Goal: Task Accomplishment & Management: Manage account settings

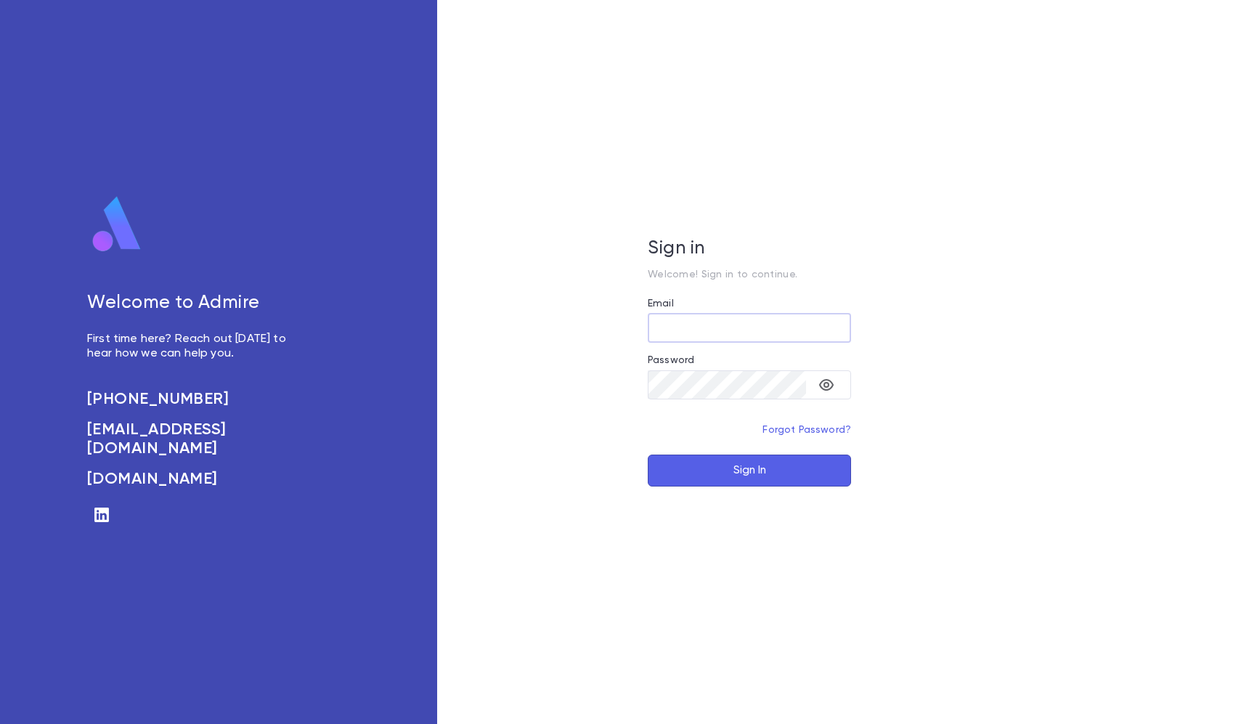
type input "**********"
click at [749, 470] on button "Sign In" at bounding box center [749, 470] width 203 height 32
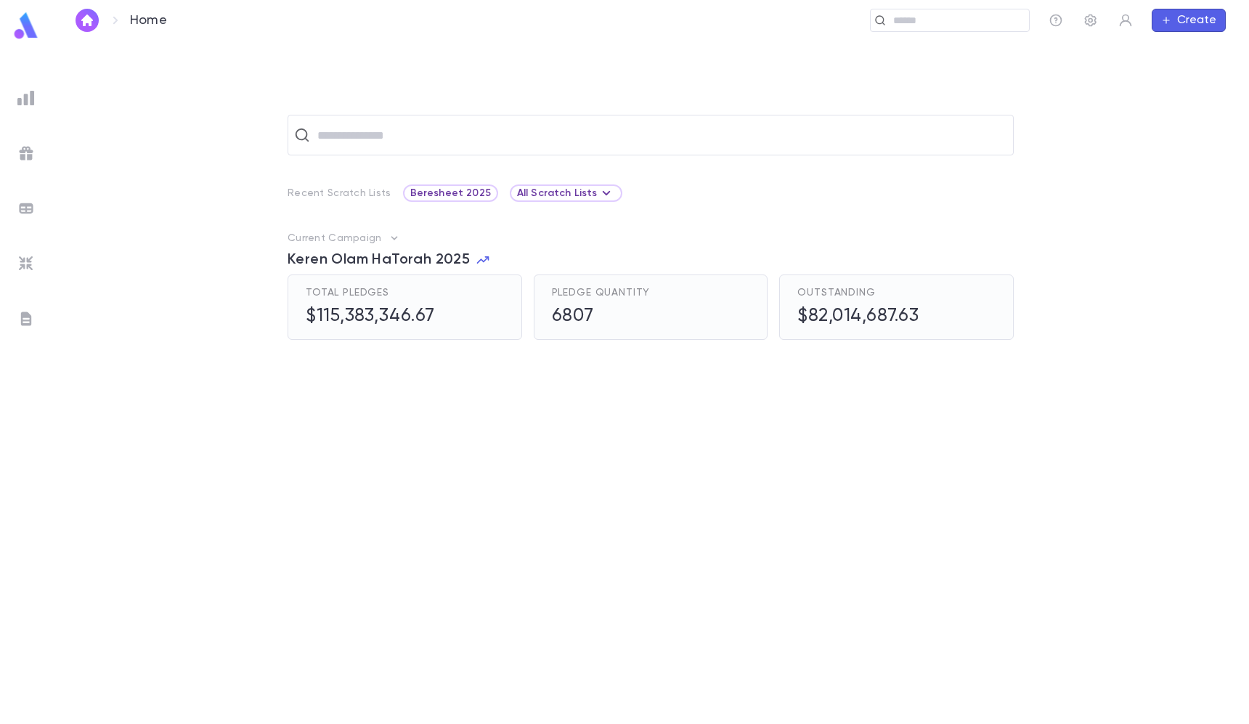
click at [35, 271] on div at bounding box center [26, 263] width 26 height 26
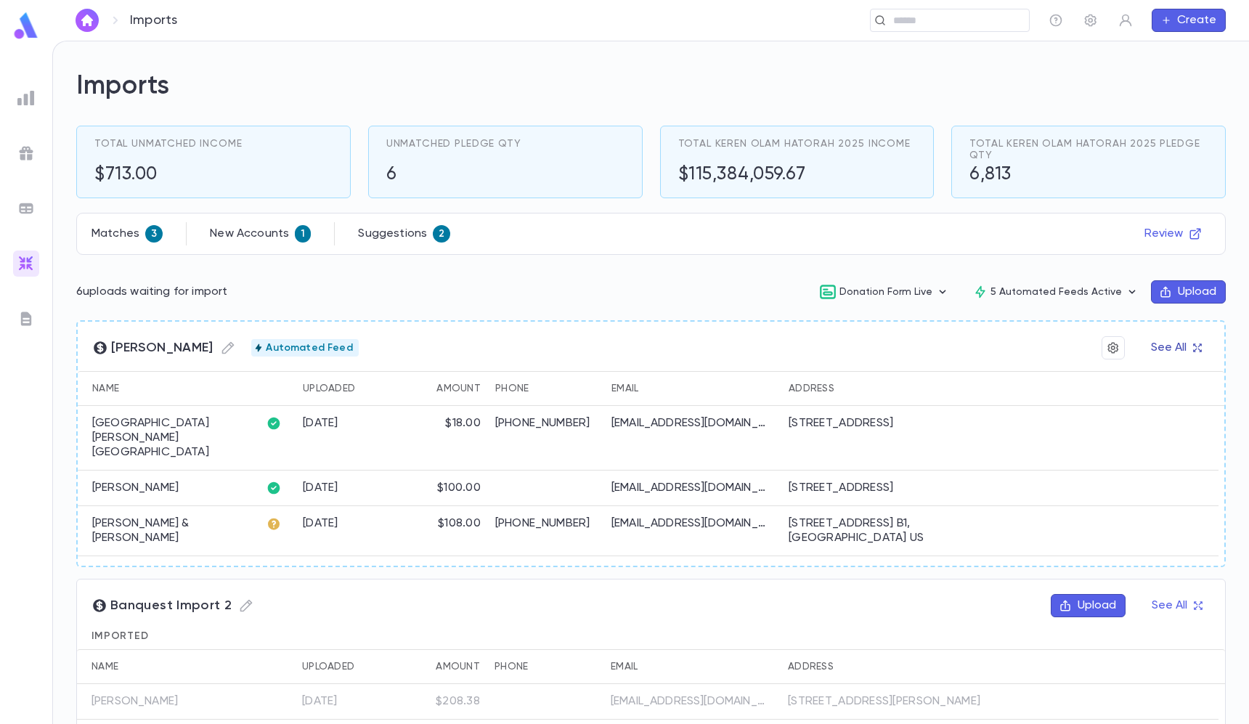
click at [1167, 344] on button "See All" at bounding box center [1176, 347] width 68 height 23
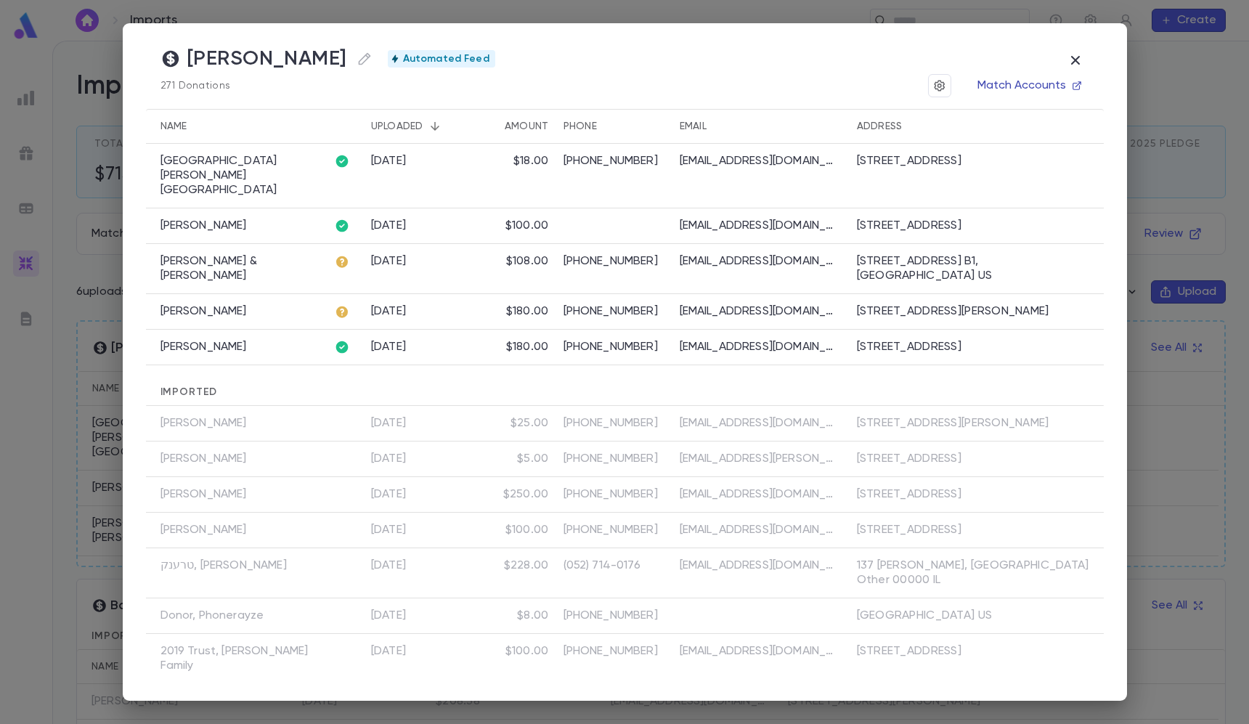
click at [1008, 80] on button "Match Accounts" at bounding box center [1028, 85] width 121 height 23
click at [1071, 50] on button "button" at bounding box center [1075, 60] width 28 height 28
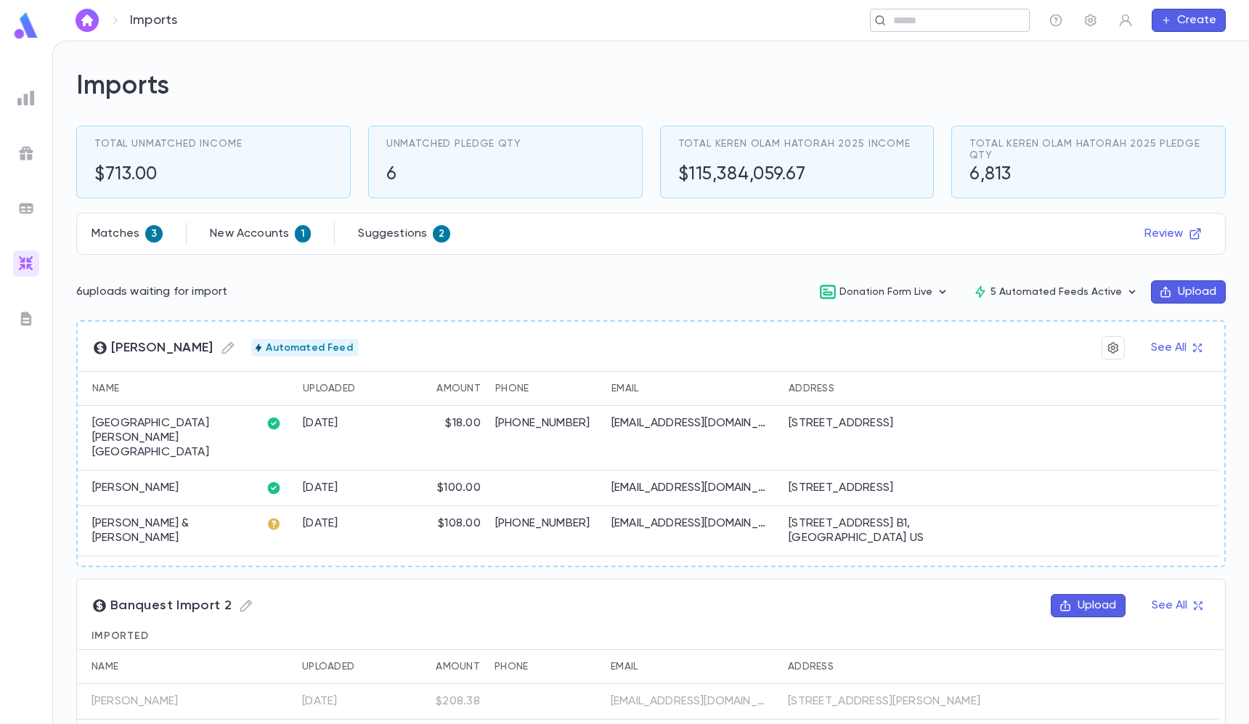
click at [979, 23] on input "text" at bounding box center [956, 21] width 134 height 14
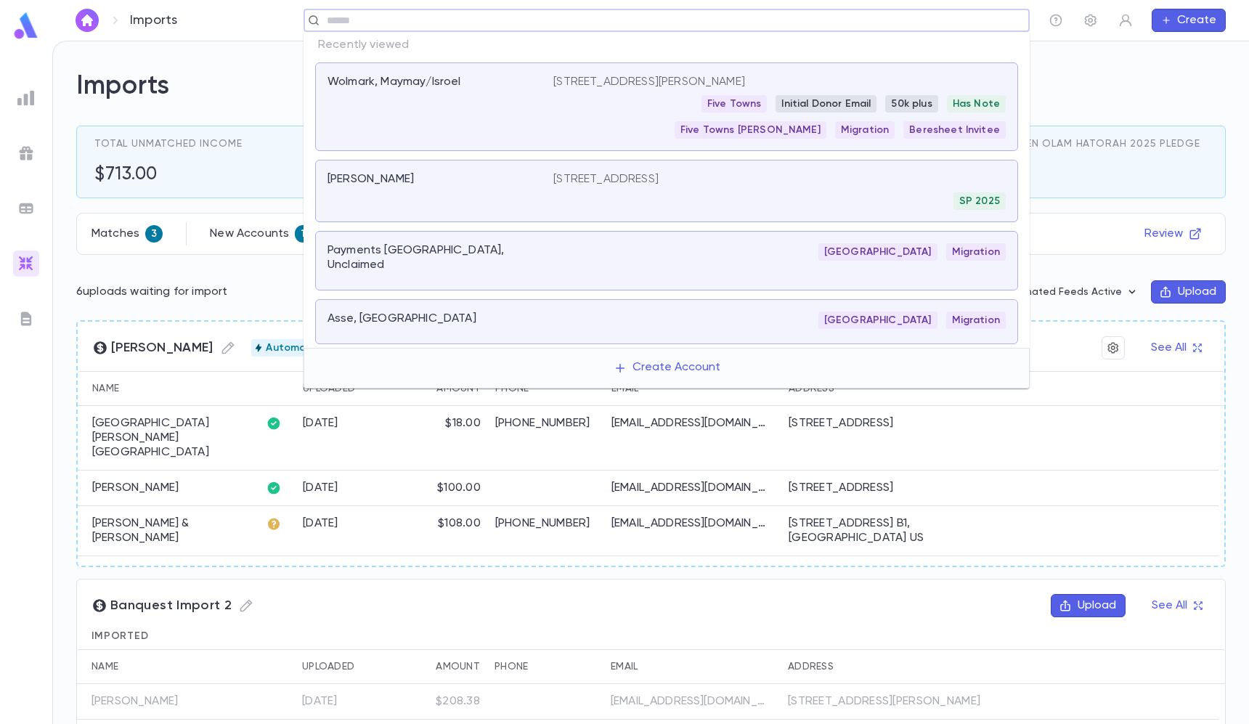
type input "*"
type input "******"
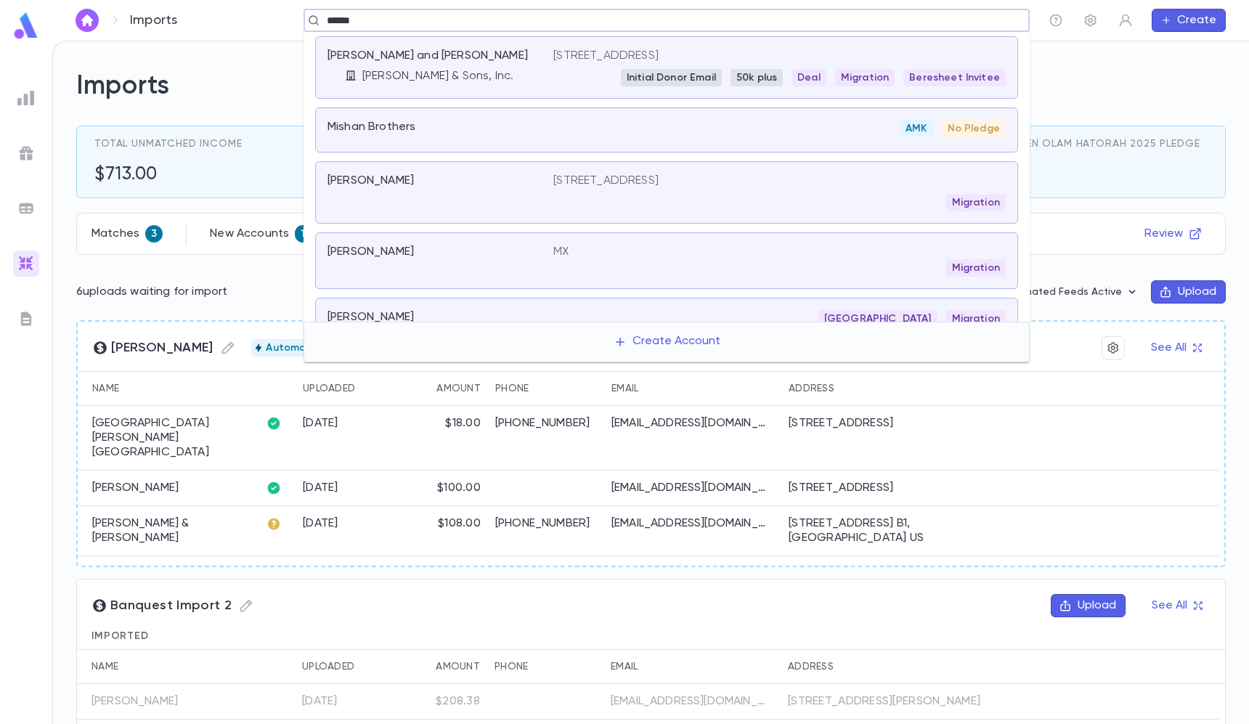
click at [507, 61] on div "Mishan, Jeffrey and Frieda" at bounding box center [431, 56] width 208 height 15
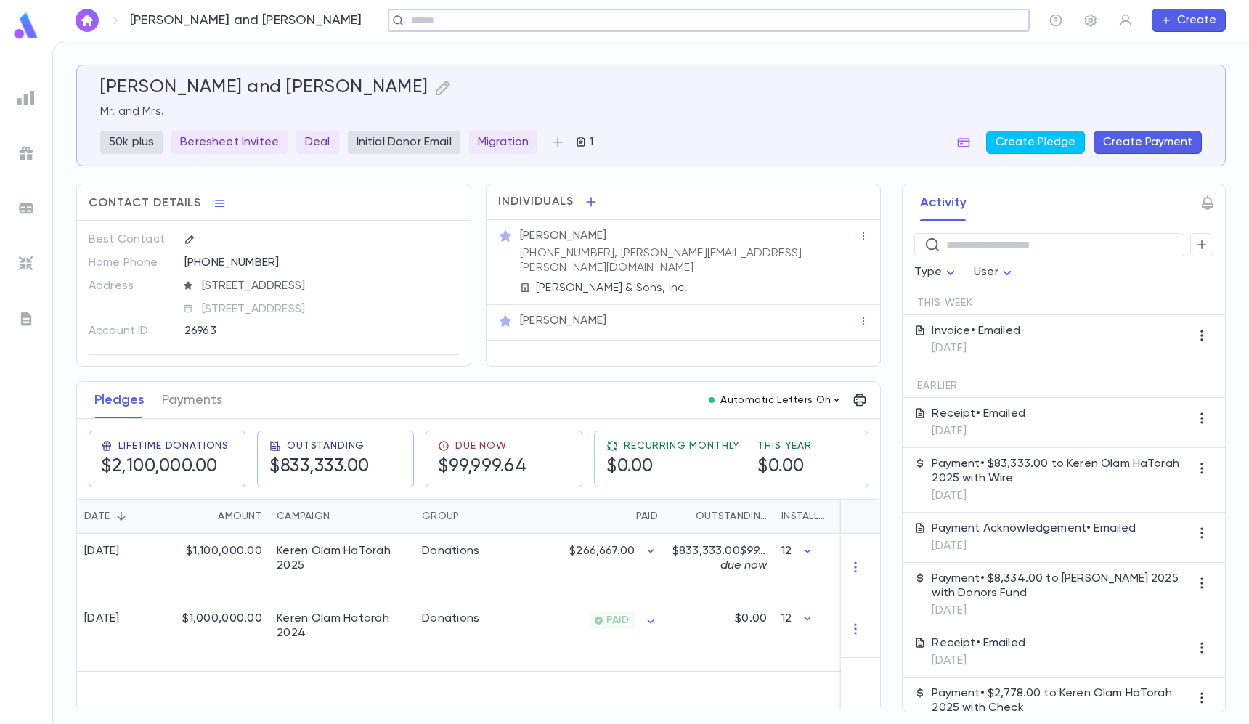
click at [778, 395] on p "Automatic Letters On" at bounding box center [775, 400] width 110 height 12
click at [765, 401] on div at bounding box center [624, 362] width 1249 height 724
click at [875, 7] on div "Mishan, Jeffrey and Frieda ​ Create" at bounding box center [650, 20] width 1196 height 41
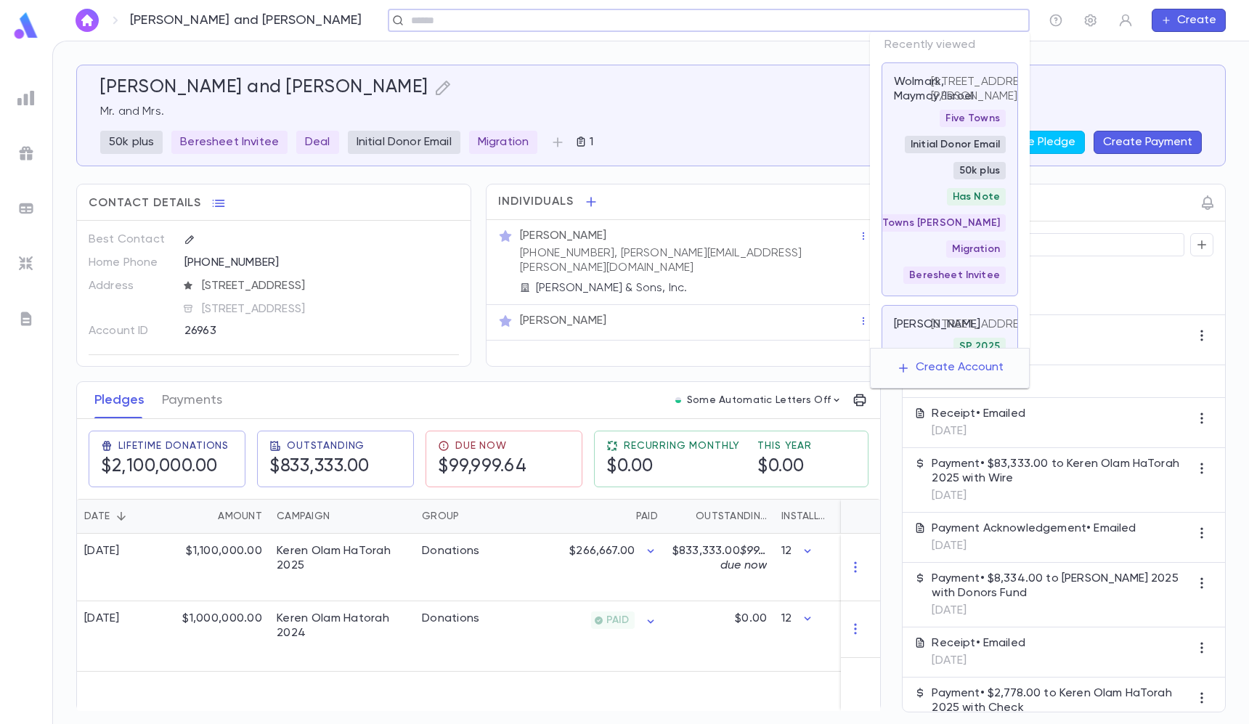
click at [893, 14] on input "text" at bounding box center [704, 21] width 595 height 14
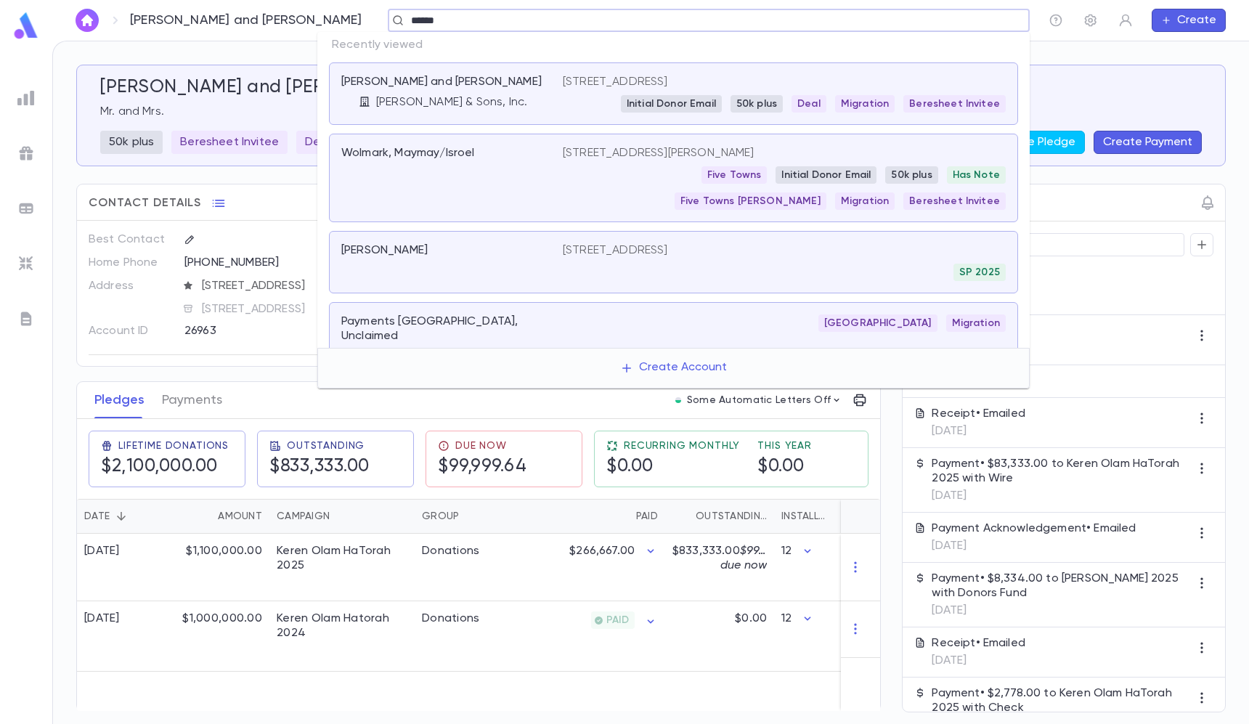
type input "*******"
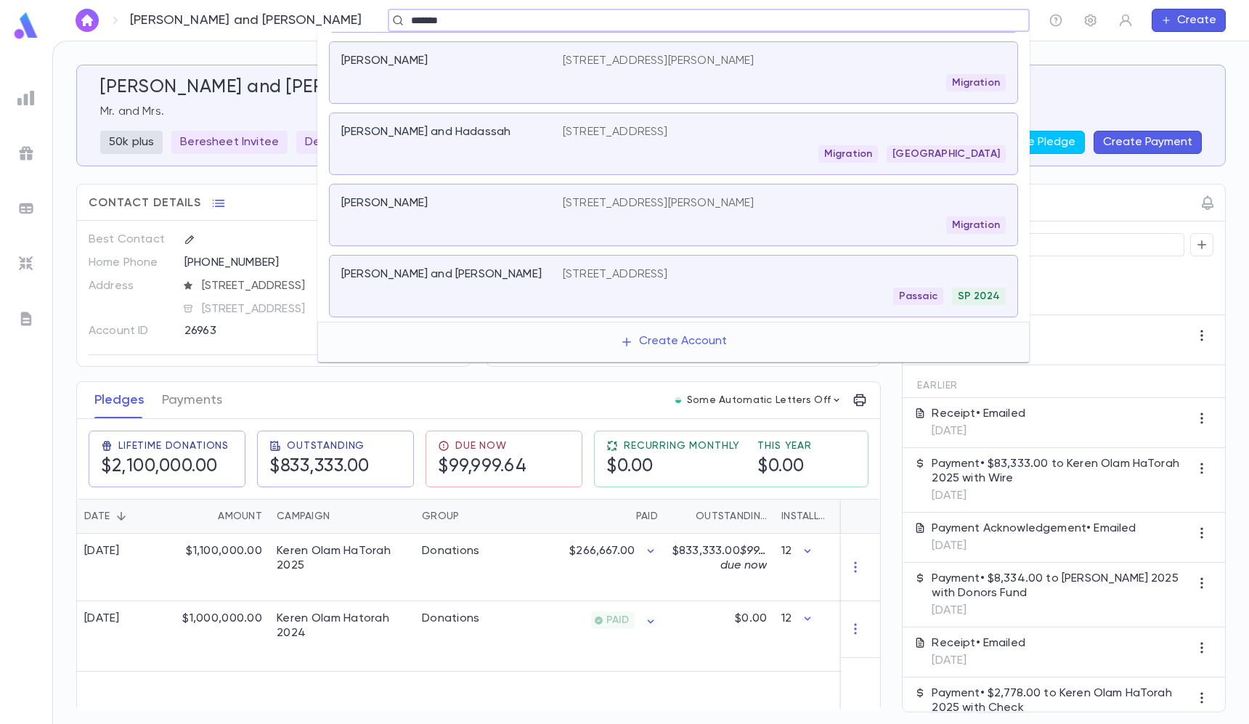
scroll to position [118, 0]
click at [443, 287] on div "Spector, David and Sarah" at bounding box center [451, 286] width 221 height 38
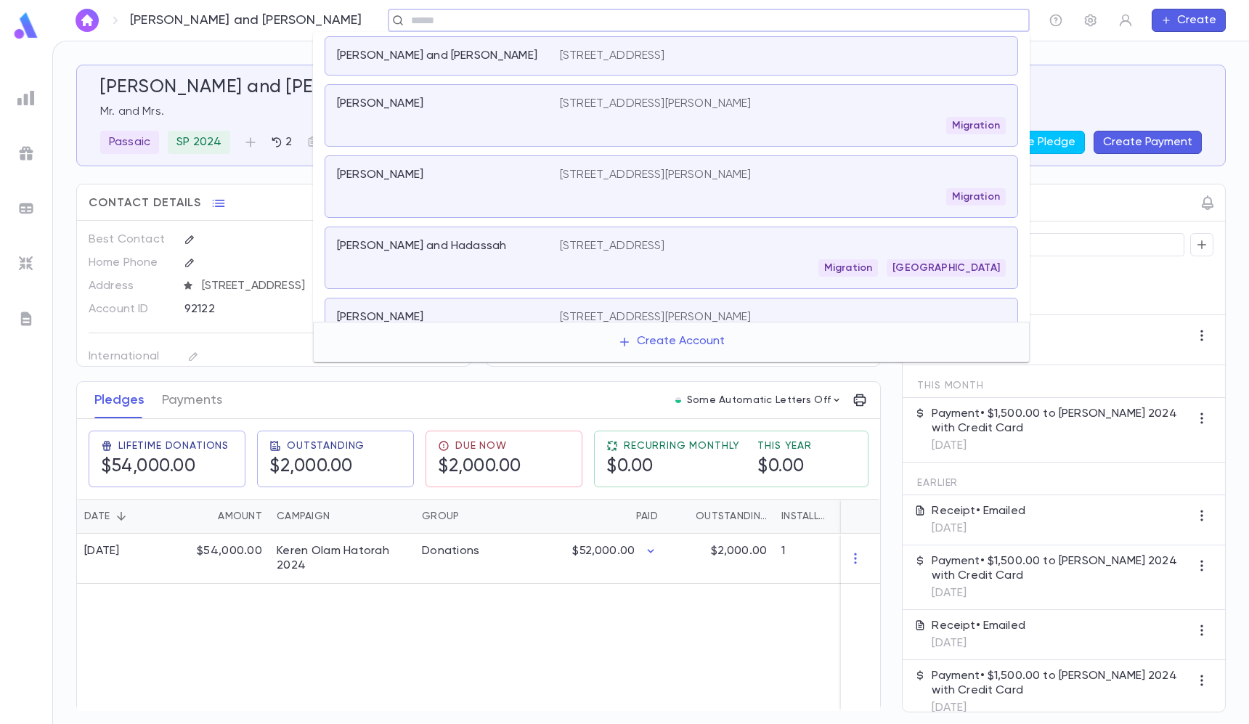
click at [822, 19] on input "text" at bounding box center [704, 21] width 595 height 14
paste input "**********"
type input "**********"
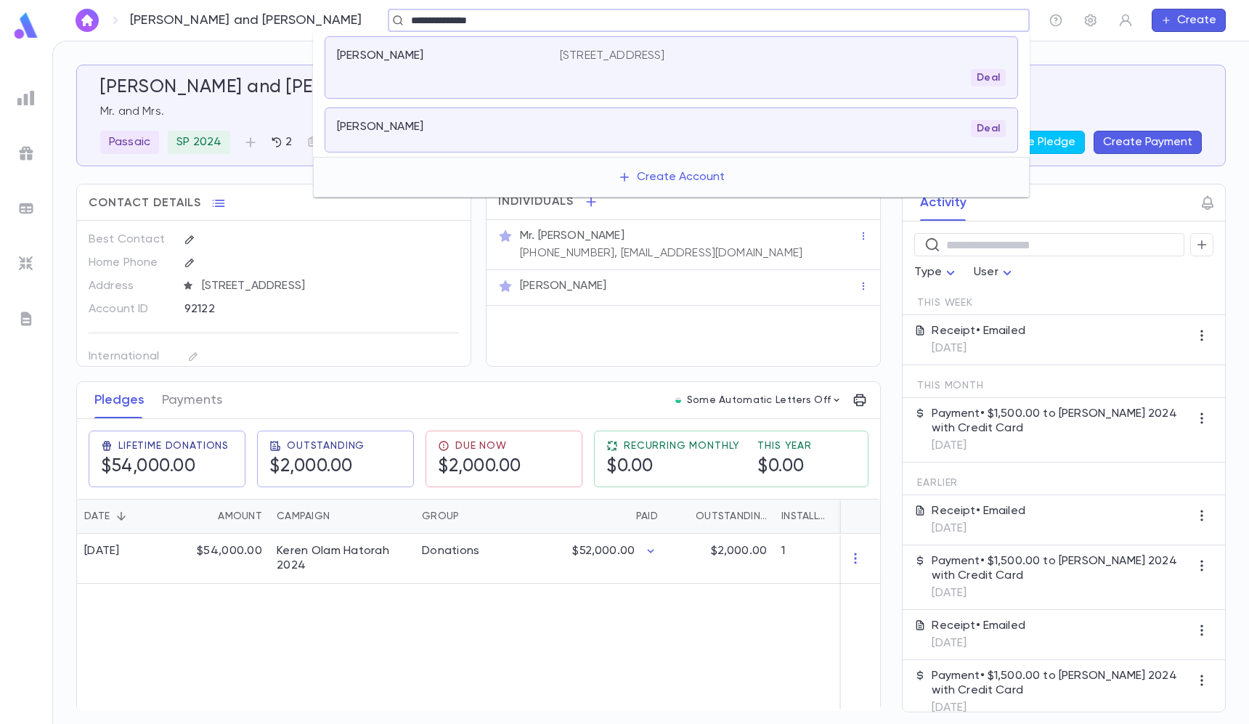
click at [454, 105] on li "Cohen, Joey Deal" at bounding box center [671, 130] width 716 height 54
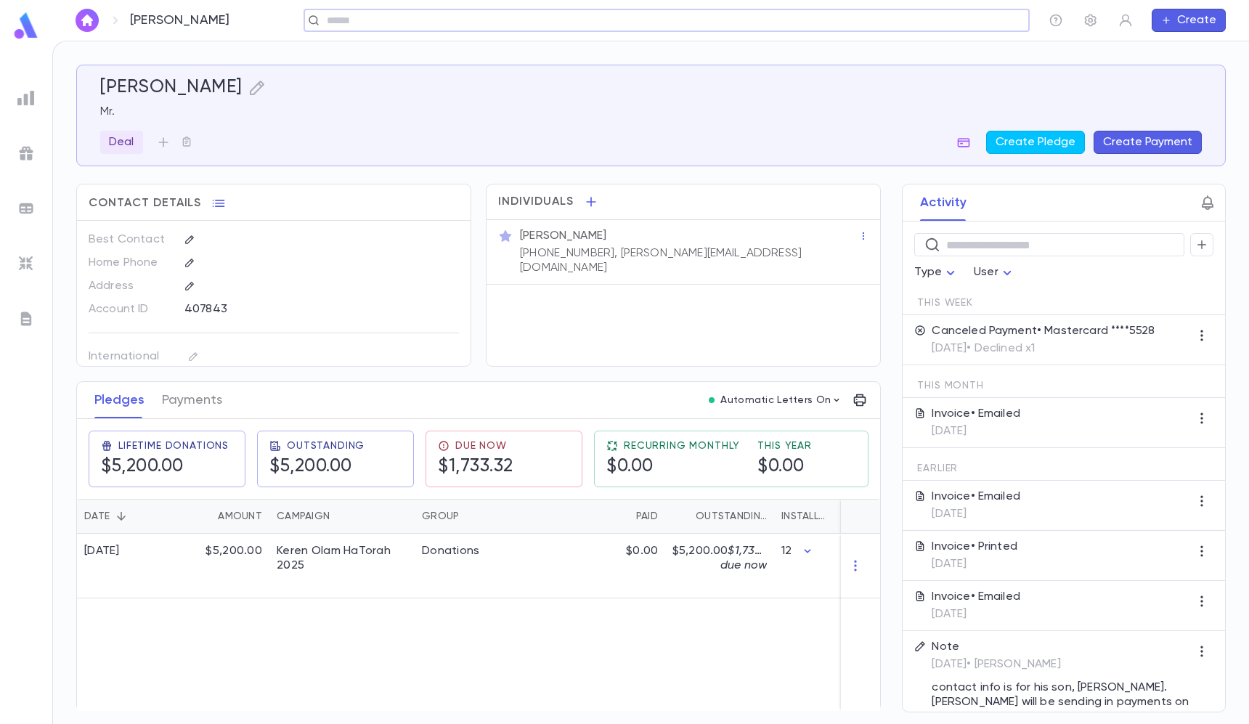
click at [1205, 195] on icon "button" at bounding box center [1207, 202] width 17 height 17
click at [867, 166] on div at bounding box center [624, 362] width 1249 height 724
click at [174, 405] on button "Payments" at bounding box center [192, 400] width 60 height 36
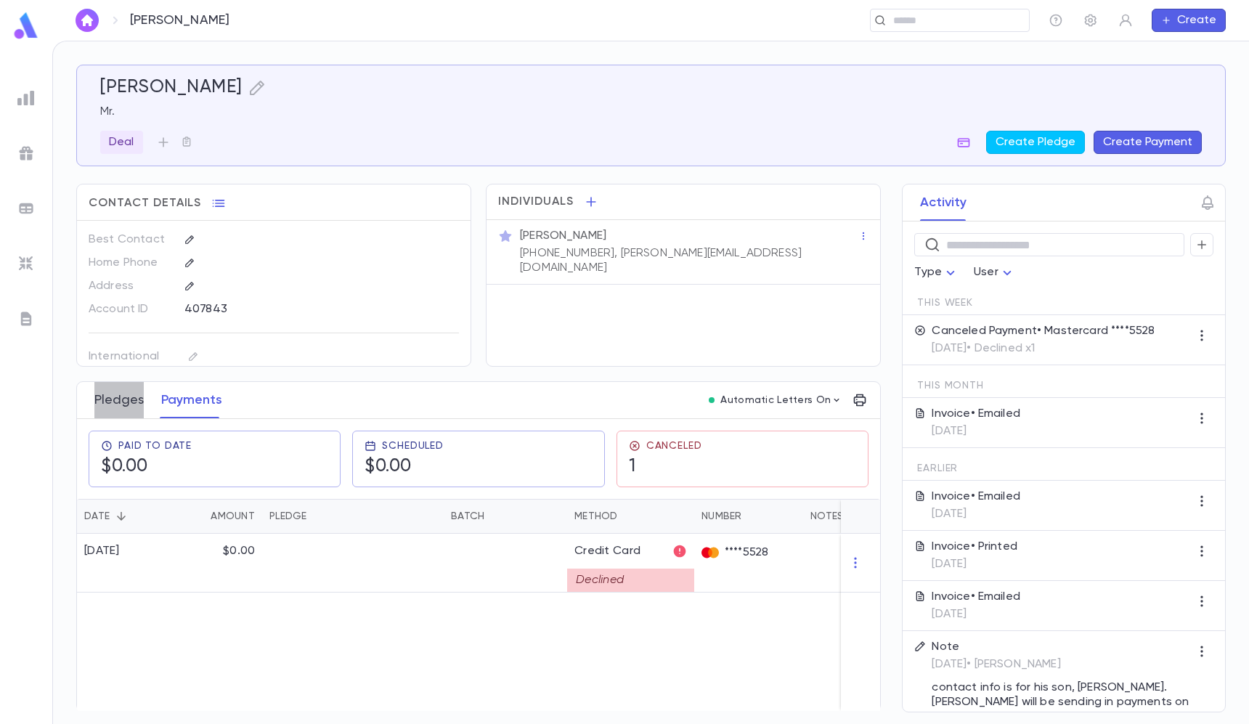
click at [128, 408] on button "Pledges" at bounding box center [118, 400] width 49 height 36
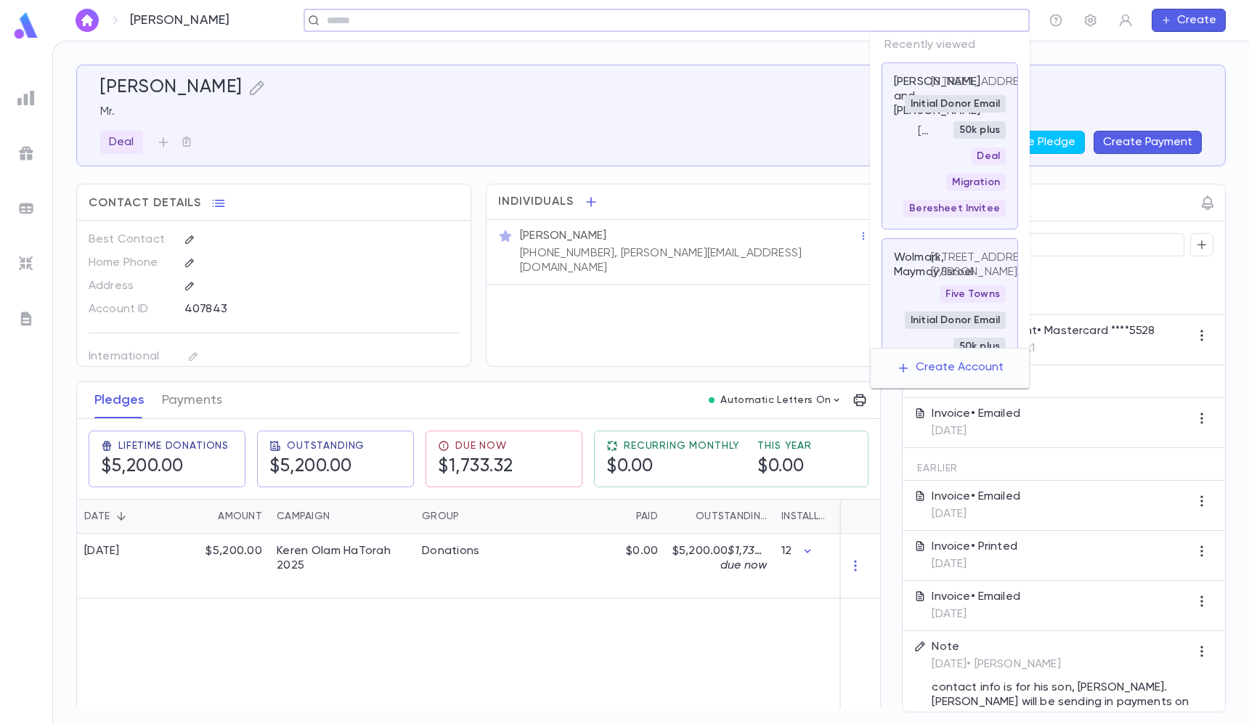
click at [915, 20] on input "text" at bounding box center [661, 21] width 679 height 14
paste input "**********"
type input "**********"
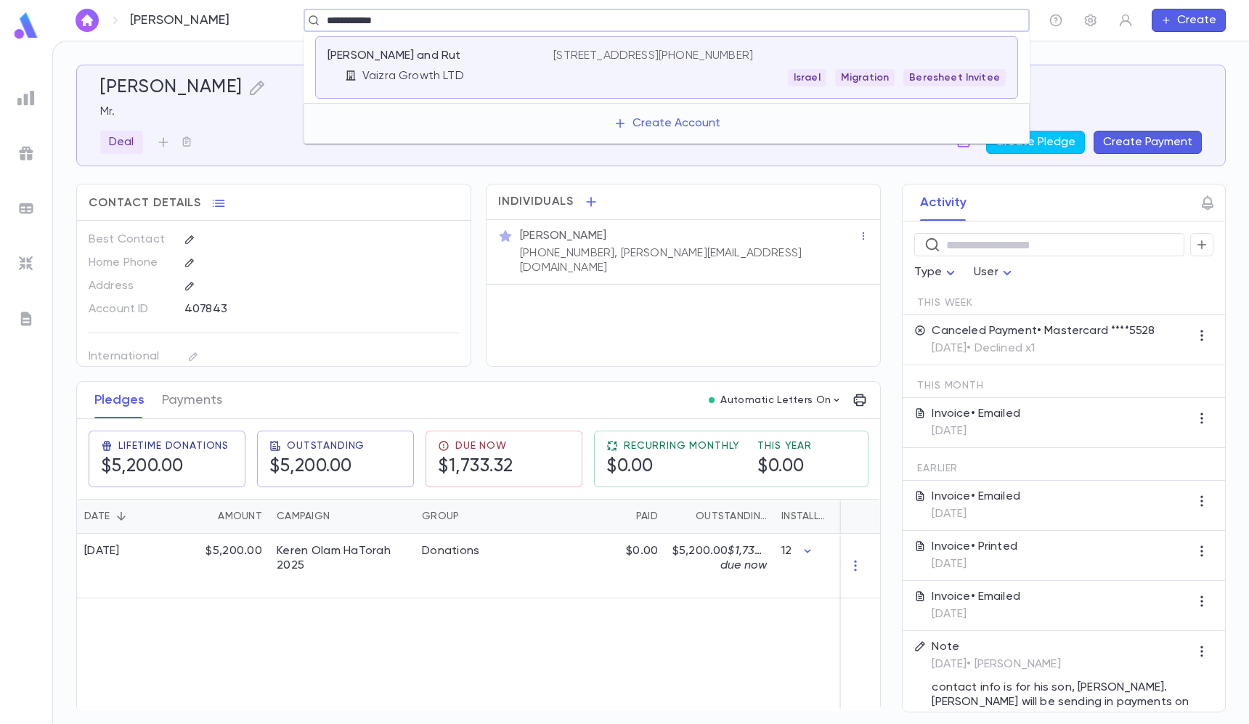
click at [555, 62] on p "[STREET_ADDRESS][PHONE_NUMBER]" at bounding box center [653, 56] width 200 height 15
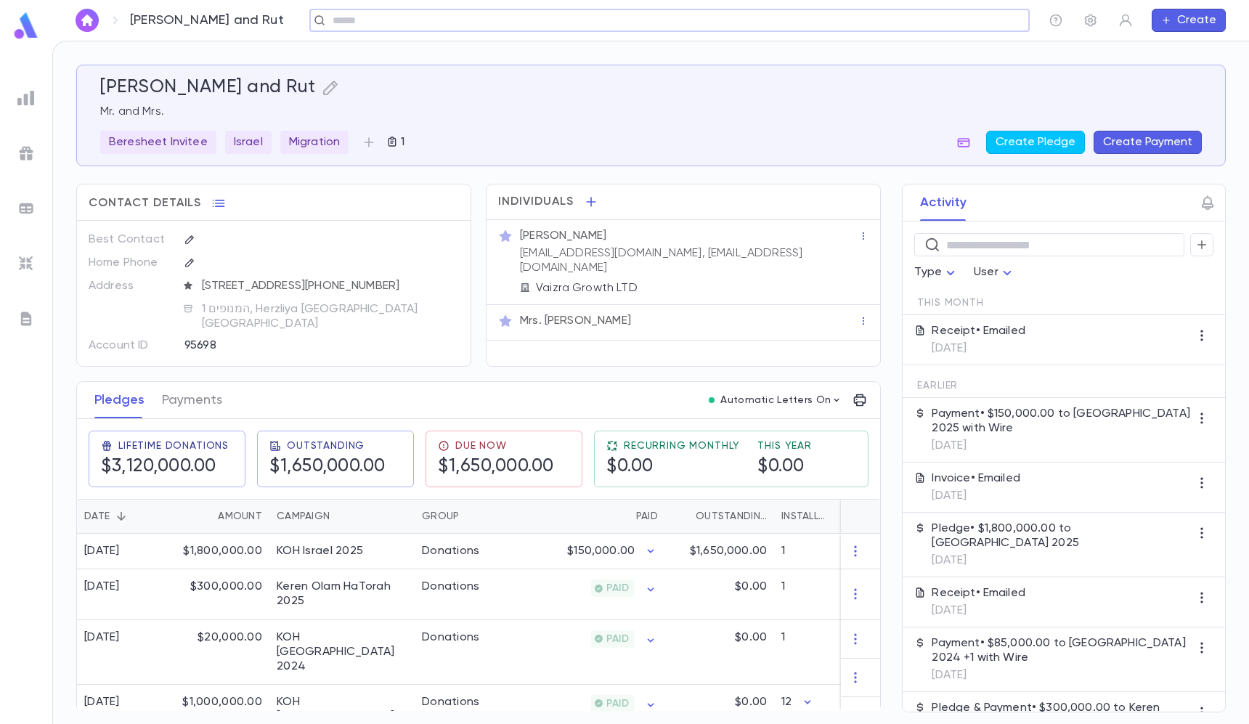
click at [1124, 138] on button "Create Payment" at bounding box center [1147, 142] width 108 height 23
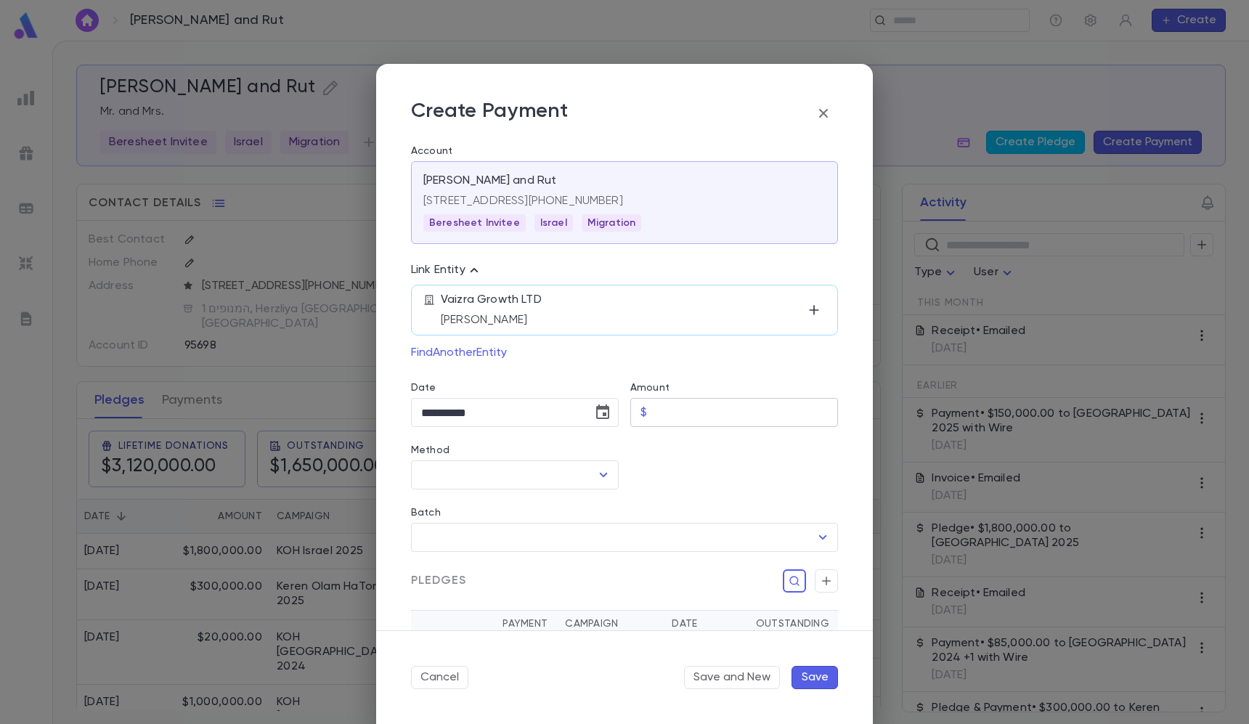
click at [658, 422] on input "Amount" at bounding box center [745, 413] width 185 height 28
type input "**********"
click at [616, 309] on div "Vaizra Growth LTD Mr. Yitzchak Mirilashvili" at bounding box center [622, 310] width 362 height 35
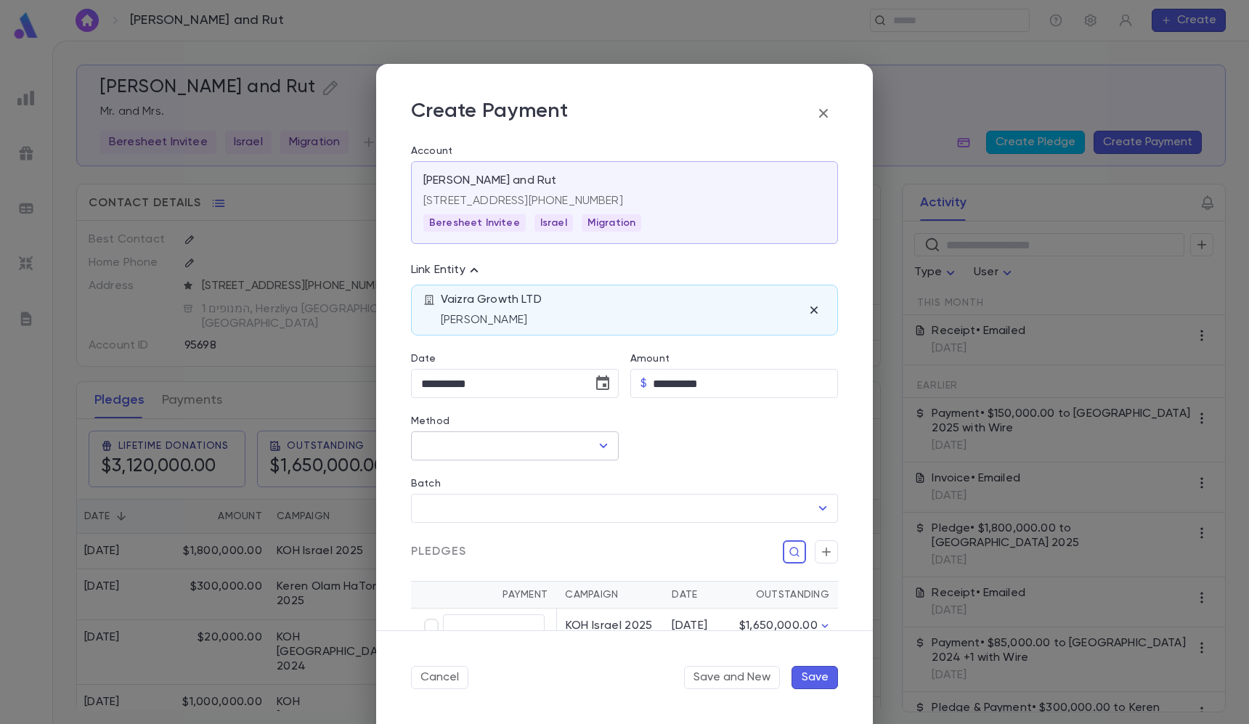
click at [512, 460] on div "​" at bounding box center [515, 445] width 208 height 29
click at [501, 450] on input "Method" at bounding box center [503, 446] width 173 height 28
click at [473, 478] on li "Non Cash" at bounding box center [513, 478] width 205 height 23
type input "********"
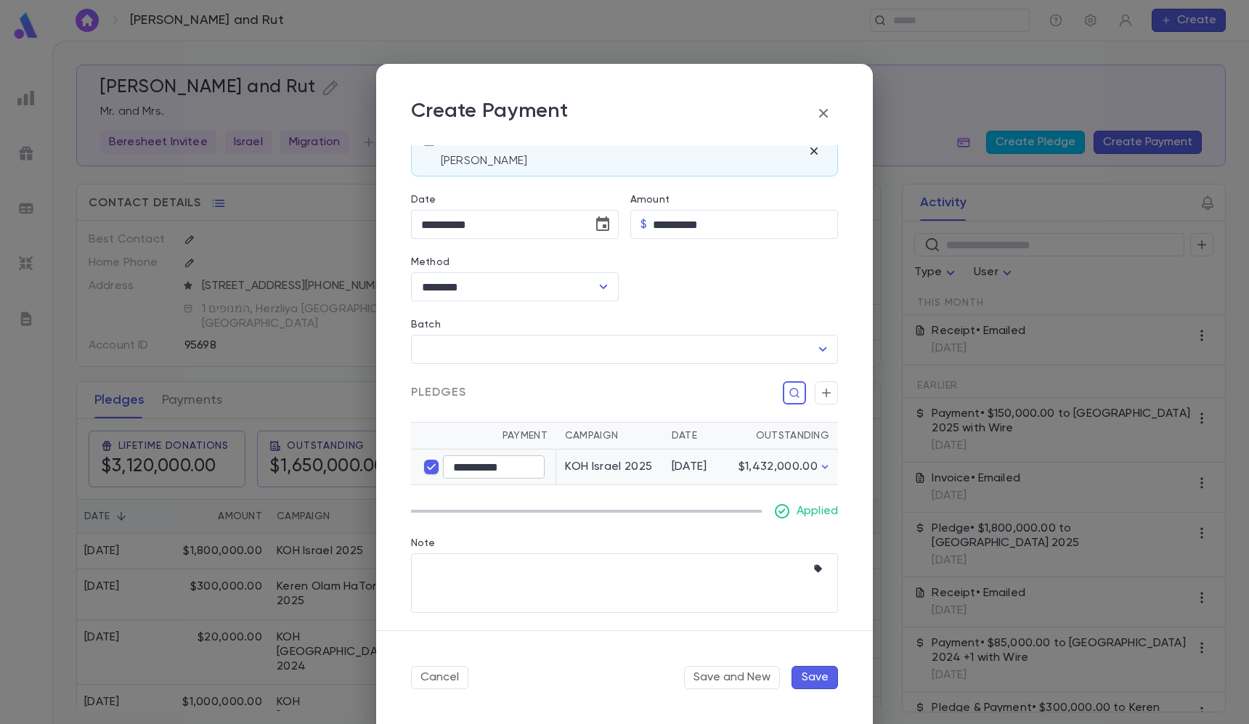
type input "****"
click at [822, 395] on icon "button" at bounding box center [826, 395] width 9 height 9
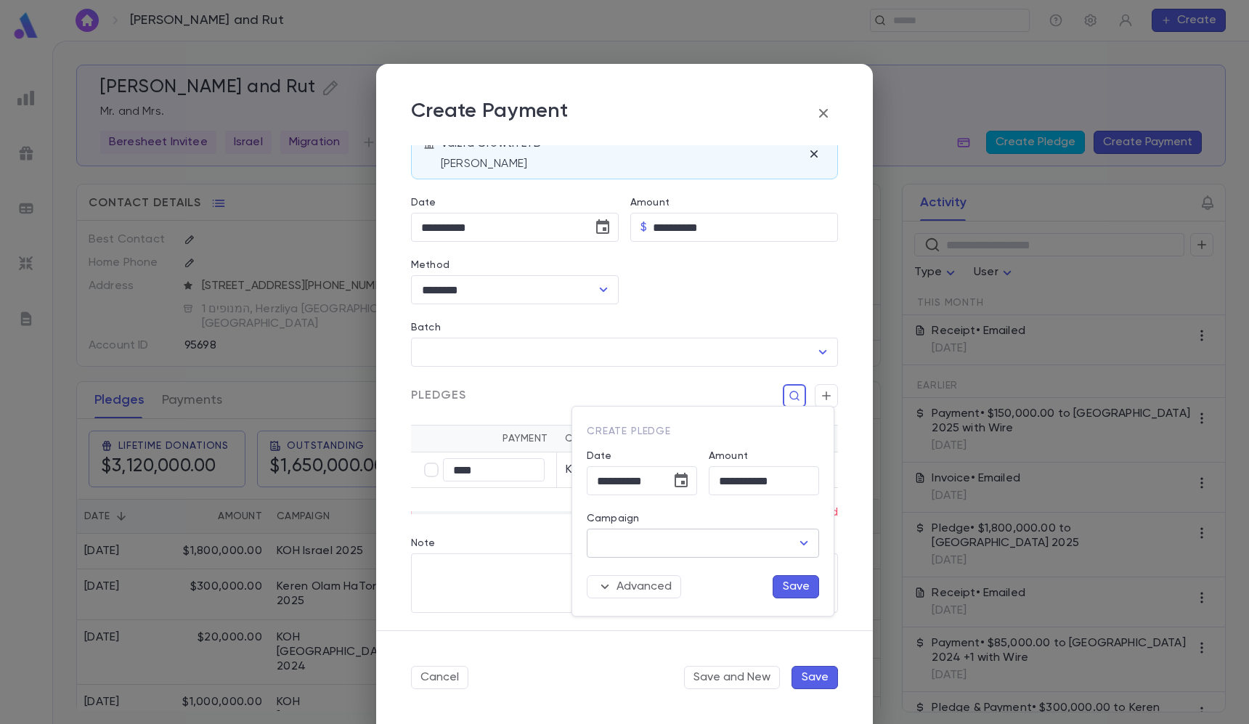
click at [730, 547] on input "Campaign" at bounding box center [691, 543] width 197 height 28
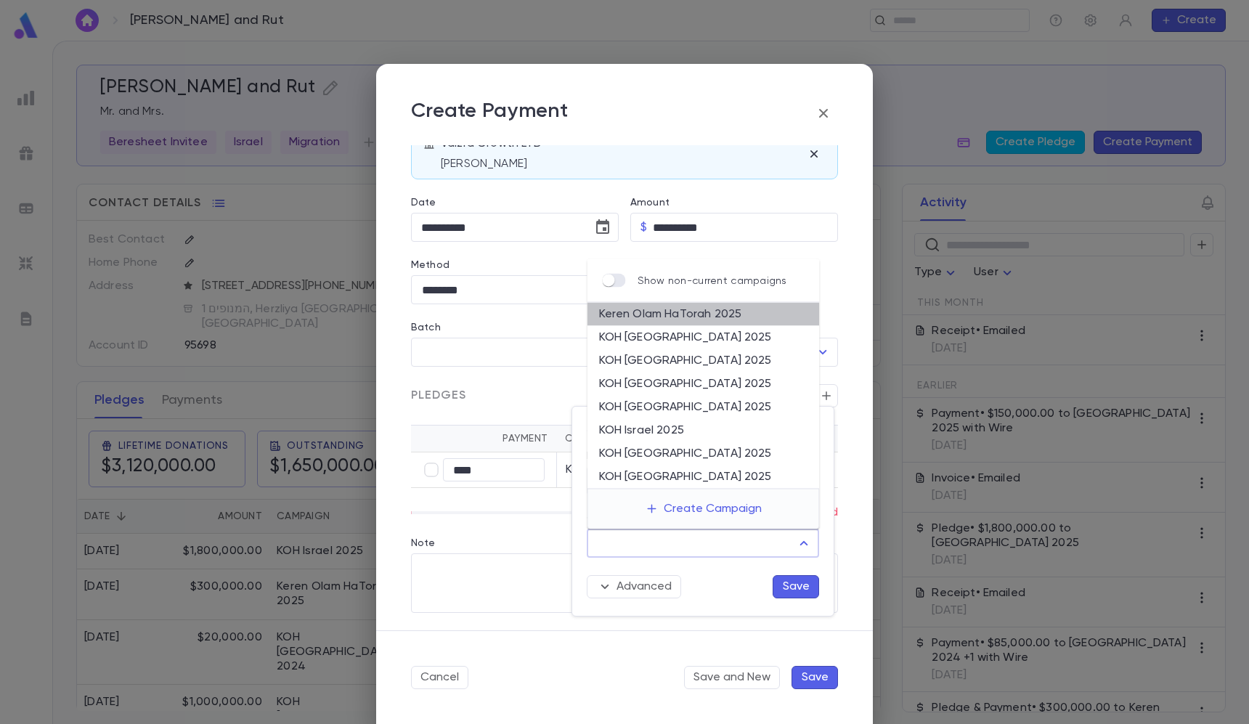
click at [709, 315] on li "Keren Olam HaTorah 2025" at bounding box center [703, 314] width 232 height 23
type input "**********"
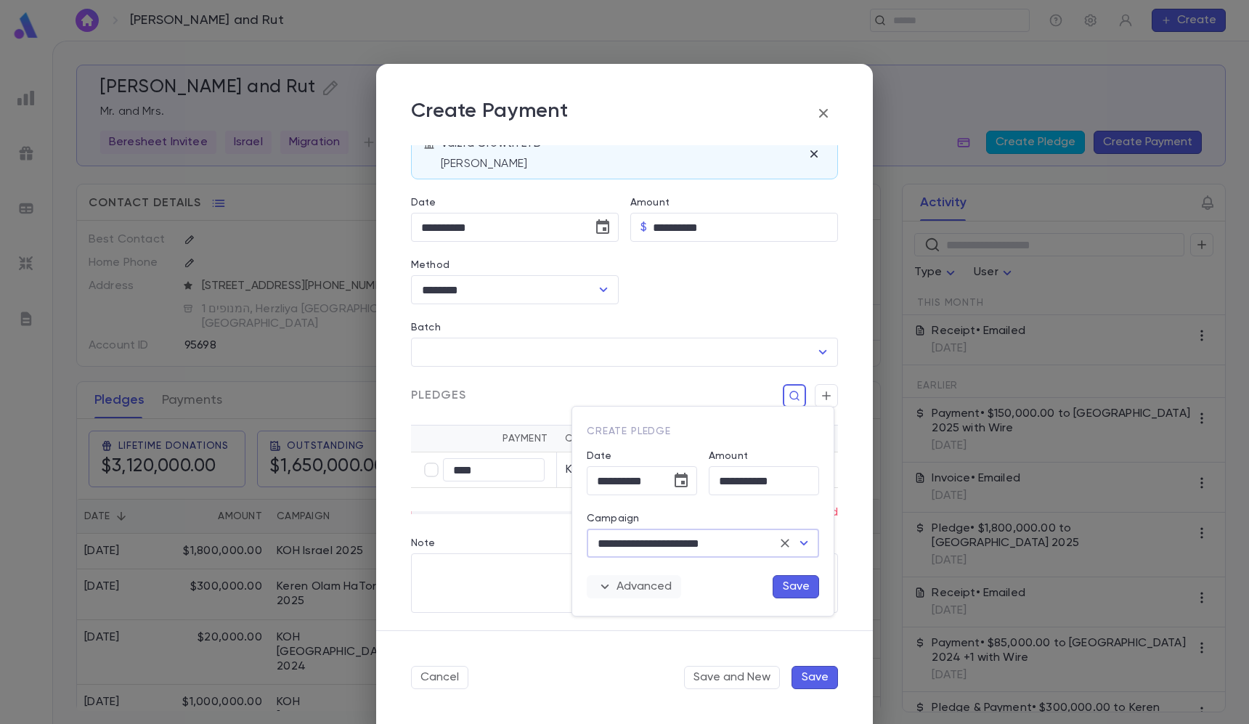
click at [652, 593] on button "Advanced" at bounding box center [634, 586] width 94 height 23
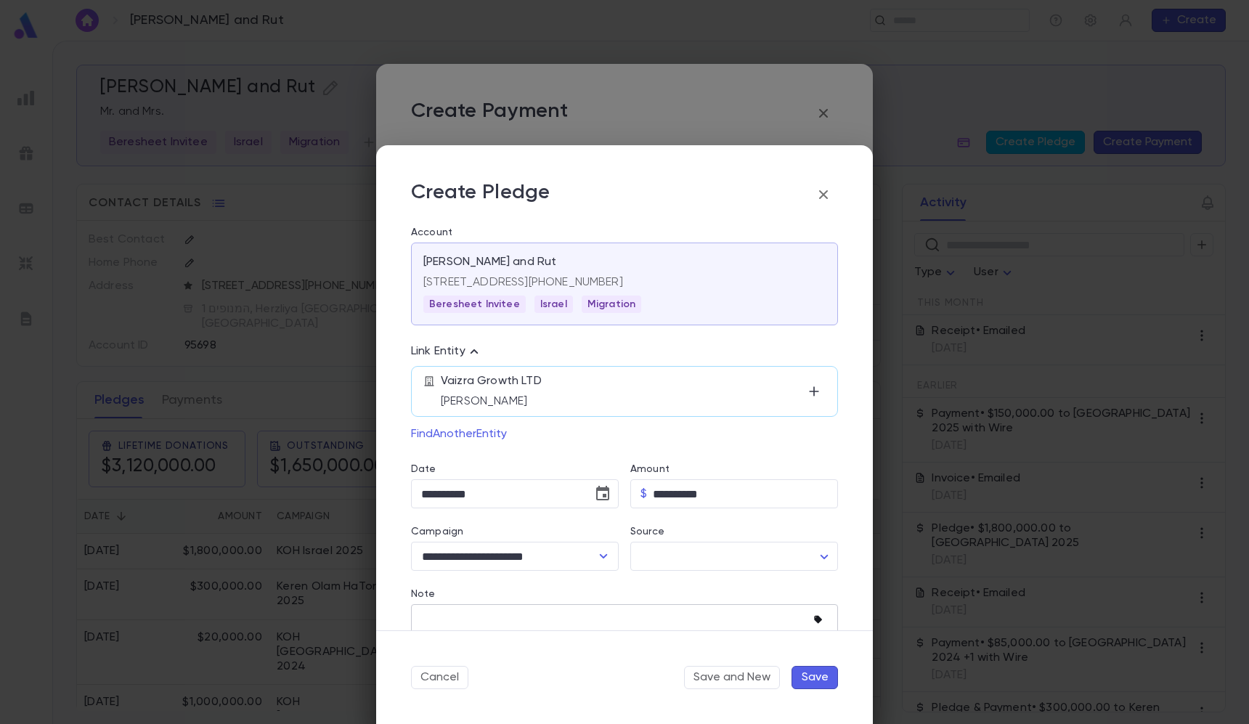
click at [813, 616] on icon "button" at bounding box center [820, 620] width 15 height 15
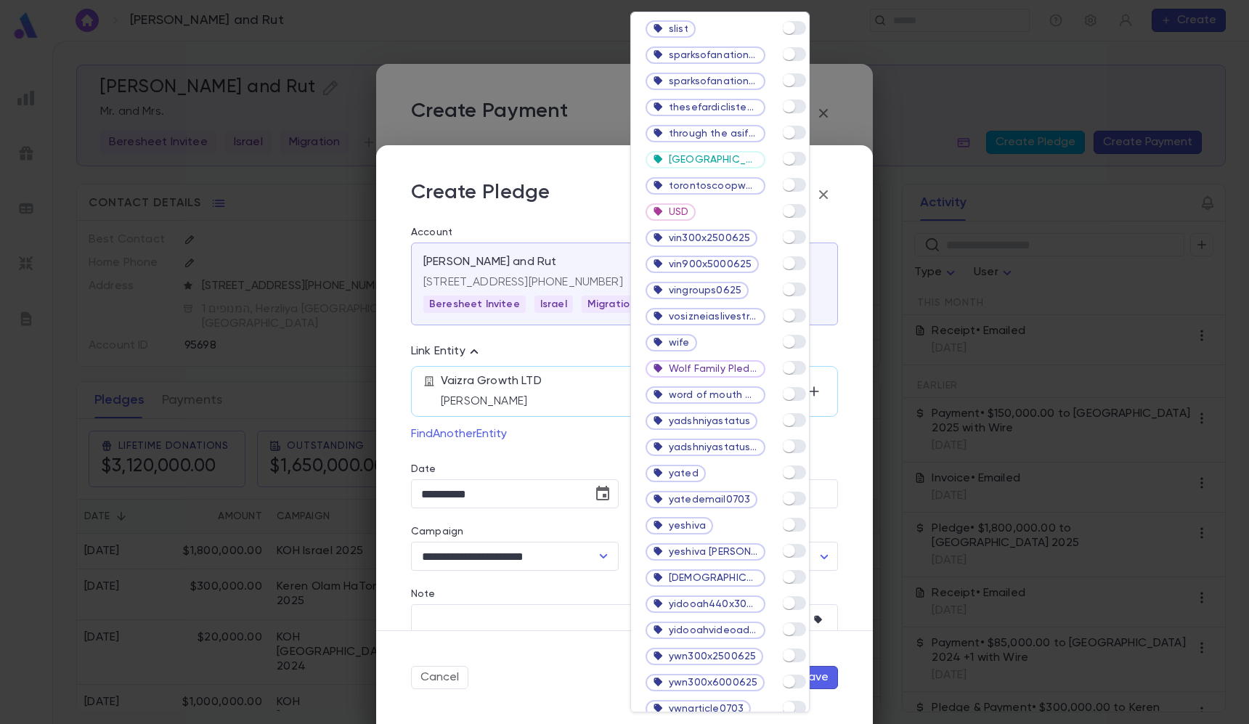
scroll to position [4338, 0]
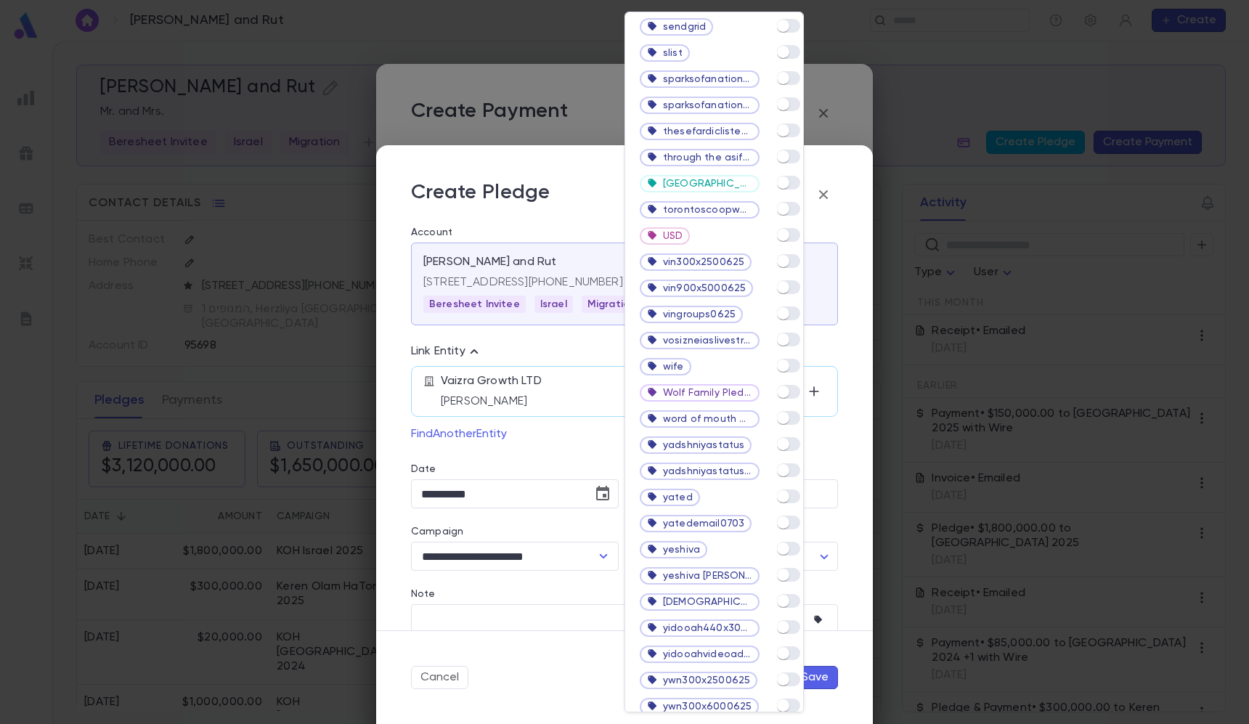
click at [846, 581] on div at bounding box center [624, 362] width 1249 height 724
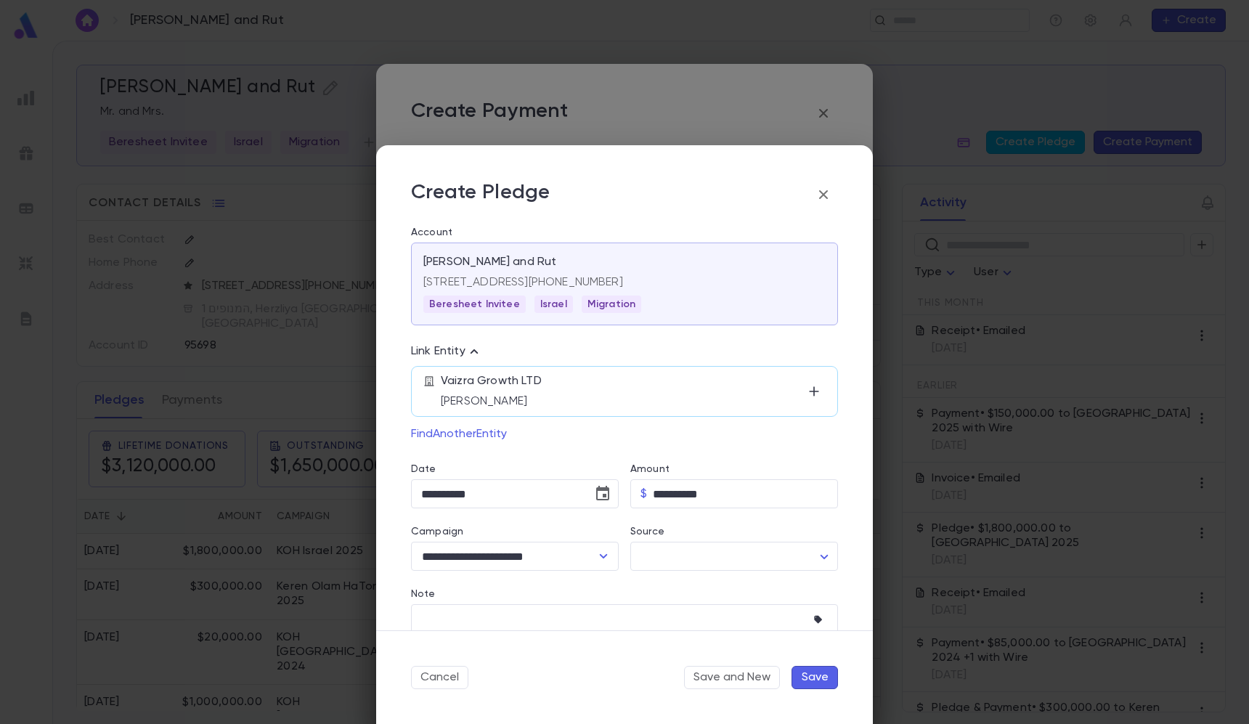
click at [820, 681] on button "Save" at bounding box center [814, 677] width 46 height 23
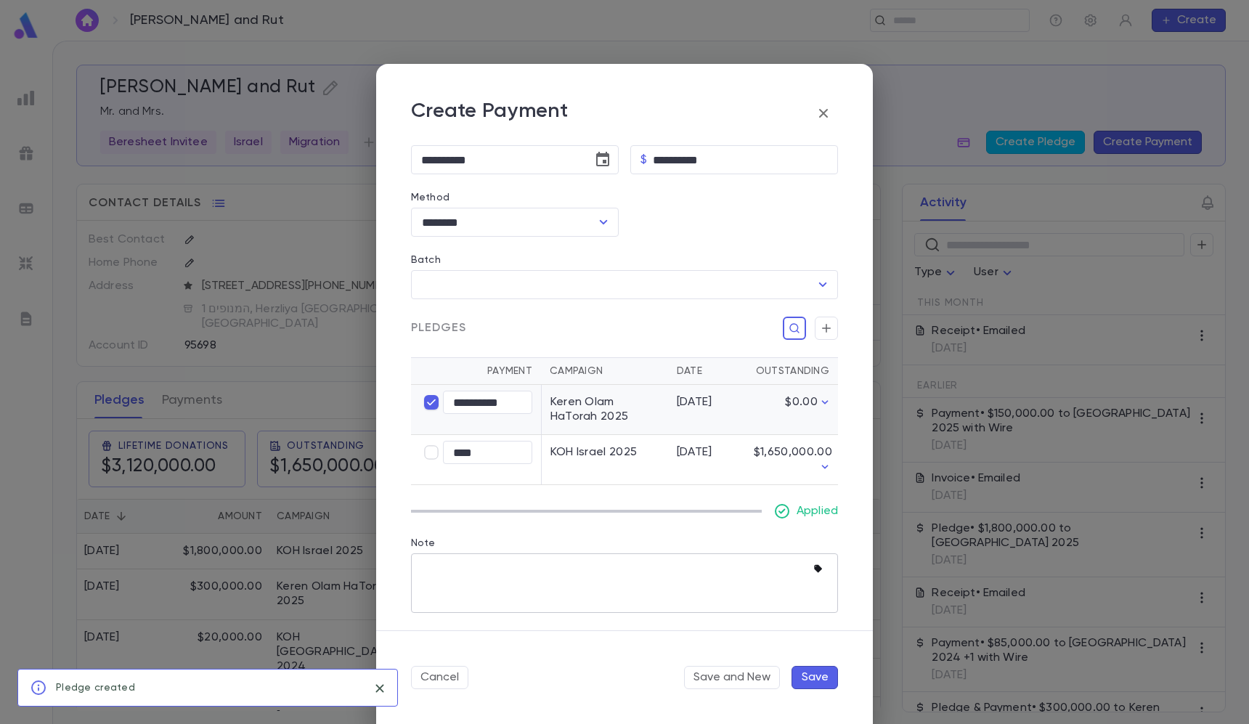
scroll to position [226, 0]
click at [816, 570] on icon "button" at bounding box center [820, 569] width 15 height 15
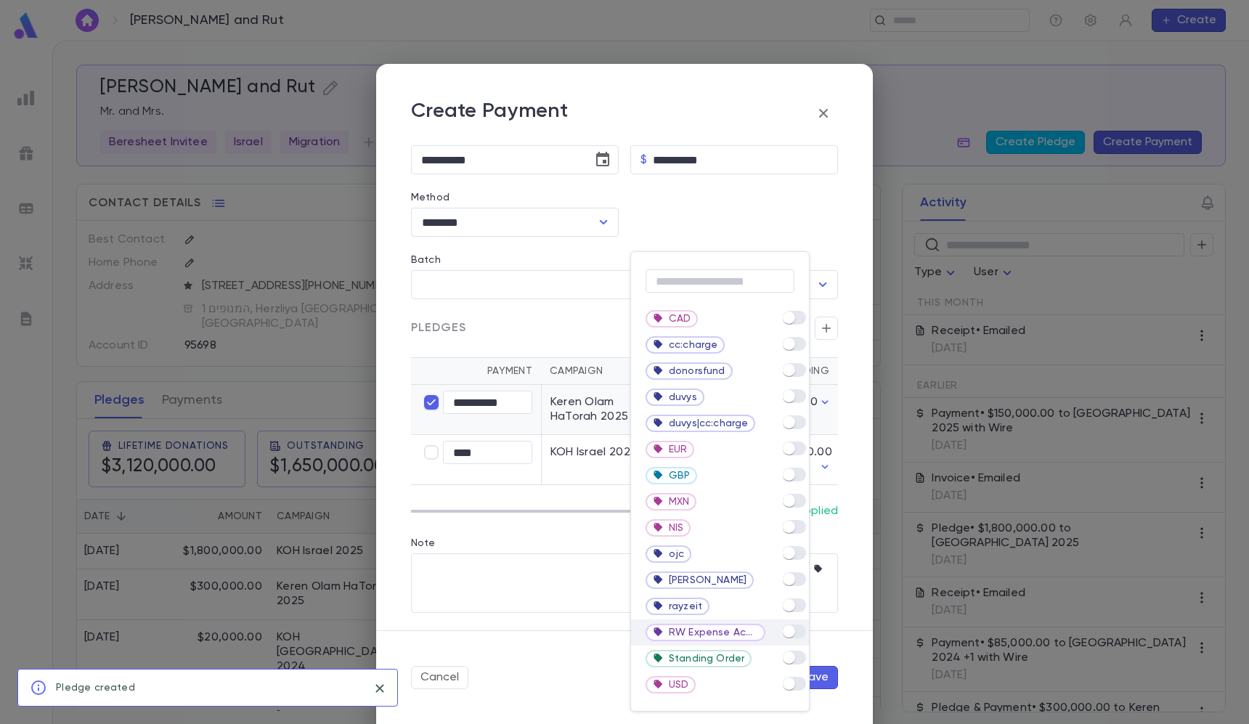
click at [800, 640] on div "RW Expense Account" at bounding box center [720, 632] width 178 height 26
click at [830, 618] on div at bounding box center [624, 362] width 1249 height 724
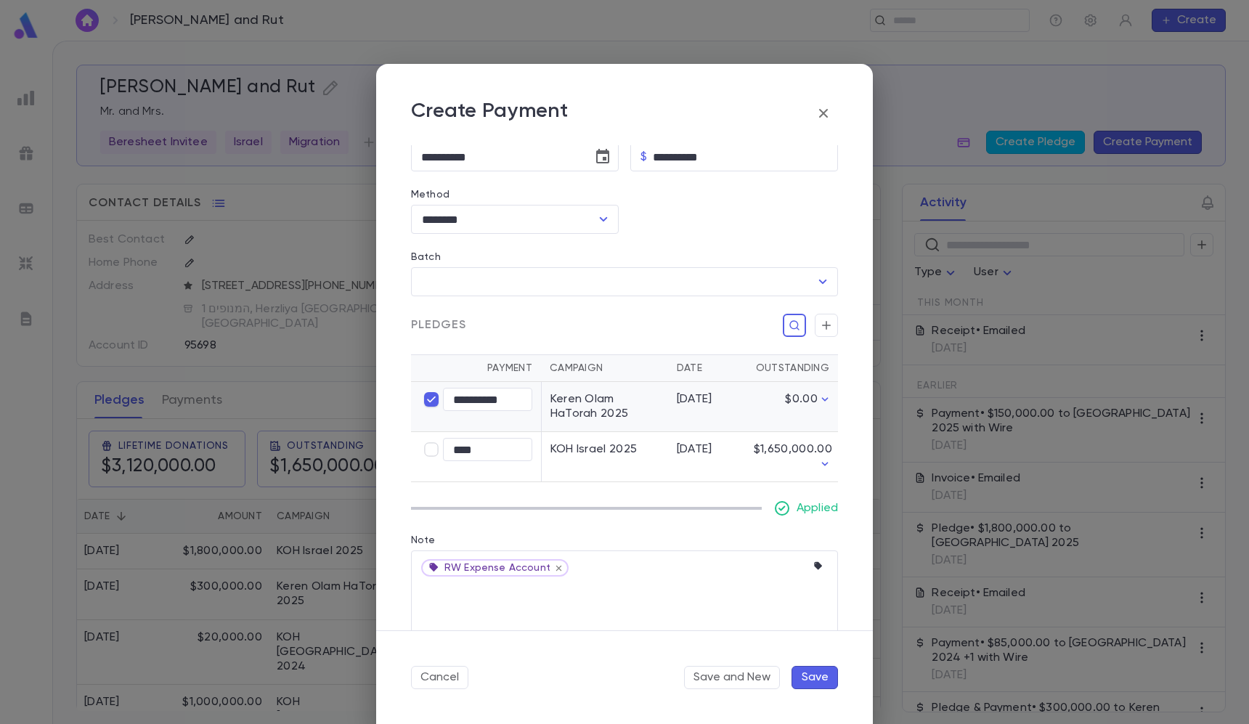
click at [829, 683] on button "Save" at bounding box center [814, 677] width 46 height 23
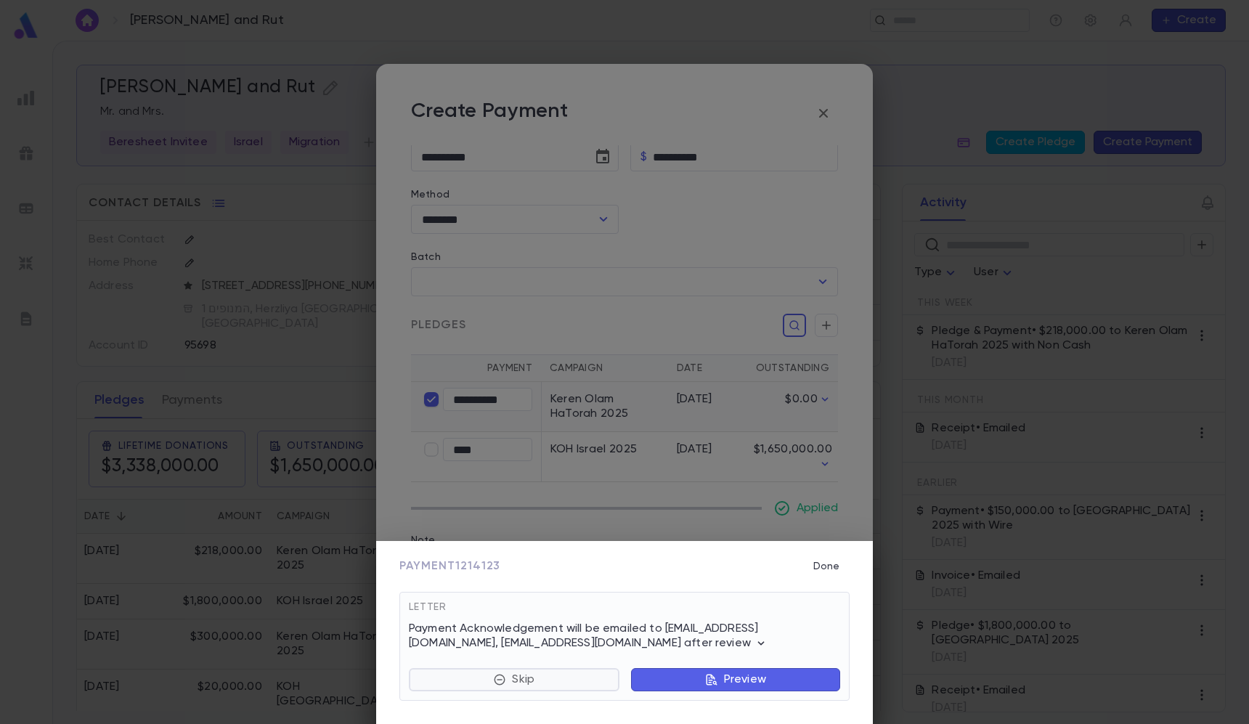
click at [543, 687] on button "Skip" at bounding box center [514, 679] width 211 height 23
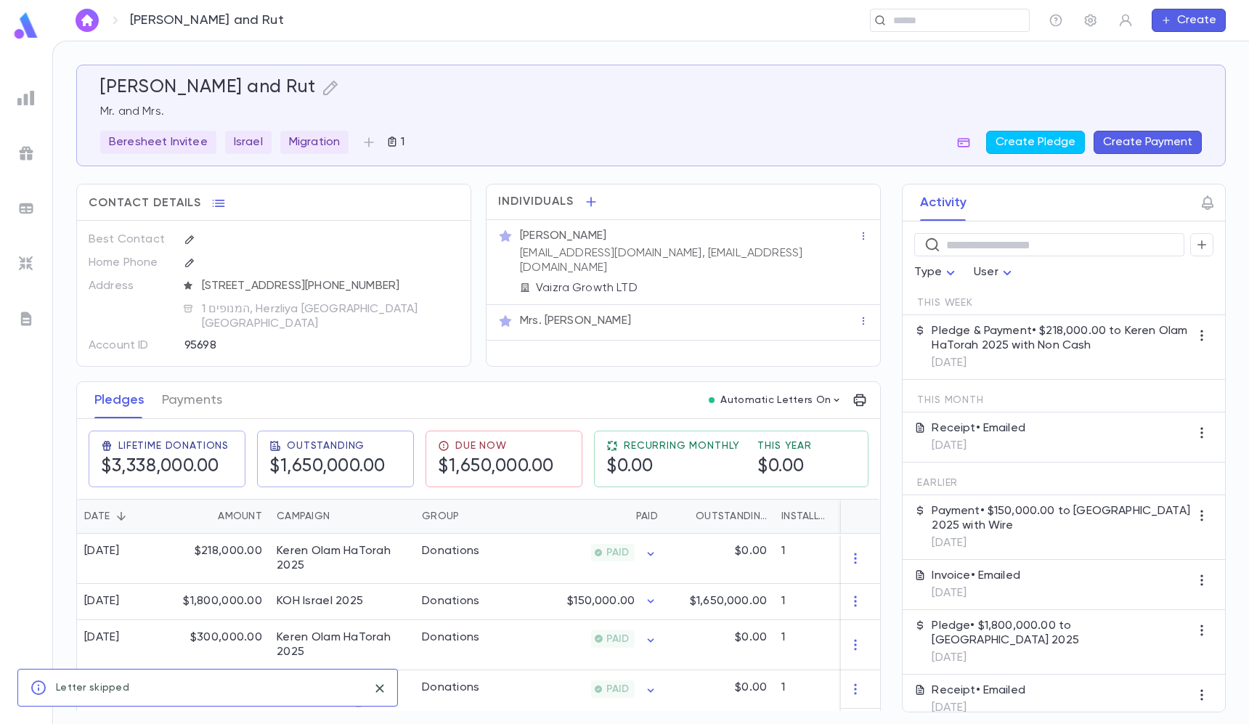
click at [595, 242] on p "Mr. Yitzchak Mirilashvili" at bounding box center [563, 236] width 86 height 15
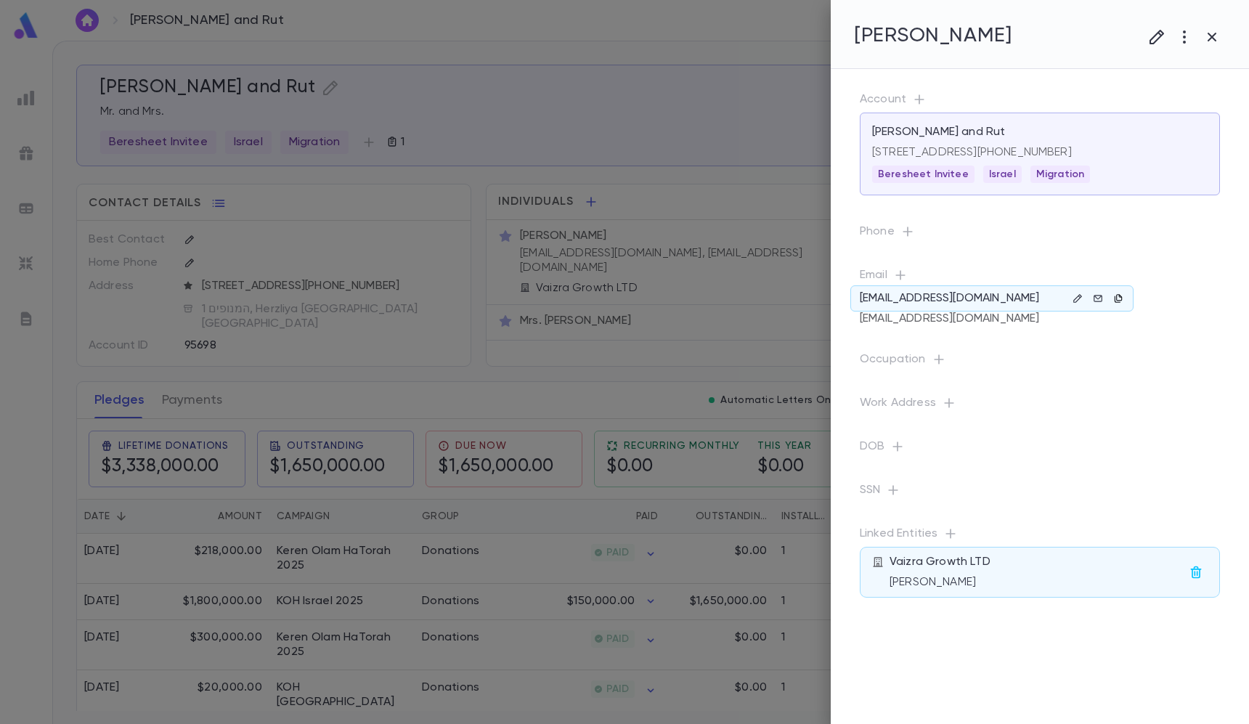
click at [1116, 296] on icon "button" at bounding box center [1118, 298] width 10 height 10
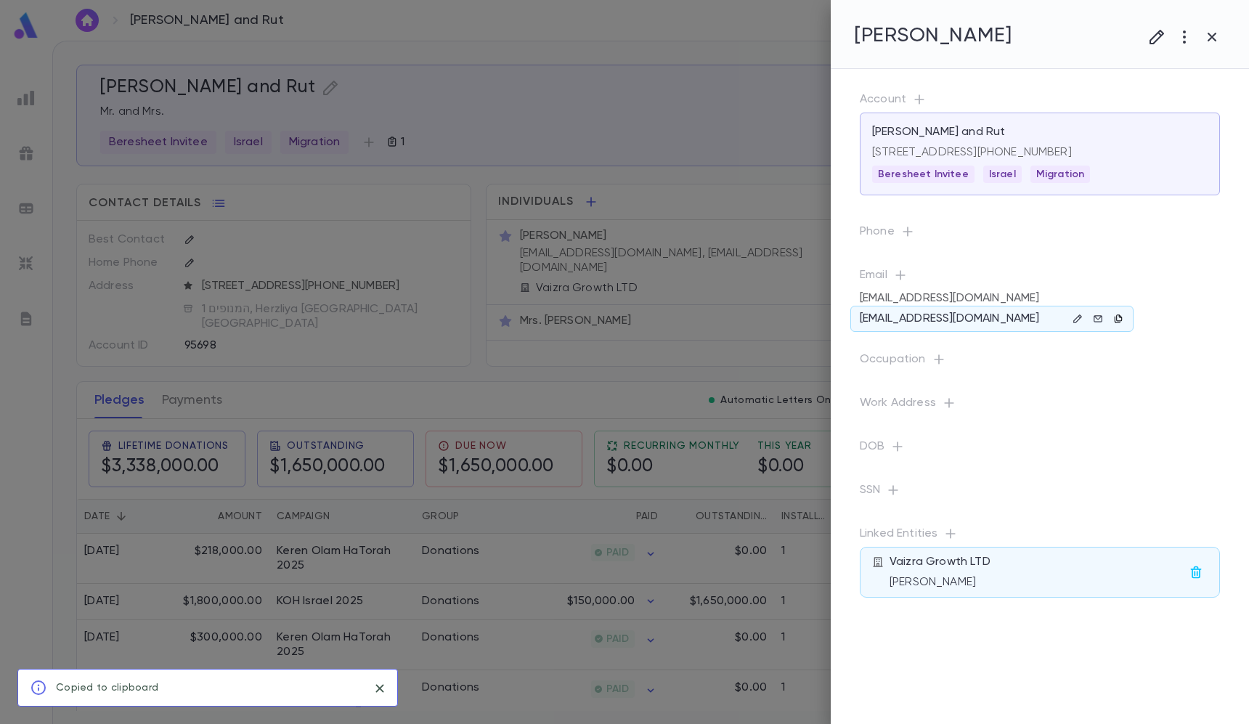
click at [1122, 323] on icon "button" at bounding box center [1118, 319] width 10 height 10
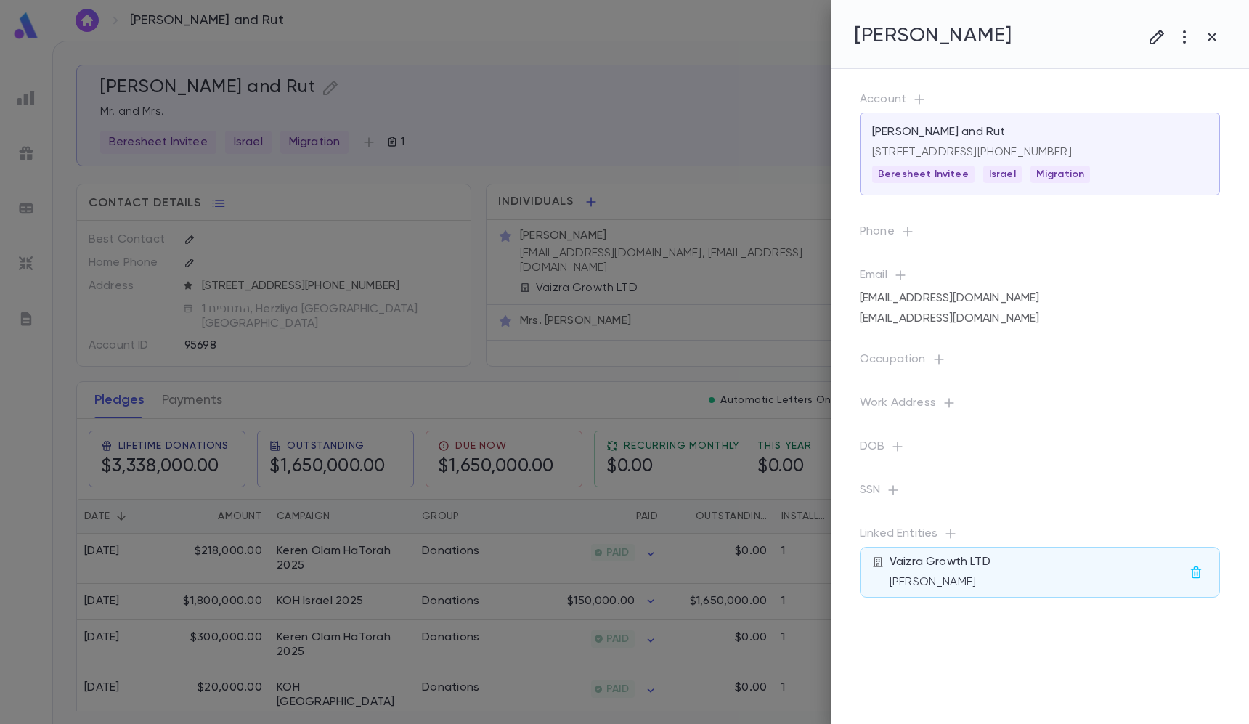
click at [791, 24] on div at bounding box center [624, 362] width 1249 height 724
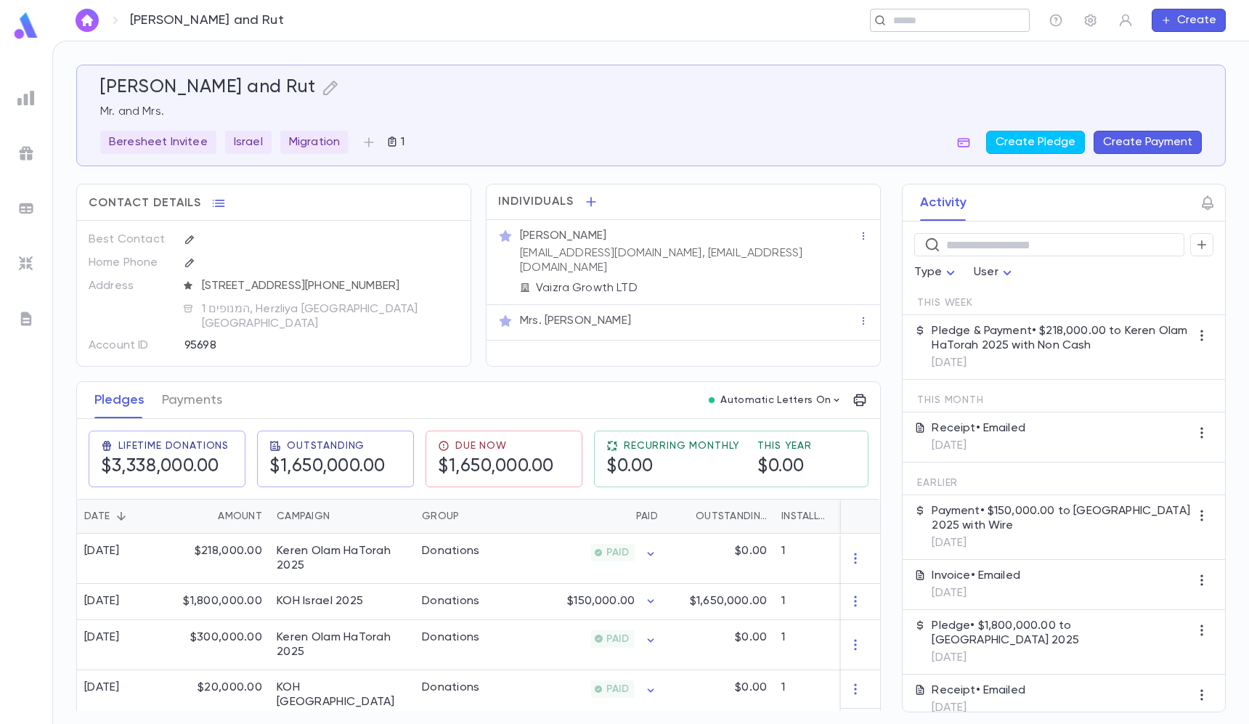
click at [886, 15] on div "​" at bounding box center [950, 20] width 160 height 23
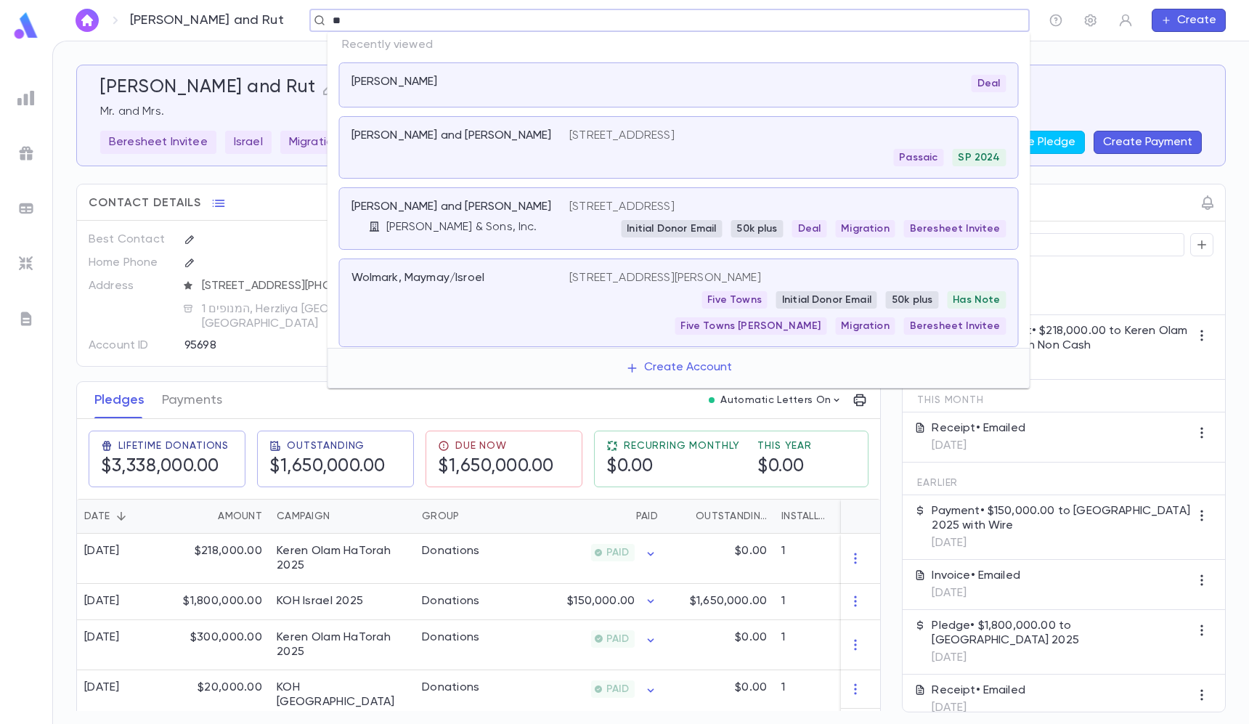
type input "*"
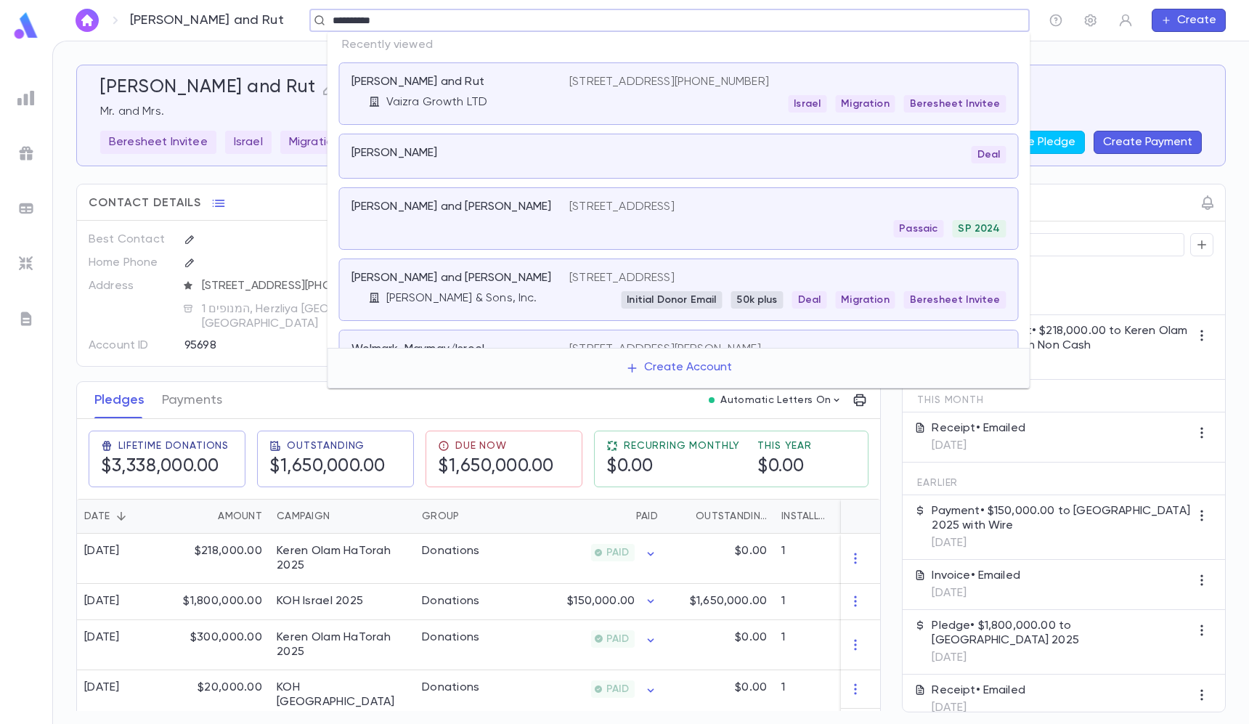
type input "**********"
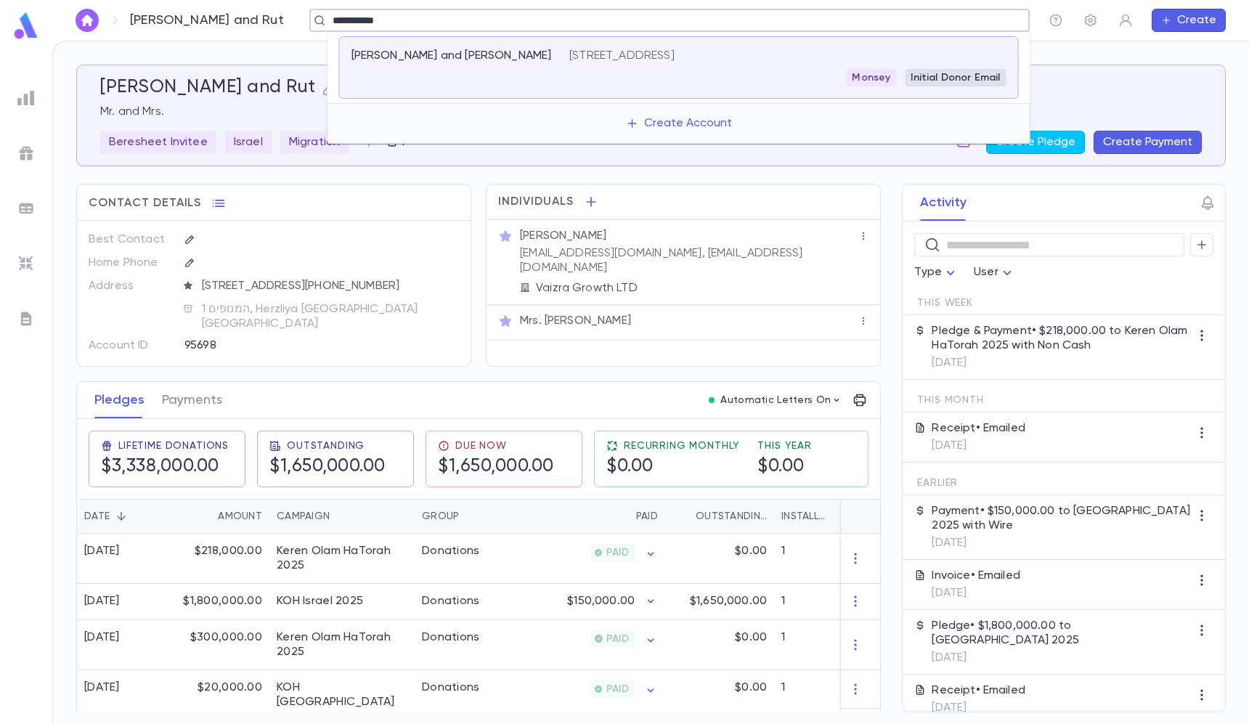
click at [703, 47] on div "Kest, Yaakov and Leah 346 South June Street, Los Angeles CA 90020 United States…" at bounding box center [678, 67] width 679 height 62
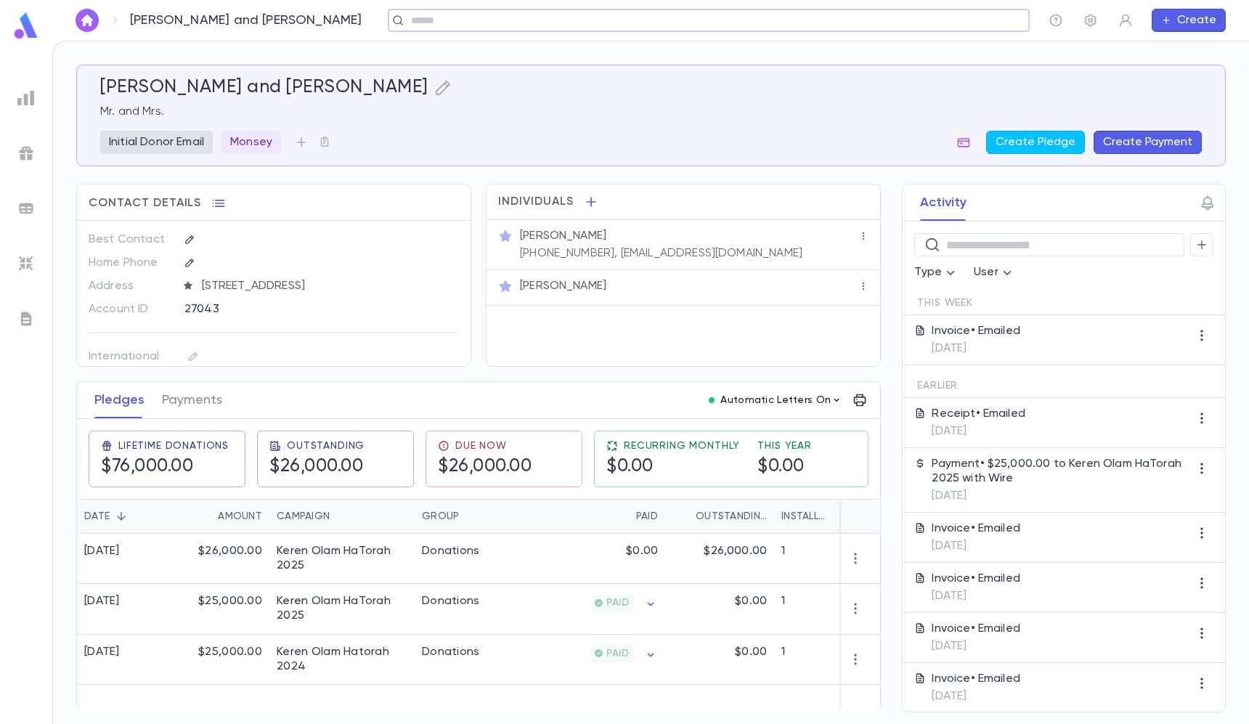
click at [817, 409] on button "Automatic Letters On" at bounding box center [775, 400] width 145 height 20
click at [646, 395] on div at bounding box center [624, 362] width 1249 height 724
click at [903, 3] on div "Kest, Yaakov and Leah ​ Create" at bounding box center [650, 20] width 1196 height 41
drag, startPoint x: 903, startPoint y: 3, endPoint x: 902, endPoint y: 30, distance: 27.6
click at [903, 4] on div "Kest, Yaakov and Leah ​ Create" at bounding box center [650, 20] width 1196 height 41
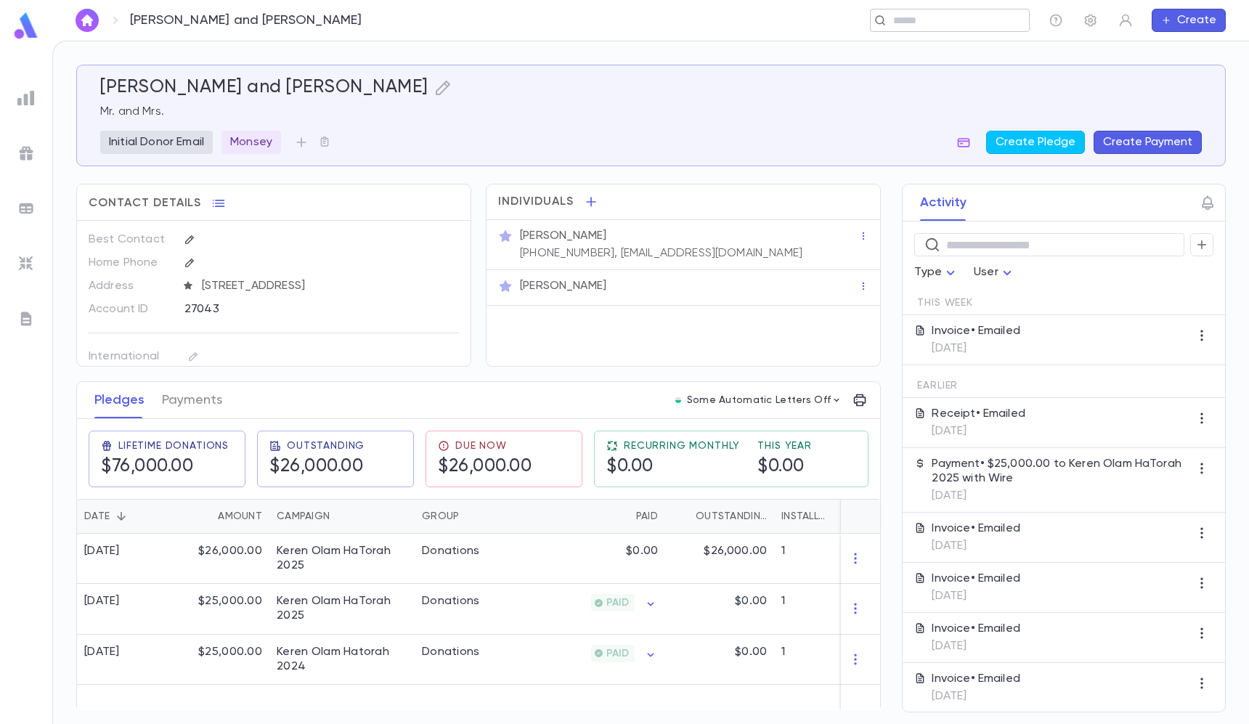
click at [902, 30] on div "​" at bounding box center [950, 20] width 160 height 23
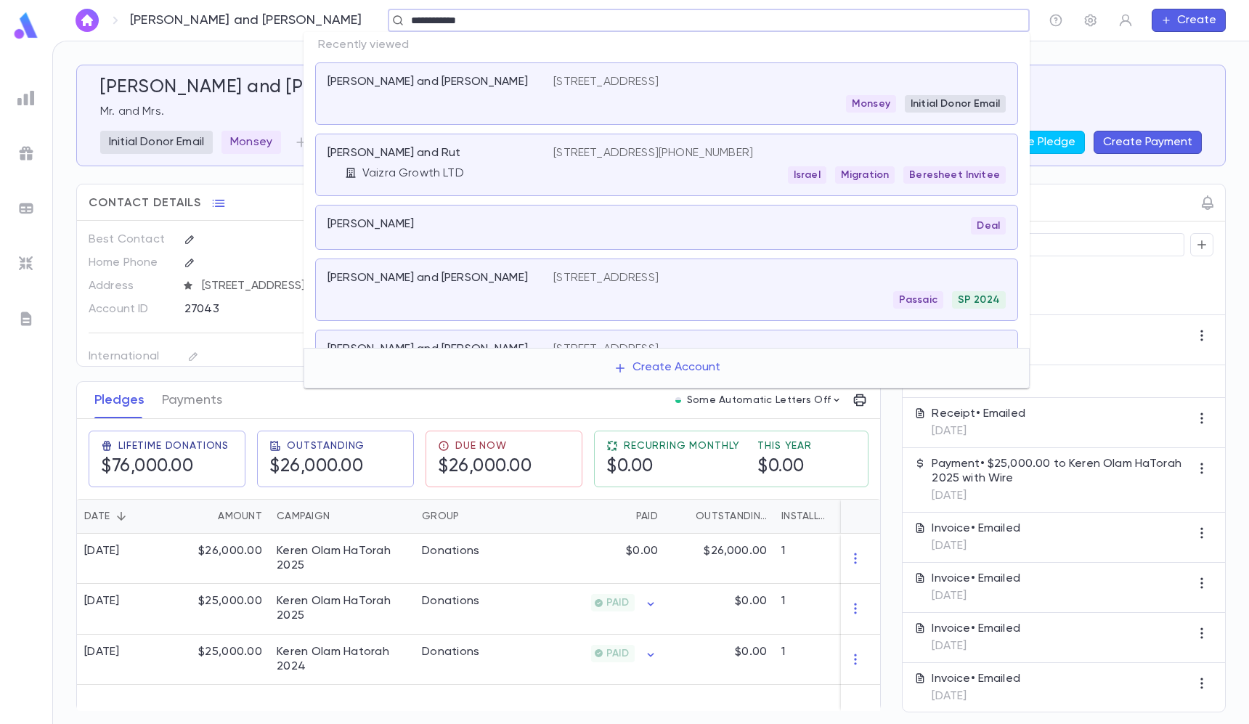
type input "**********"
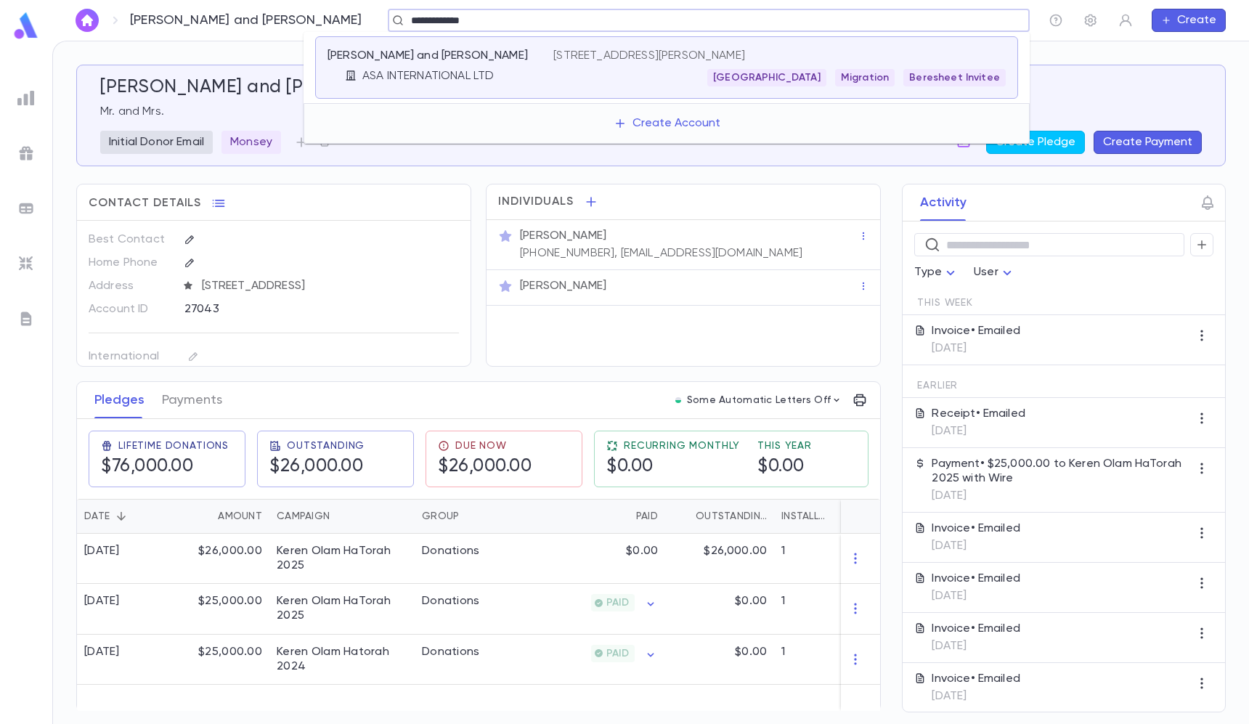
click at [605, 47] on div "Safra, Alberto and Maggie ASA INTERNATIONAL LTD Rua Doutor Brasílio Machado 126…" at bounding box center [666, 67] width 703 height 62
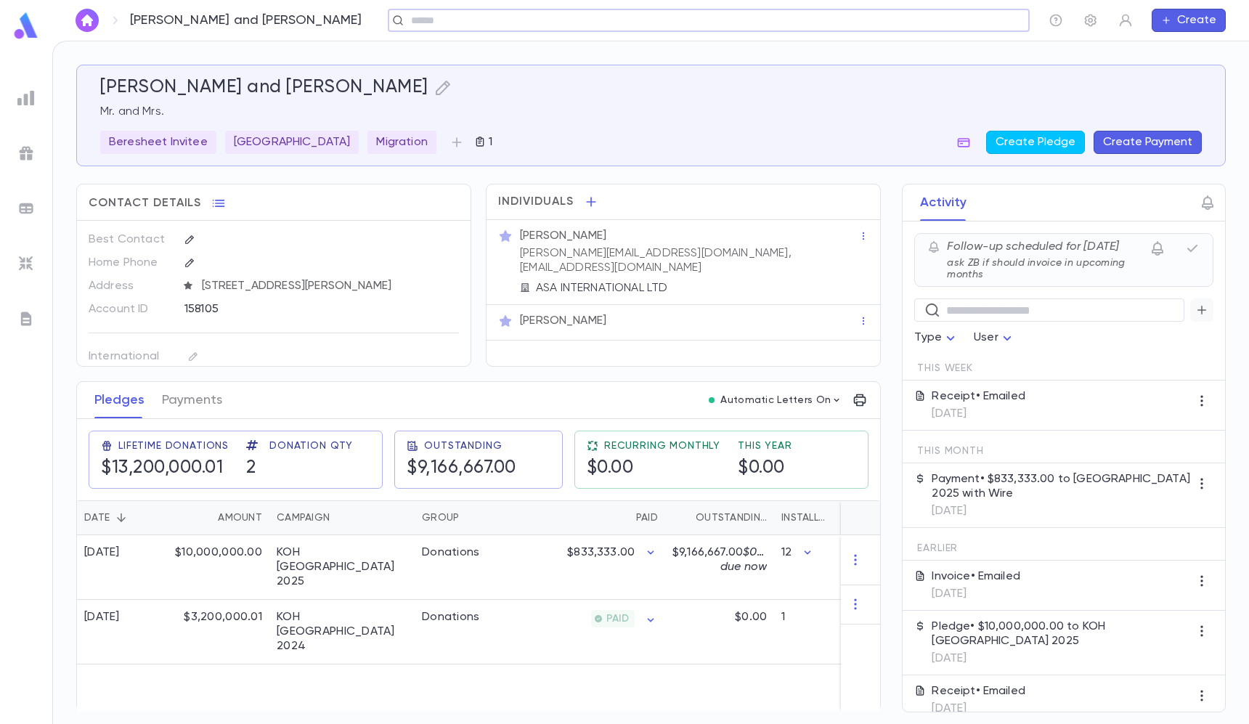
click at [1195, 311] on icon "button" at bounding box center [1201, 310] width 13 height 15
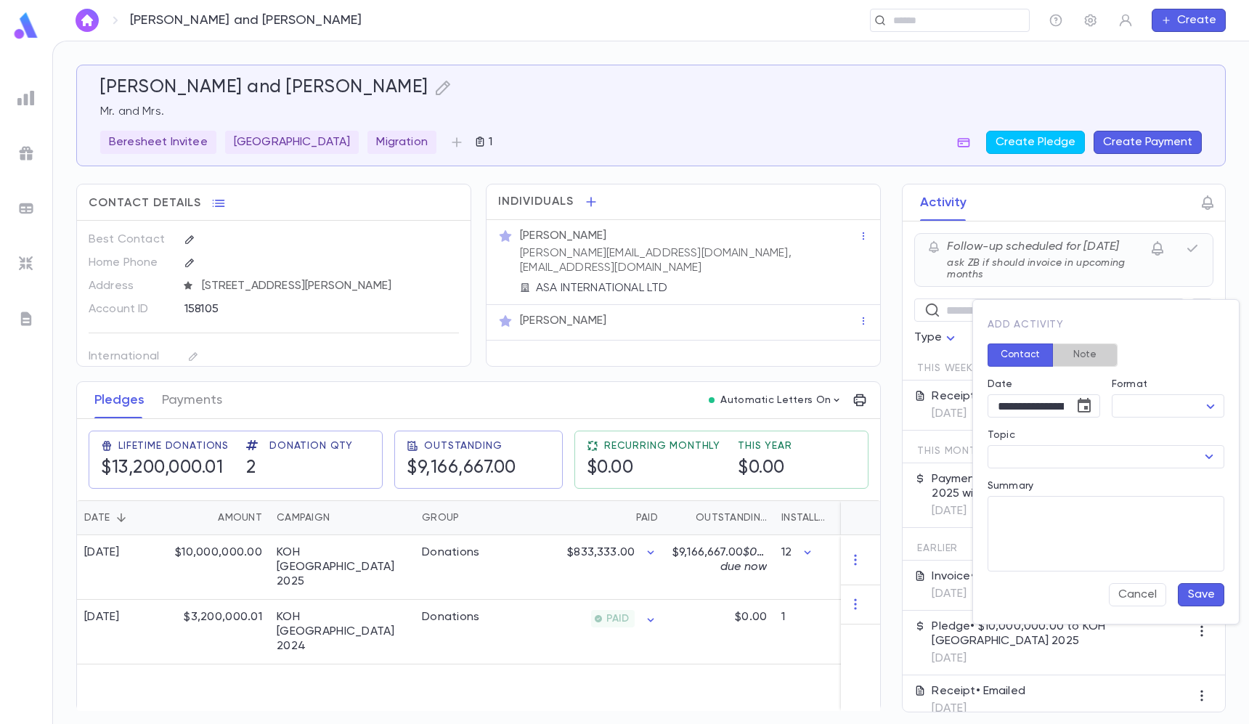
click at [1106, 352] on button "Note" at bounding box center [1084, 354] width 65 height 23
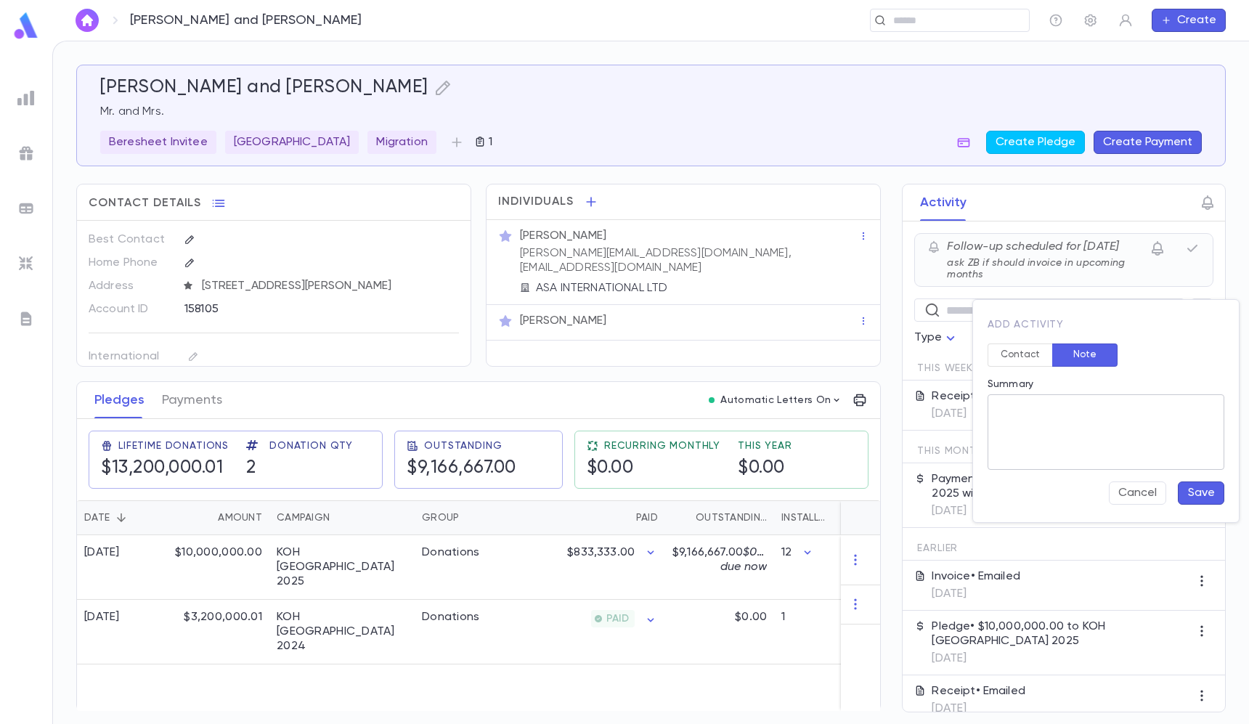
click at [1098, 404] on textarea "Summary" at bounding box center [1105, 431] width 216 height 75
paste textarea "**********"
click at [1046, 409] on textarea "**********" at bounding box center [1105, 431] width 216 height 75
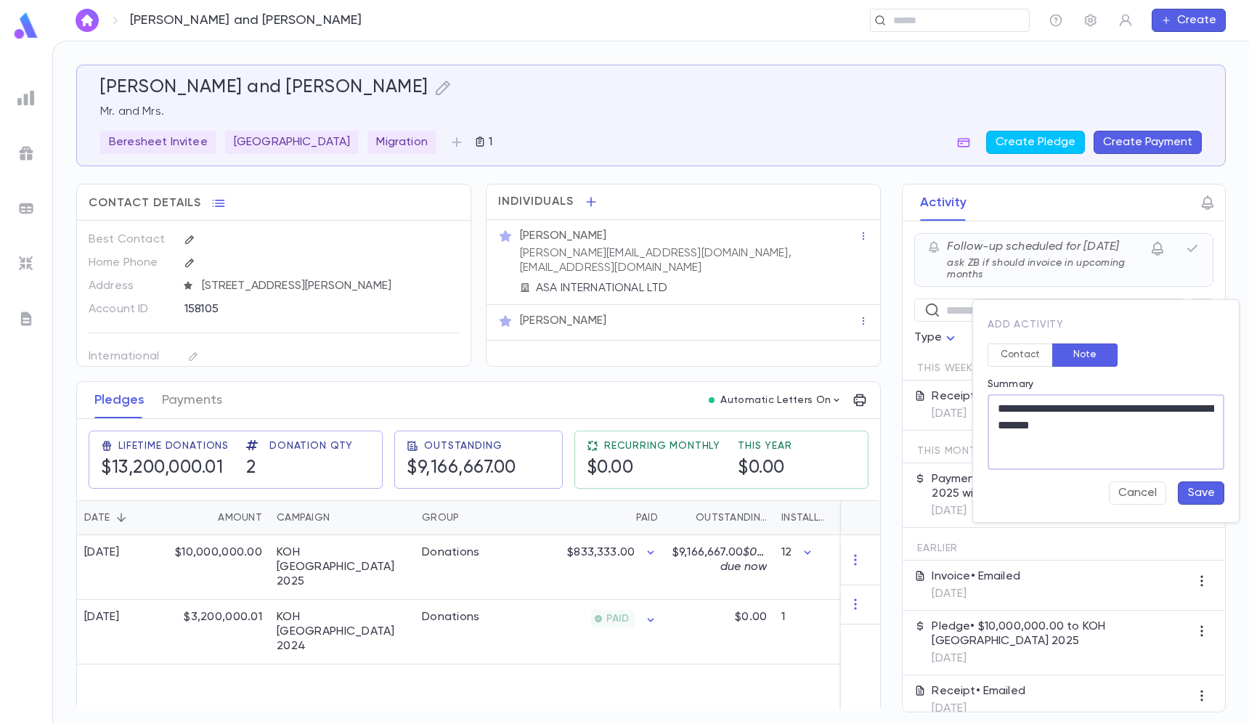
type textarea "**********"
click at [1199, 494] on button "Save" at bounding box center [1200, 492] width 46 height 23
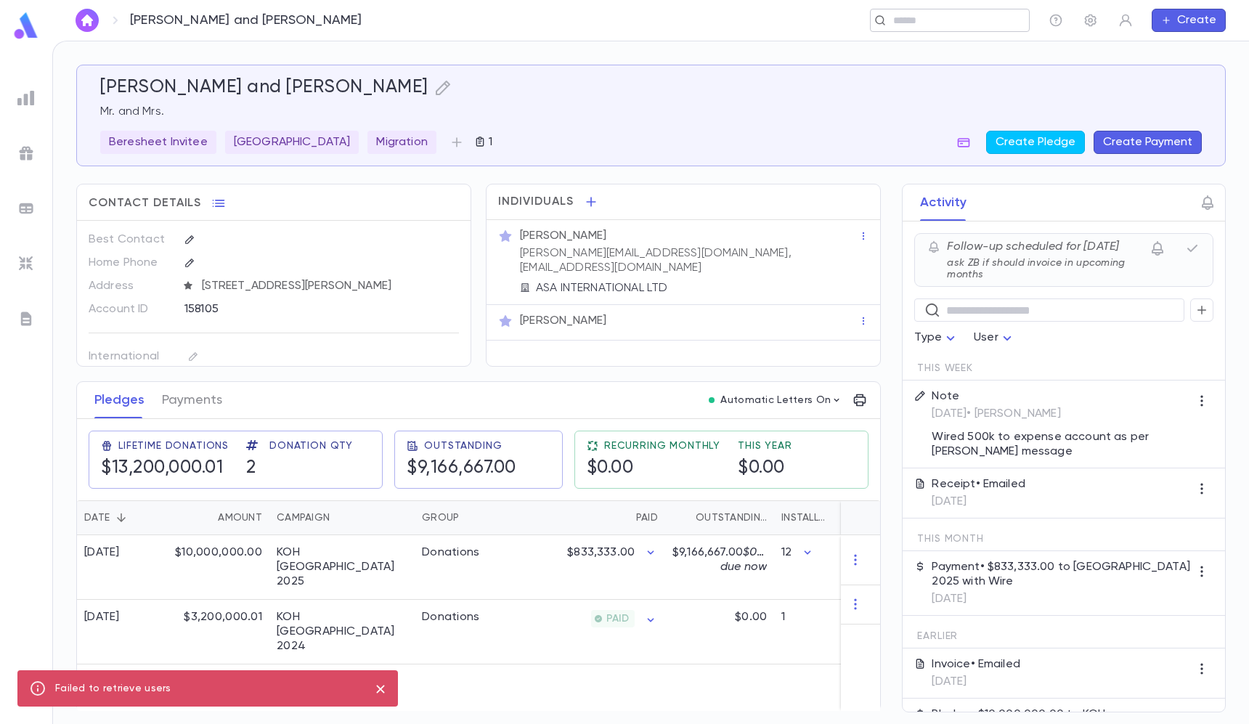
click at [916, 30] on div "​" at bounding box center [950, 20] width 160 height 23
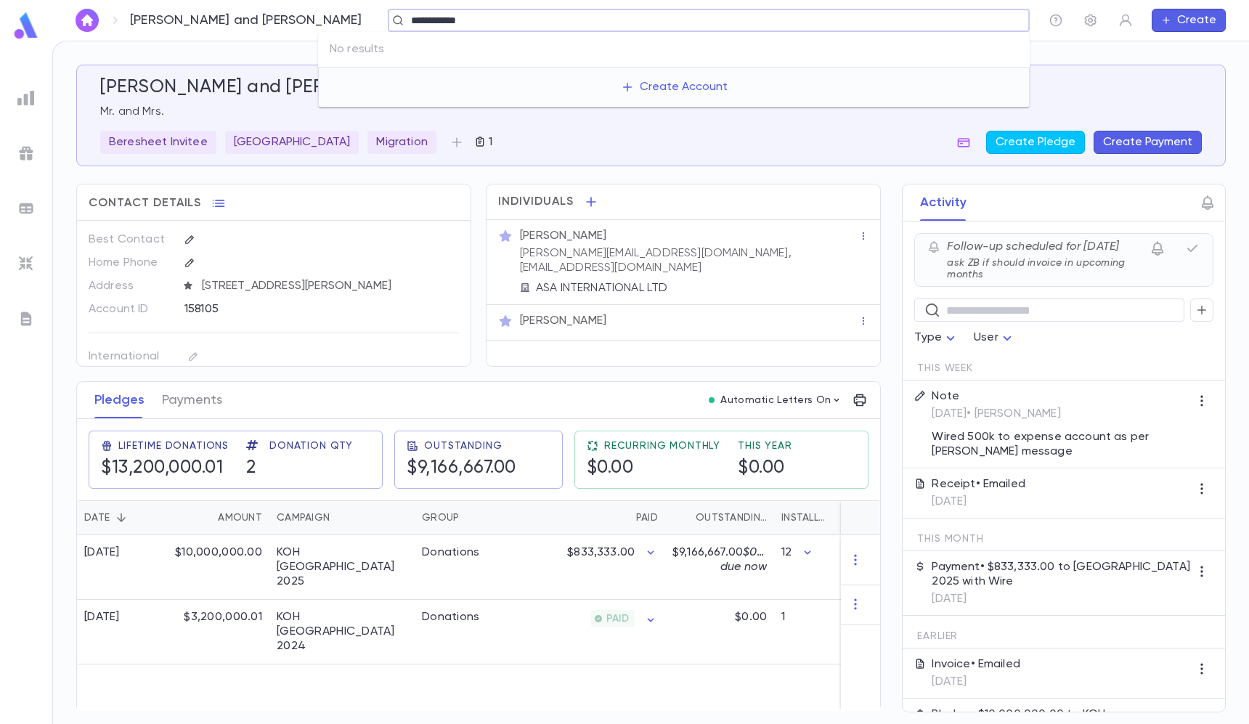
click at [613, 9] on div "**********" at bounding box center [709, 20] width 642 height 23
click at [597, 14] on input "**********" at bounding box center [704, 21] width 595 height 14
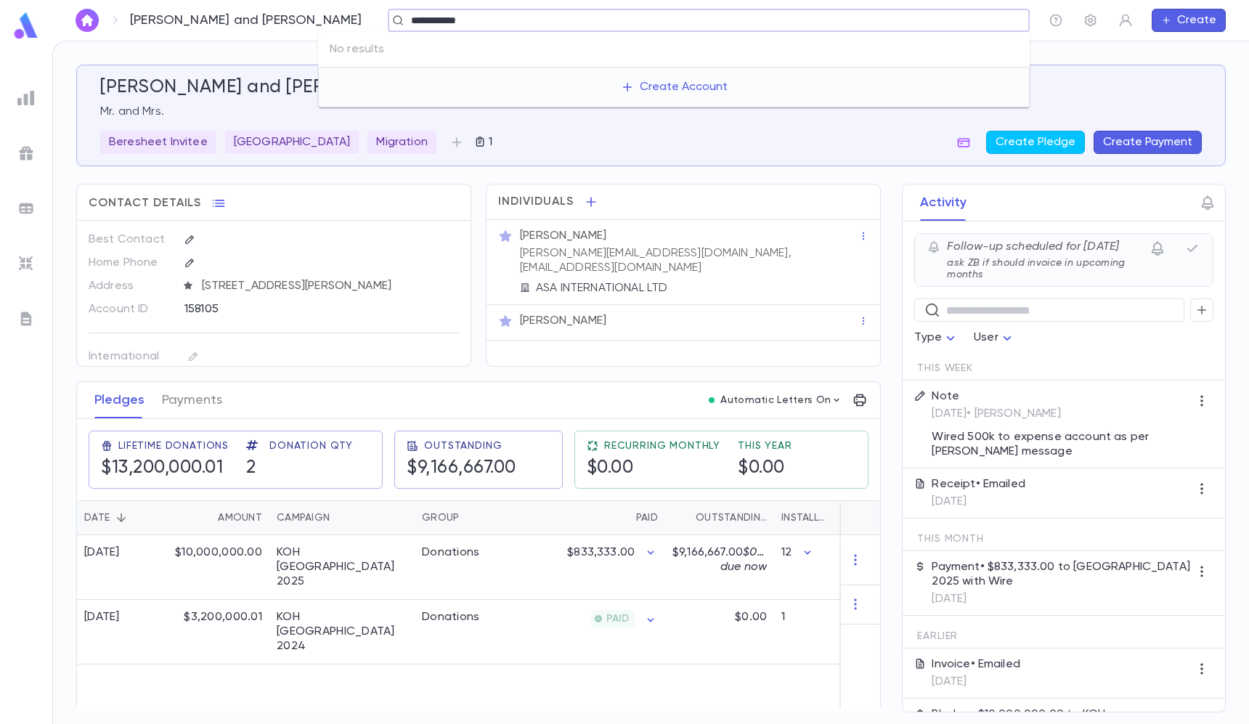
paste input "*********"
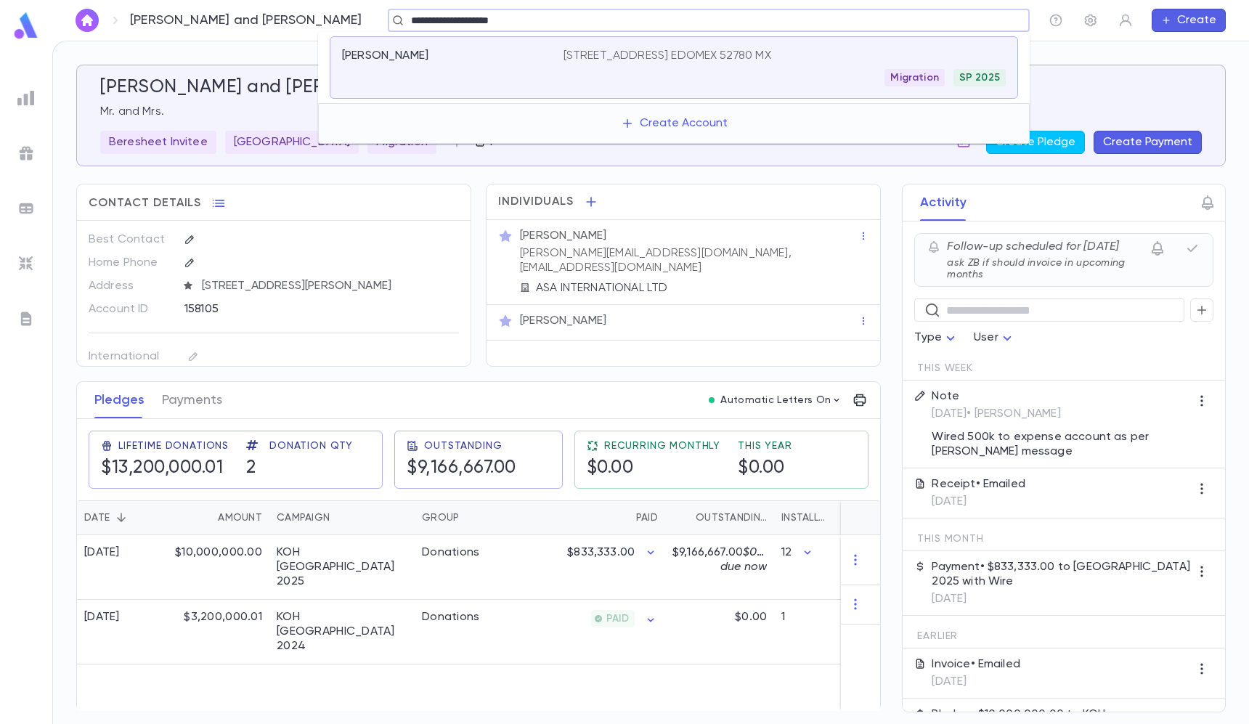
click at [431, 18] on input "**********" at bounding box center [704, 21] width 595 height 14
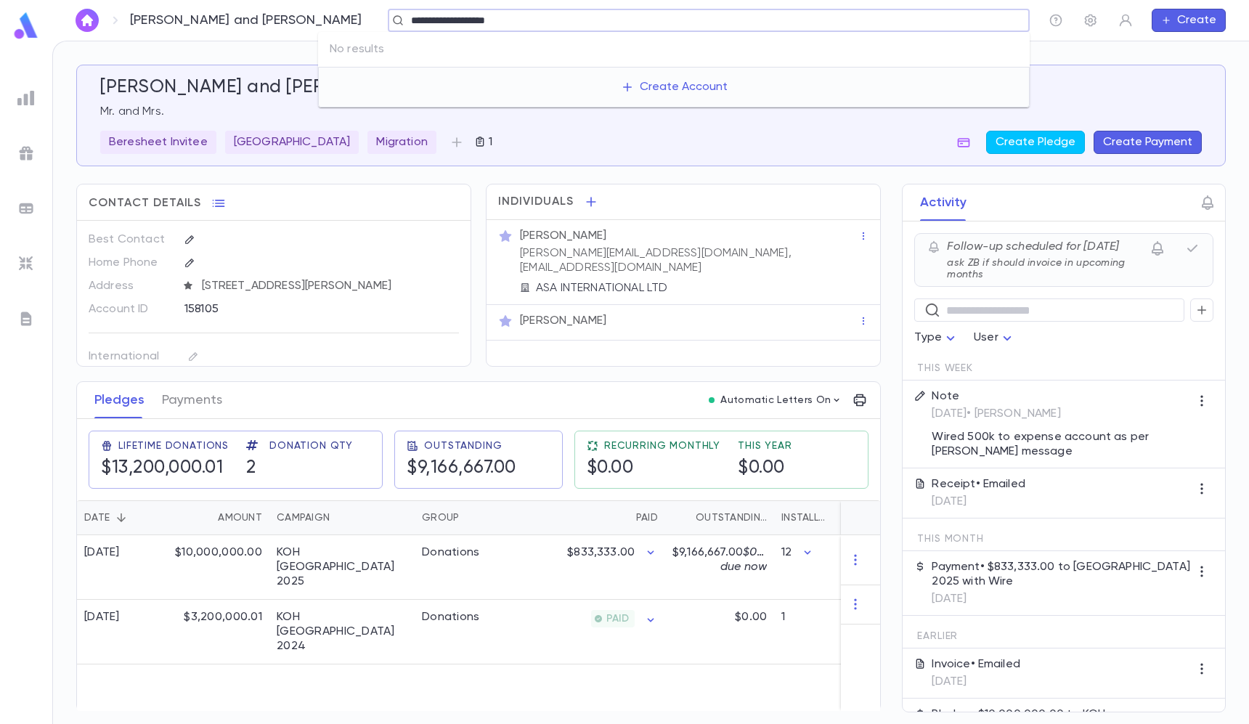
type input "**********"
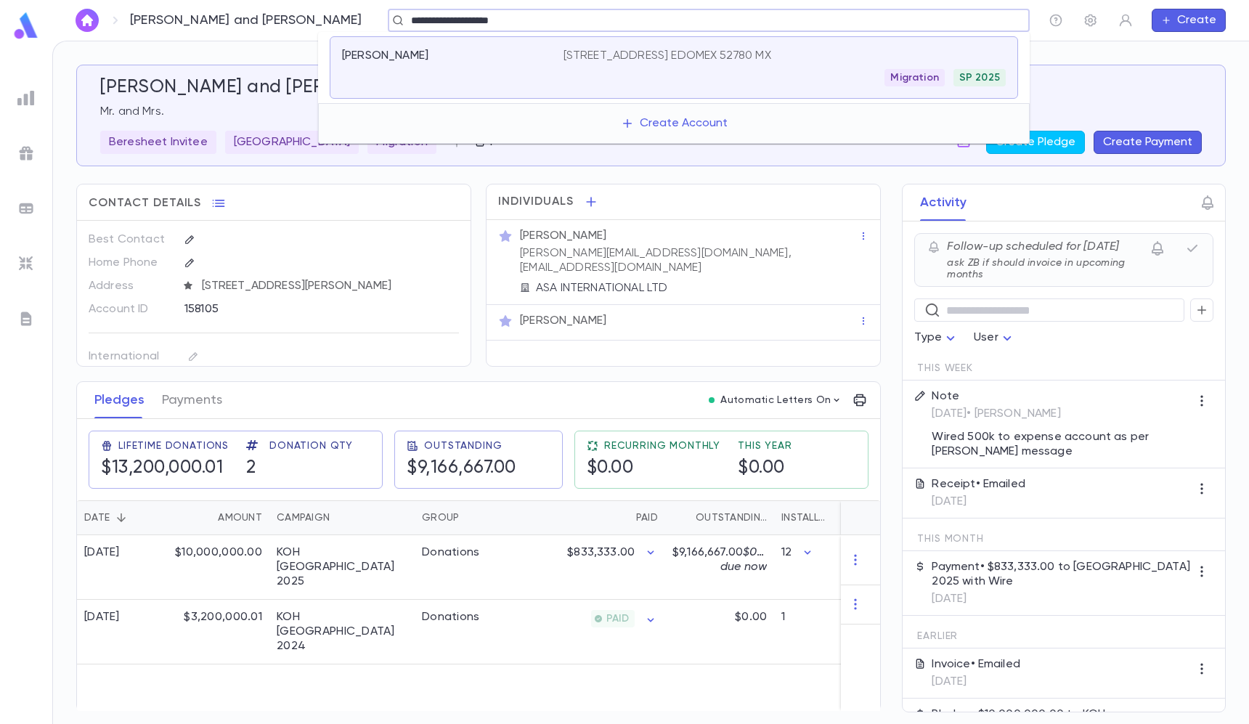
click at [505, 42] on div "Cabasso, Salomon 139 Avenida De Los Bosques, Huixquilucan EDOMEX 52780 MX Migra…" at bounding box center [674, 67] width 688 height 62
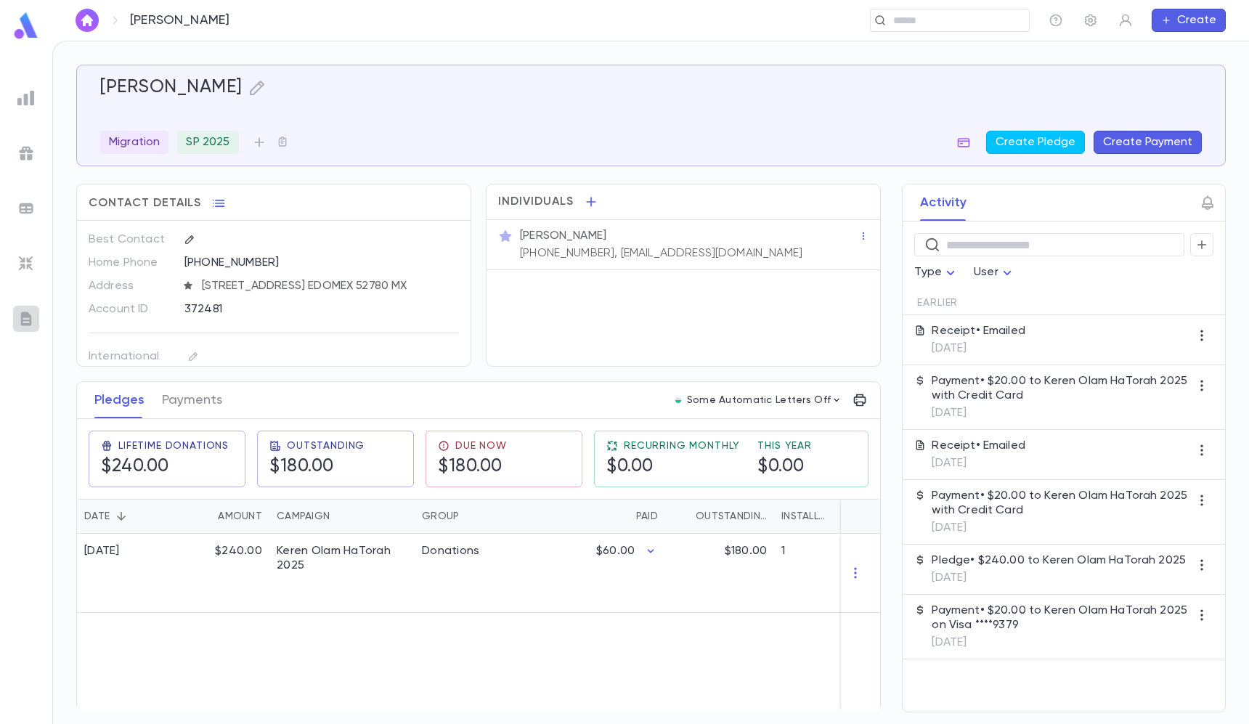
click at [27, 319] on img at bounding box center [25, 318] width 17 height 17
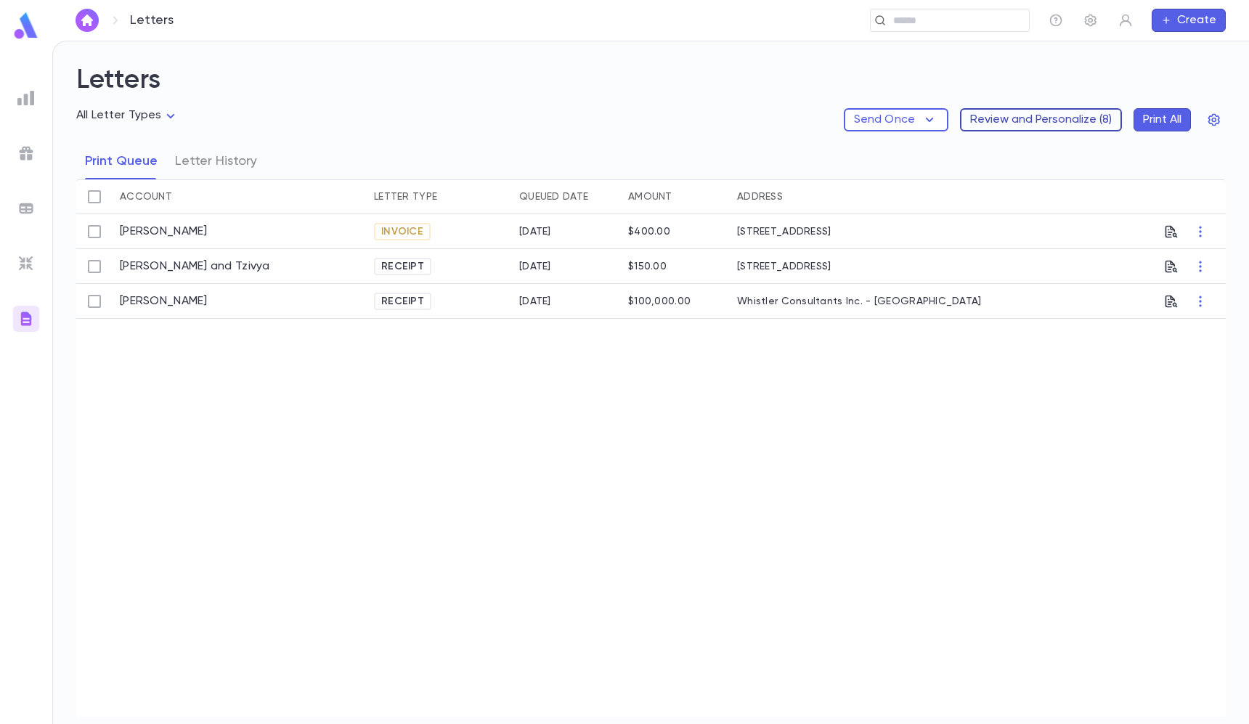
click at [1057, 123] on button "Review and Personalize ( 8 )" at bounding box center [1041, 119] width 162 height 23
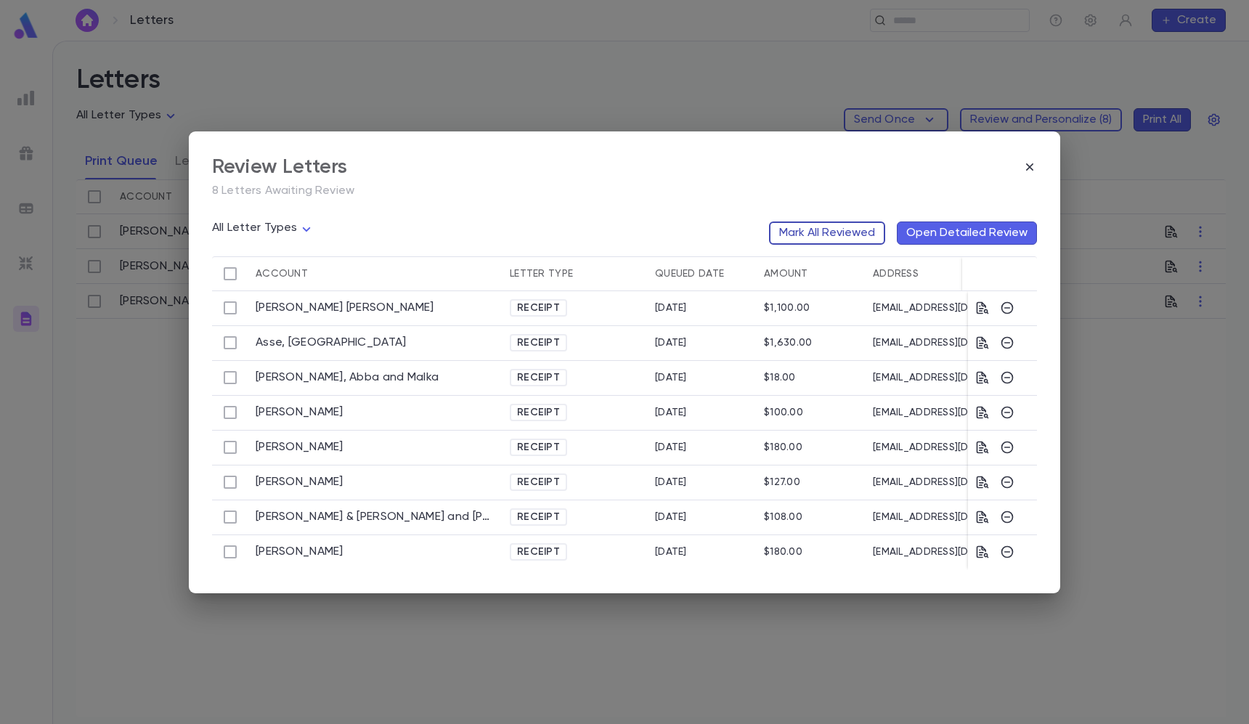
click at [787, 228] on button "Mark All Reviewed" at bounding box center [827, 232] width 116 height 23
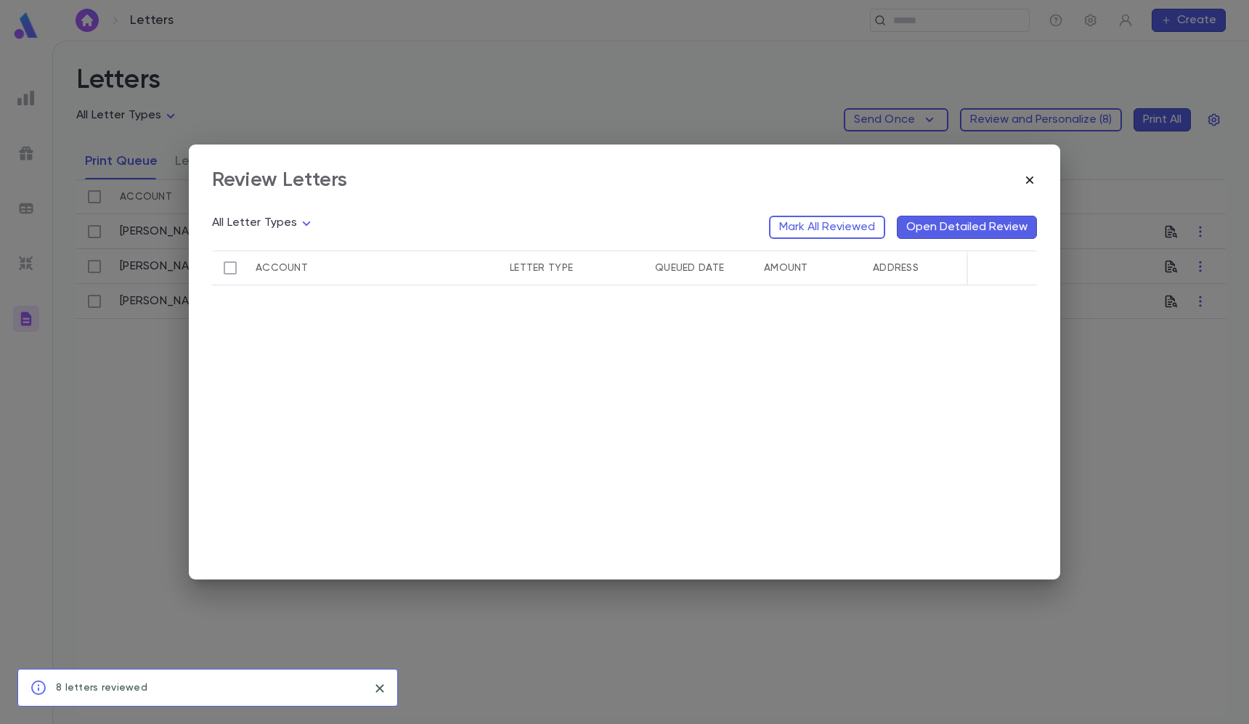
click at [1028, 179] on icon "button" at bounding box center [1029, 179] width 7 height 7
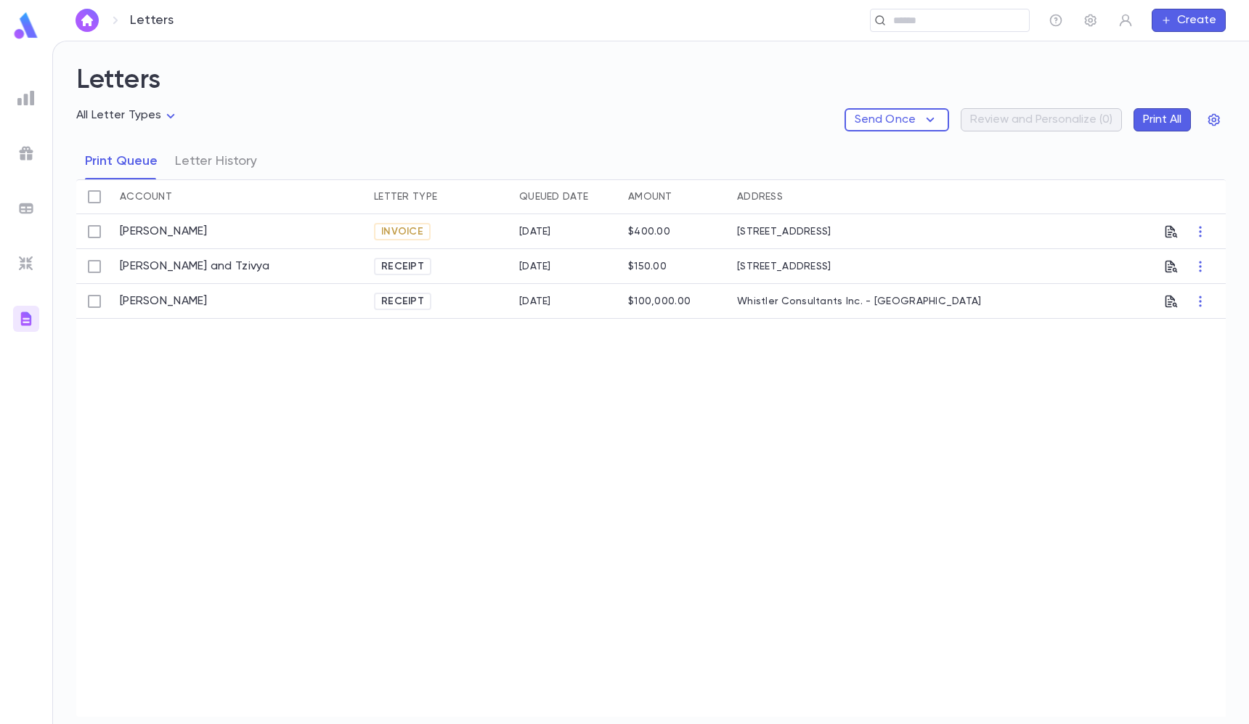
click at [887, 3] on div "Letters ​ Create" at bounding box center [650, 20] width 1196 height 41
click at [887, 9] on div "​" at bounding box center [950, 20] width 160 height 23
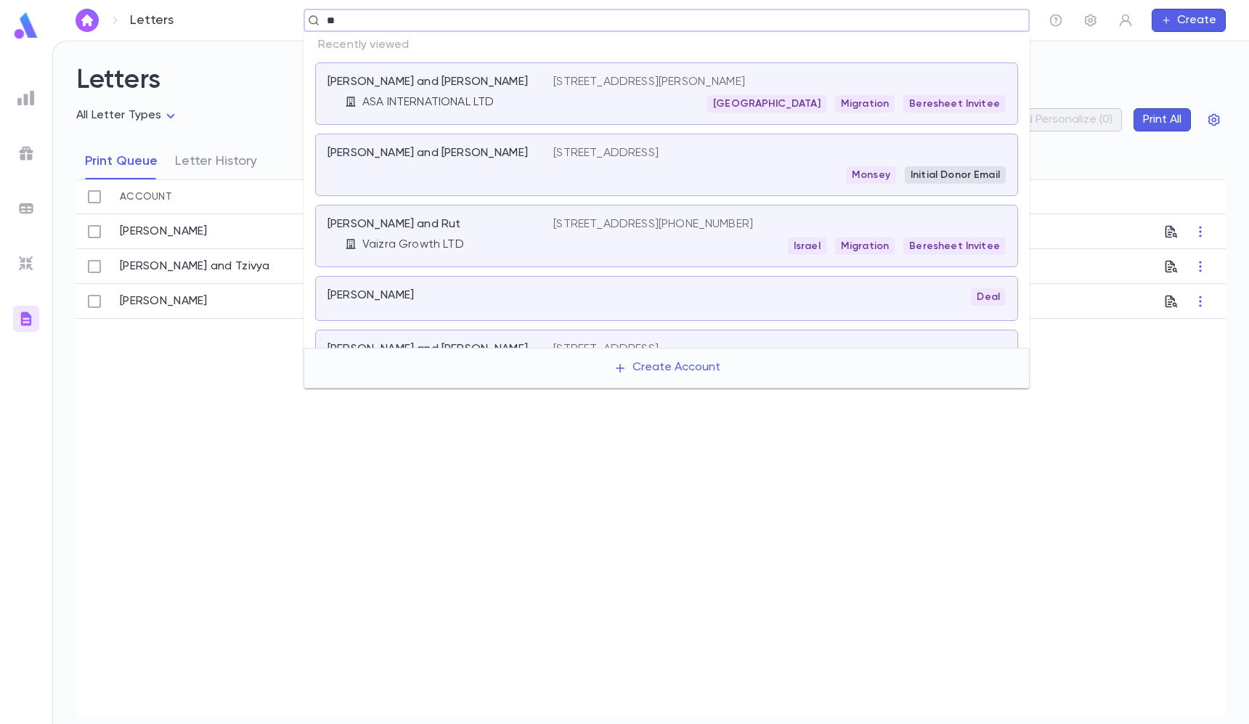
type input "***"
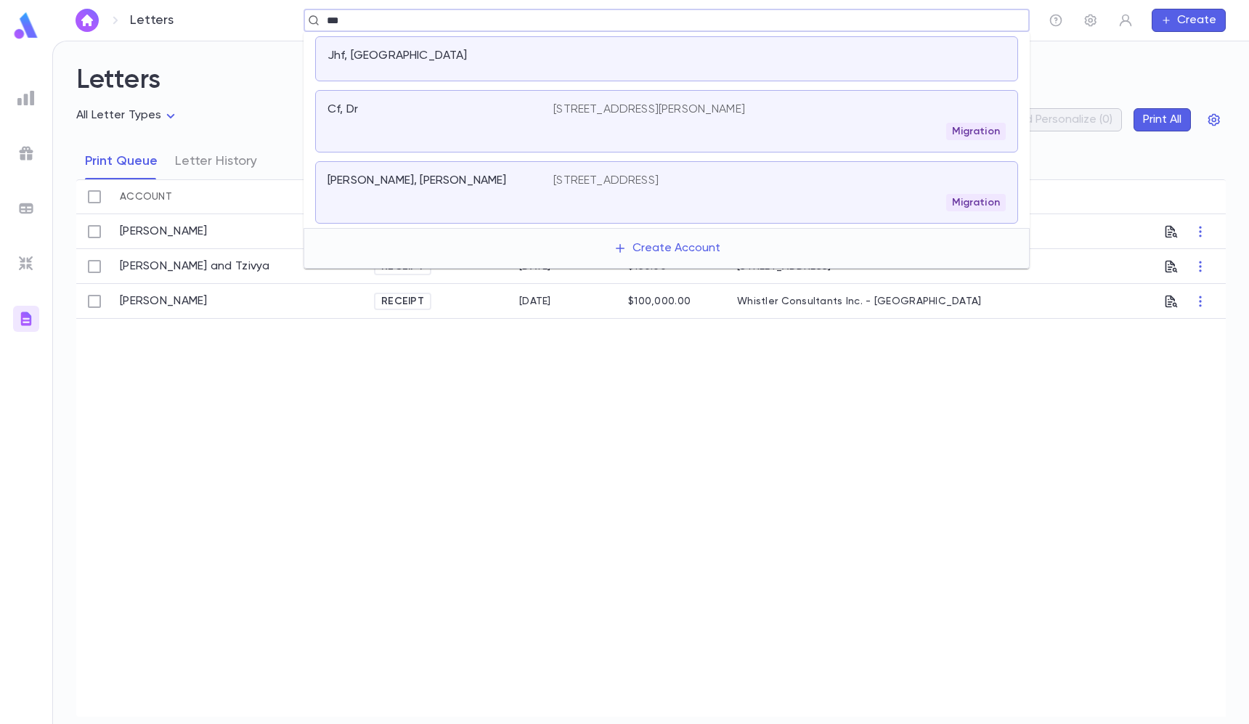
click at [506, 41] on div "Jhf, [GEOGRAPHIC_DATA]" at bounding box center [666, 58] width 703 height 45
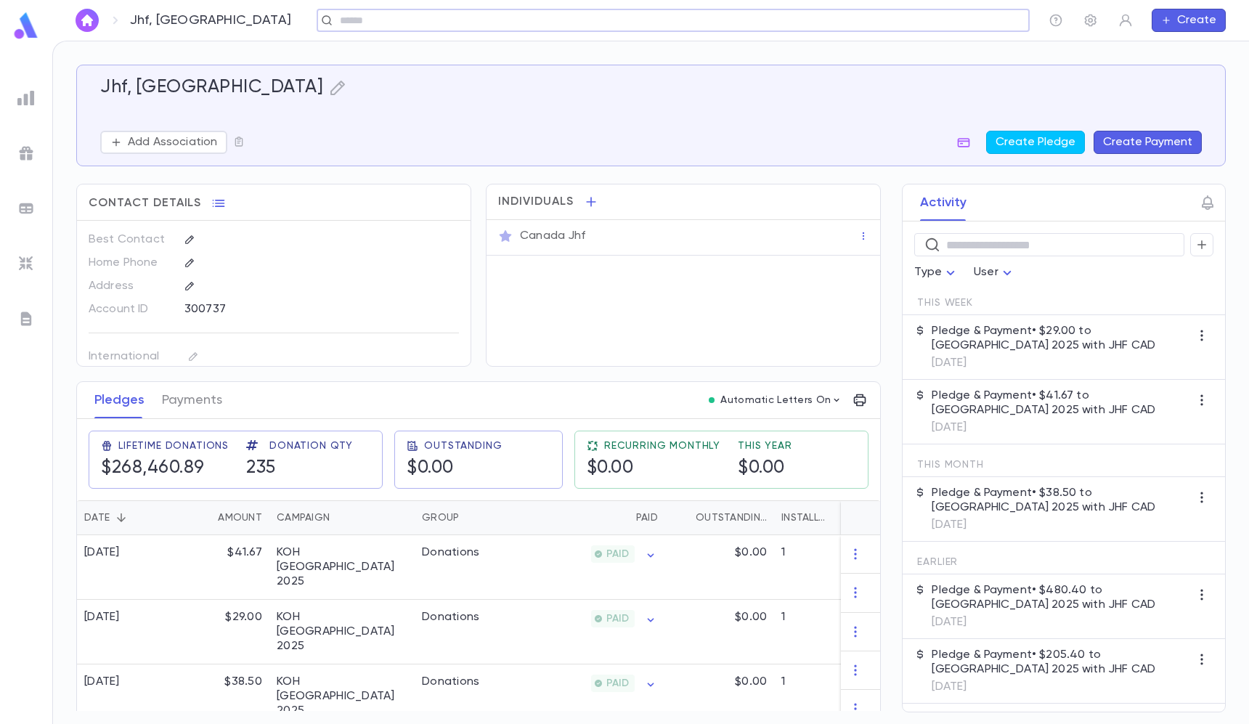
click at [1125, 149] on button "Create Payment" at bounding box center [1147, 142] width 108 height 23
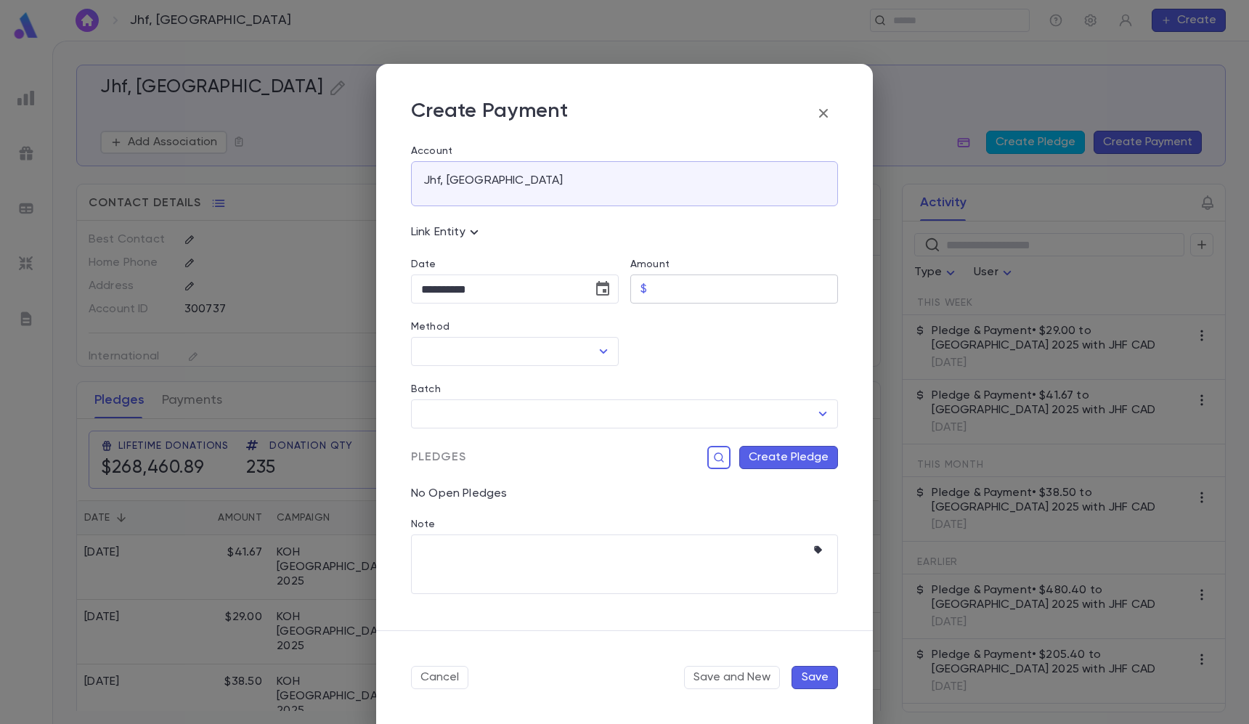
click at [642, 292] on p "$" at bounding box center [643, 289] width 7 height 15
click at [674, 297] on input "Amount" at bounding box center [745, 289] width 185 height 28
paste input "******"
type input "******"
click at [523, 358] on input "Method" at bounding box center [503, 352] width 173 height 28
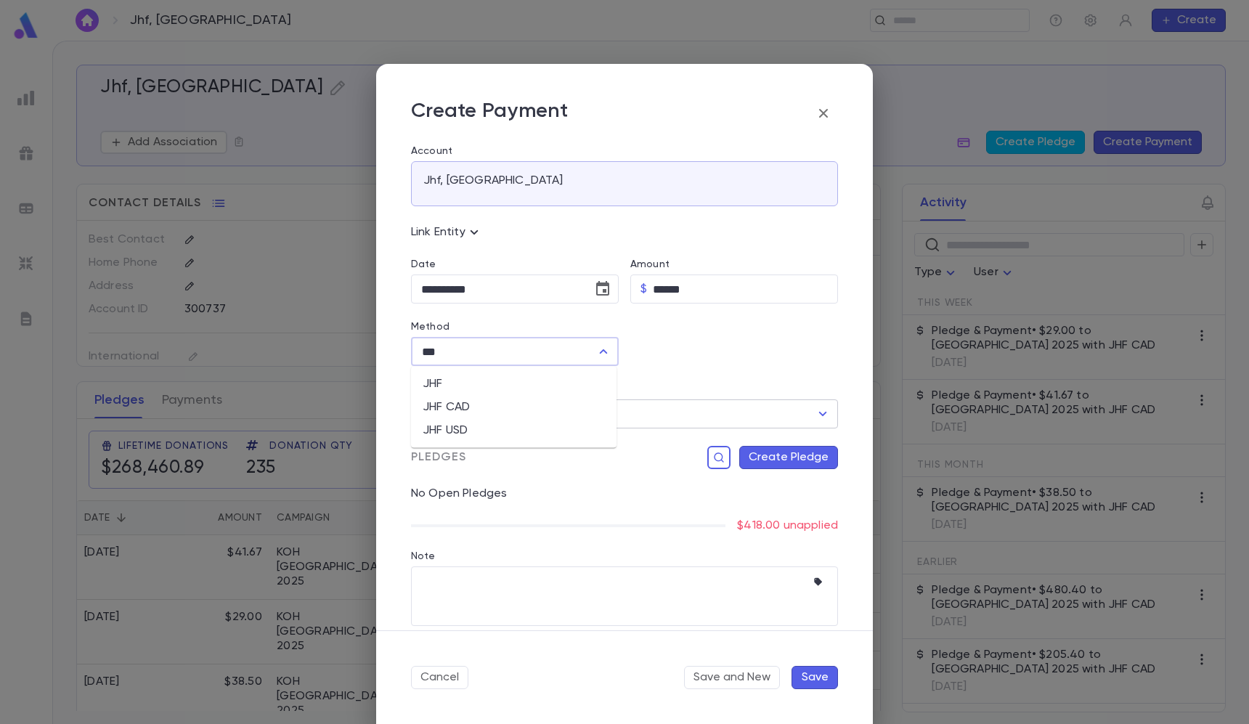
drag, startPoint x: 470, startPoint y: 402, endPoint x: 479, endPoint y: 402, distance: 8.7
click at [470, 402] on li "JHF CAD" at bounding box center [513, 407] width 205 height 23
type input "*******"
click at [512, 402] on input "Batch" at bounding box center [613, 414] width 392 height 28
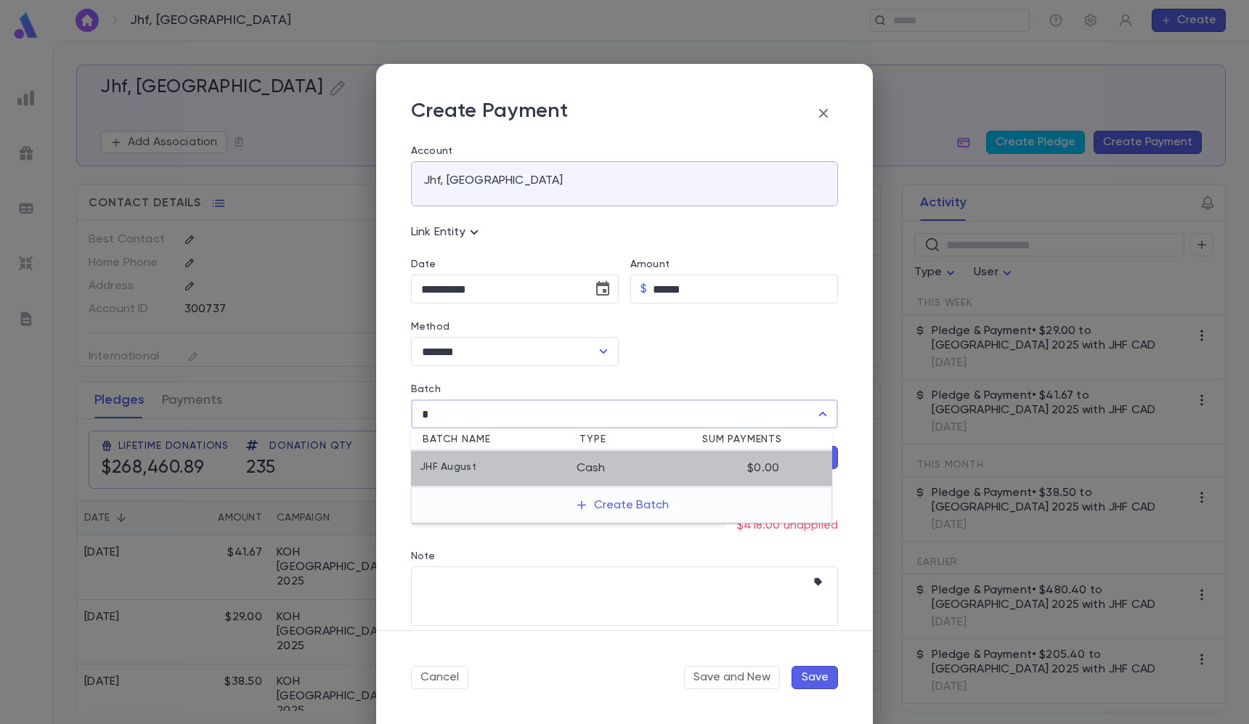
click at [494, 466] on div "JHF August" at bounding box center [498, 468] width 157 height 15
type input "**********"
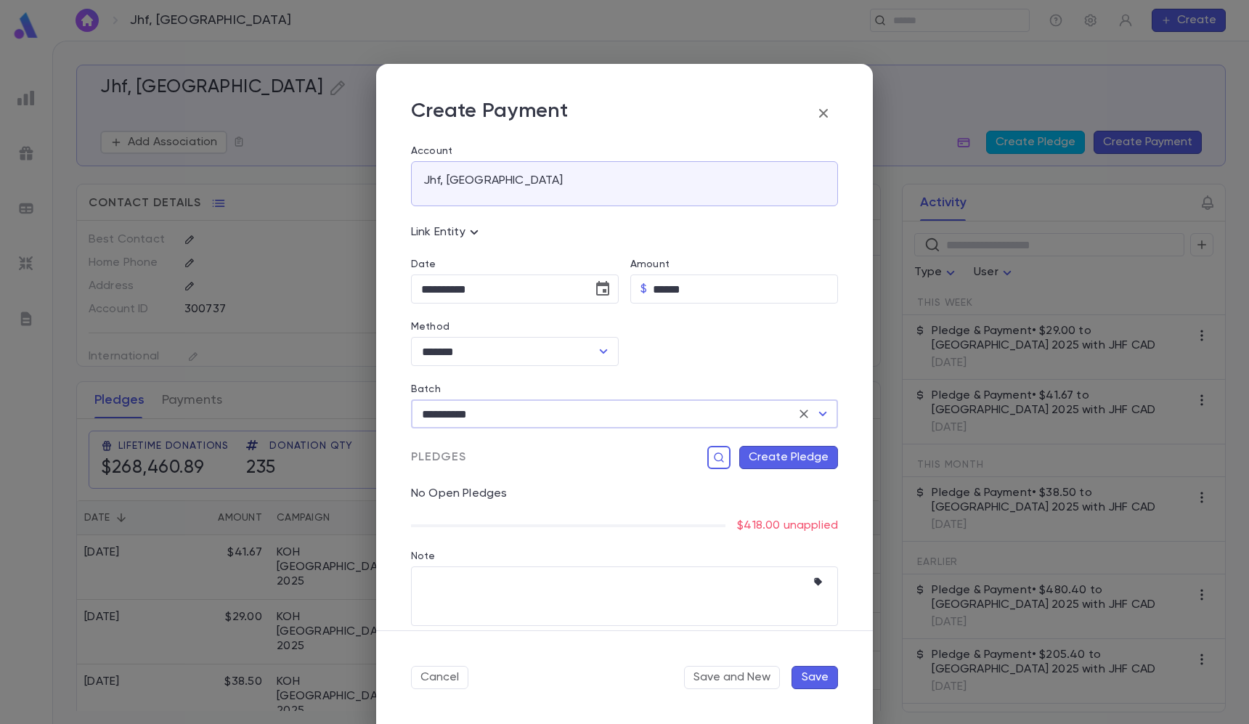
click at [788, 444] on div "Pledges Create Pledge" at bounding box center [618, 448] width 438 height 41
click at [774, 454] on button "Create Pledge" at bounding box center [788, 457] width 99 height 23
type input "**********"
type input "*******"
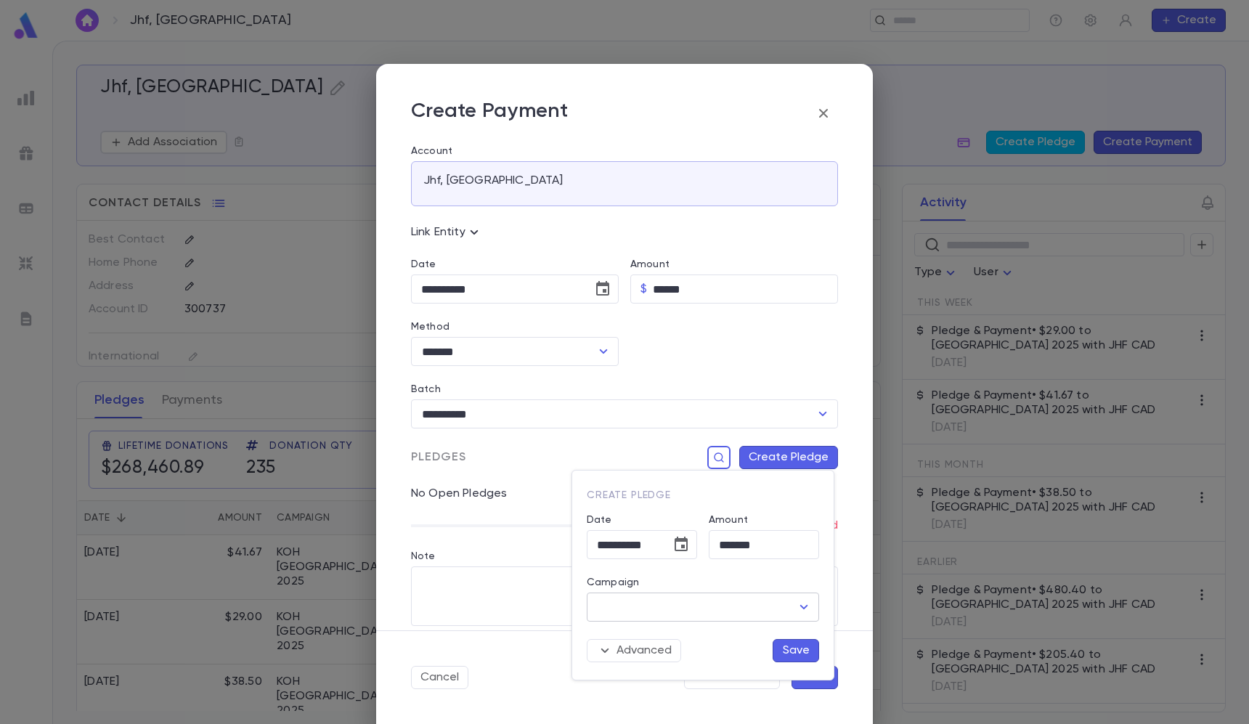
click at [640, 607] on input "Campaign" at bounding box center [691, 607] width 197 height 28
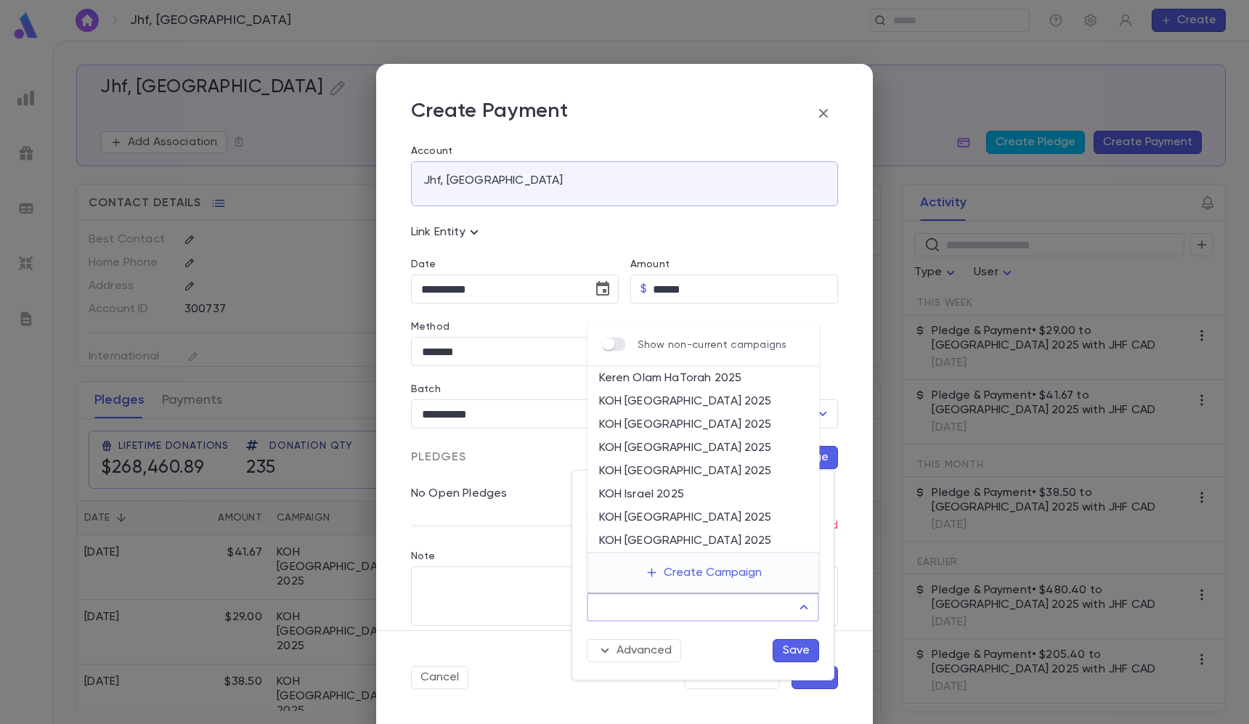
click at [681, 418] on li "KOH [GEOGRAPHIC_DATA] 2025" at bounding box center [703, 424] width 232 height 23
type input "**********"
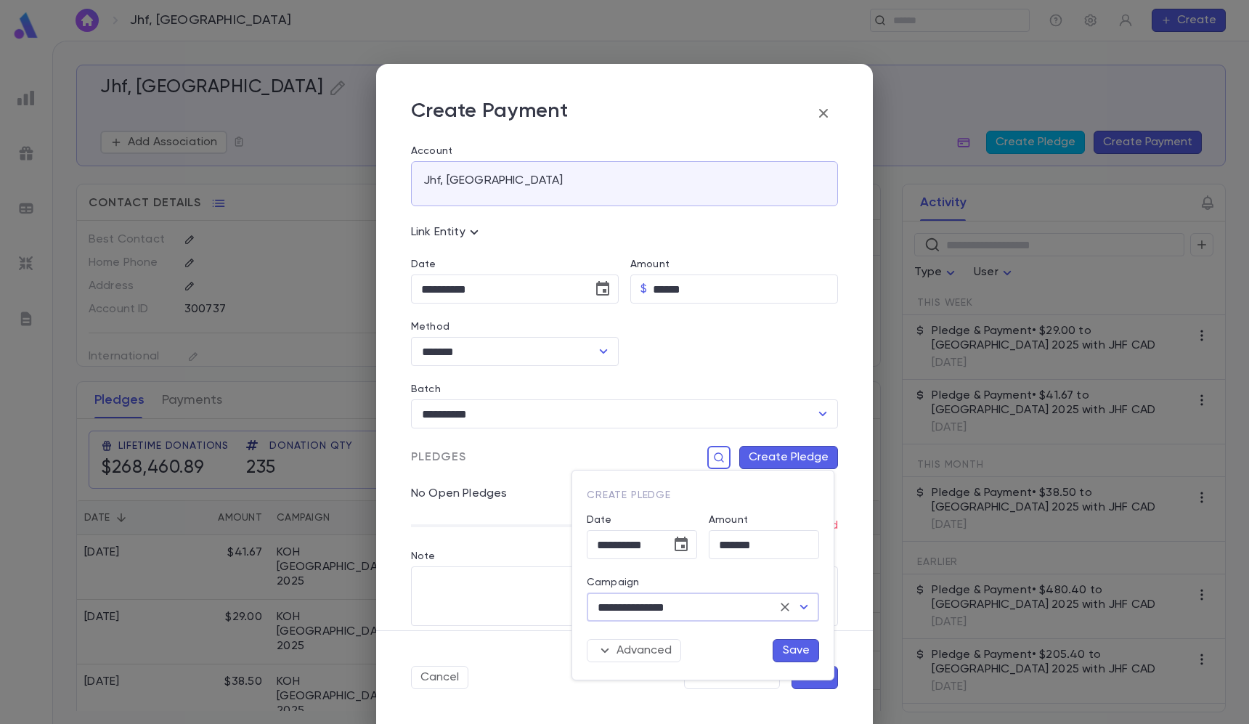
click at [788, 648] on button "Save" at bounding box center [795, 650] width 46 height 23
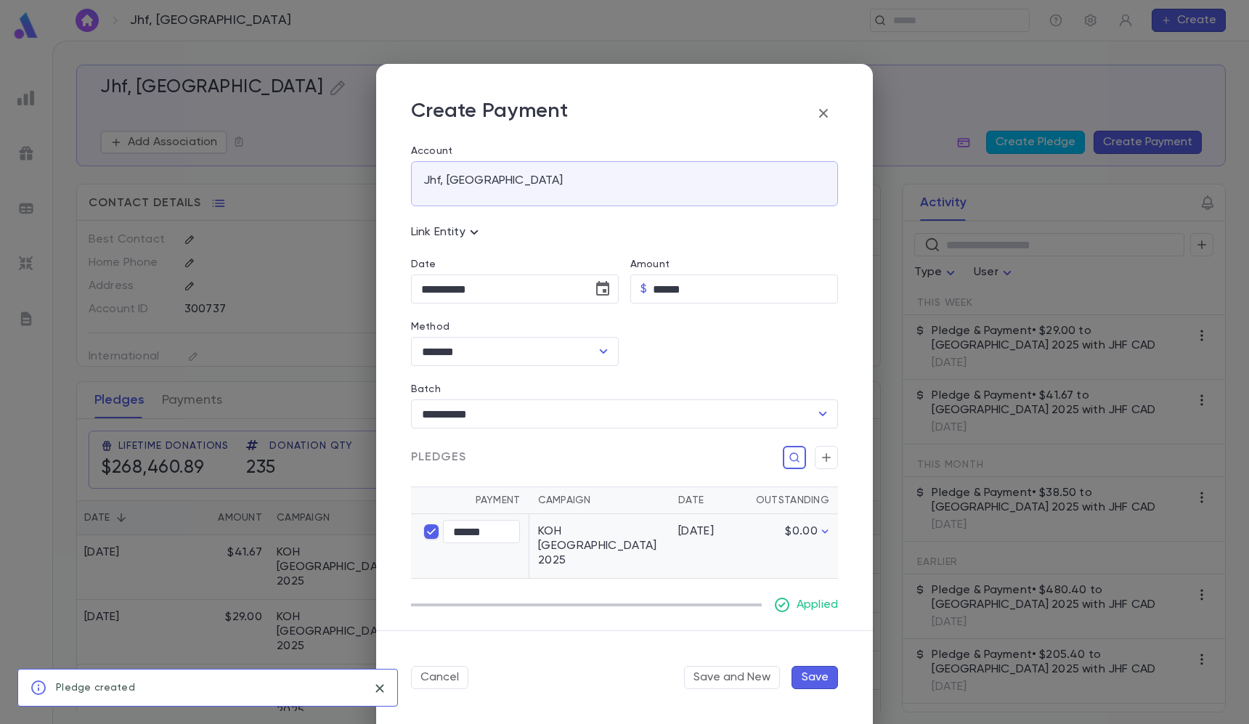
click at [823, 685] on button "Save" at bounding box center [814, 677] width 46 height 23
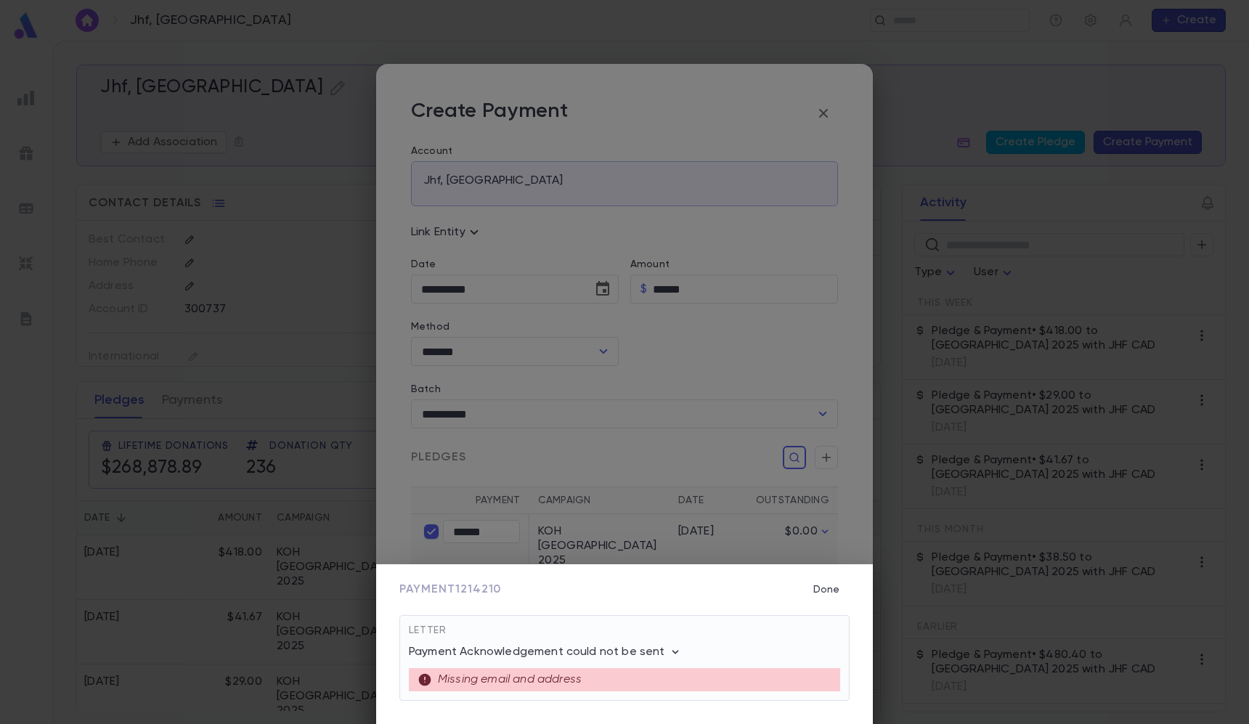
click at [208, 139] on div "Payment 1214210 Done Letter Payment Acknowledgement could not be sent Missing e…" at bounding box center [624, 362] width 1249 height 724
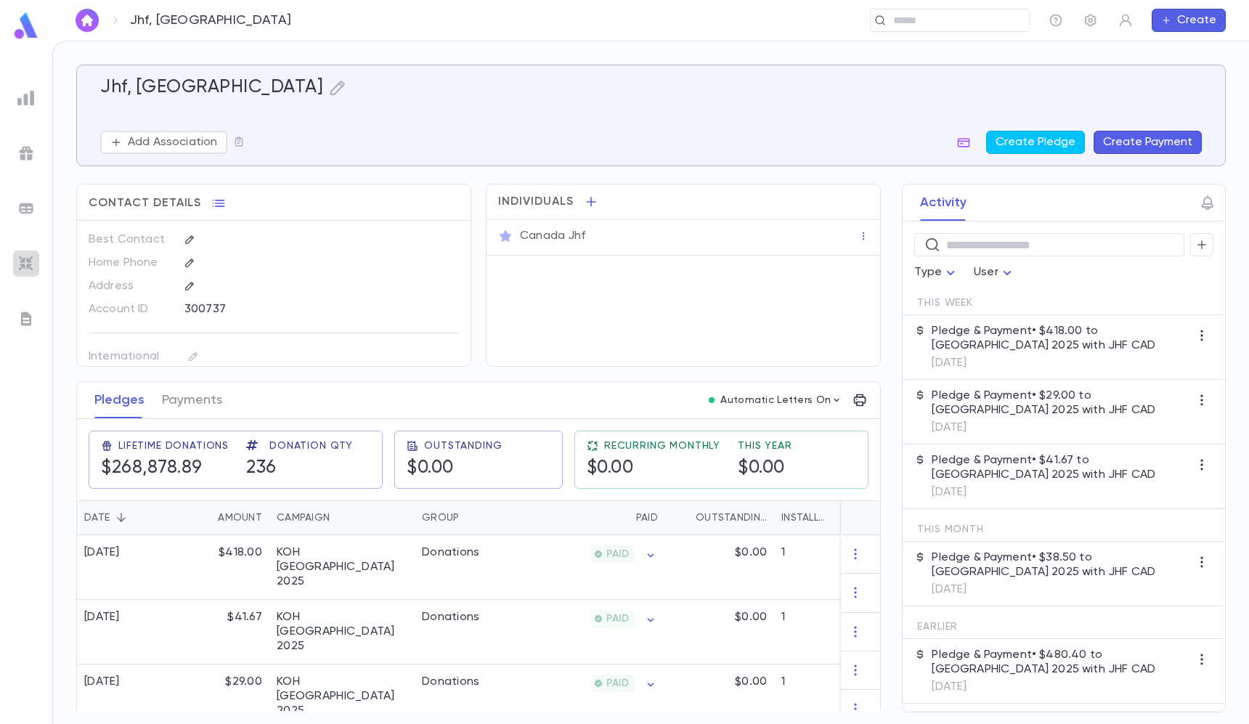
click at [23, 259] on img at bounding box center [25, 263] width 17 height 17
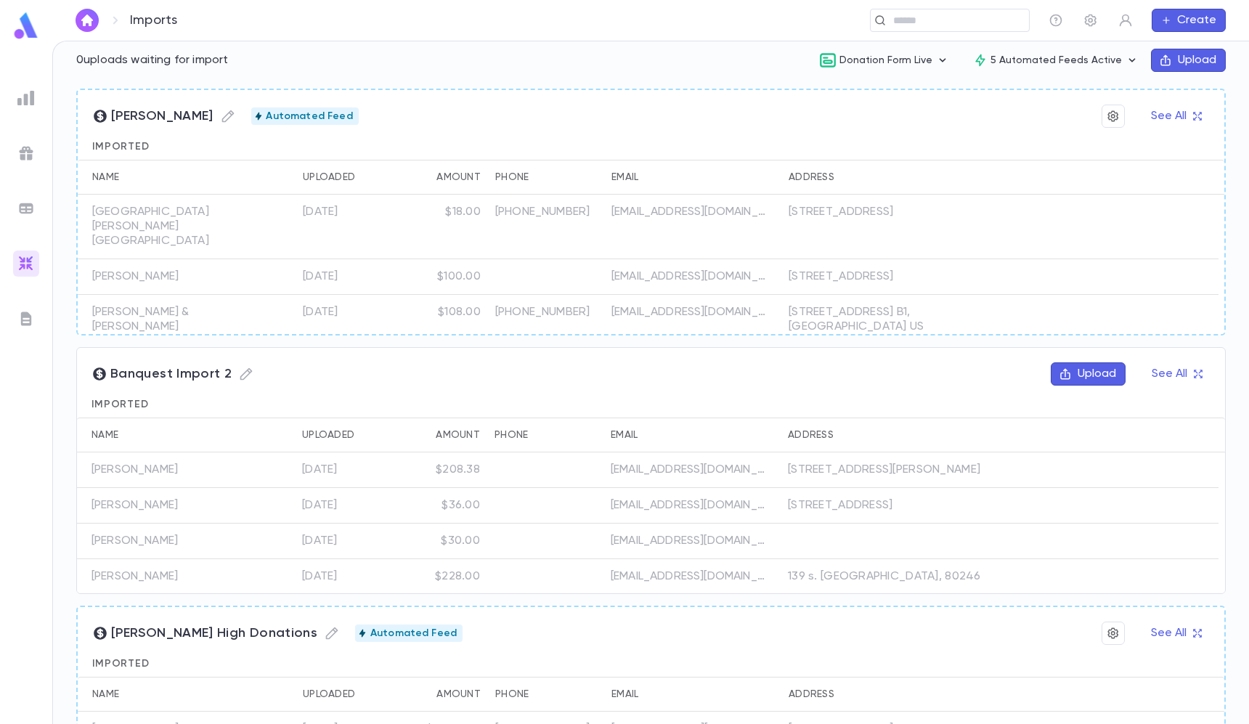
scroll to position [242, 0]
click at [1070, 372] on button "Upload" at bounding box center [1087, 373] width 75 height 23
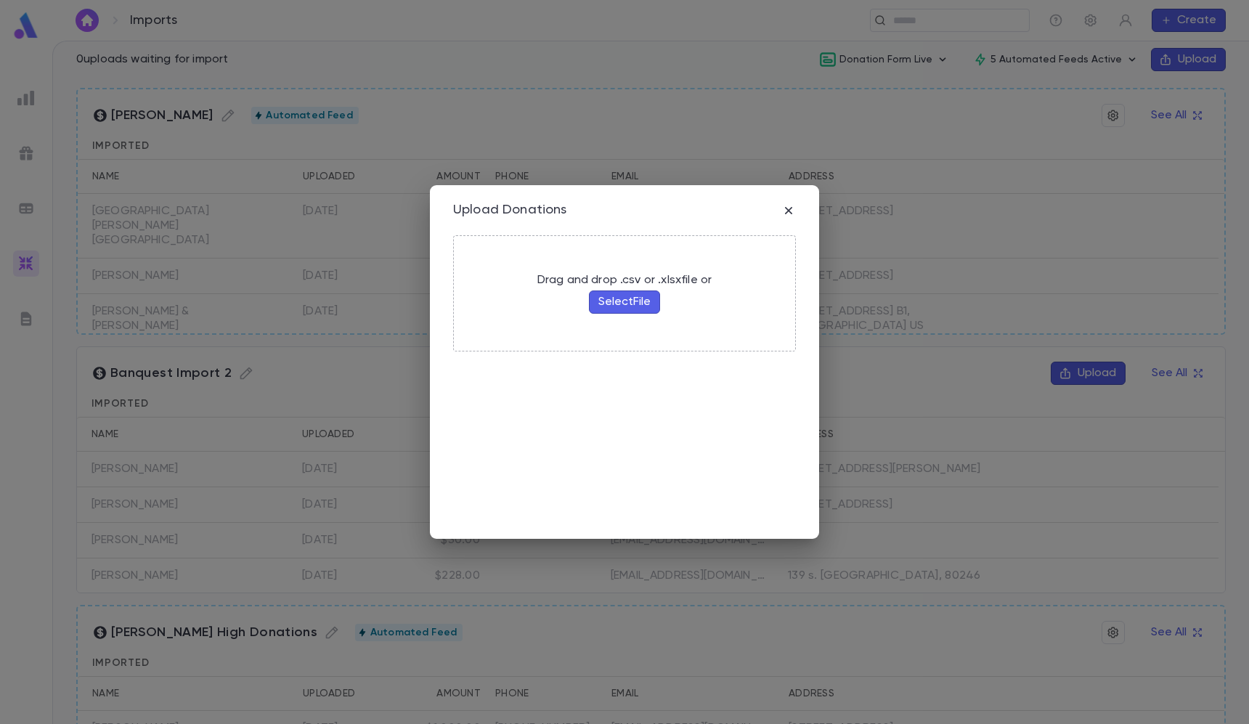
click at [611, 294] on button "Select File" at bounding box center [624, 301] width 71 height 23
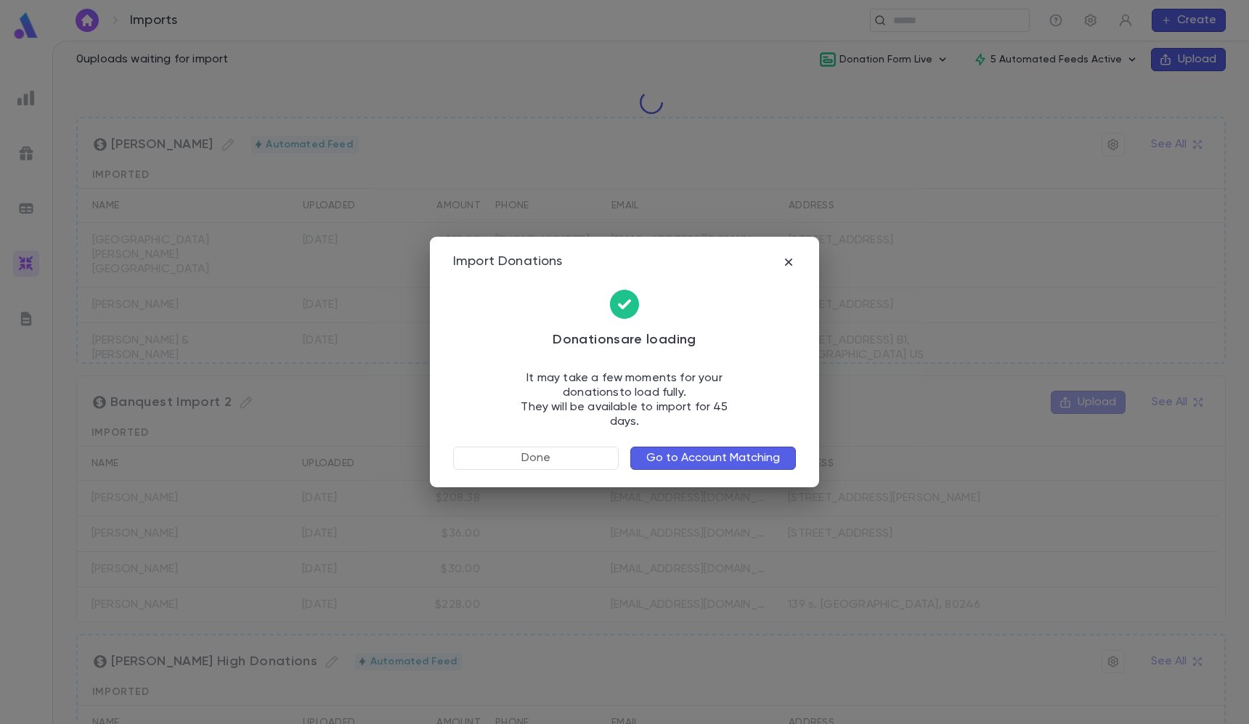
click at [723, 452] on button "Go to Account Matching" at bounding box center [713, 457] width 166 height 23
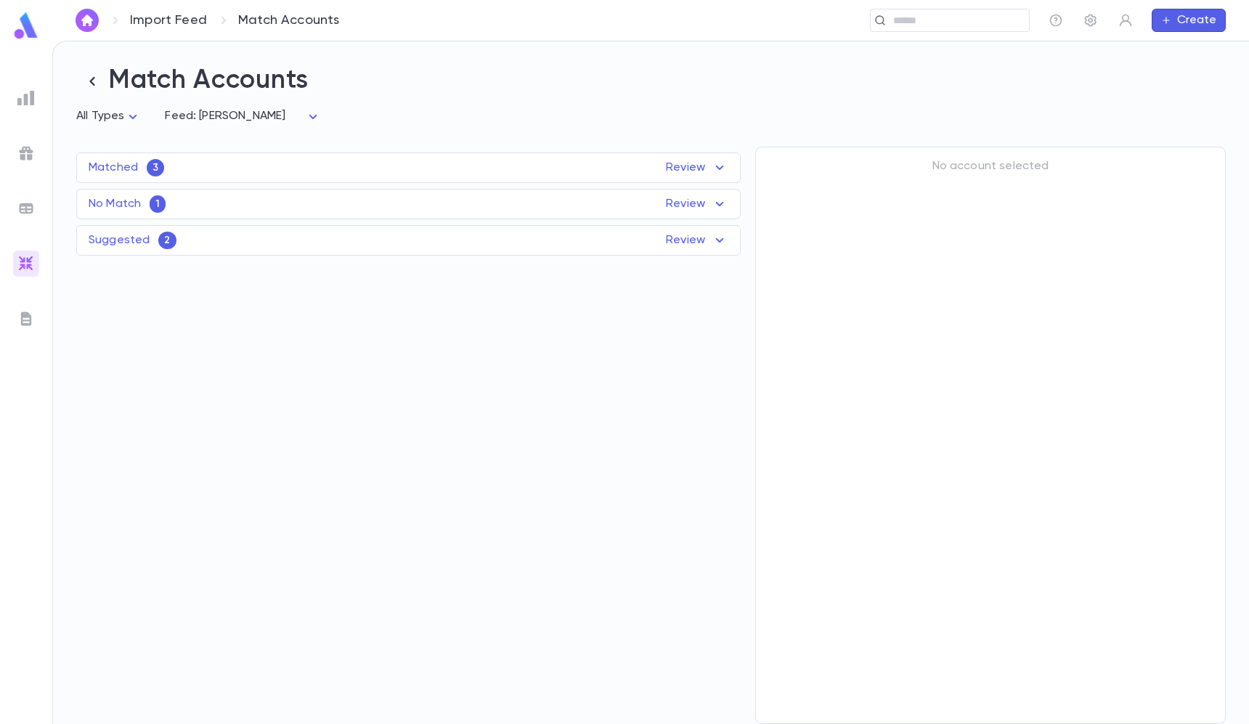
click at [441, 166] on div "Matched 3 Review" at bounding box center [408, 167] width 663 height 17
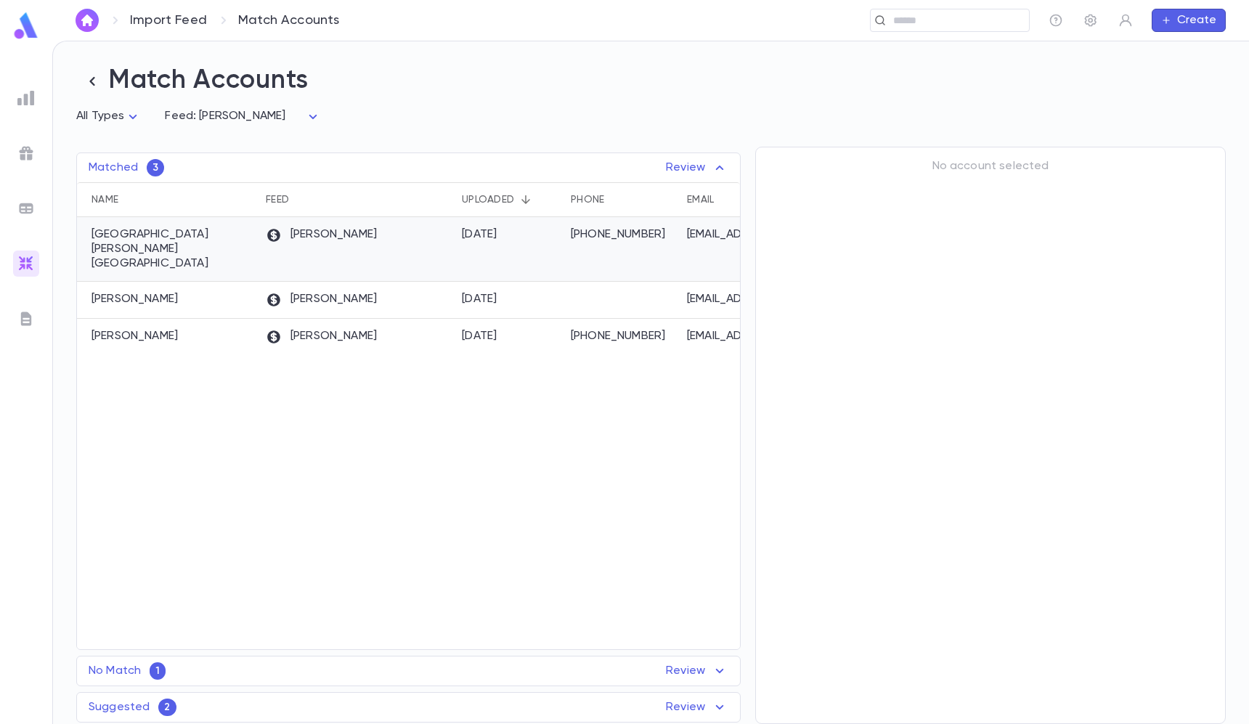
click at [393, 242] on div "Duvy's" at bounding box center [356, 249] width 196 height 65
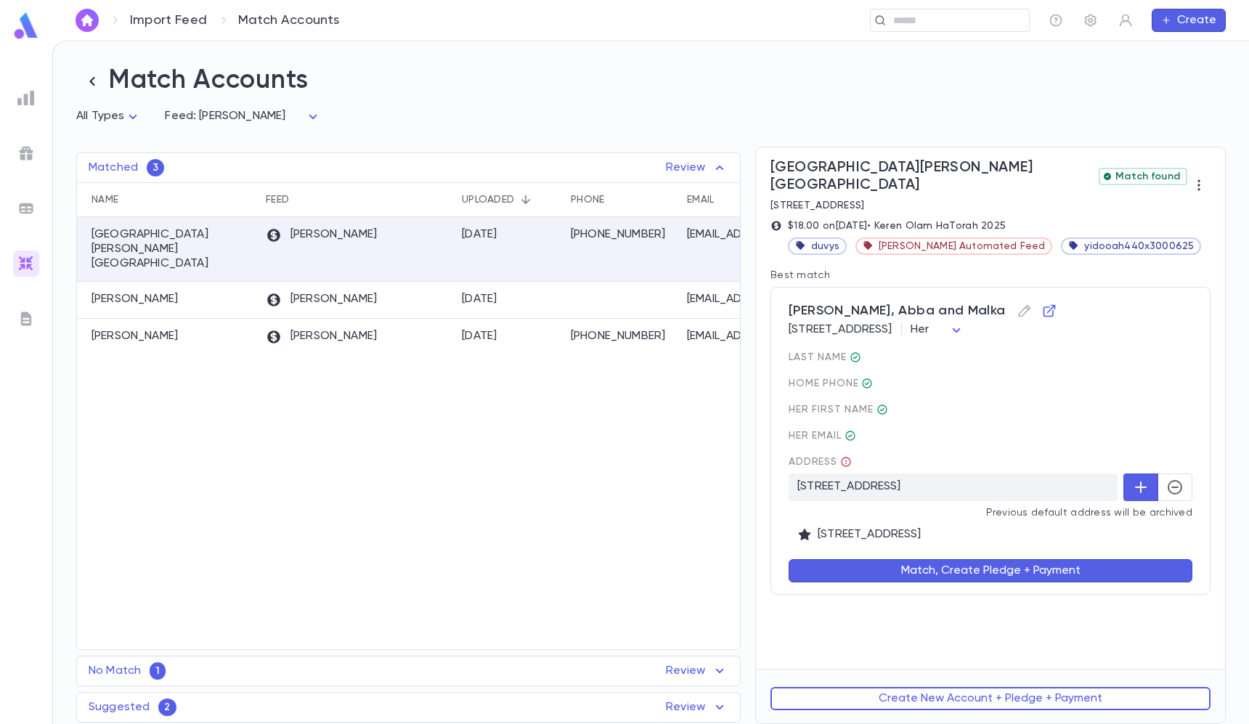
click at [1180, 482] on button "button" at bounding box center [1174, 487] width 35 height 28
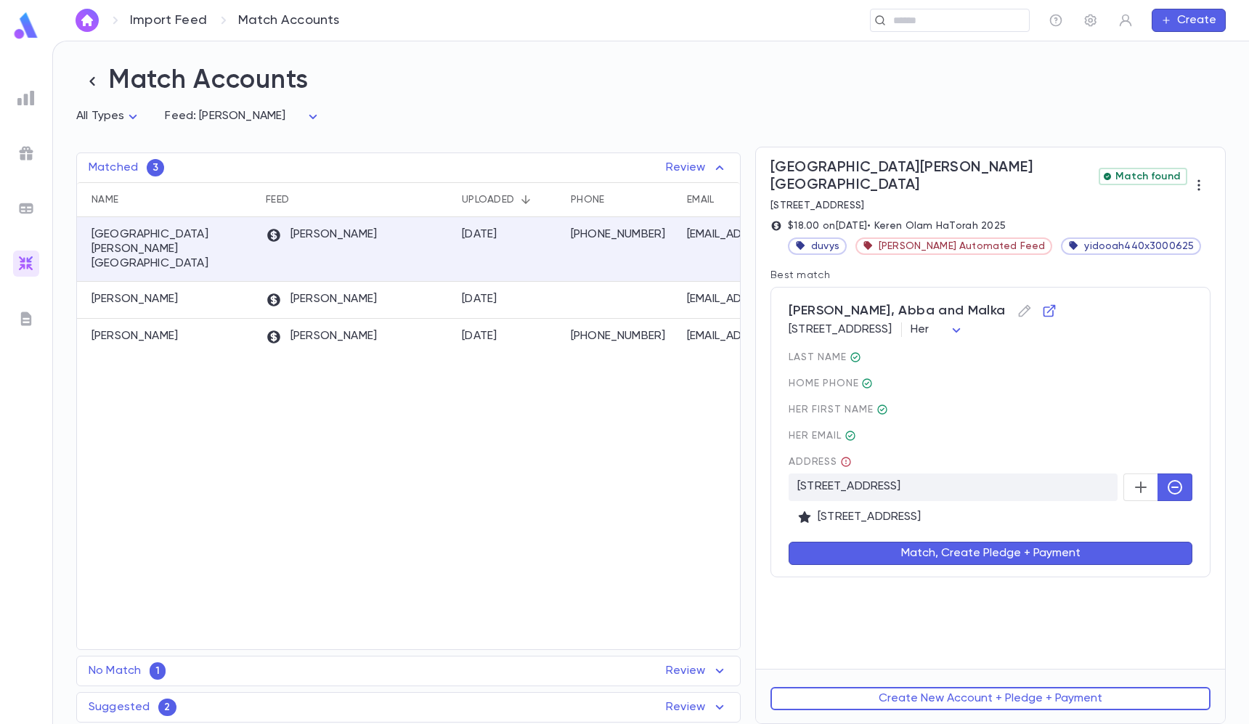
click at [1107, 542] on button "Match, Create Pledge + Payment" at bounding box center [990, 553] width 404 height 23
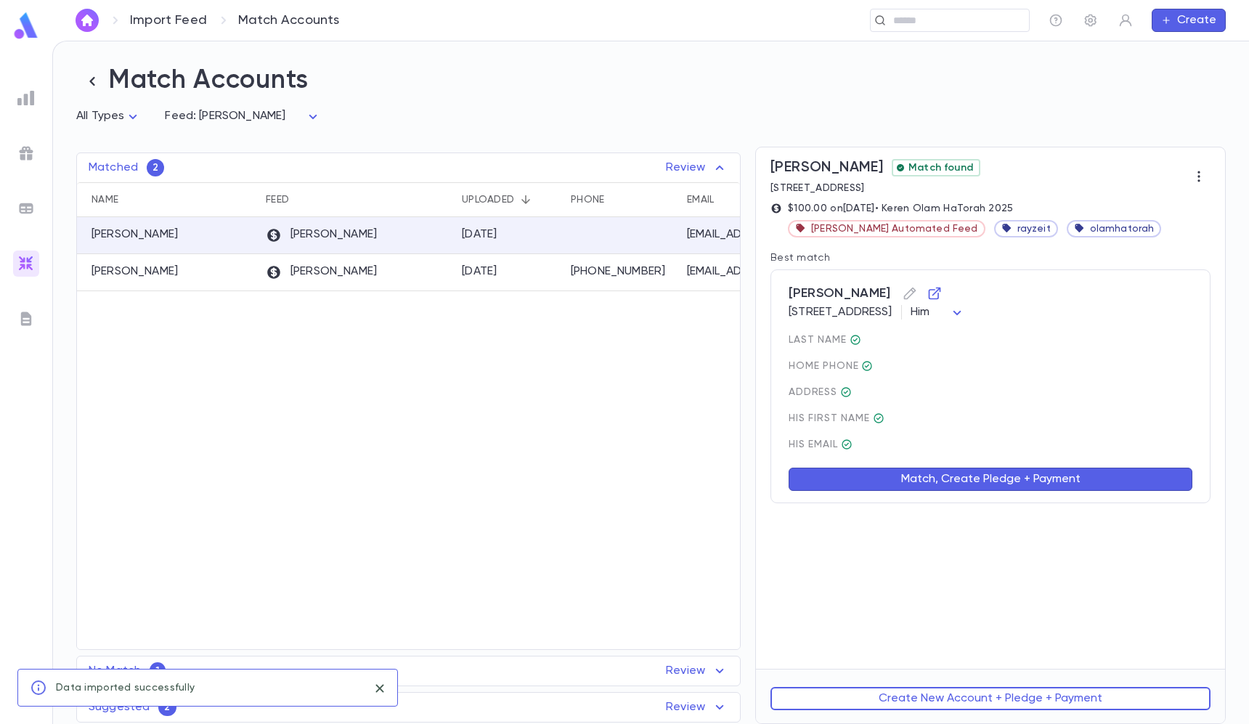
click at [938, 475] on button "Match, Create Pledge + Payment" at bounding box center [990, 478] width 404 height 23
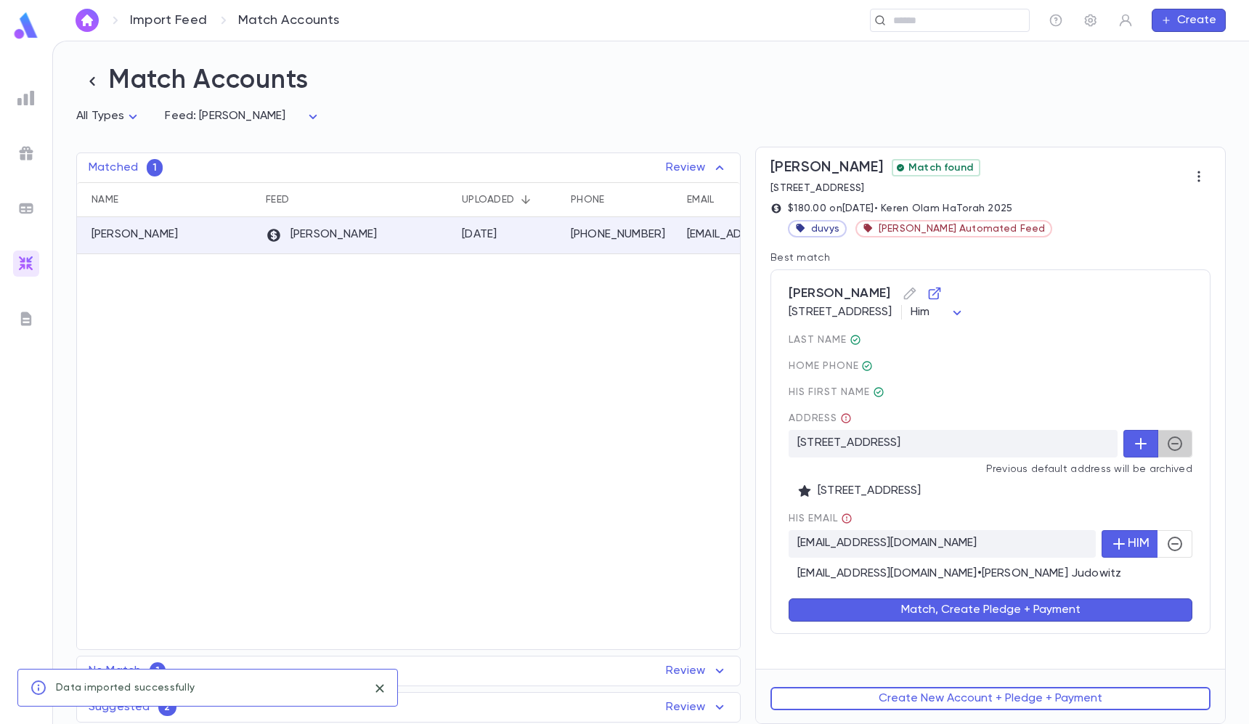
click at [1172, 449] on icon "button" at bounding box center [1174, 443] width 17 height 17
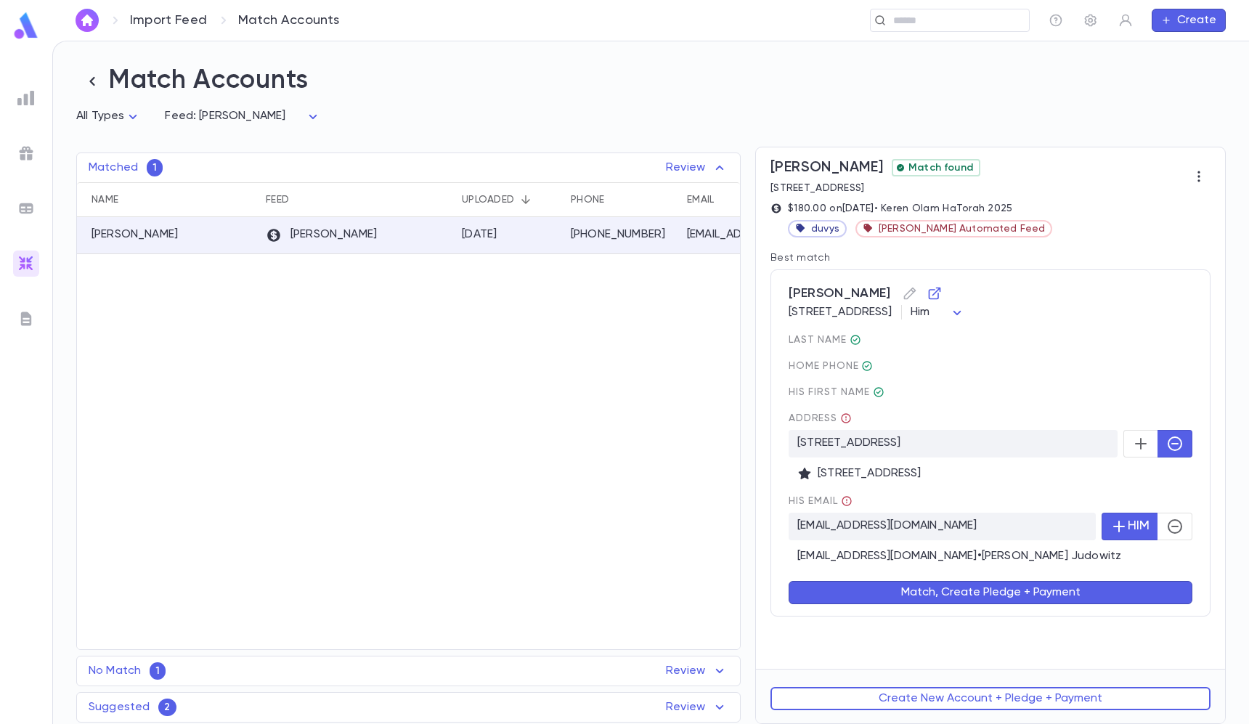
click at [1191, 555] on div "Judowitz, Joseph 244 arlington AVE, LAKEWOOD NJ 08701 US Him *** last Name home…" at bounding box center [990, 442] width 440 height 347
click at [1183, 540] on button "button" at bounding box center [1174, 527] width 35 height 28
click at [1112, 619] on div "Judowitz, Joseph Match found 244 arlington AVE, Lakewood NJ 08701 US $180.00 on…" at bounding box center [990, 407] width 469 height 521
click at [1092, 603] on button "Match, Create Pledge + Payment" at bounding box center [990, 592] width 404 height 23
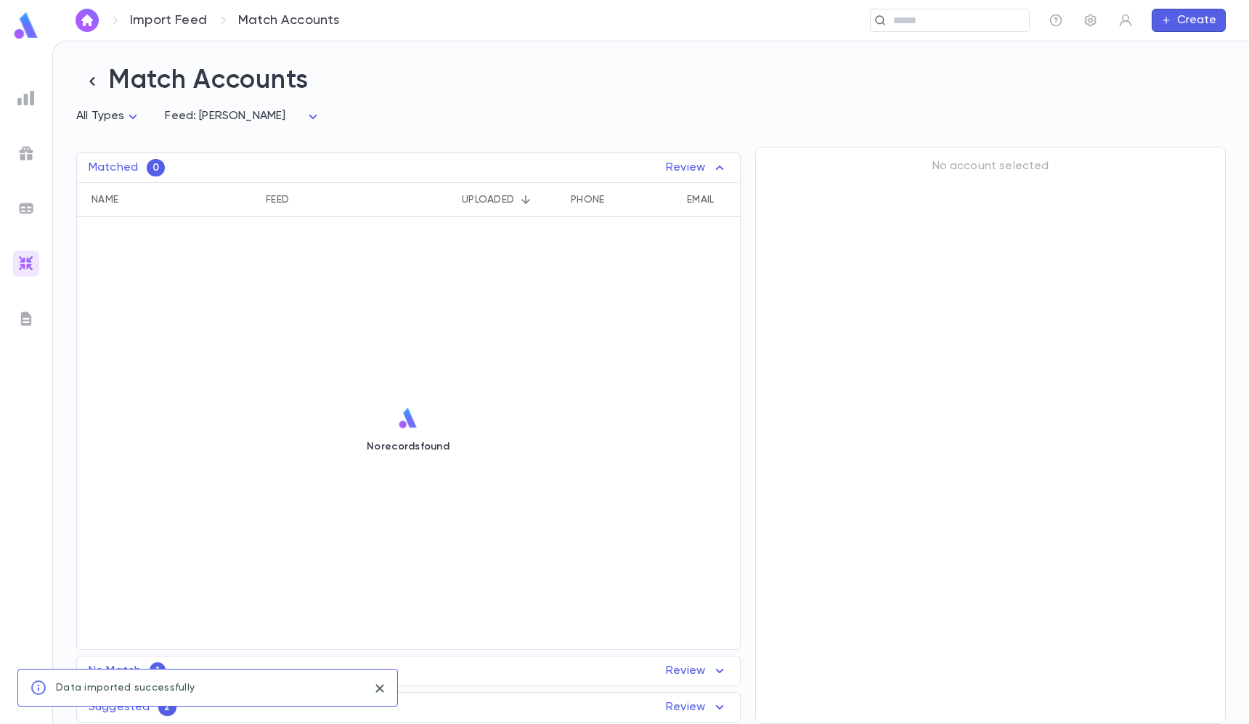
click at [611, 672] on div "No Match 1 Review" at bounding box center [408, 670] width 663 height 17
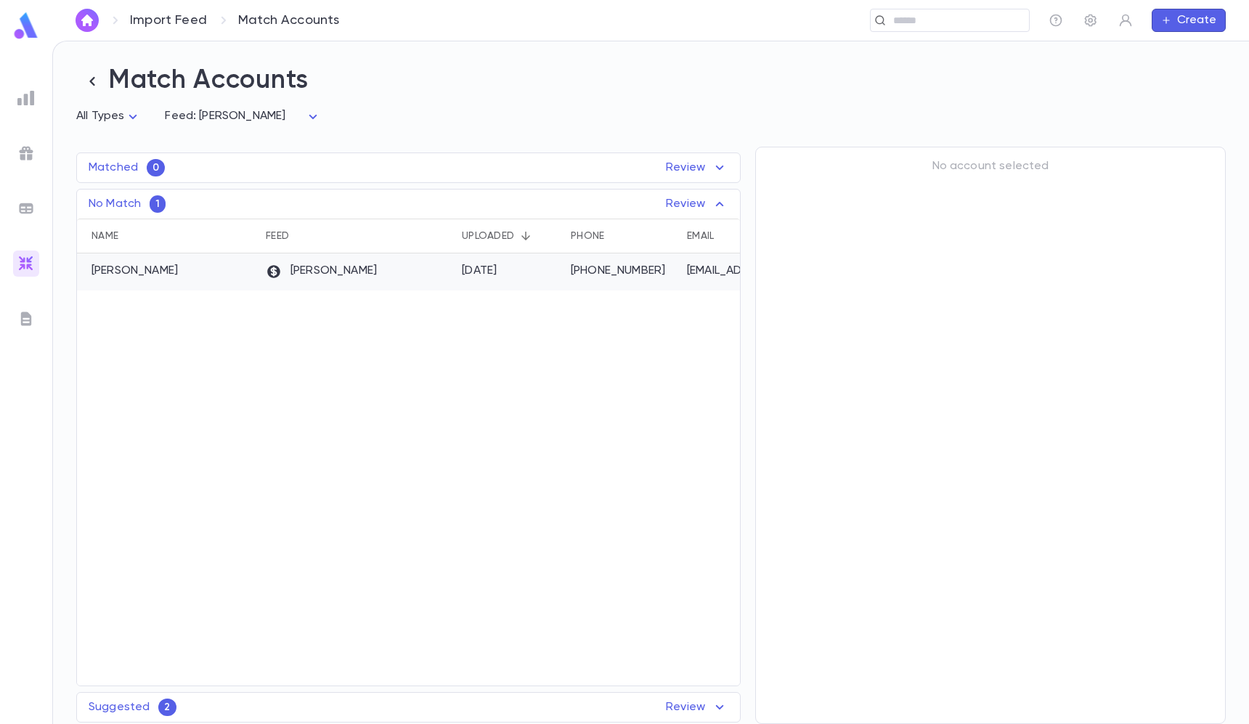
click at [449, 277] on div "Duvy's" at bounding box center [356, 271] width 196 height 37
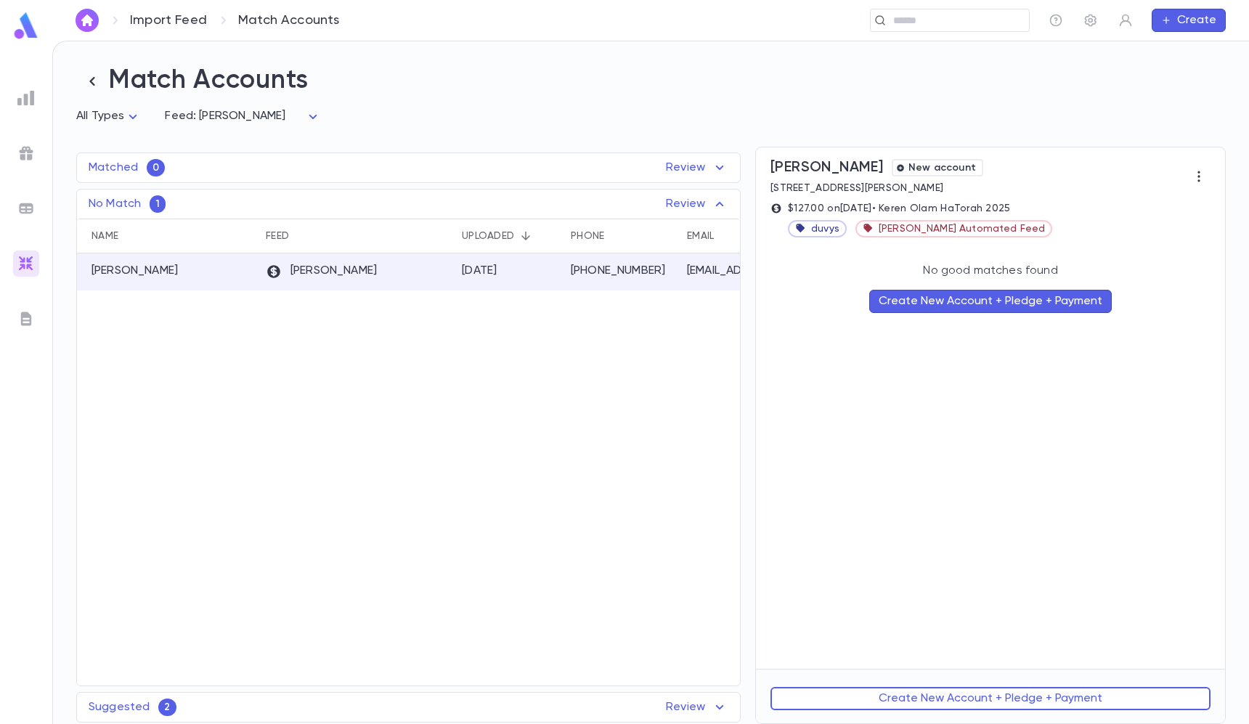
click at [983, 302] on button "Create New Account + Pledge + Payment" at bounding box center [990, 301] width 242 height 23
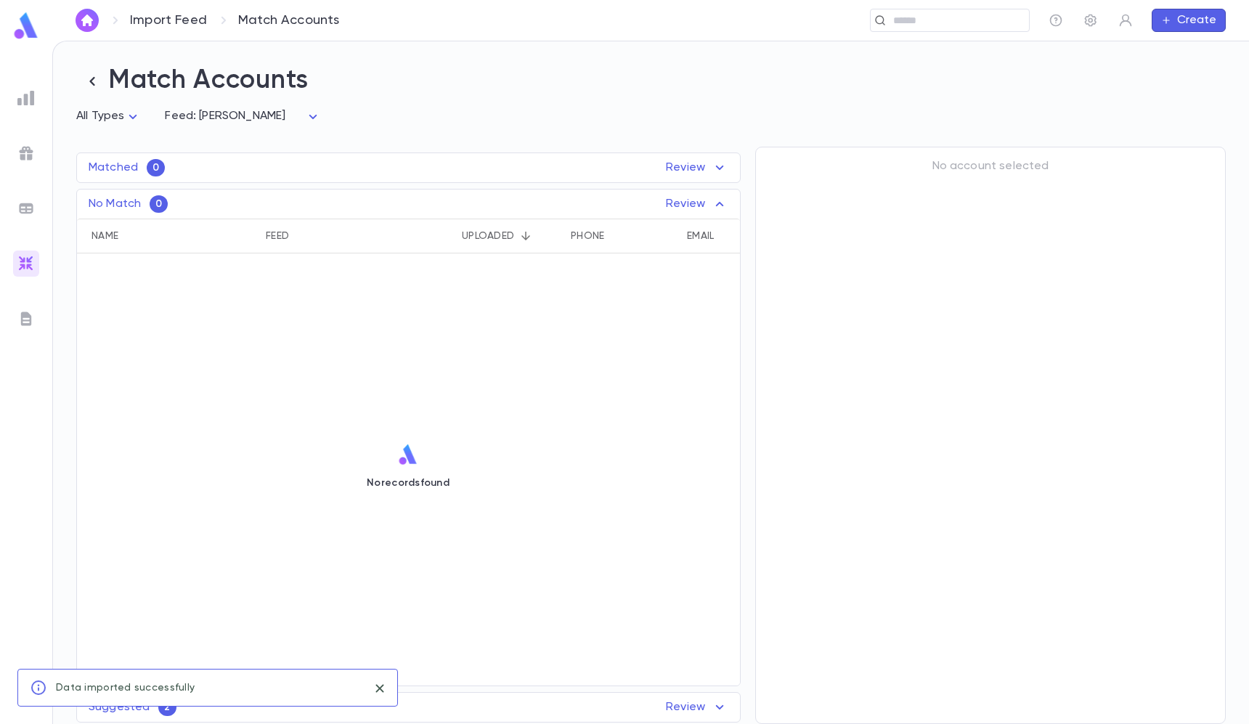
click at [578, 706] on div "Suggested 2 Review" at bounding box center [408, 706] width 663 height 17
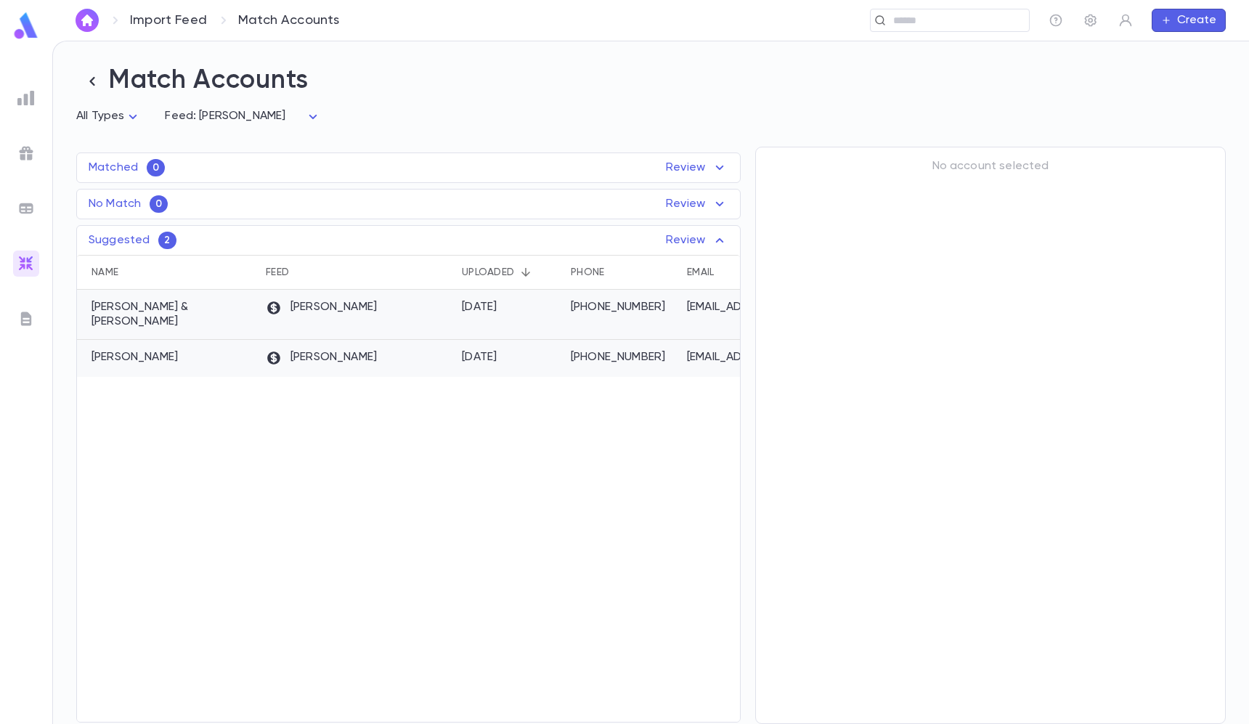
click at [459, 328] on div "[DATE]" at bounding box center [508, 315] width 109 height 50
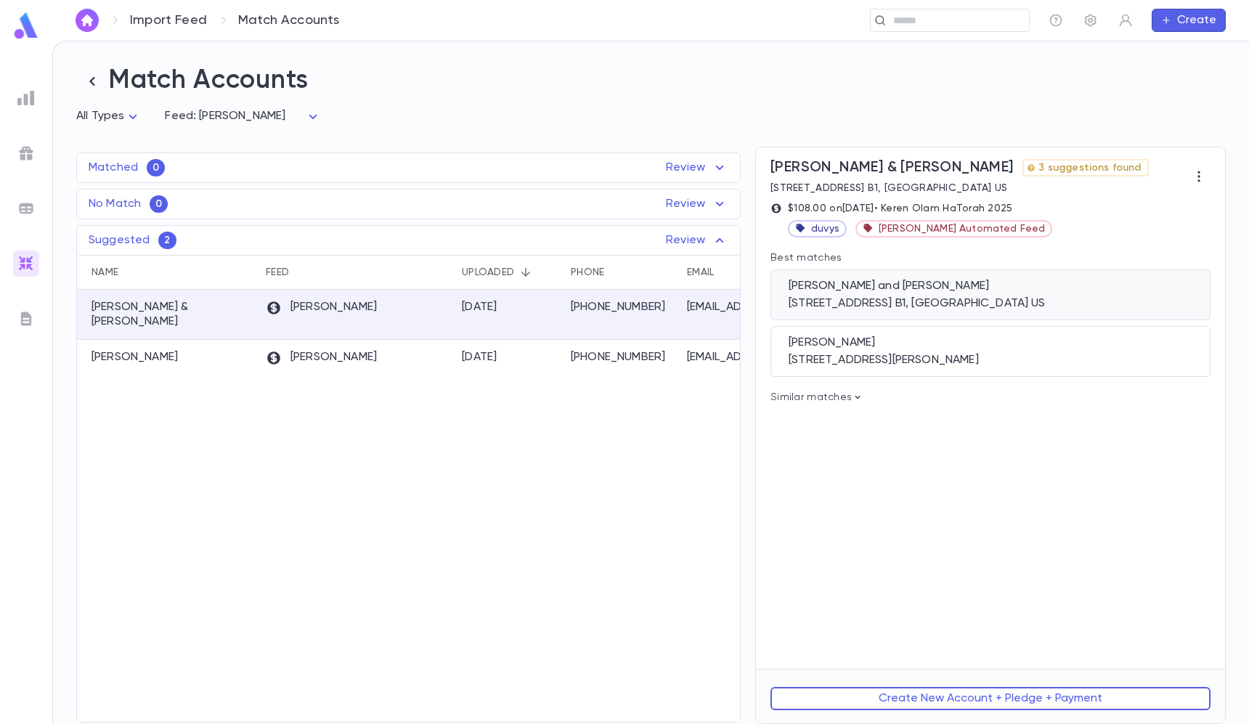
click at [1006, 294] on div "Krupka, Dobie and Chani 1800 Avenue L, Apt. B1, Brooklyn NY 11230 US" at bounding box center [990, 294] width 440 height 51
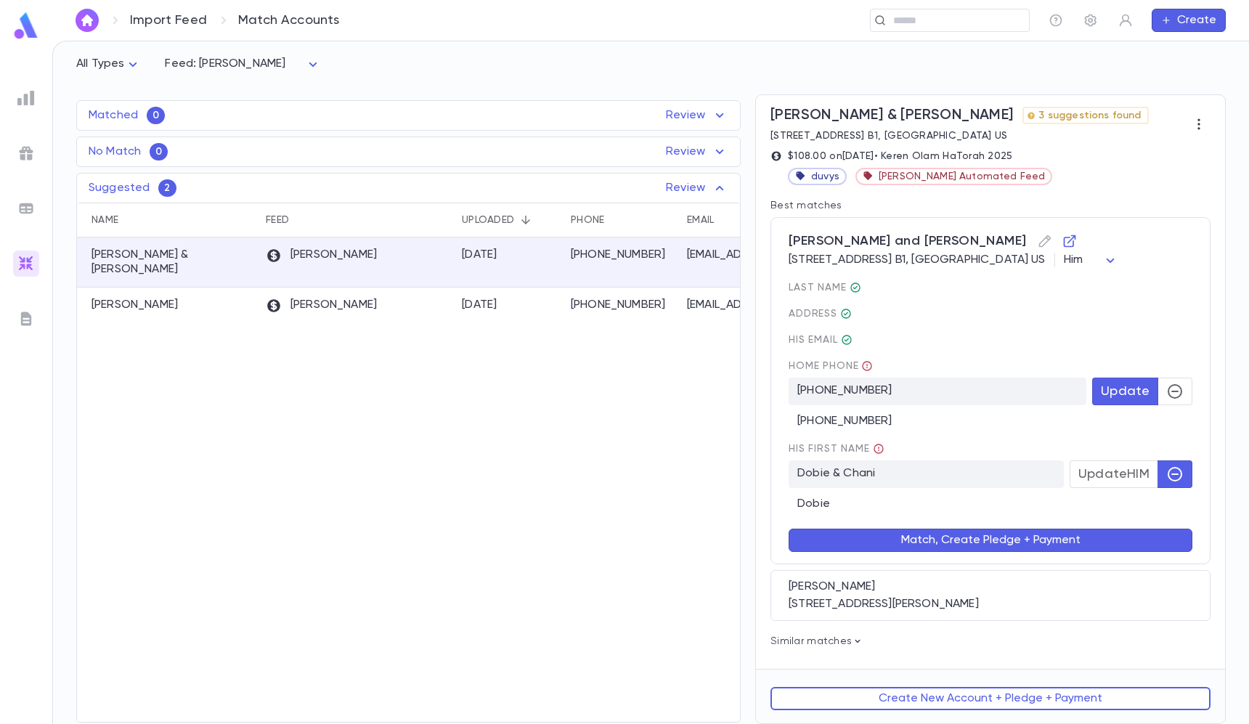
scroll to position [54, 0]
click at [1092, 463] on button "Update HIM" at bounding box center [1113, 474] width 89 height 28
click at [1172, 389] on icon "button" at bounding box center [1174, 391] width 17 height 17
click at [1141, 391] on span "Update" at bounding box center [1125, 391] width 49 height 16
click at [1075, 537] on button "Match, Create Pledge + Payment" at bounding box center [990, 539] width 404 height 23
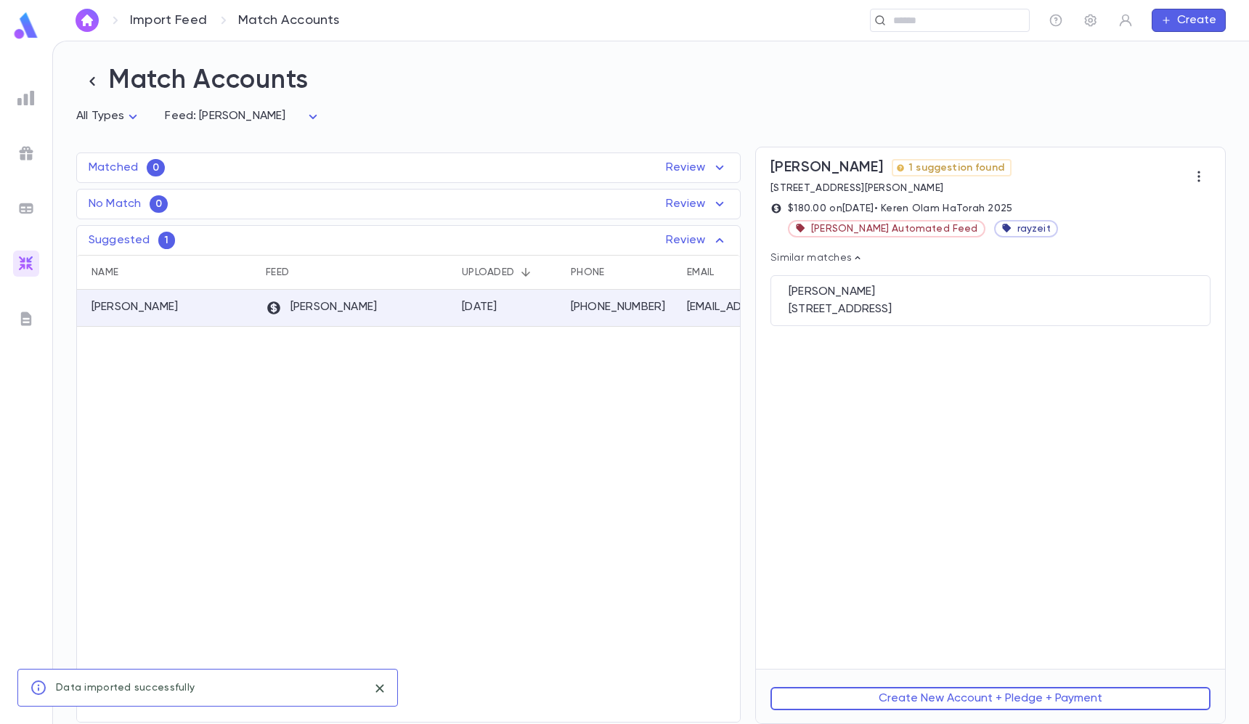
scroll to position [0, 0]
click at [907, 277] on div "Levin, Sarah Reva 1500 Central Ct, Lakewood NJ 08701-2948 US" at bounding box center [990, 300] width 440 height 51
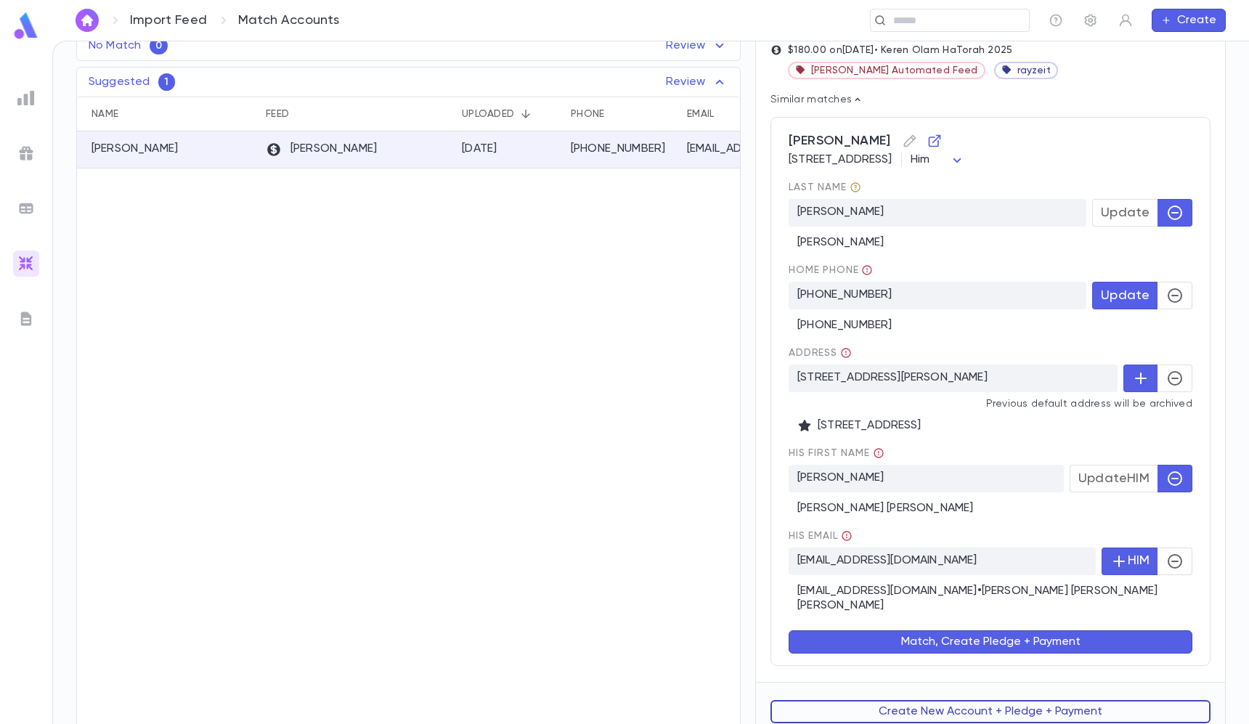
scroll to position [158, 0]
click at [877, 701] on button "Create New Account + Pledge + Payment" at bounding box center [990, 712] width 440 height 23
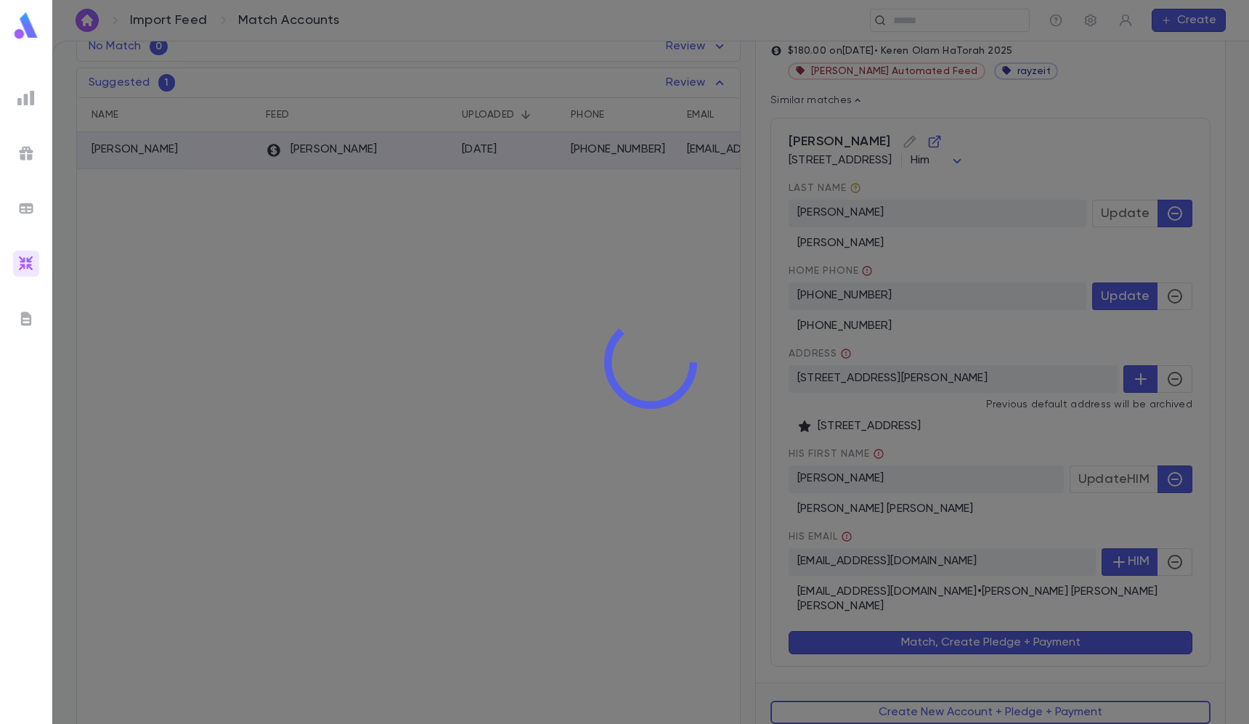
scroll to position [0, 0]
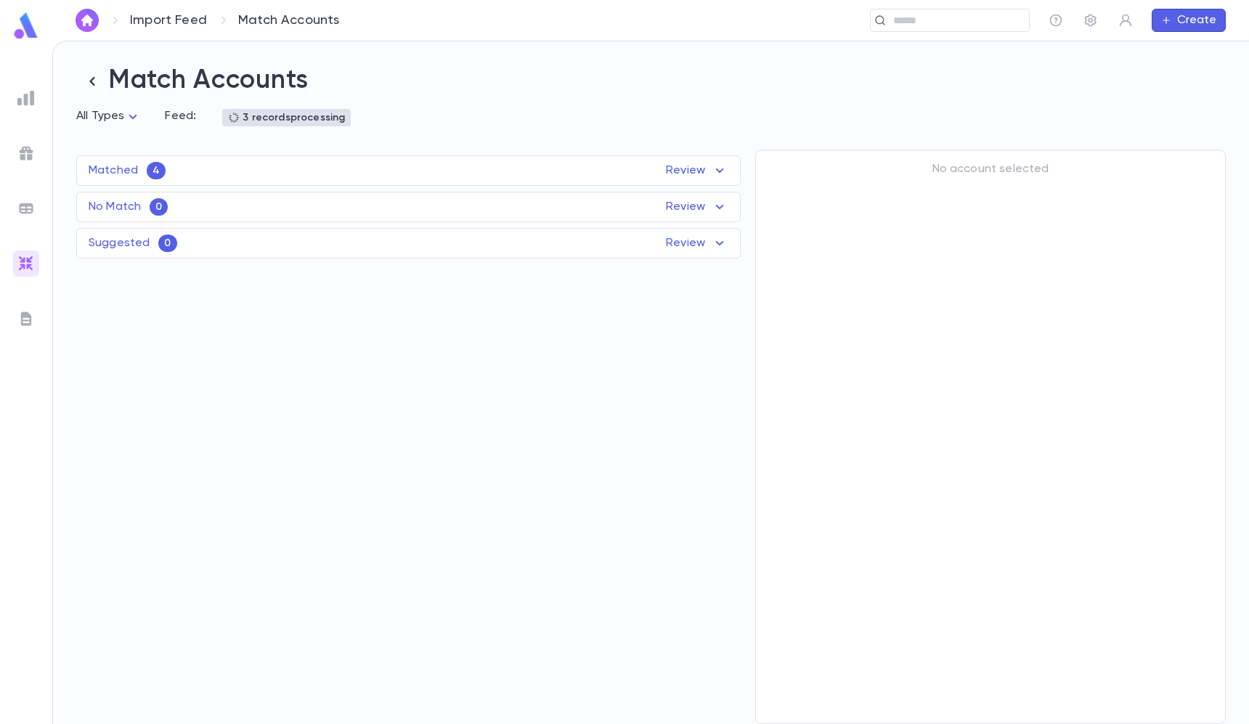
click at [309, 171] on div "Matched 4 Review" at bounding box center [408, 170] width 663 height 17
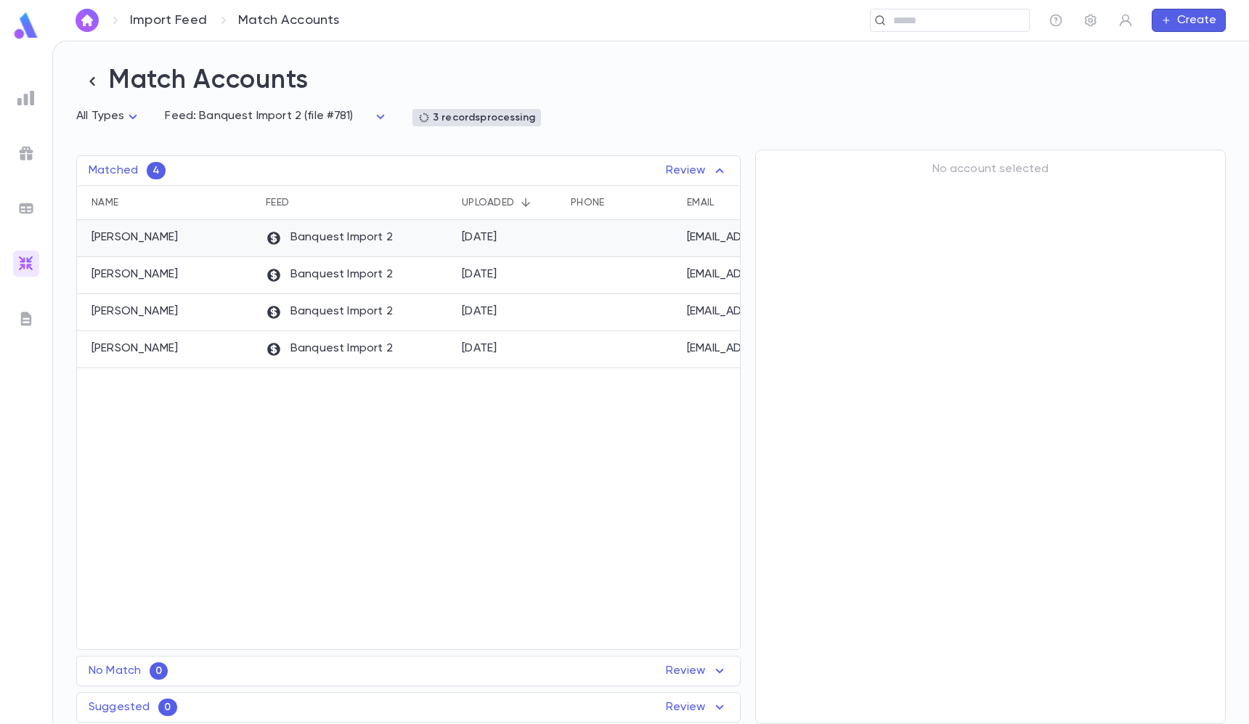
click at [291, 240] on p "Banquest Import 2" at bounding box center [329, 238] width 127 height 16
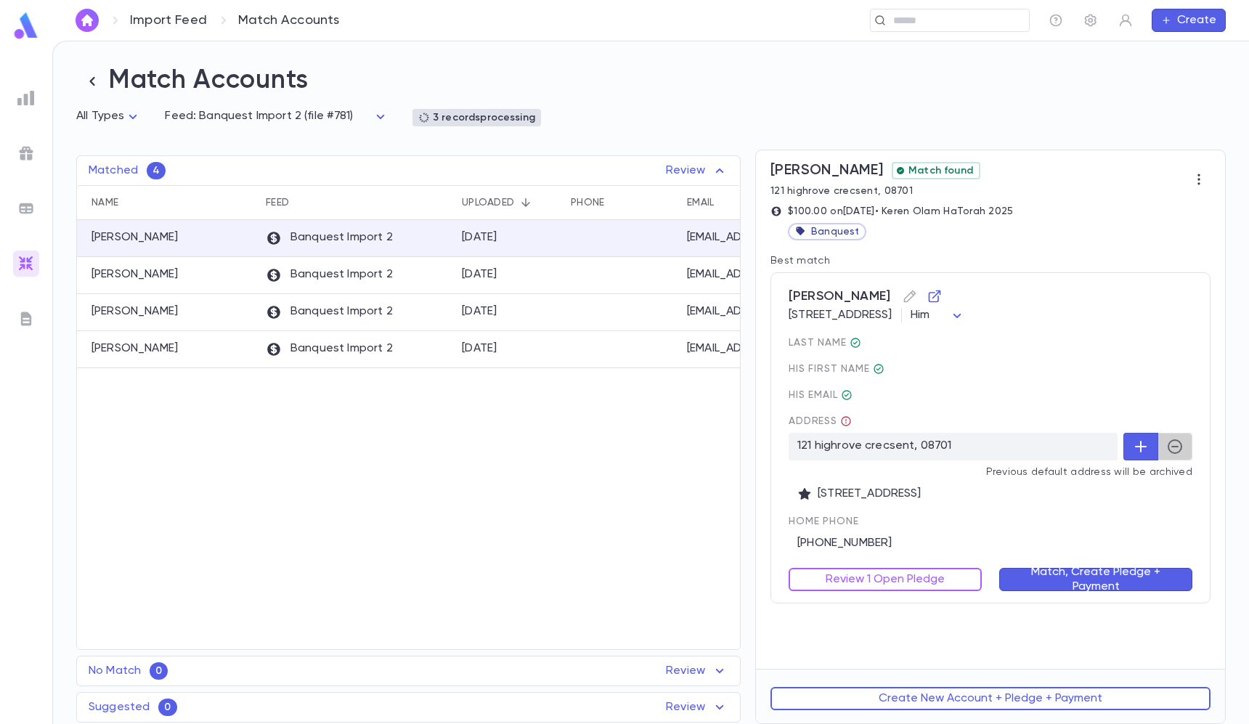
click at [1166, 446] on icon "button" at bounding box center [1174, 446] width 17 height 17
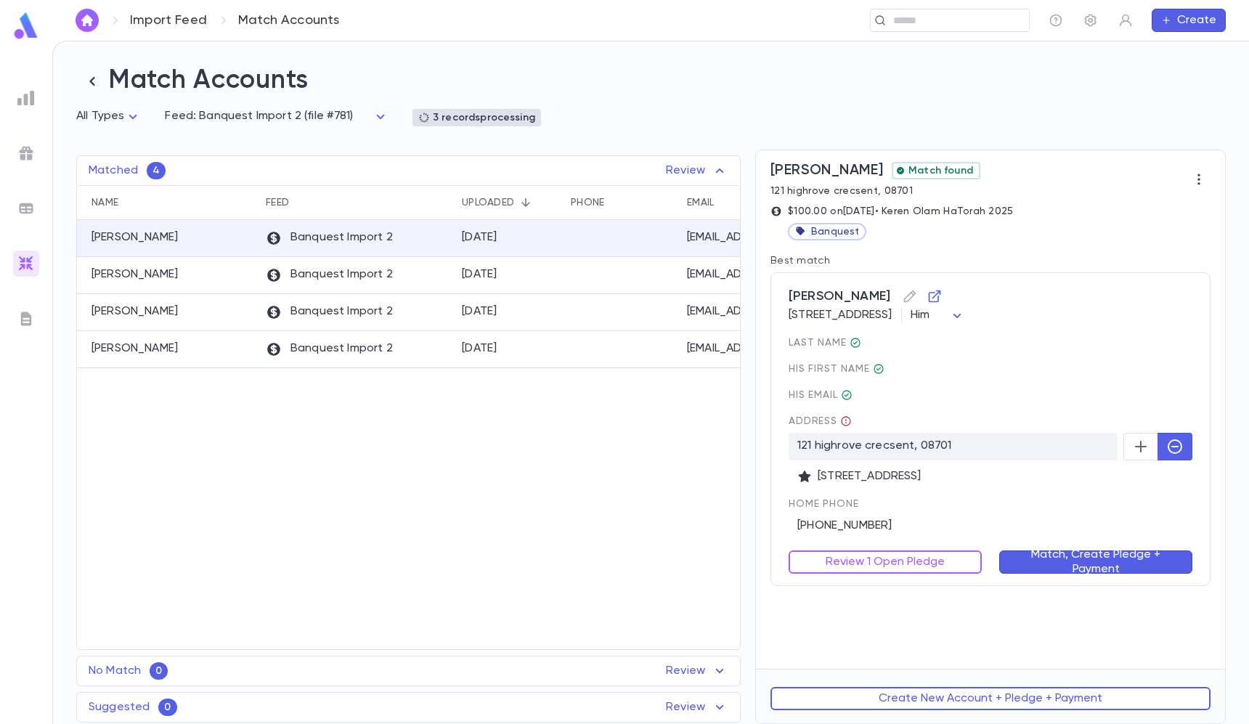
type button "Ignore"
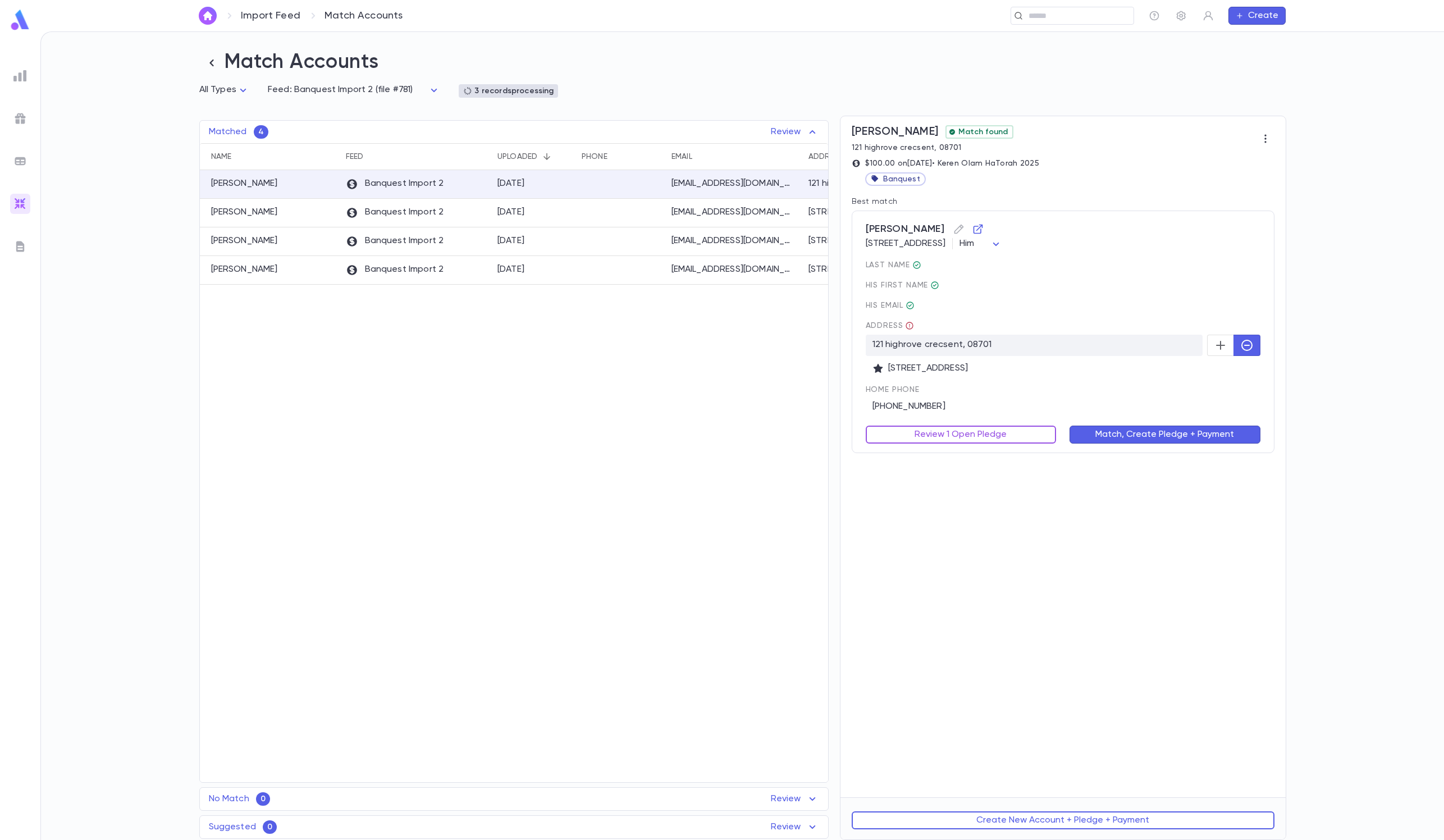
click at [932, 429] on button "Review 1 Open Pledge" at bounding box center [961, 434] width 191 height 18
type input "******"
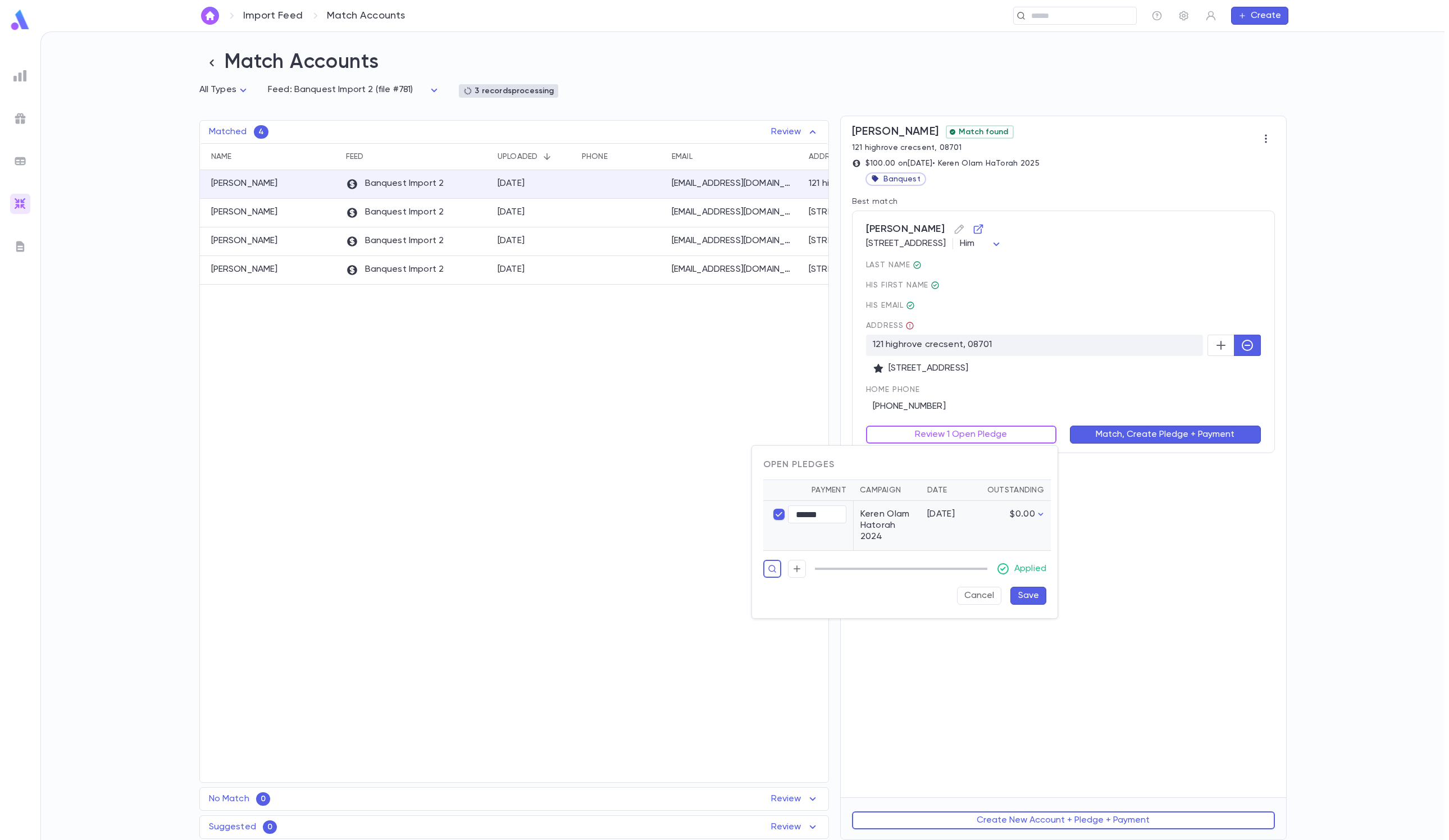
click at [965, 559] on button "Save" at bounding box center [1028, 596] width 36 height 18
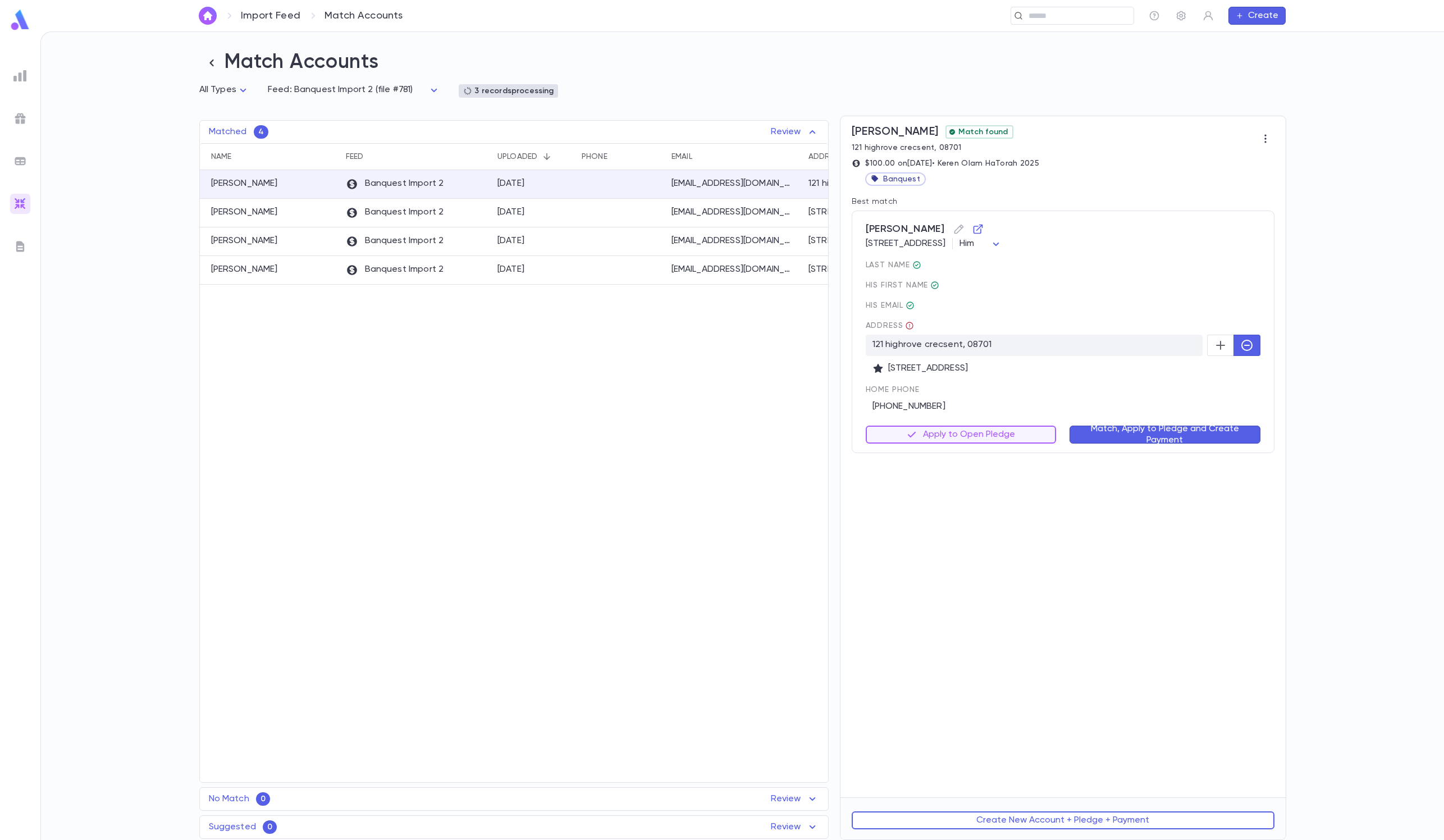
click at [965, 429] on button "Match, Apply to Pledge and Create Payment" at bounding box center [1165, 434] width 191 height 18
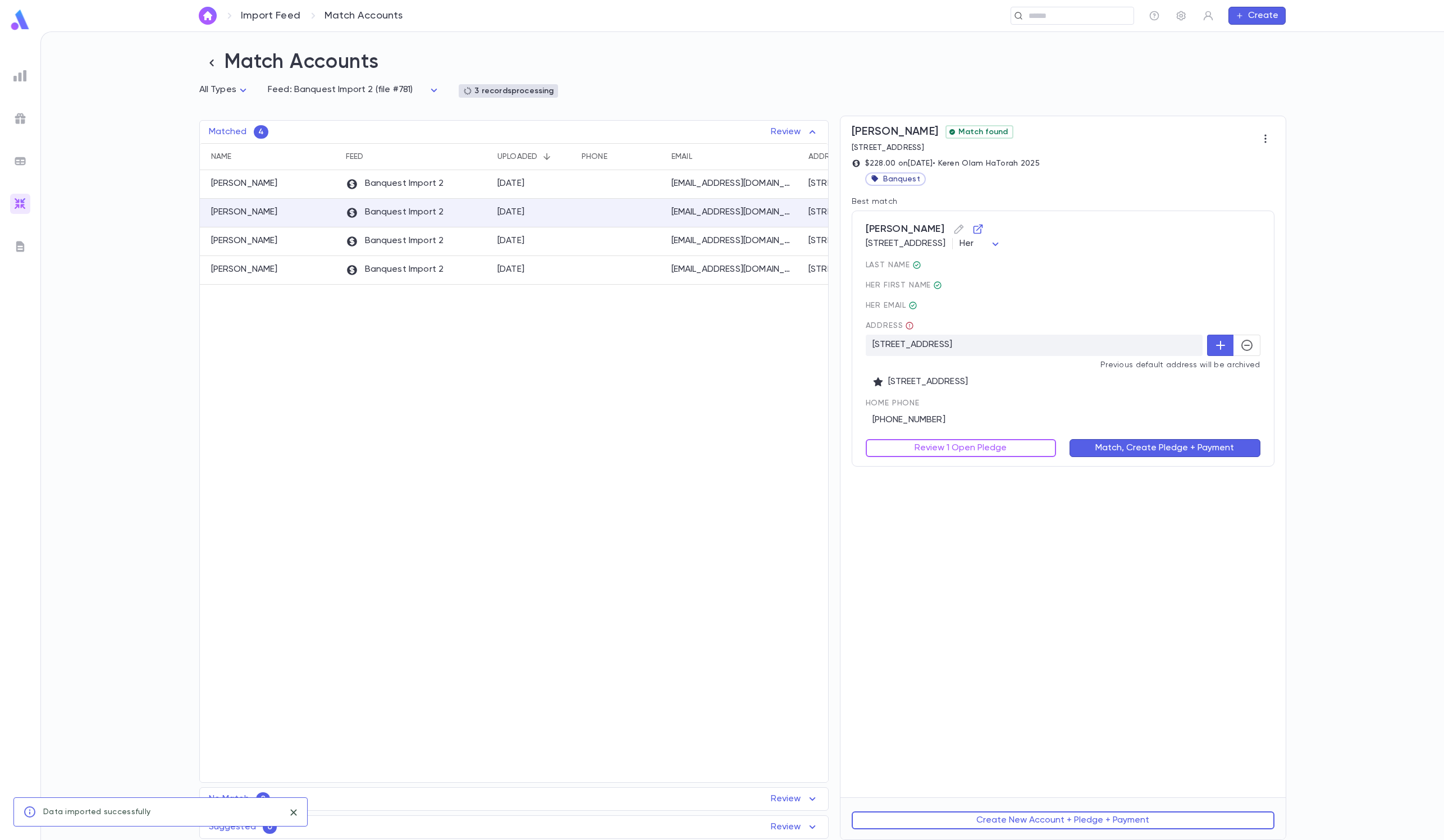
click at [965, 350] on div "Tenenbaum, Miriam 1341 East 9th Street, Brooklyn NY 11230 United States Her ***…" at bounding box center [1063, 338] width 423 height 256
click at [965, 350] on icon "button" at bounding box center [1247, 345] width 12 height 12
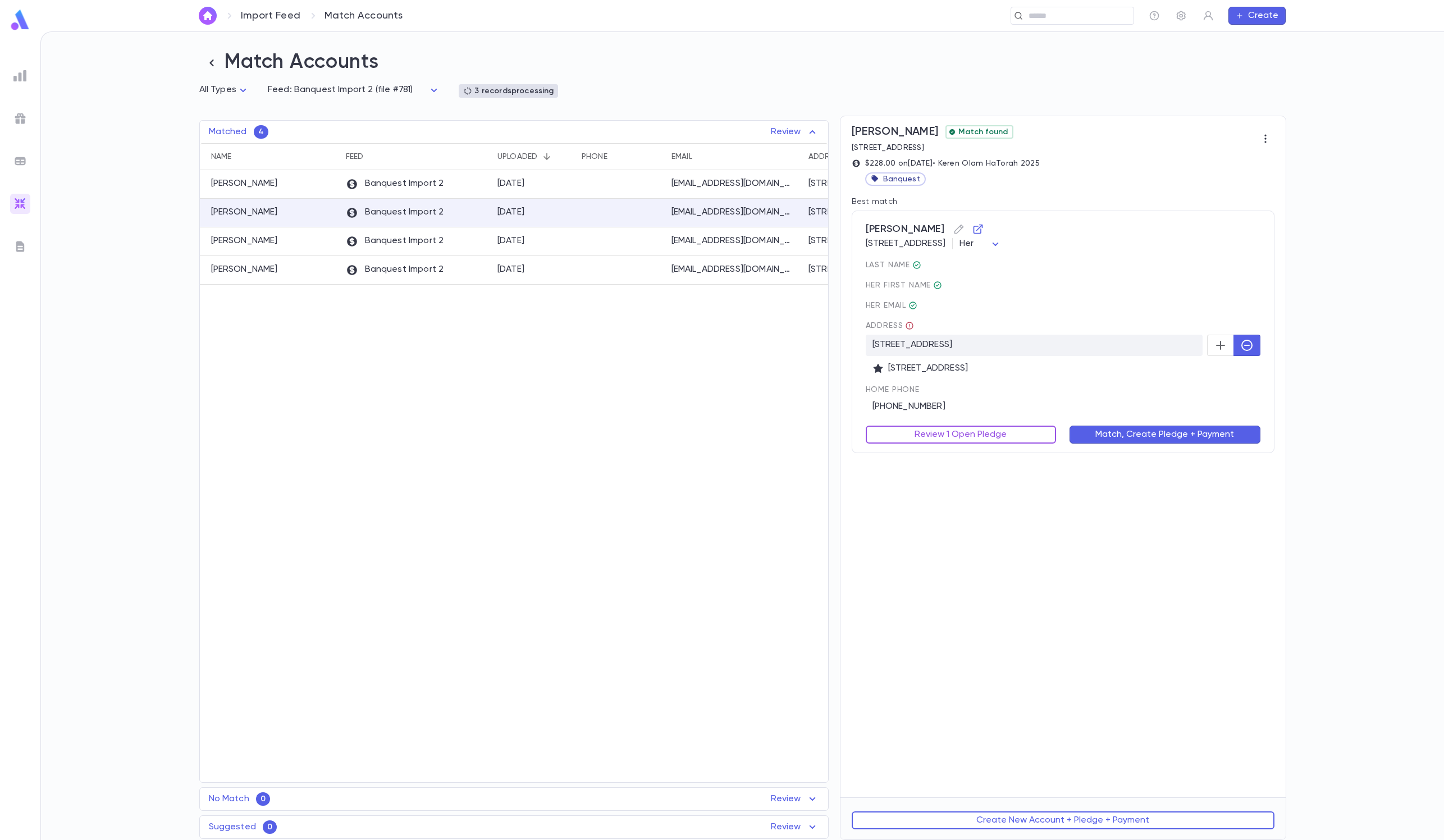
click at [917, 443] on button "Review 1 Open Pledge" at bounding box center [961, 434] width 191 height 18
type input "******"
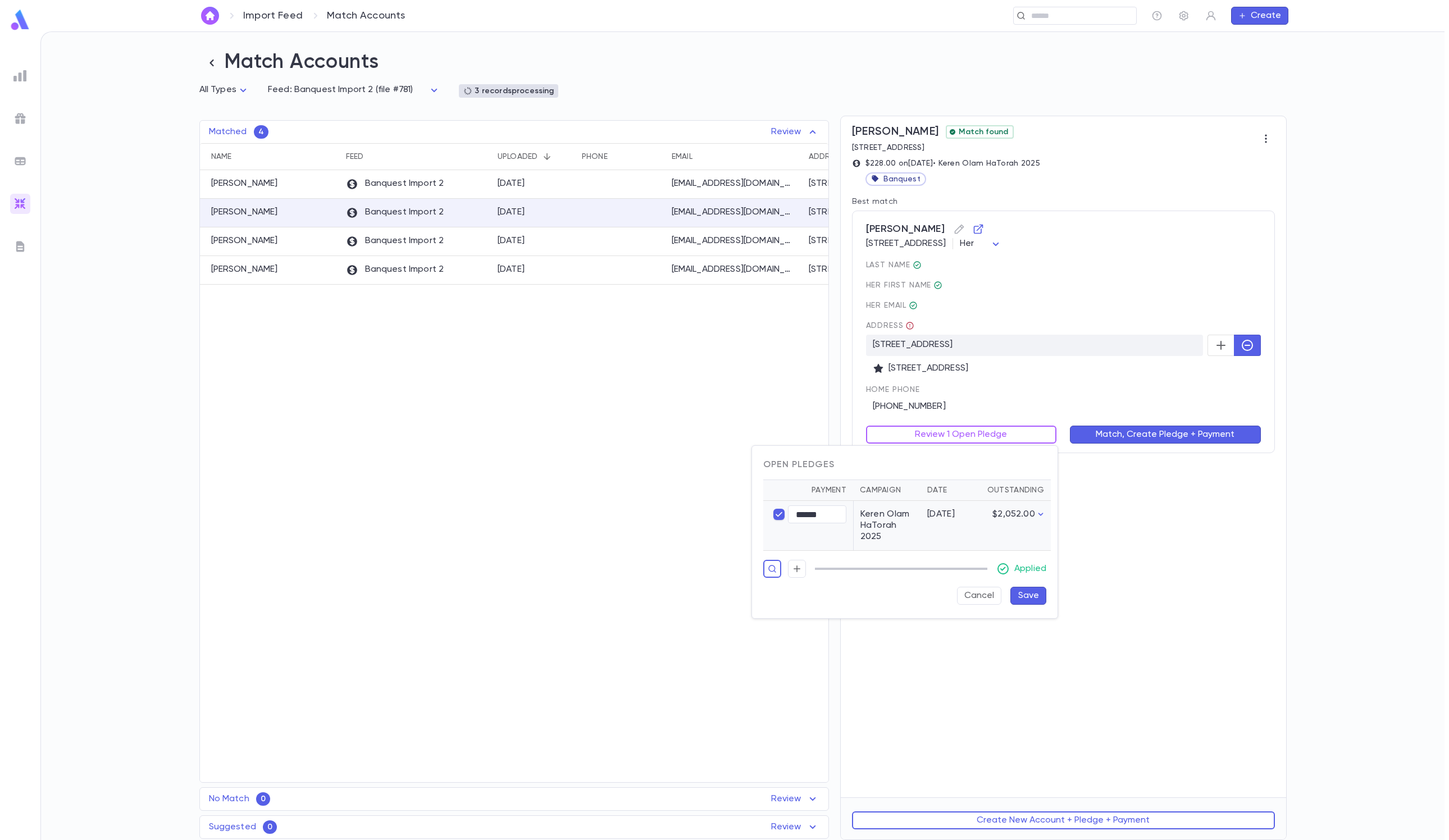
click at [965, 559] on button "Save" at bounding box center [1028, 596] width 36 height 18
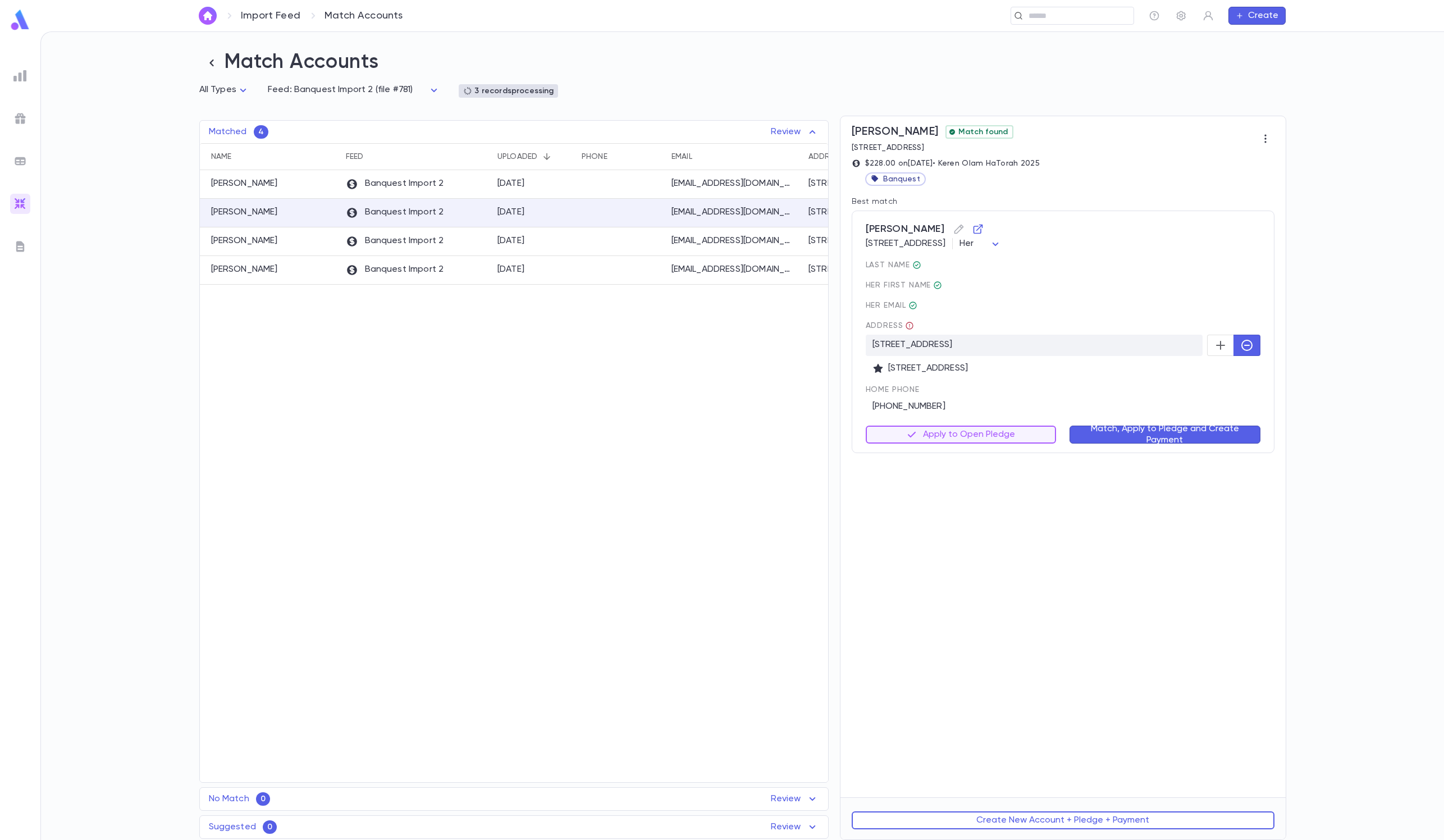
click at [965, 420] on div "Match, Apply to Pledge and Create Payment" at bounding box center [1158, 428] width 204 height 32
click at [965, 433] on button "Match, Apply to Pledge and Create Payment" at bounding box center [1165, 434] width 191 height 18
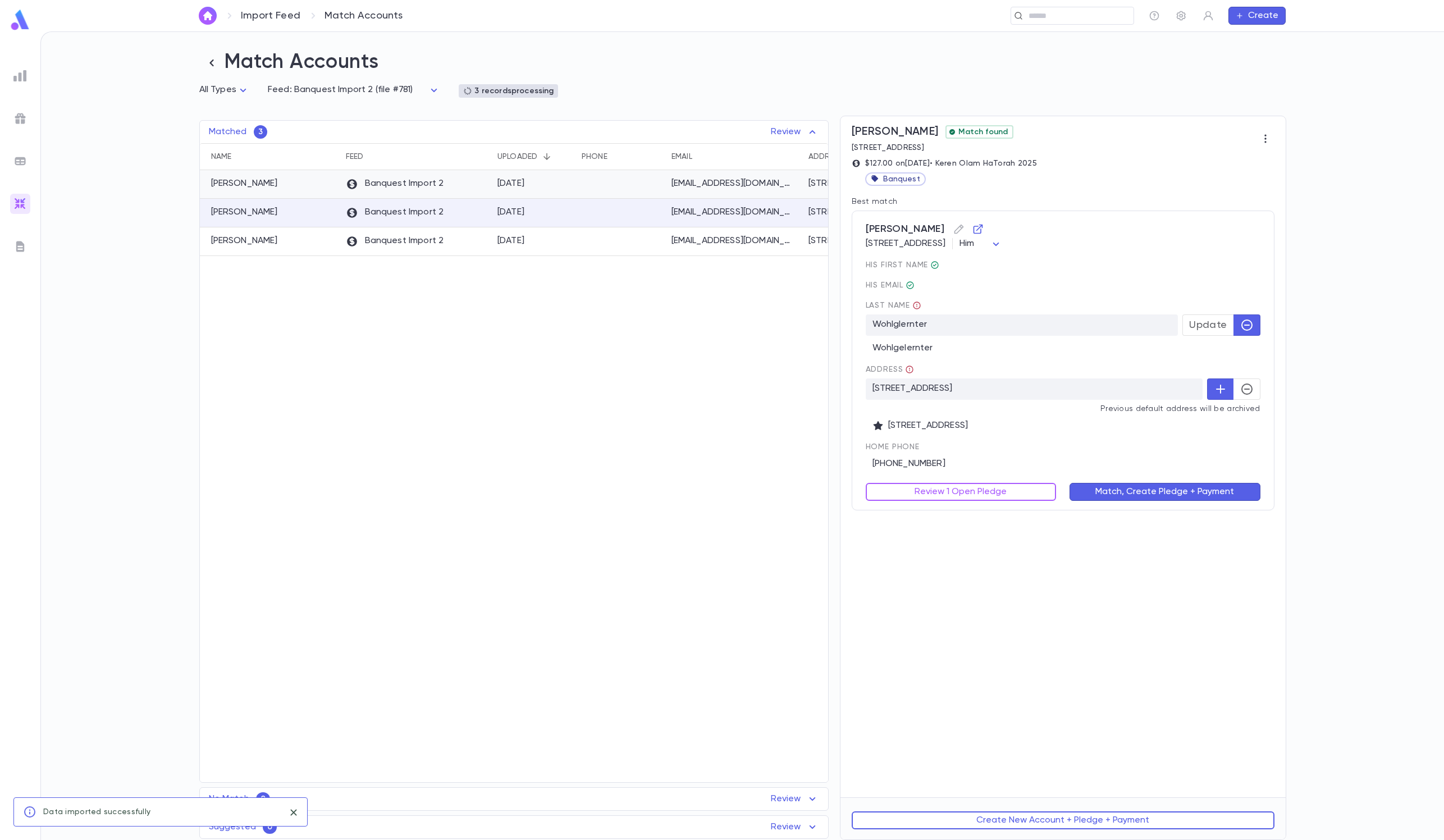
click at [609, 183] on div at bounding box center [621, 184] width 90 height 29
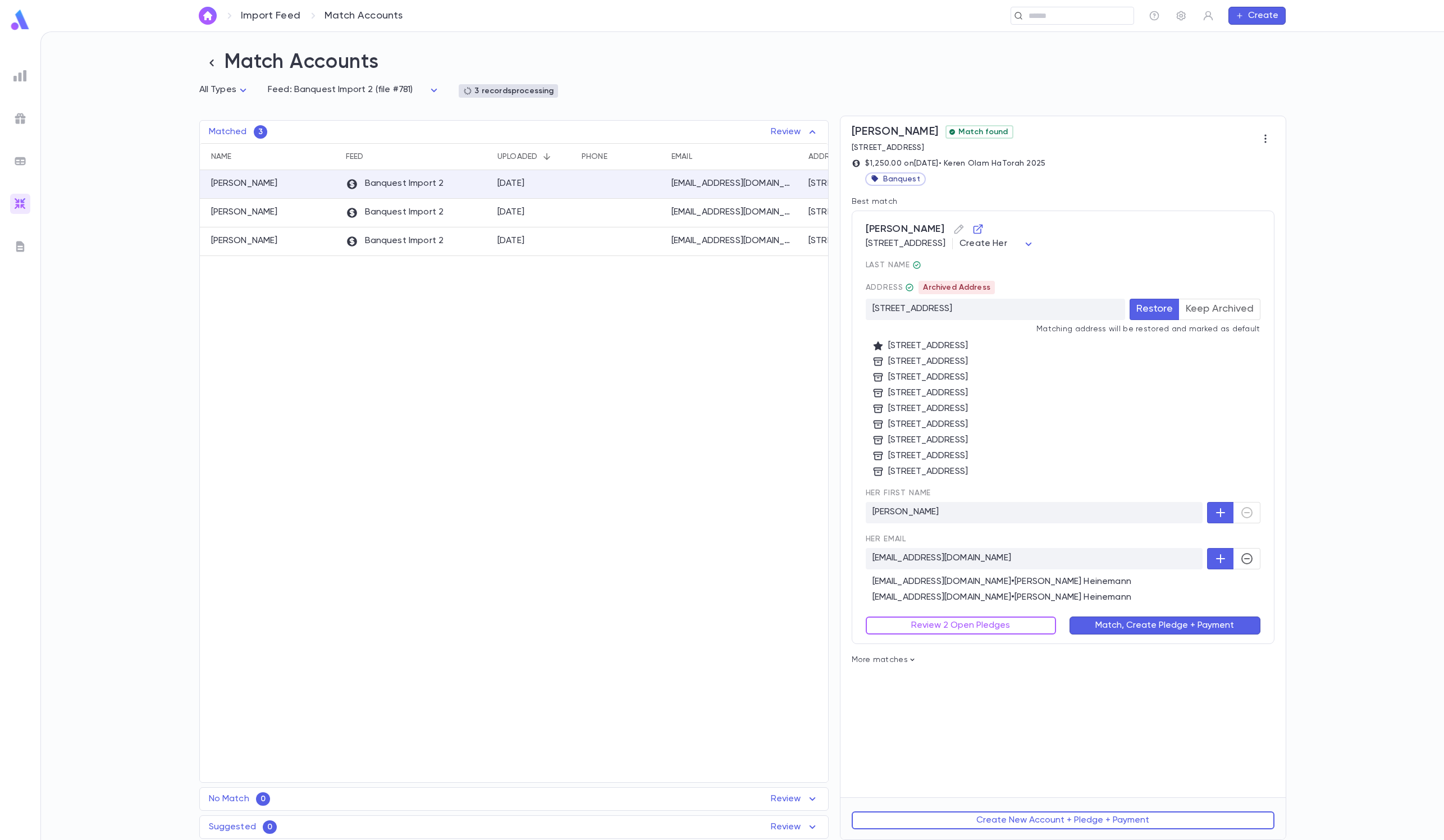
click at [965, 294] on div "Address Archived Address" at bounding box center [1063, 287] width 394 height 13
click at [965, 309] on button "Keep Archived" at bounding box center [1219, 309] width 81 height 22
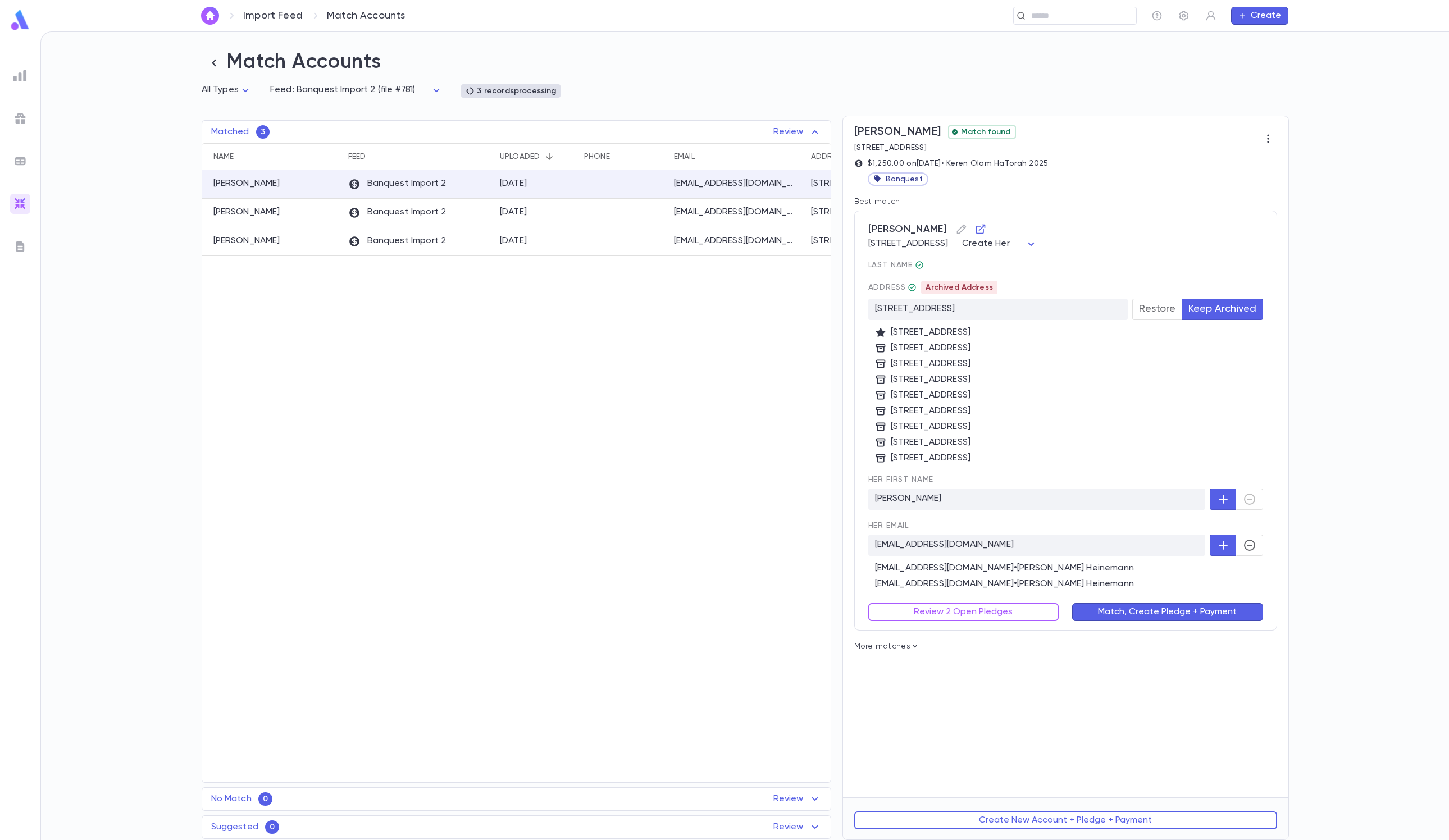
click at [965, 249] on body "Import Feed Match Accounts ​ Create Match Accounts All Types * Feed: Banquest I…" at bounding box center [724, 435] width 1449 height 808
click at [965, 281] on li "Him" at bounding box center [1131, 288] width 79 height 18
type input "***"
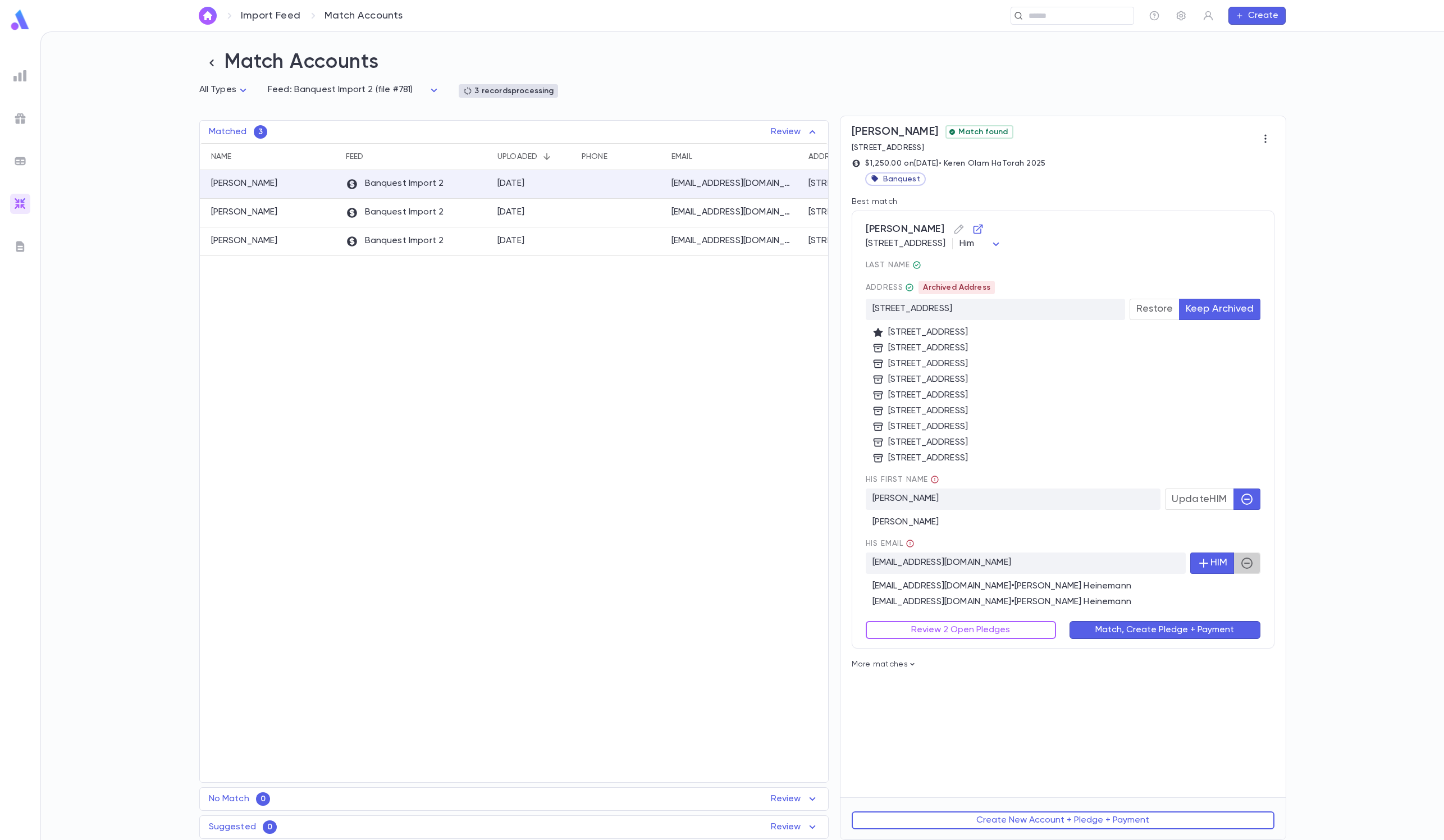
click at [965, 559] on icon "button" at bounding box center [1247, 562] width 13 height 13
click at [954, 559] on button "Review 2 Open Pledges" at bounding box center [961, 630] width 191 height 18
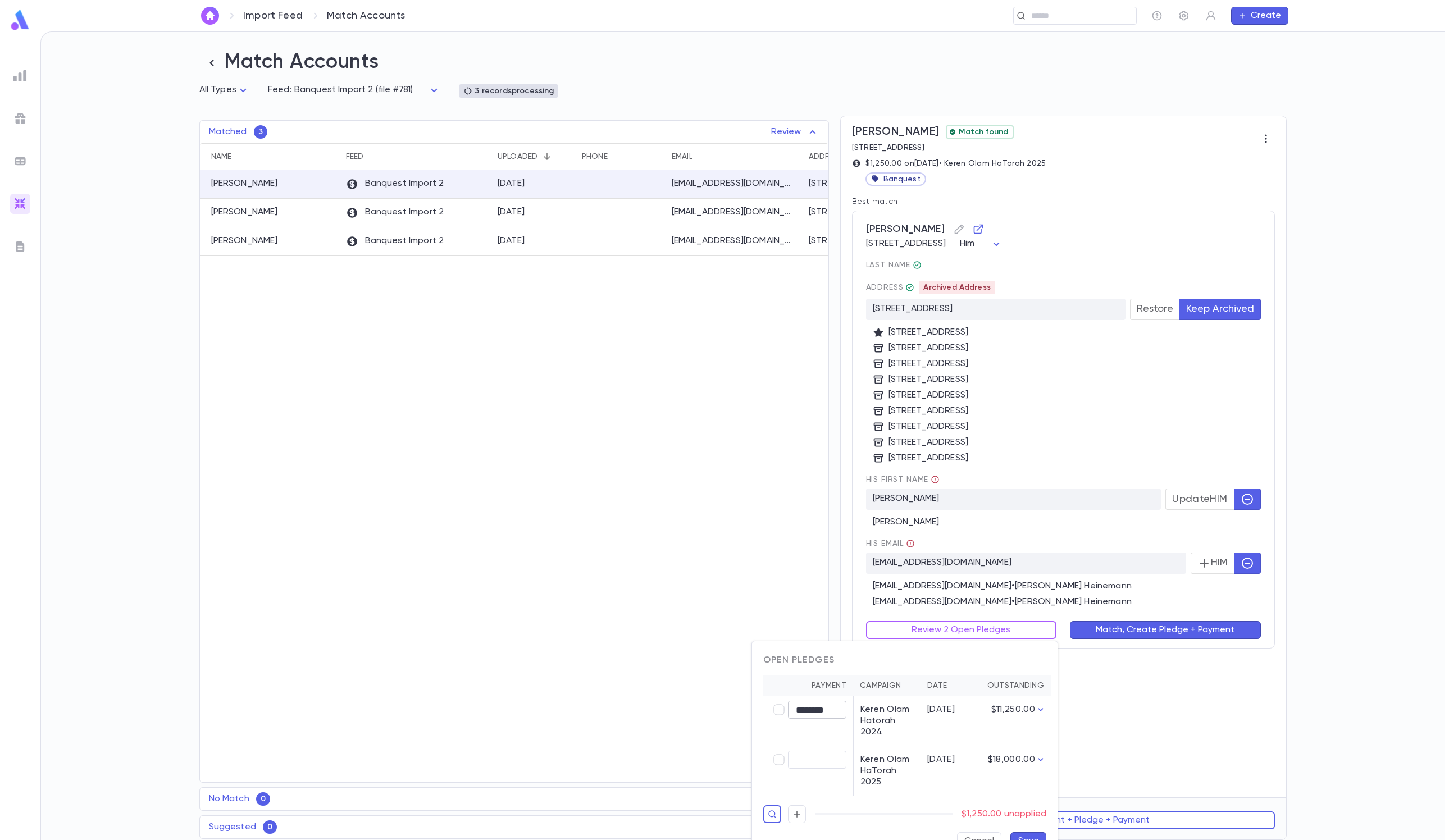
type input "****"
click at [965, 559] on div at bounding box center [724, 420] width 1449 height 840
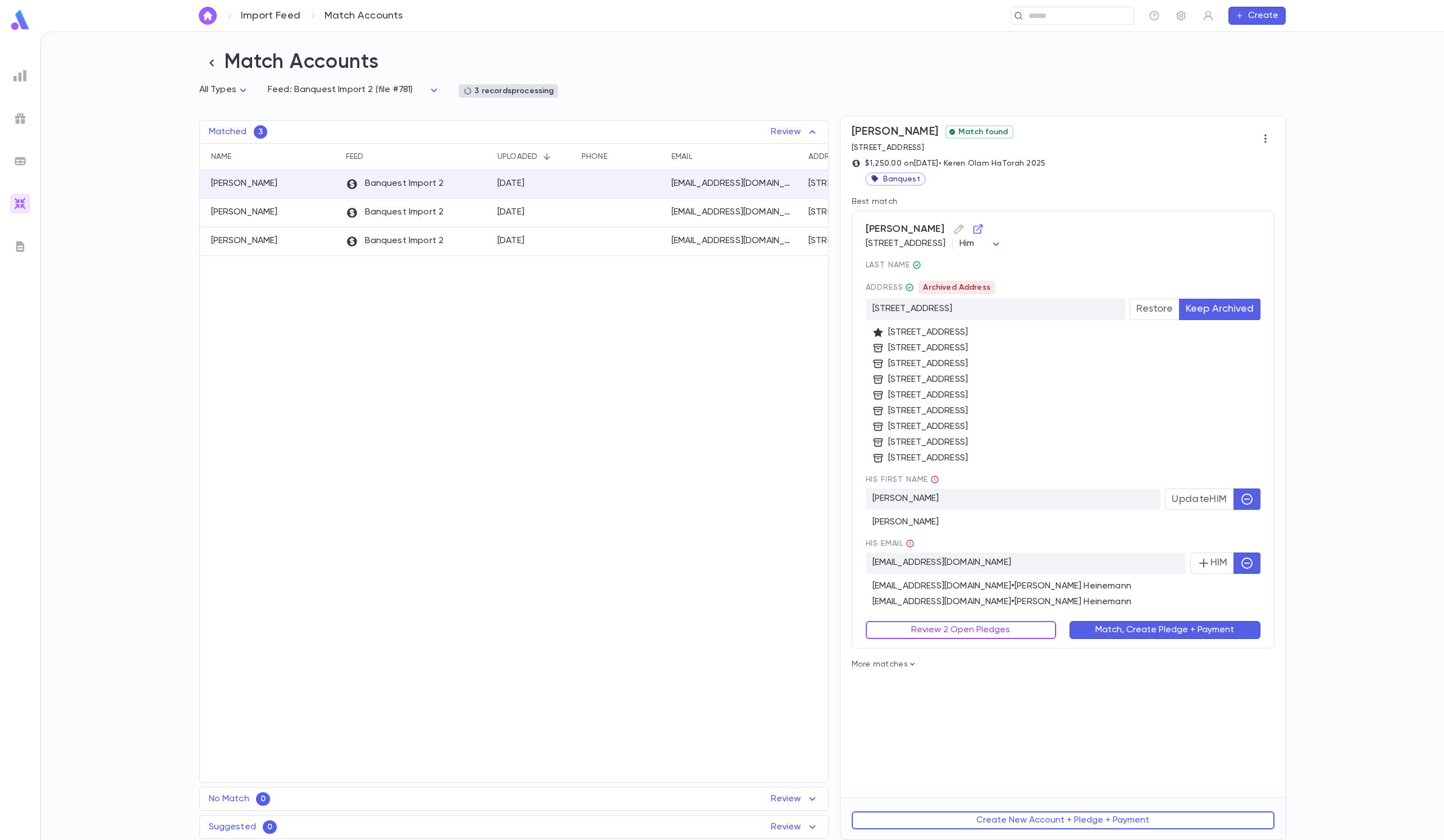
scroll to position [1, 0]
click at [961, 559] on button "Review 2 Open Pledges" at bounding box center [961, 630] width 191 height 18
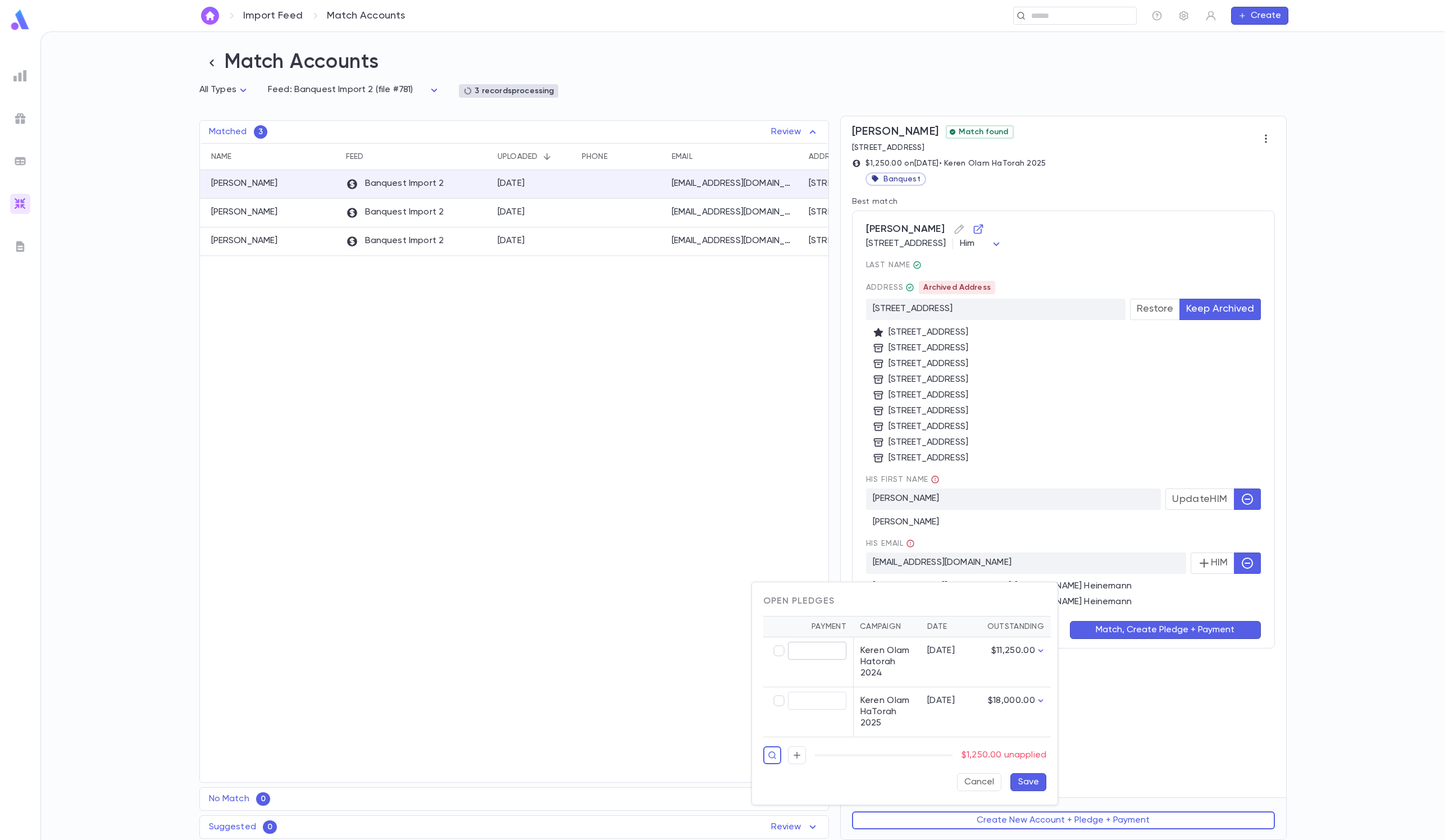
type input "********"
click at [965, 559] on button "Save" at bounding box center [1028, 782] width 36 height 18
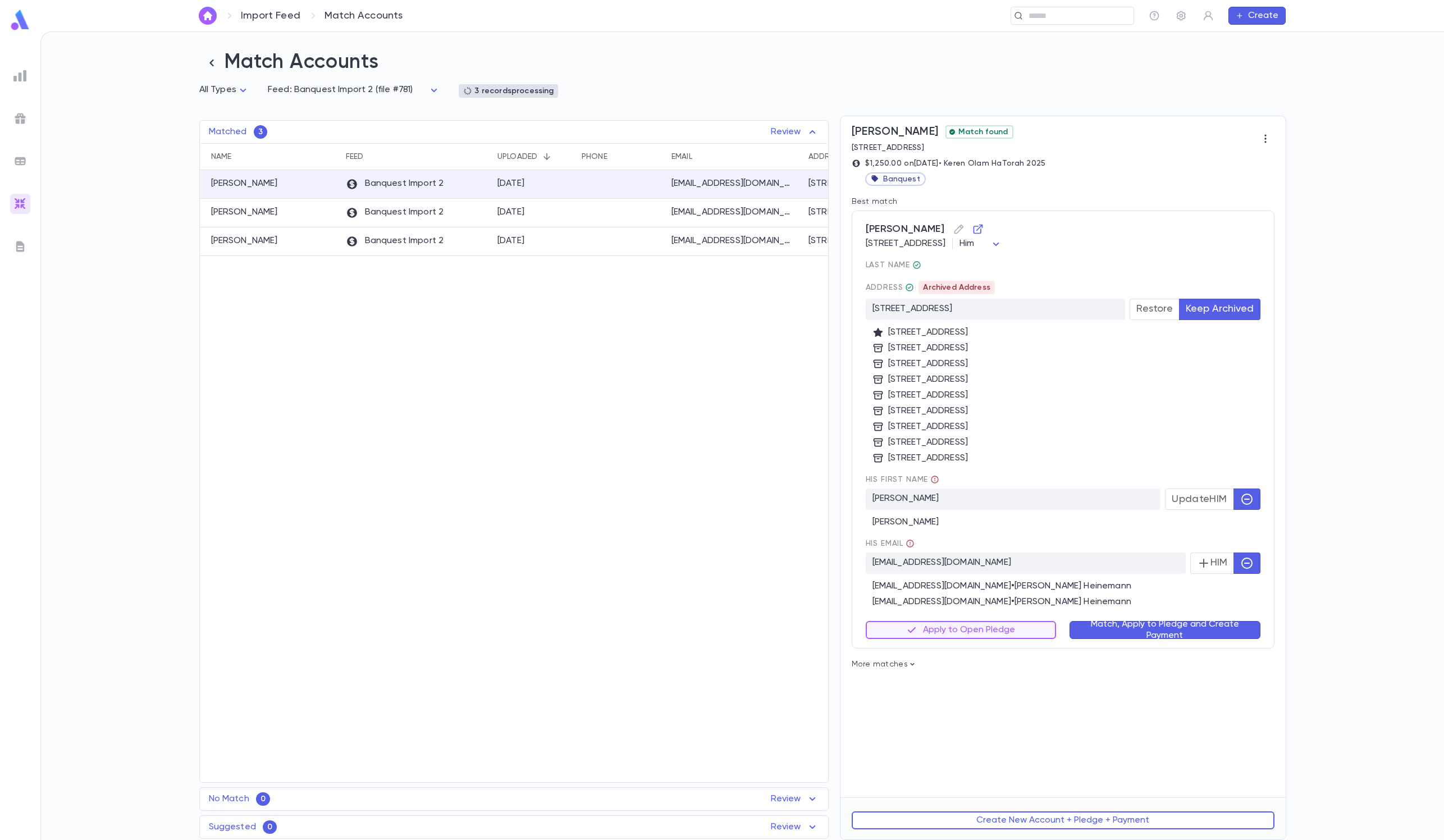
click at [965, 559] on button "Match, Apply to Pledge and Create Payment" at bounding box center [1165, 630] width 191 height 18
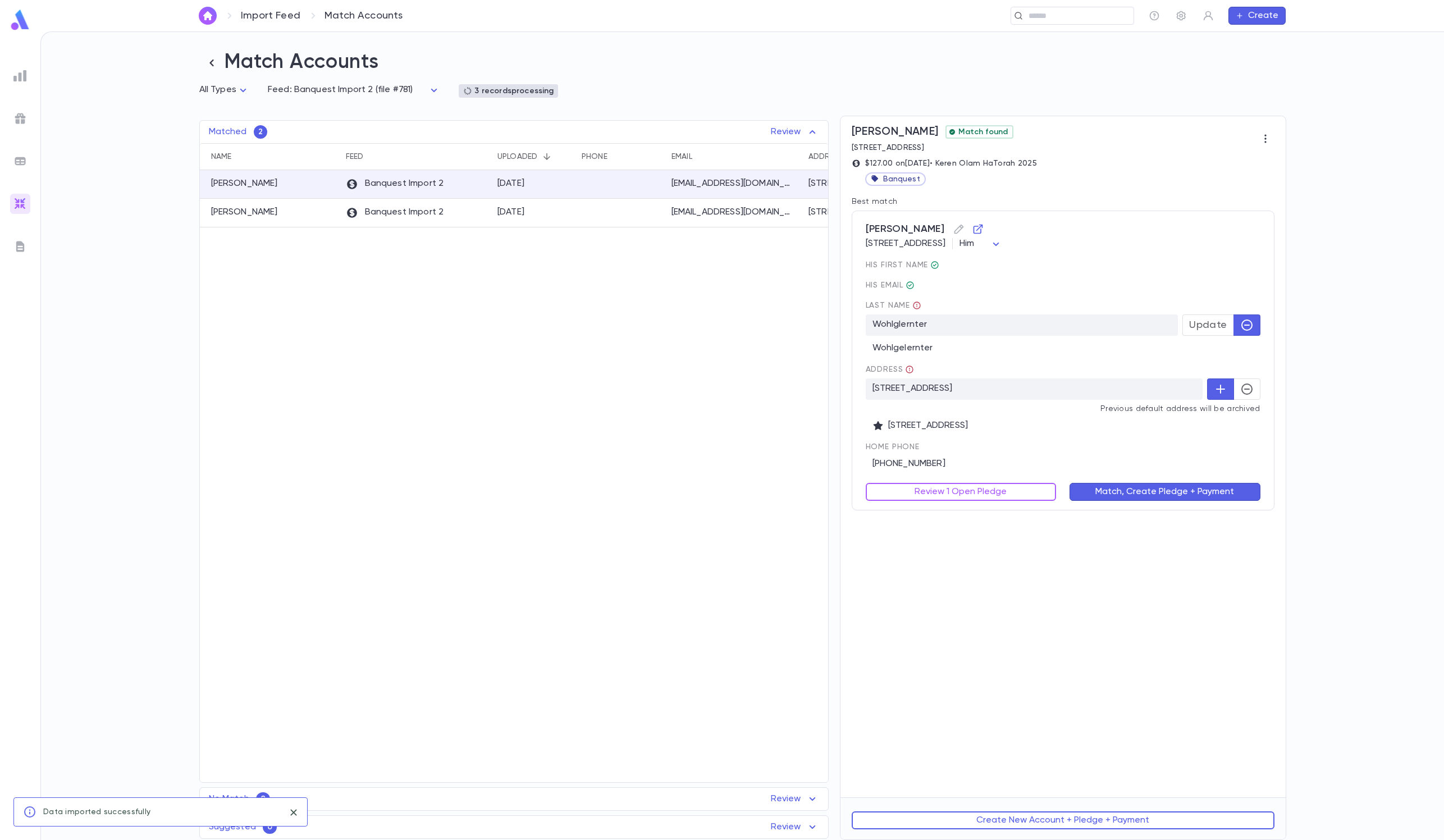
click at [965, 391] on button "button" at bounding box center [1247, 389] width 27 height 22
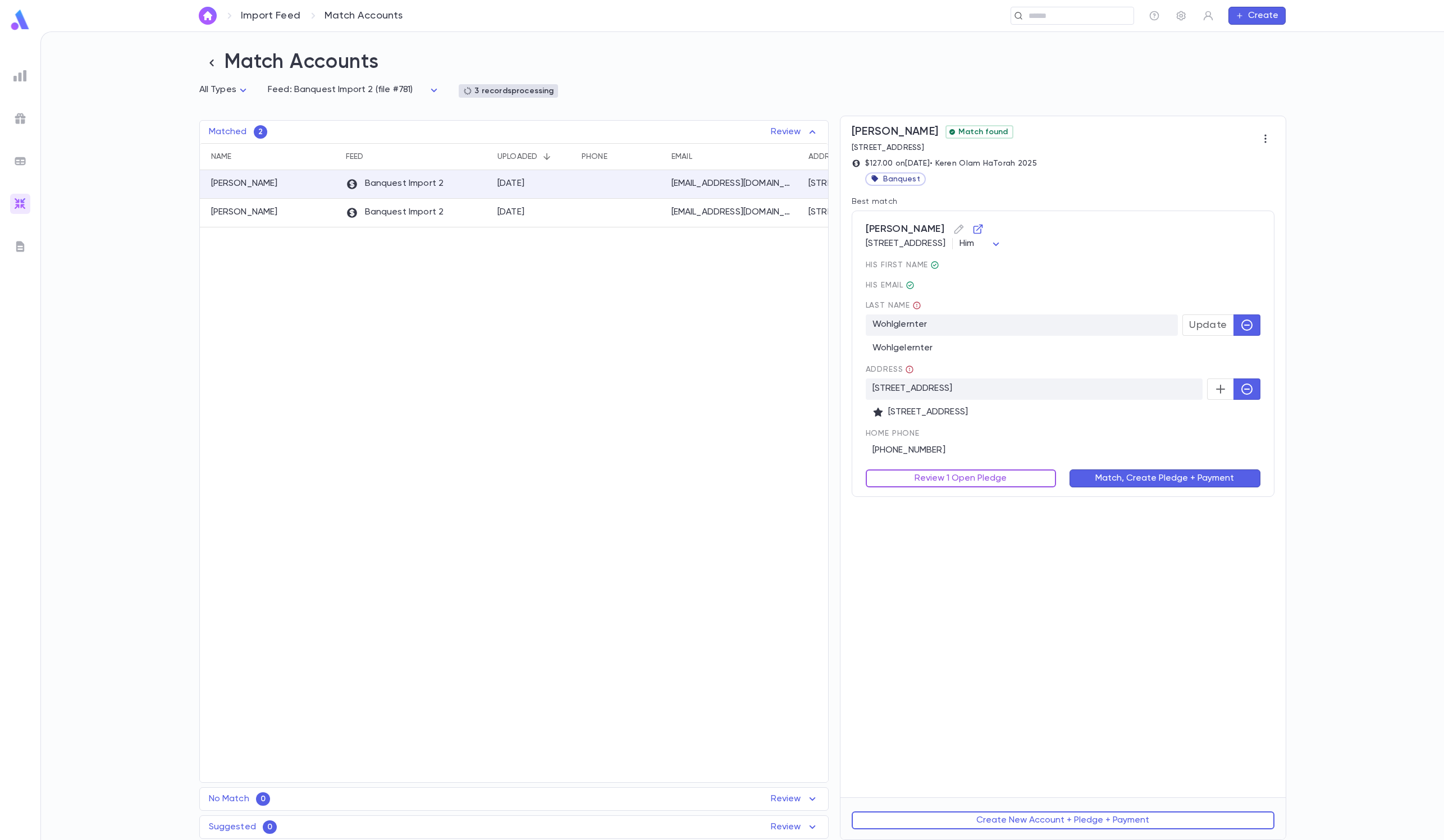
click at [965, 485] on button "Review 1 Open Pledge" at bounding box center [961, 478] width 191 height 18
type input "******"
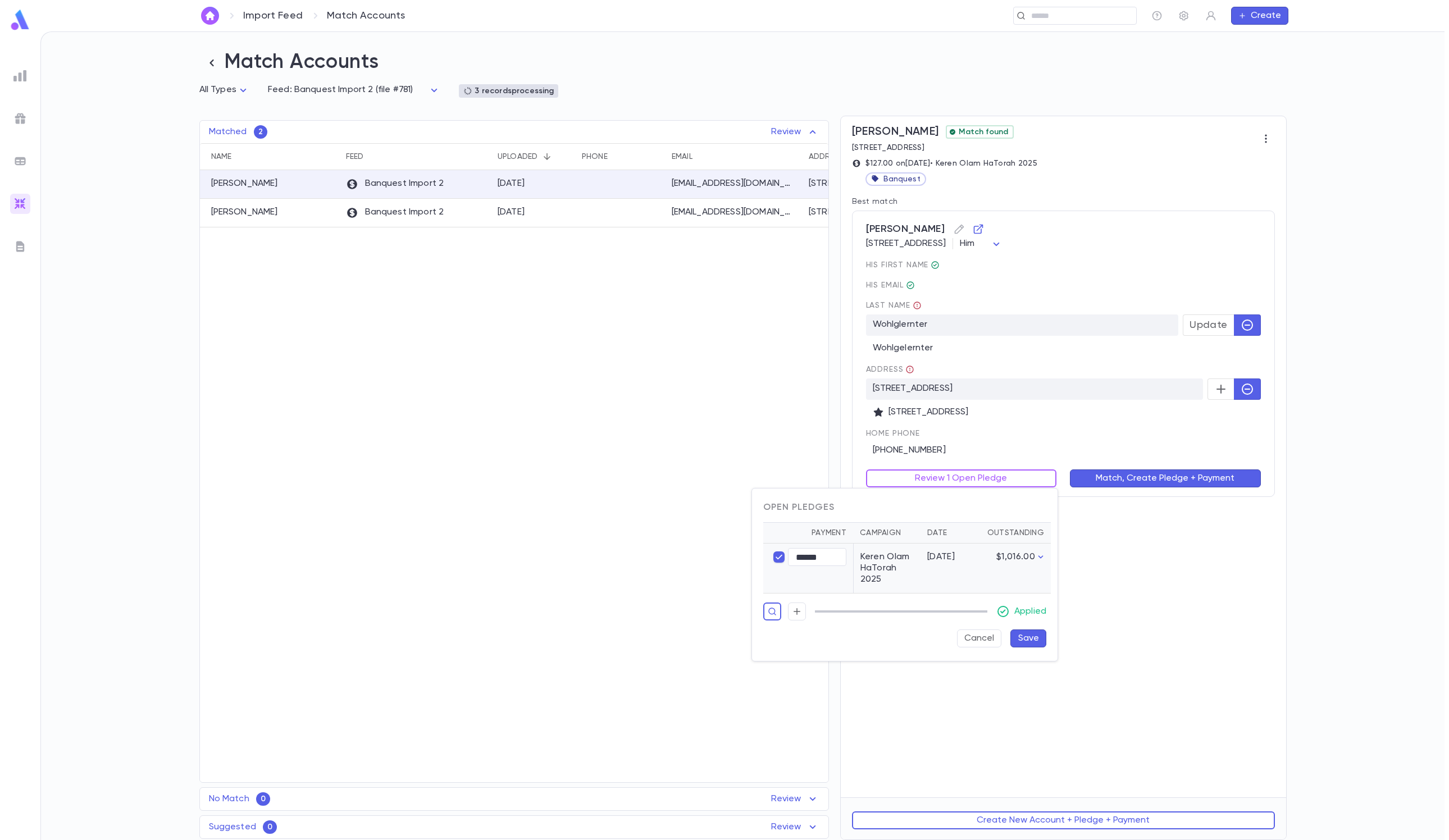
click at [965, 559] on button "Save" at bounding box center [1028, 638] width 36 height 18
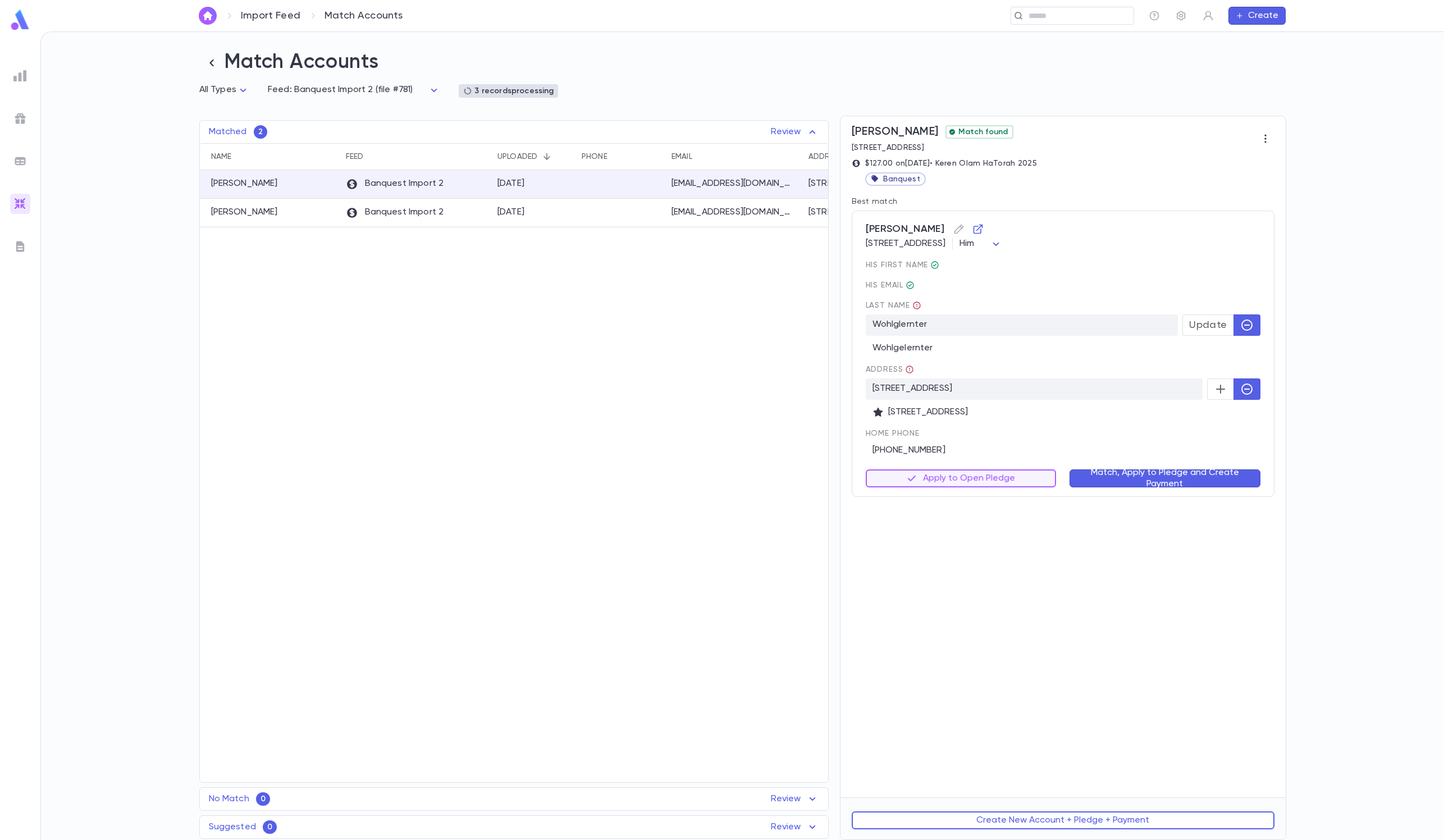
click at [965, 460] on div "Match, Apply to Pledge and Create Payment" at bounding box center [1158, 471] width 204 height 32
click at [965, 464] on div "Match, Apply to Pledge and Create Payment" at bounding box center [1158, 471] width 204 height 32
click at [965, 484] on button "Match, Apply to Pledge and Create Payment" at bounding box center [1165, 478] width 191 height 18
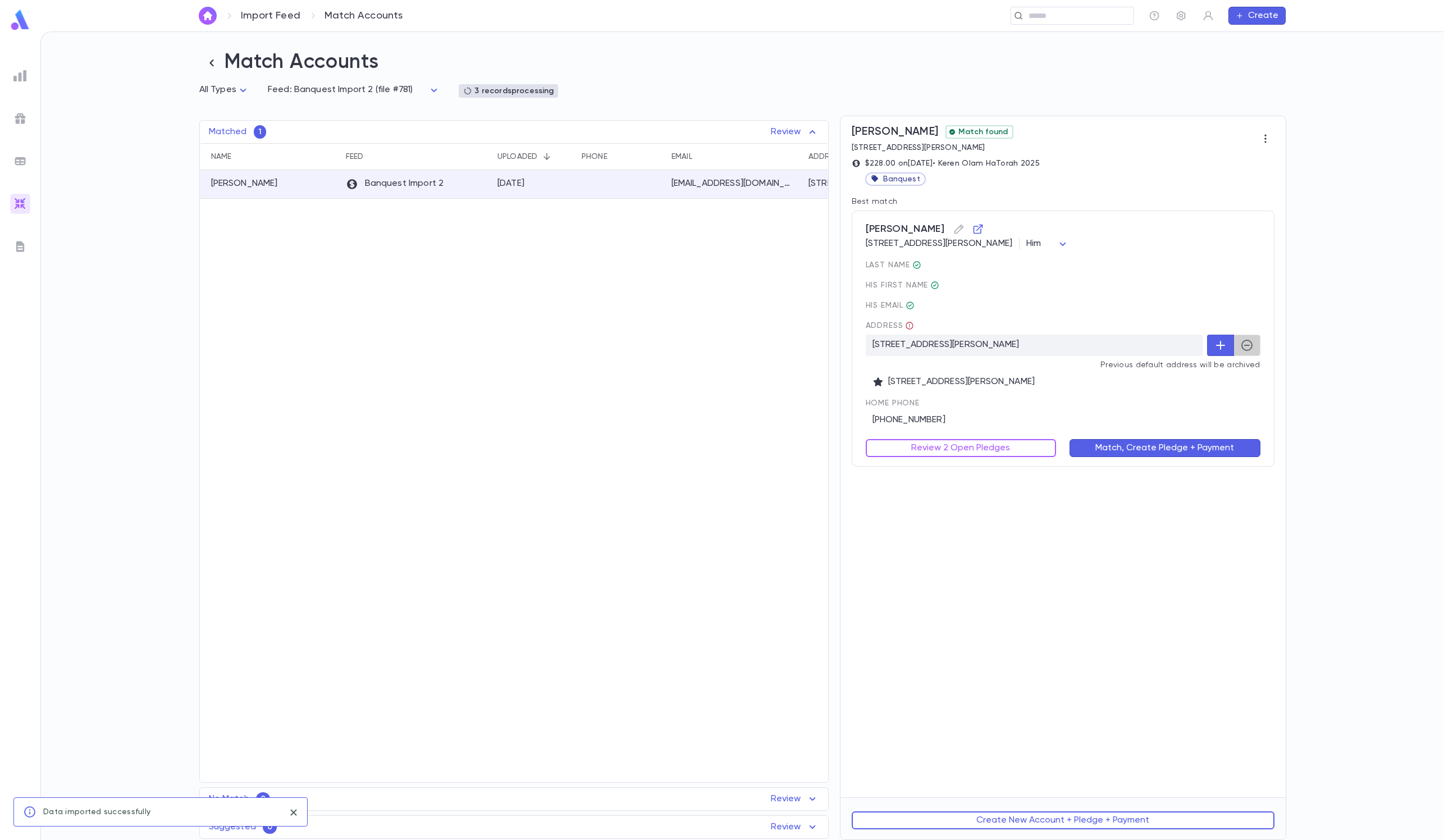
click at [965, 353] on button "button" at bounding box center [1247, 346] width 27 height 22
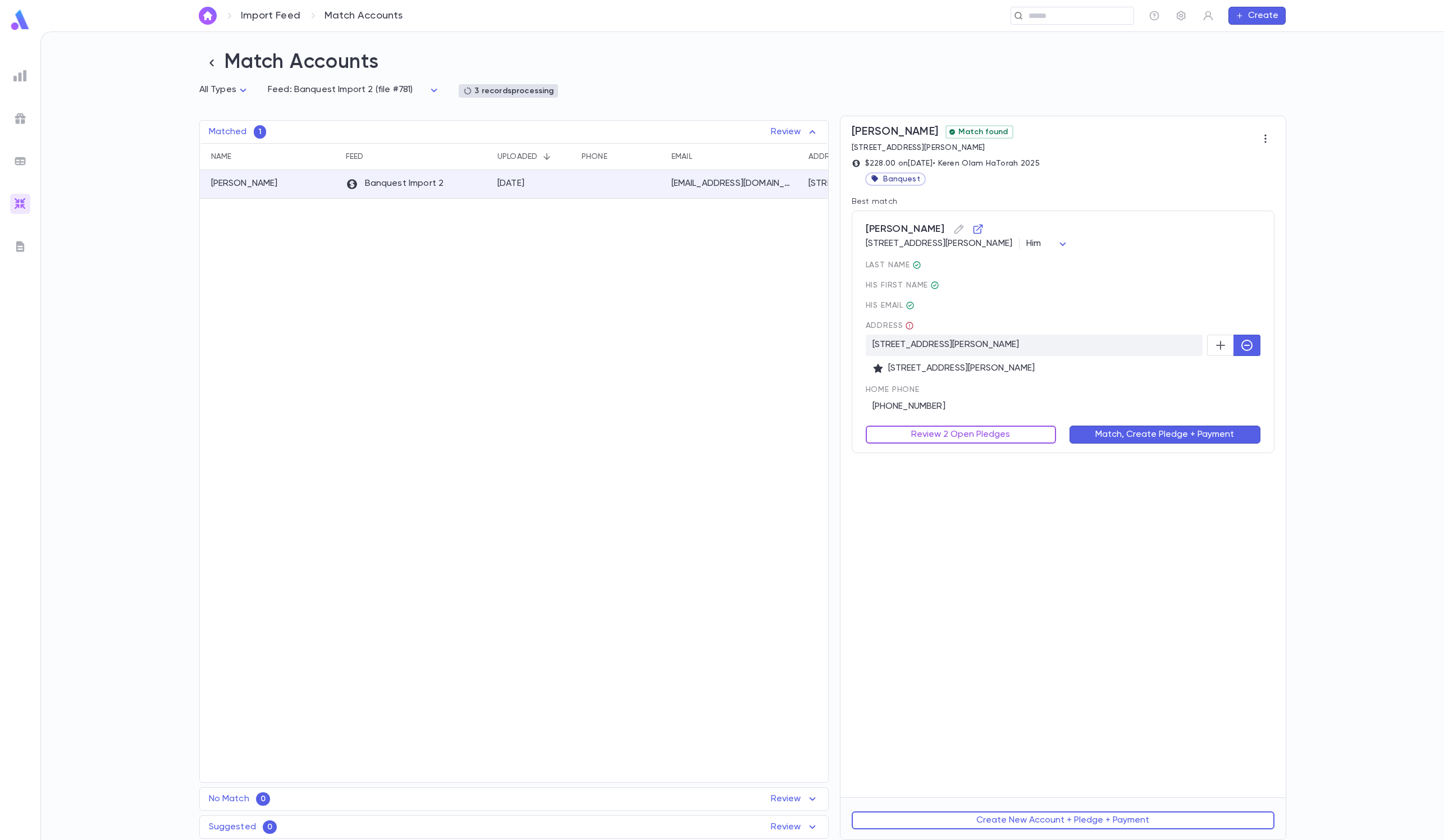
click at [965, 432] on button "Review 2 Open Pledges" at bounding box center [961, 434] width 191 height 18
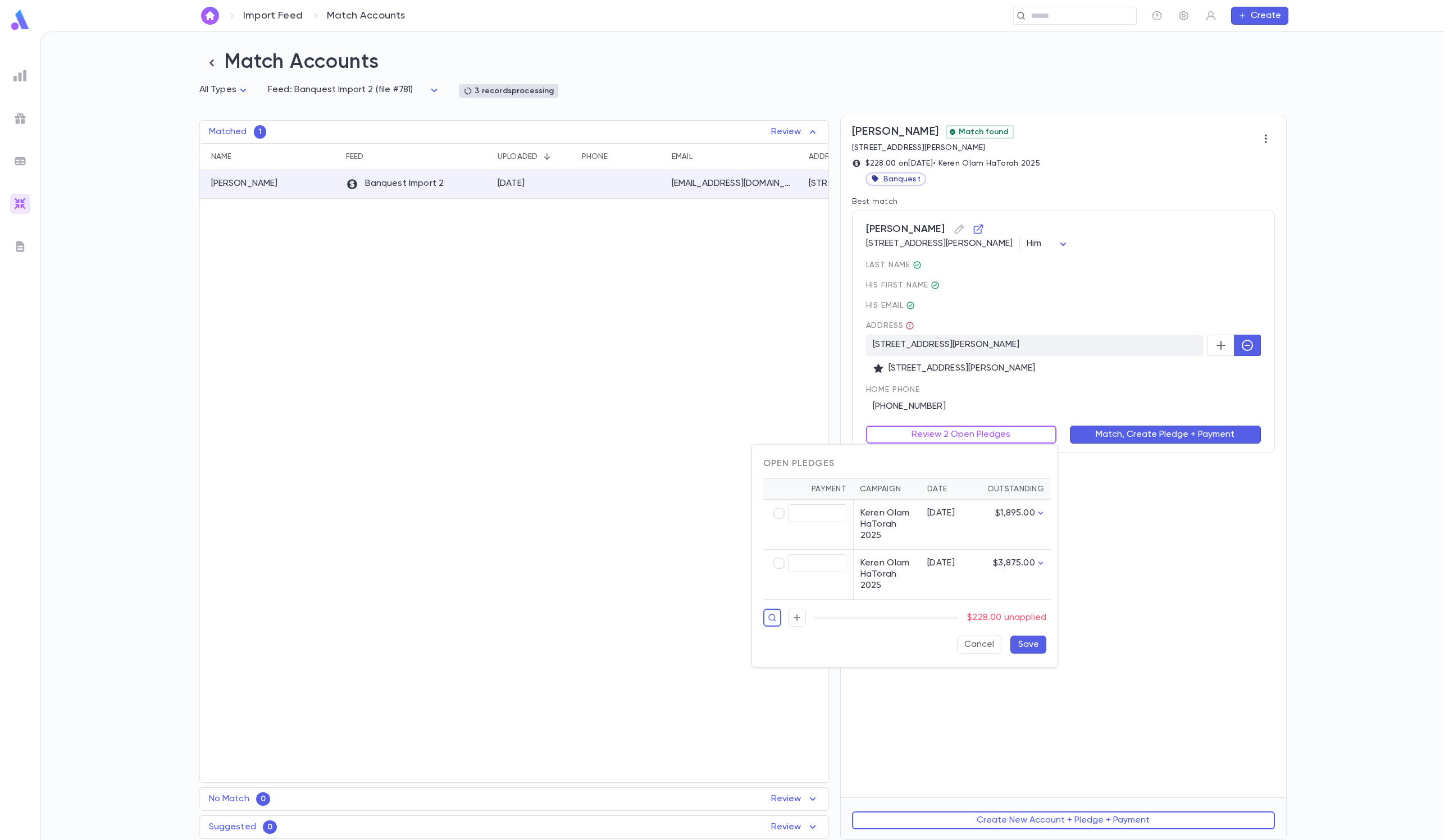
type input "******"
click at [965, 559] on button "Save" at bounding box center [1028, 644] width 36 height 18
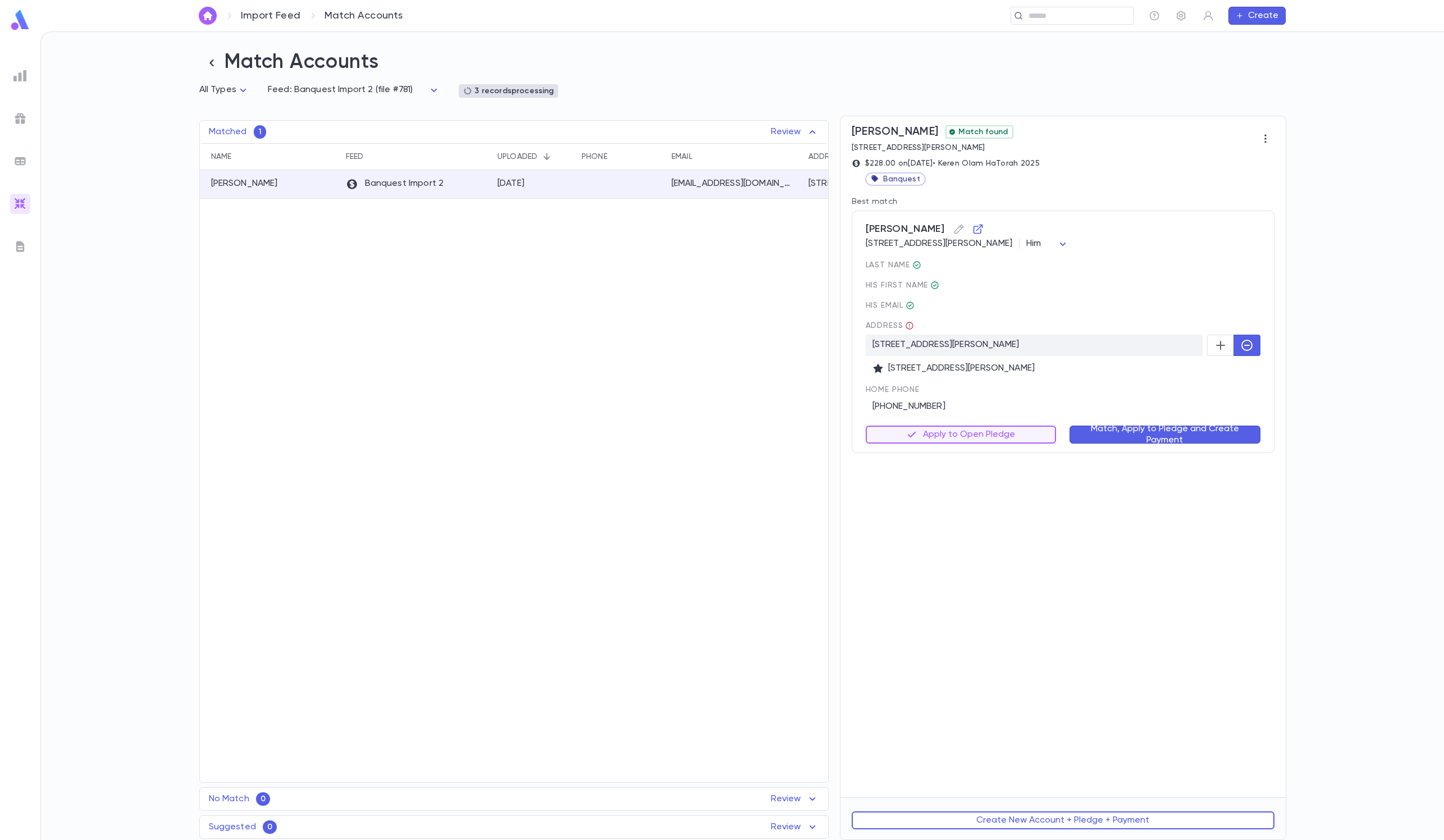
click at [965, 428] on button "Match, Apply to Pledge and Create Payment" at bounding box center [1165, 434] width 191 height 18
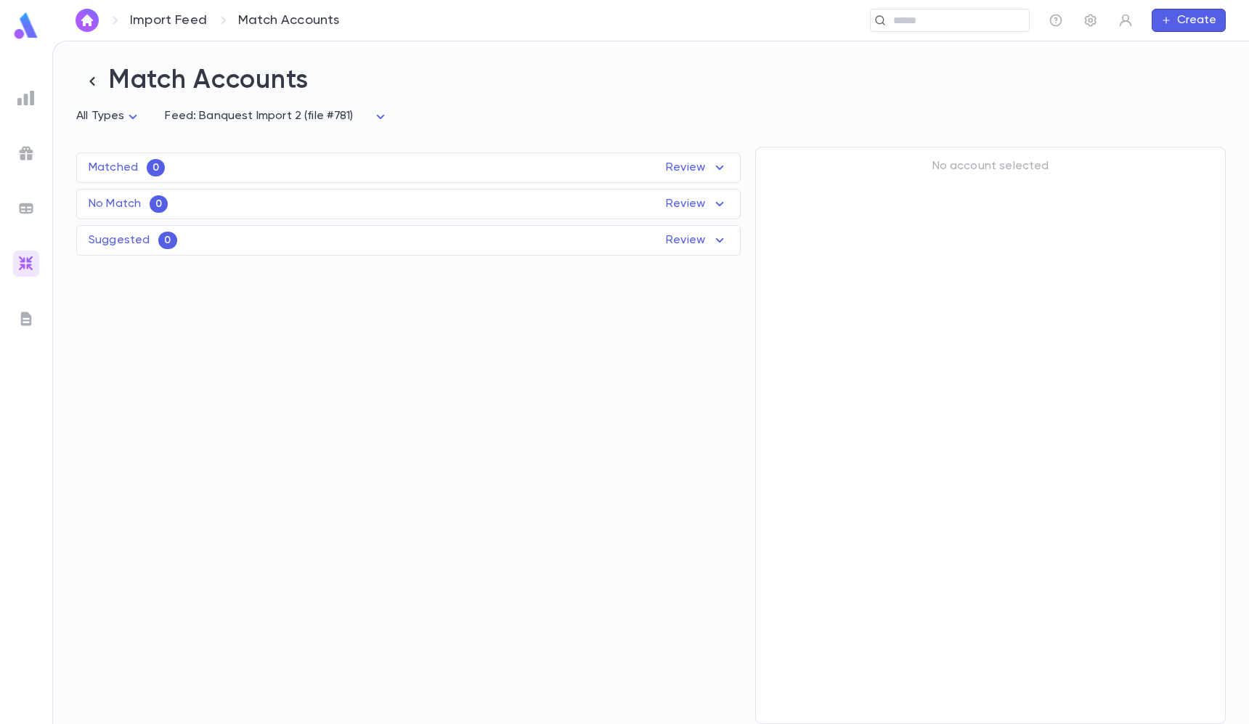
click at [46, 202] on ul at bounding box center [26, 401] width 52 height 645
click at [17, 202] on img at bounding box center [25, 208] width 17 height 17
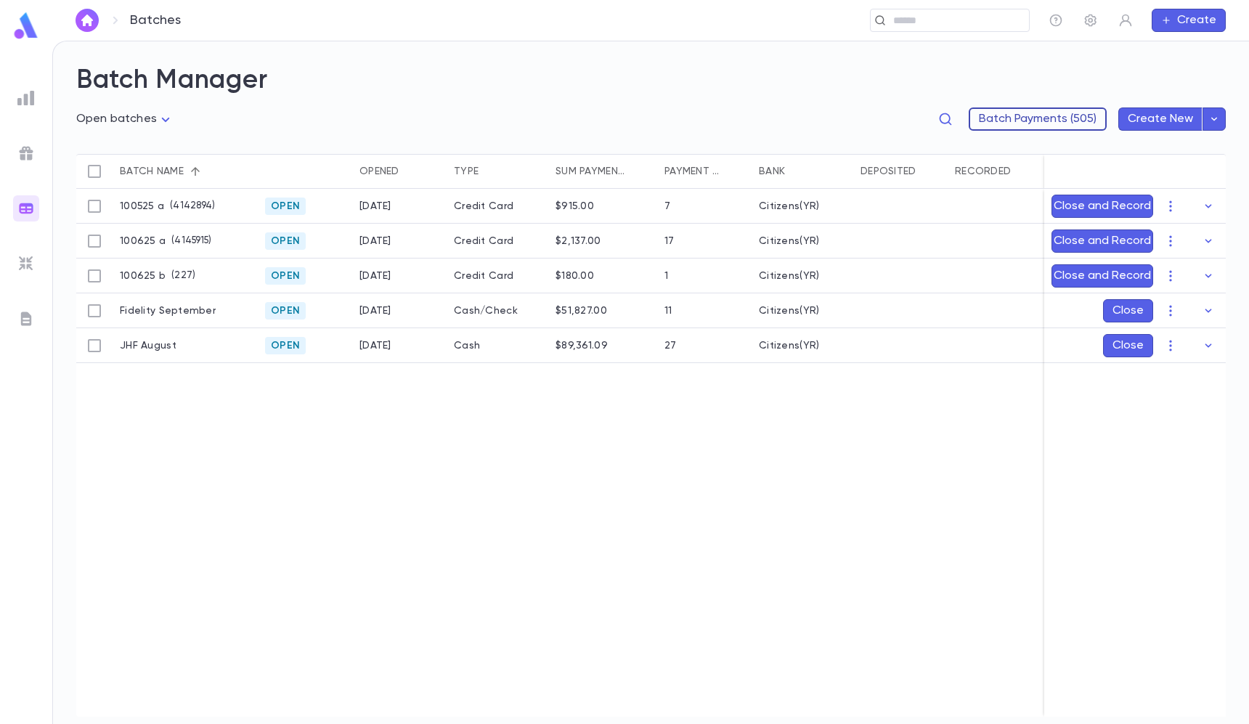
click at [1008, 126] on button "Batch Payments (505)" at bounding box center [1037, 118] width 138 height 23
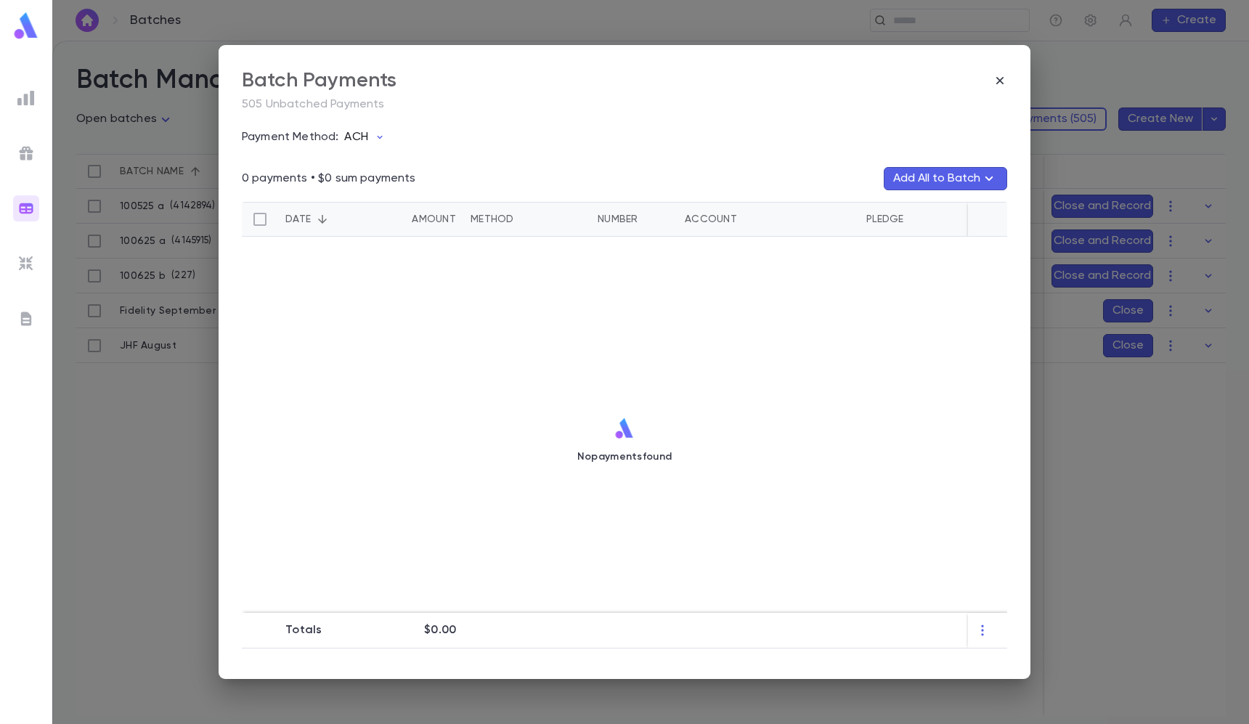
click at [361, 136] on p "ACH" at bounding box center [355, 137] width 23 height 15
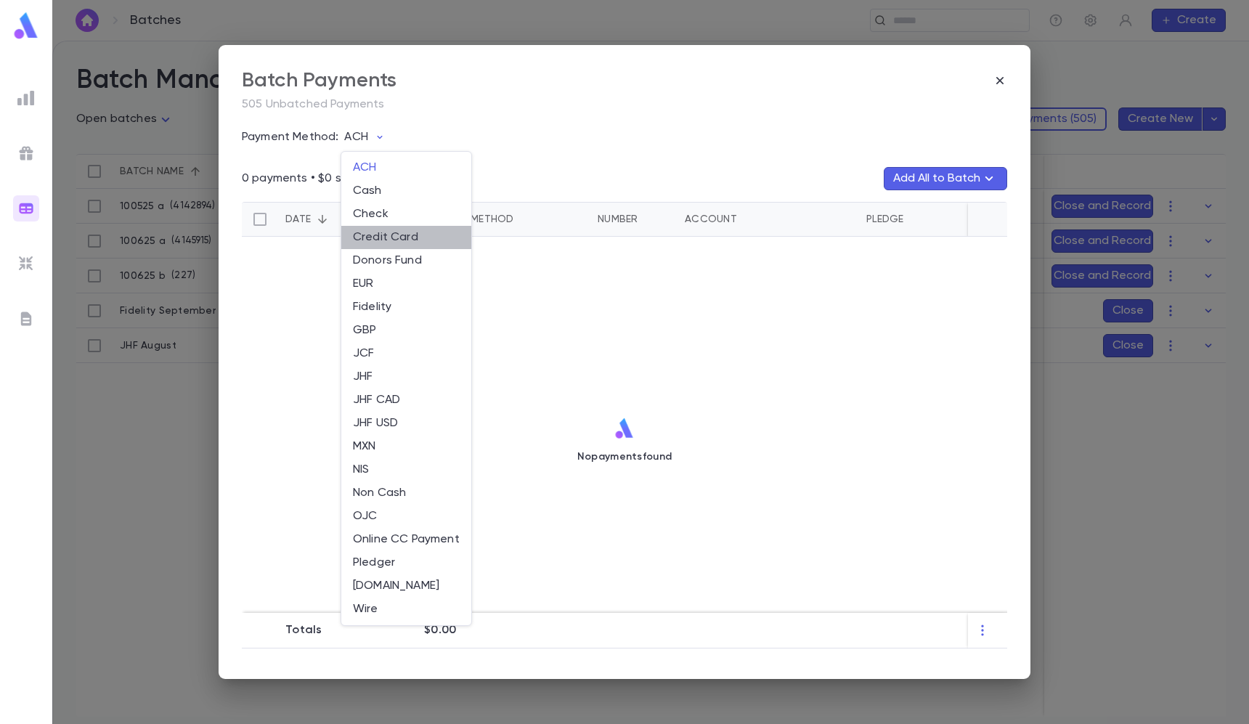
click at [385, 236] on li "Credit Card" at bounding box center [406, 237] width 130 height 23
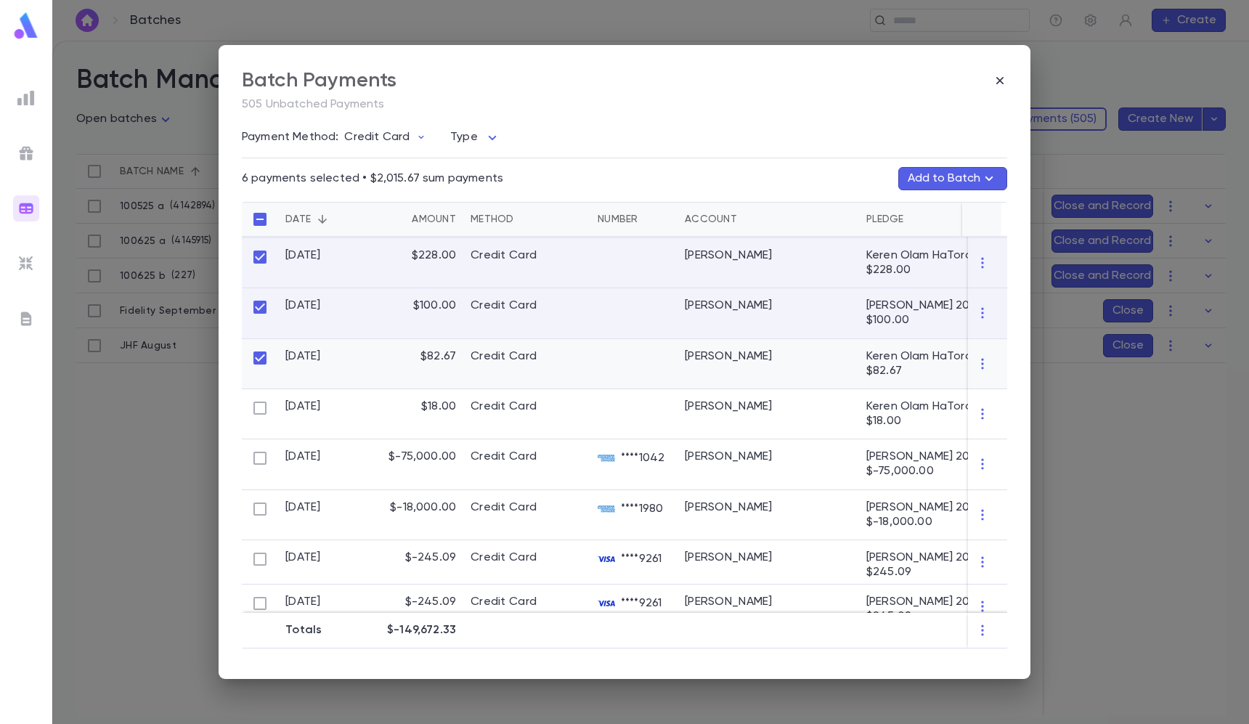
scroll to position [154, 0]
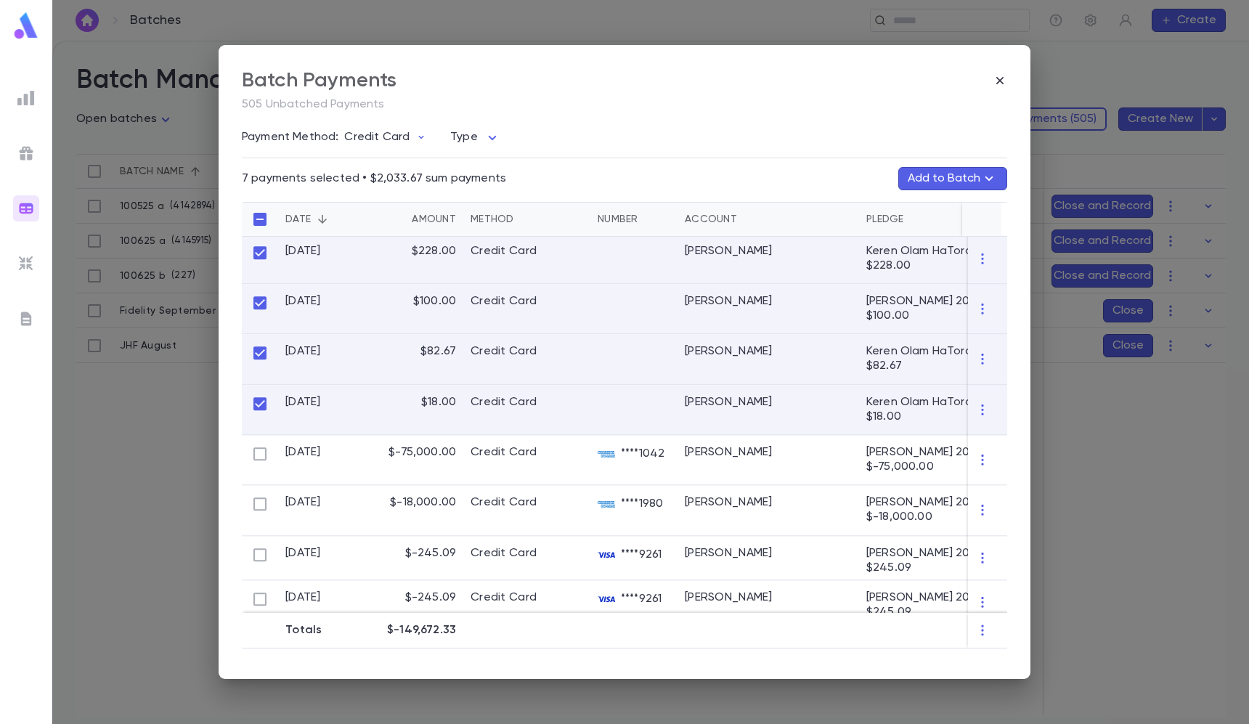
click at [976, 176] on button "Add to Batch" at bounding box center [952, 178] width 109 height 23
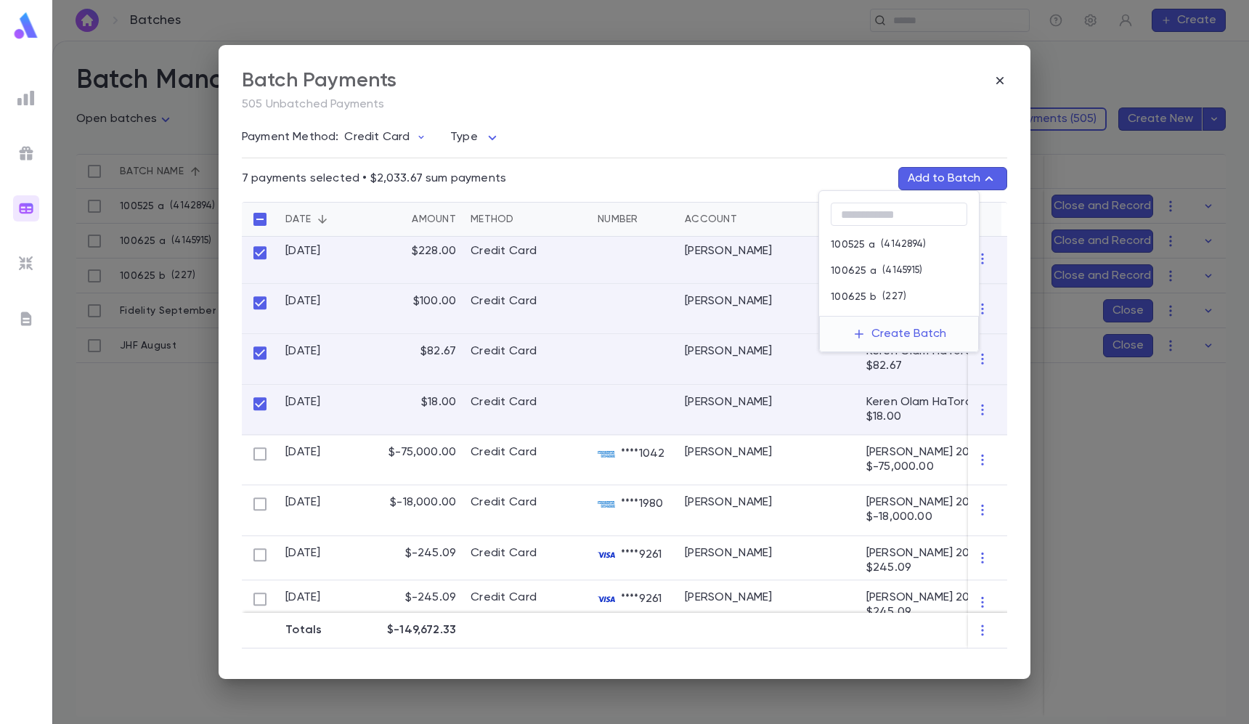
click at [860, 250] on div "100525 a ( 4142894 )" at bounding box center [899, 245] width 160 height 26
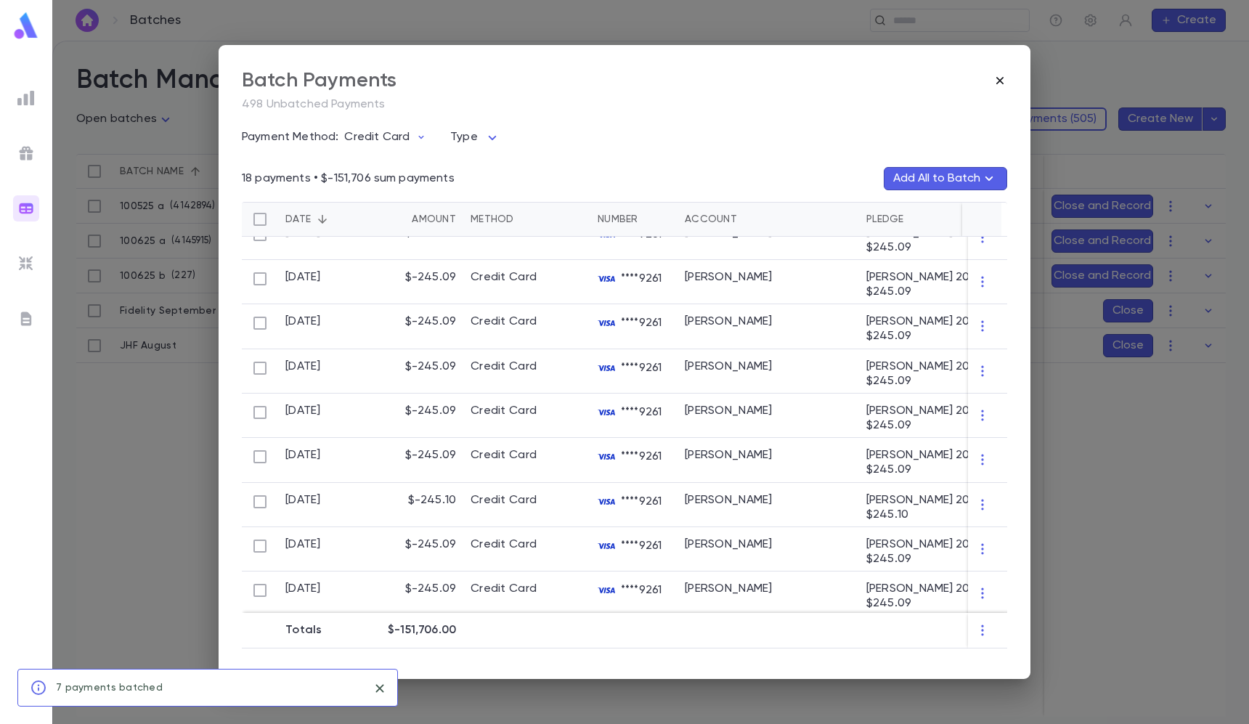
click at [1000, 80] on icon "button" at bounding box center [999, 80] width 7 height 7
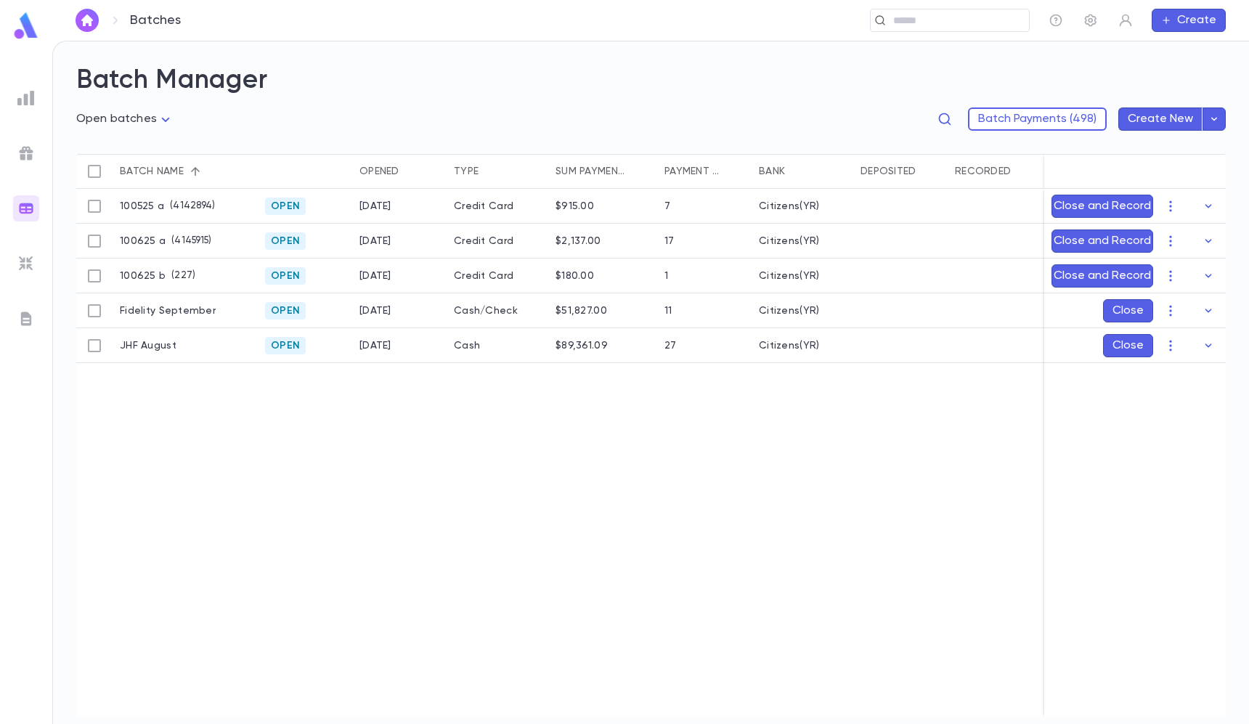
scroll to position [0, 0]
click at [1168, 211] on icon "button" at bounding box center [1170, 206] width 15 height 15
click at [1168, 228] on li "[PERSON_NAME]" at bounding box center [1185, 234] width 110 height 23
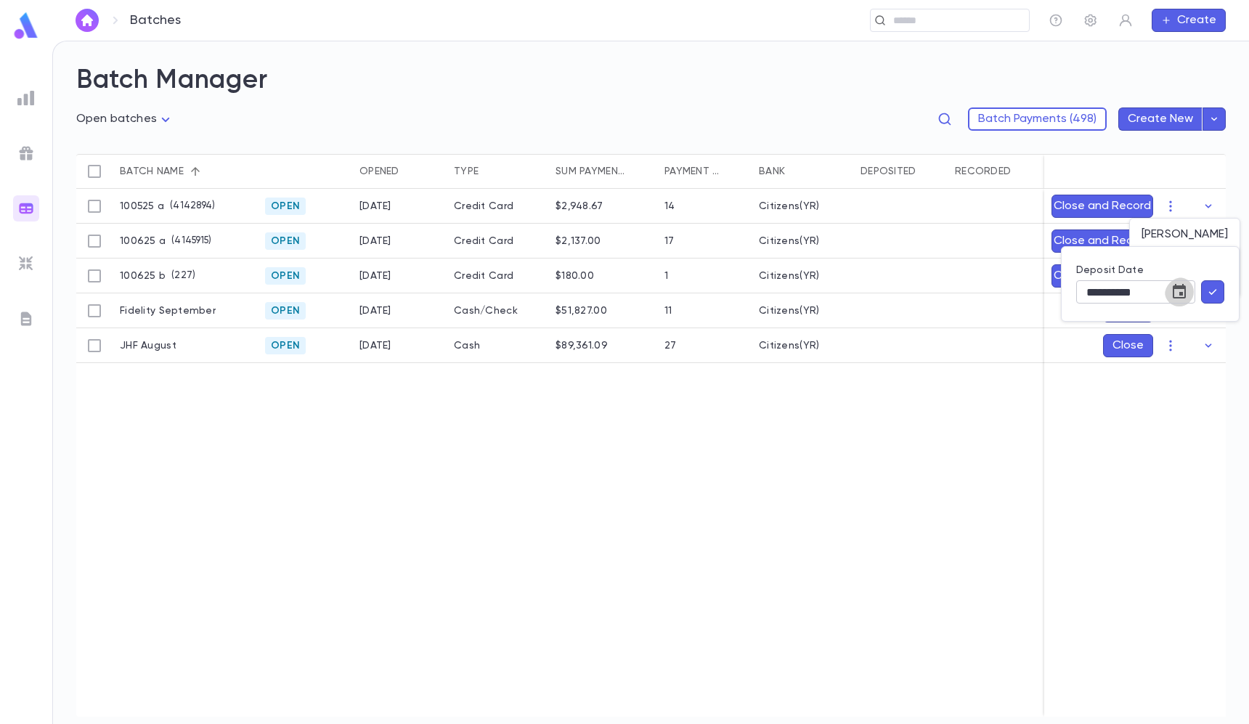
click at [1170, 283] on icon "Choose date, selected date is Oct 6, 2025" at bounding box center [1178, 291] width 17 height 17
click at [1028, 410] on button "5" at bounding box center [1028, 414] width 26 height 26
type input "**********"
click at [1218, 292] on icon "button" at bounding box center [1212, 292] width 13 height 15
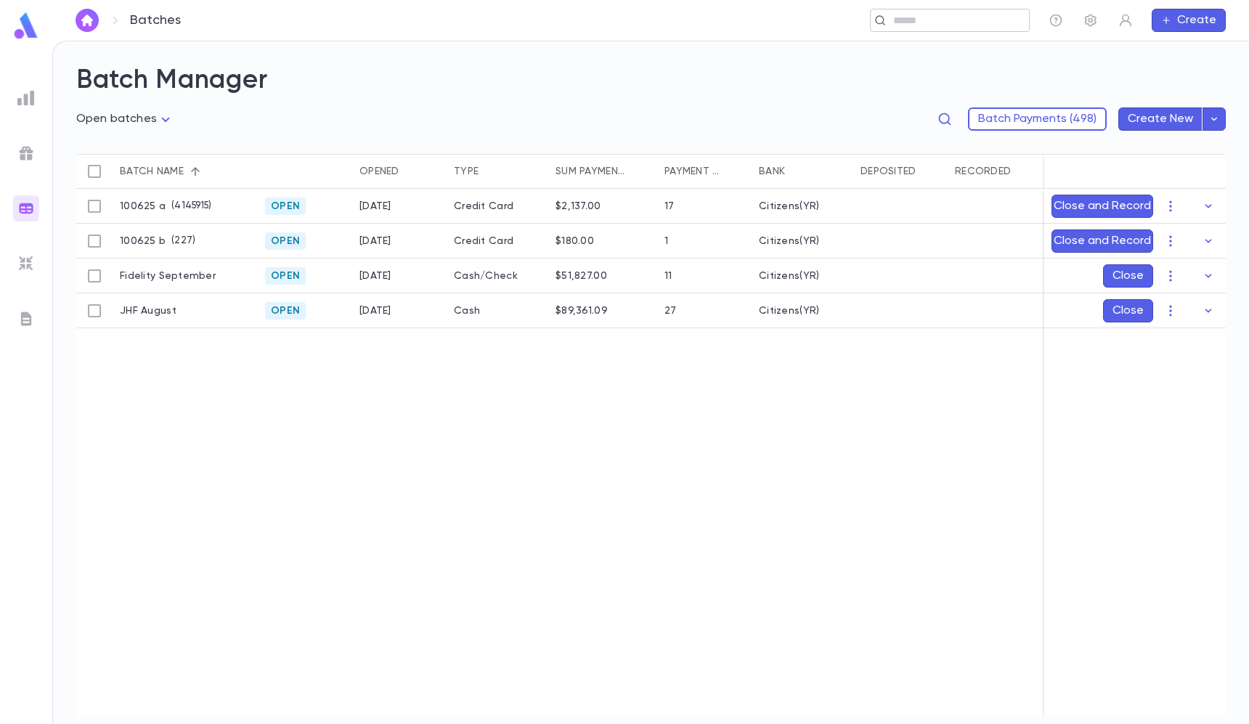
click at [971, 22] on input "text" at bounding box center [956, 21] width 134 height 14
paste input "**********"
type input "**********"
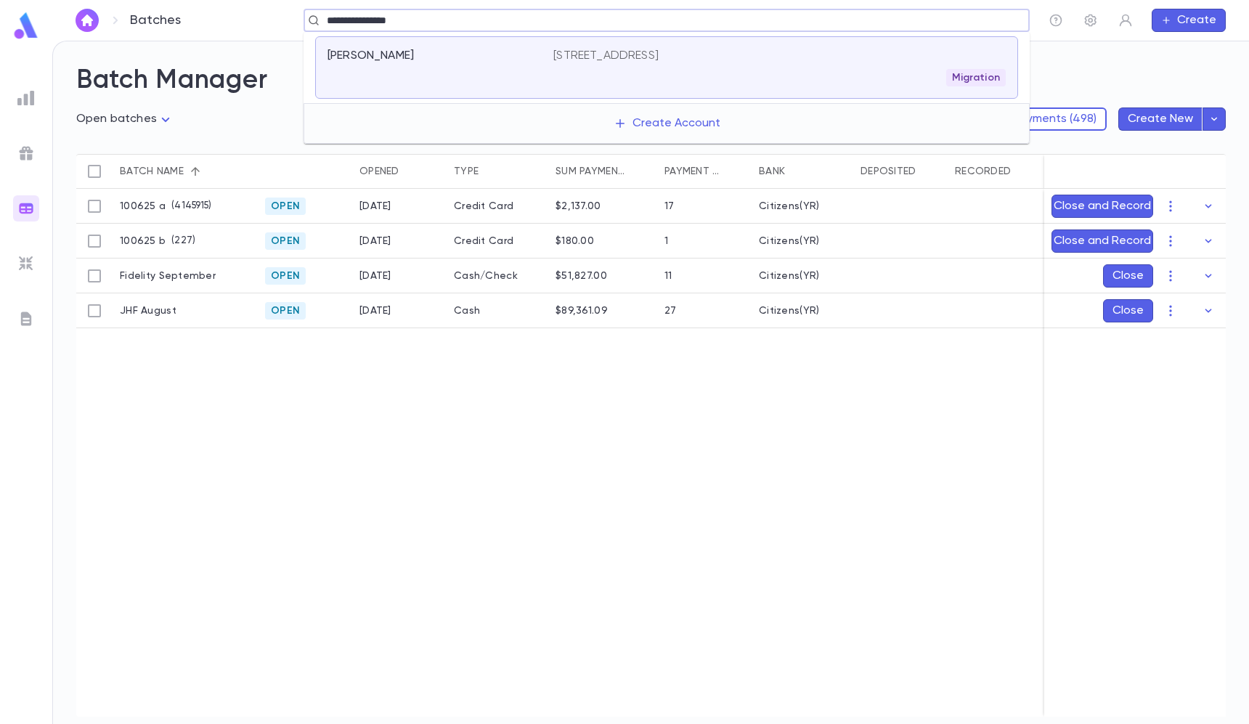
click at [767, 87] on div "[PERSON_NAME] [STREET_ADDRESS] Migration" at bounding box center [666, 67] width 703 height 62
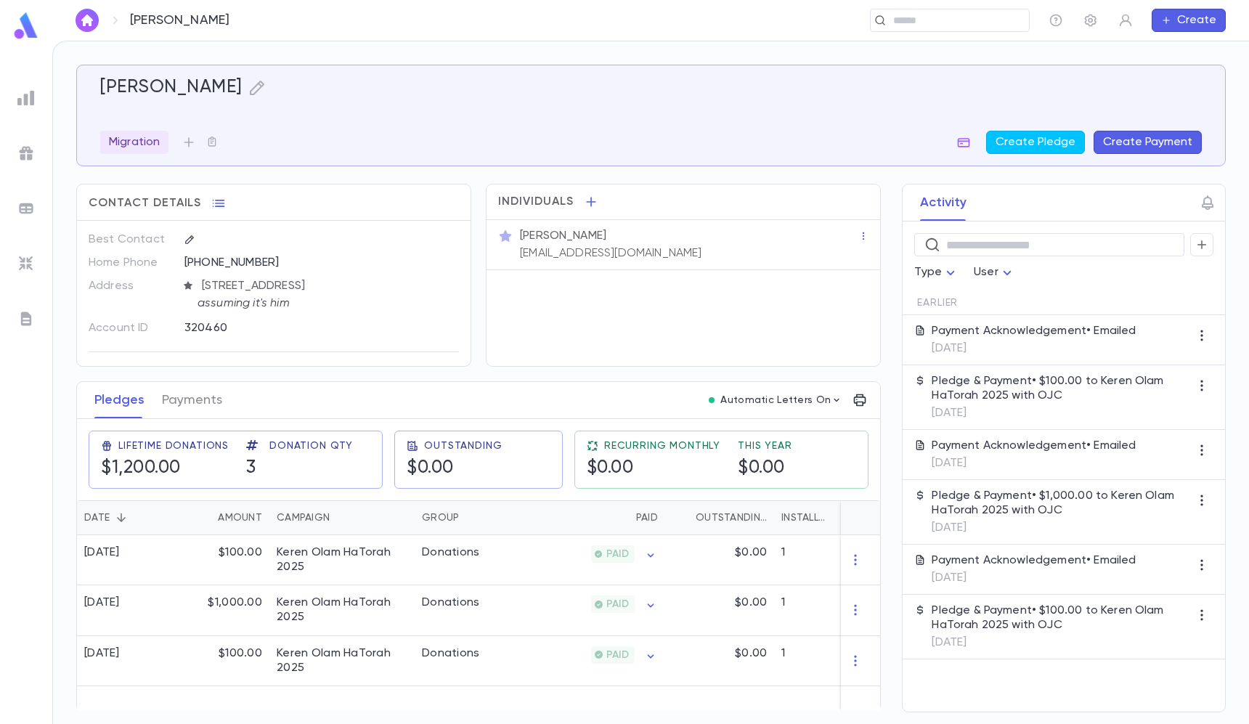
click at [1135, 136] on button "Create Payment" at bounding box center [1147, 142] width 108 height 23
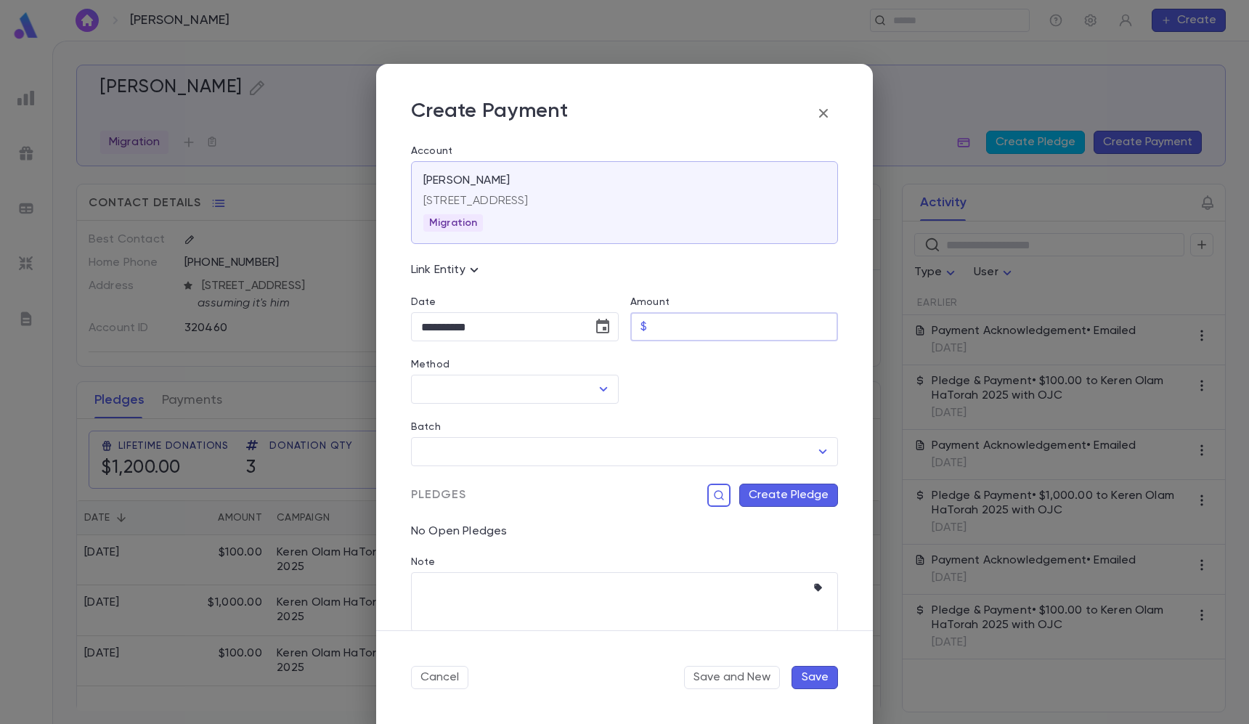
click at [682, 314] on input "Amount" at bounding box center [745, 327] width 185 height 28
type input "******"
click at [511, 402] on input "Method" at bounding box center [503, 389] width 173 height 28
click at [479, 422] on li "OJC" at bounding box center [513, 421] width 205 height 23
type input "***"
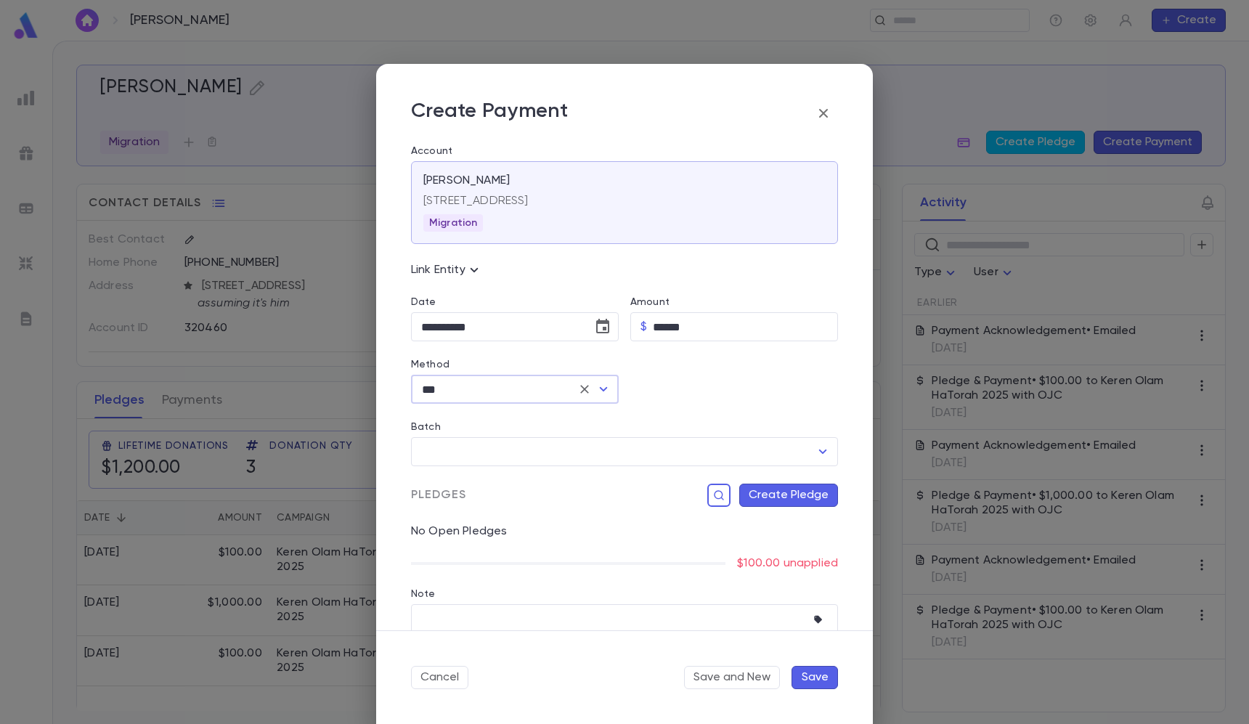
click at [479, 474] on div "Pledges Create Pledge" at bounding box center [618, 486] width 438 height 41
click at [481, 453] on input "Batch" at bounding box center [613, 452] width 392 height 28
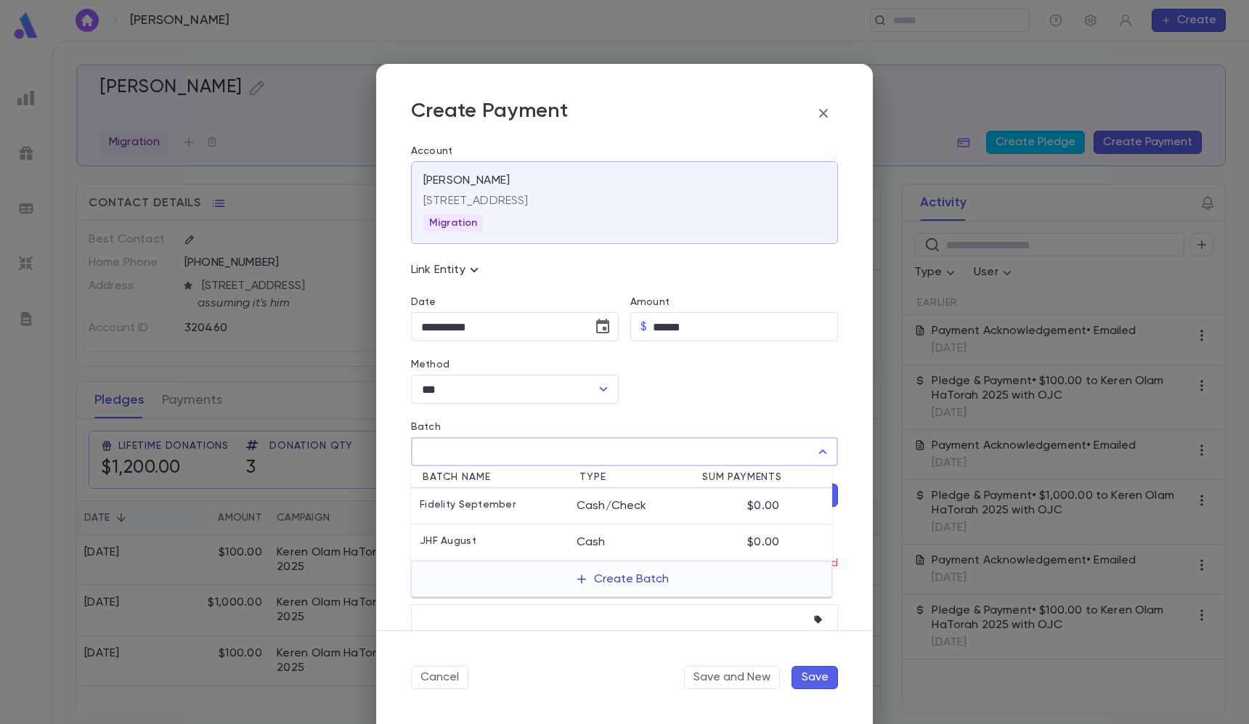
click at [590, 573] on button "Create Batch" at bounding box center [621, 579] width 111 height 23
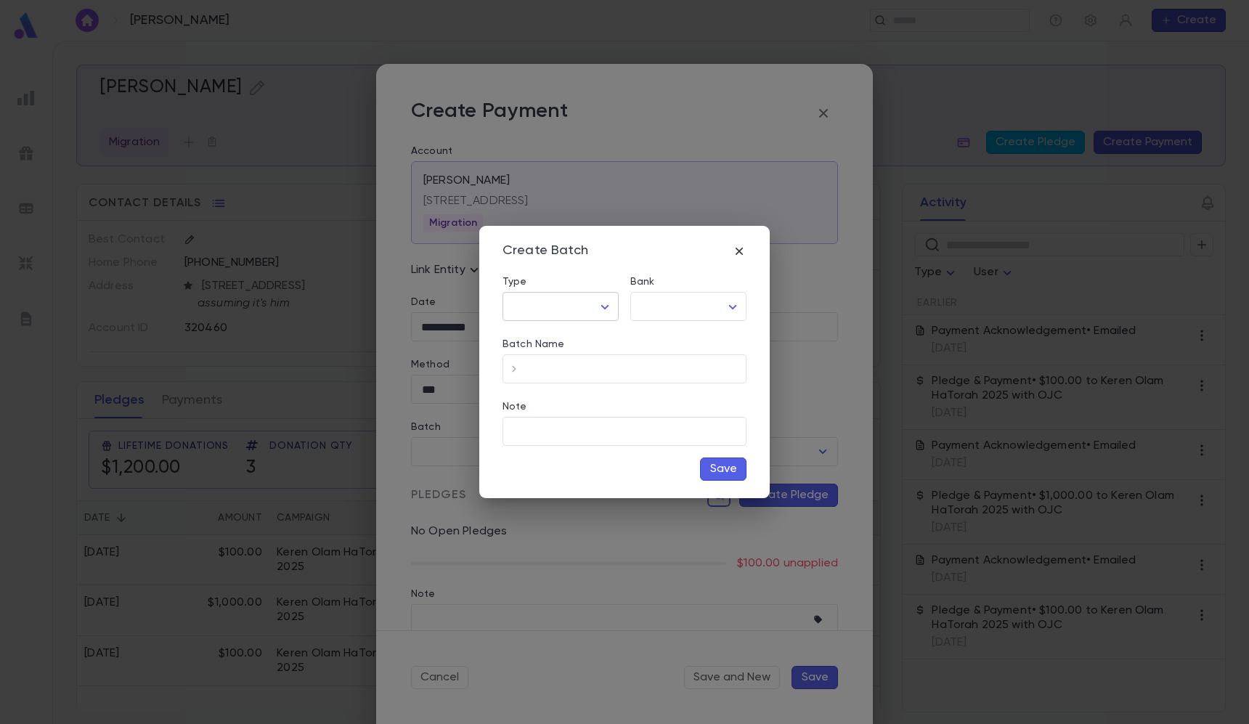
click at [578, 300] on body "[PERSON_NAME] ​ Create [PERSON_NAME] Migration Create Pledge Create Payment Con…" at bounding box center [624, 382] width 1249 height 683
click at [573, 324] on ul "Cash Cash/Check" at bounding box center [563, 349] width 115 height 55
click at [608, 329] on li "Cash" at bounding box center [563, 337] width 115 height 23
type input "****"
click at [661, 288] on div "Bank" at bounding box center [688, 284] width 116 height 16
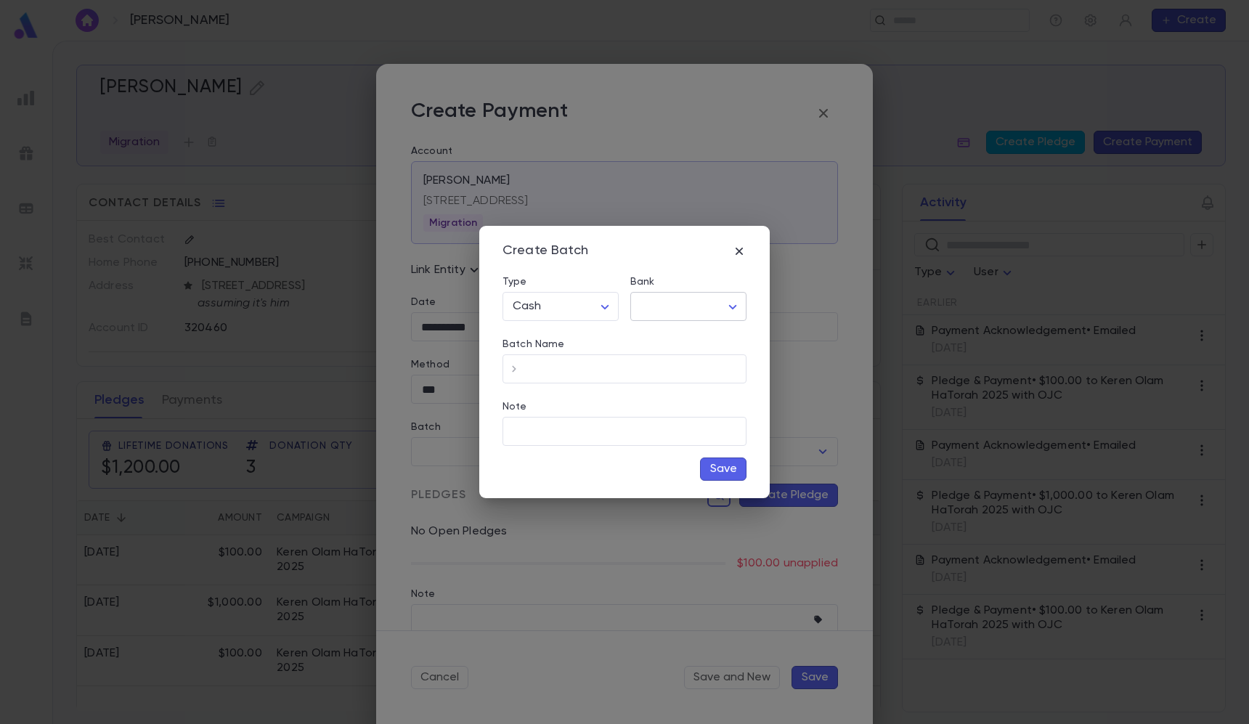
click at [661, 297] on body "[PERSON_NAME] ​ Create [PERSON_NAME] Migration Create Pledge Create Payment Con…" at bounding box center [624, 382] width 1249 height 683
click at [661, 335] on span "Citizens(YR)" at bounding box center [690, 337] width 91 height 15
type input "**"
click at [553, 372] on input "Batch Name" at bounding box center [636, 369] width 221 height 28
type input "**********"
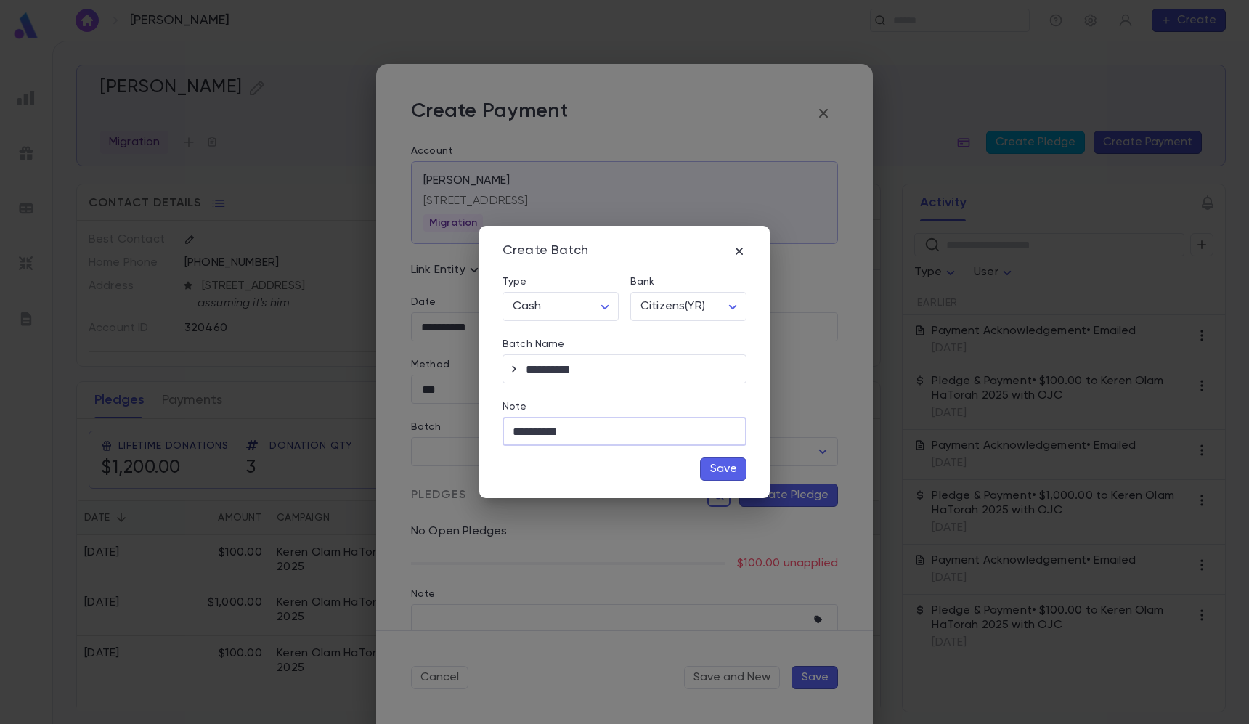
type input "**********"
click at [726, 471] on button "Save" at bounding box center [723, 468] width 46 height 23
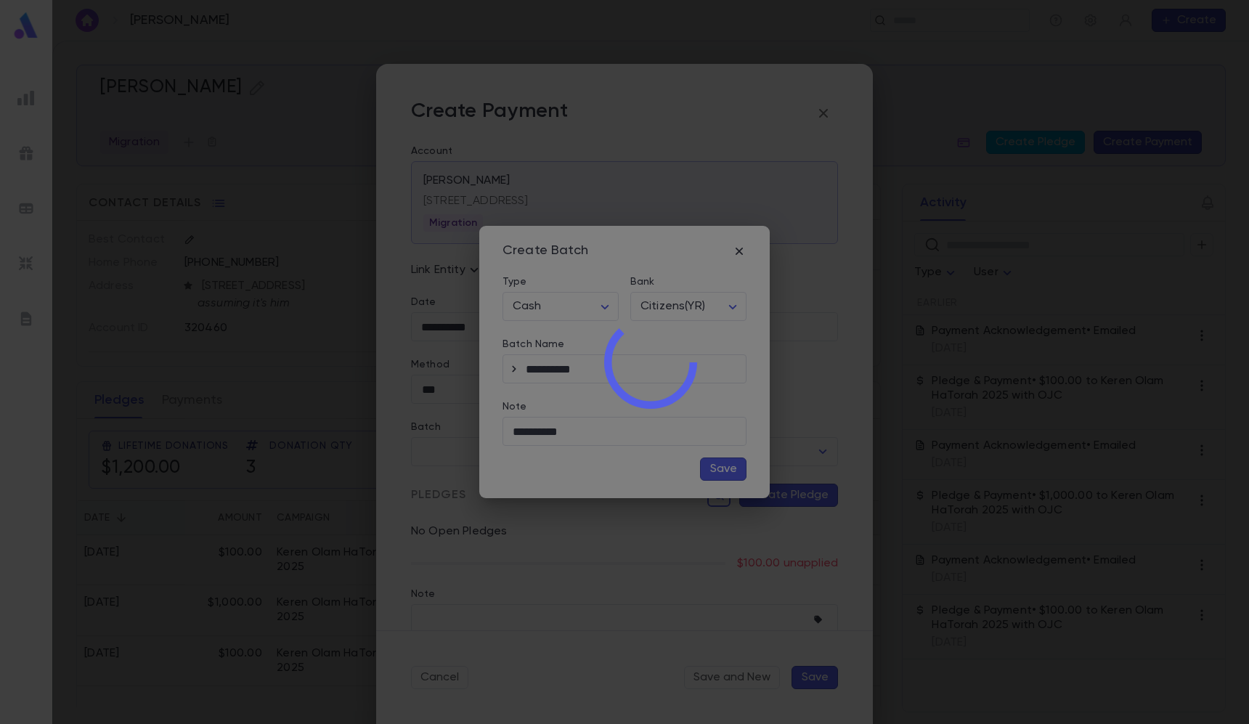
type input "**********"
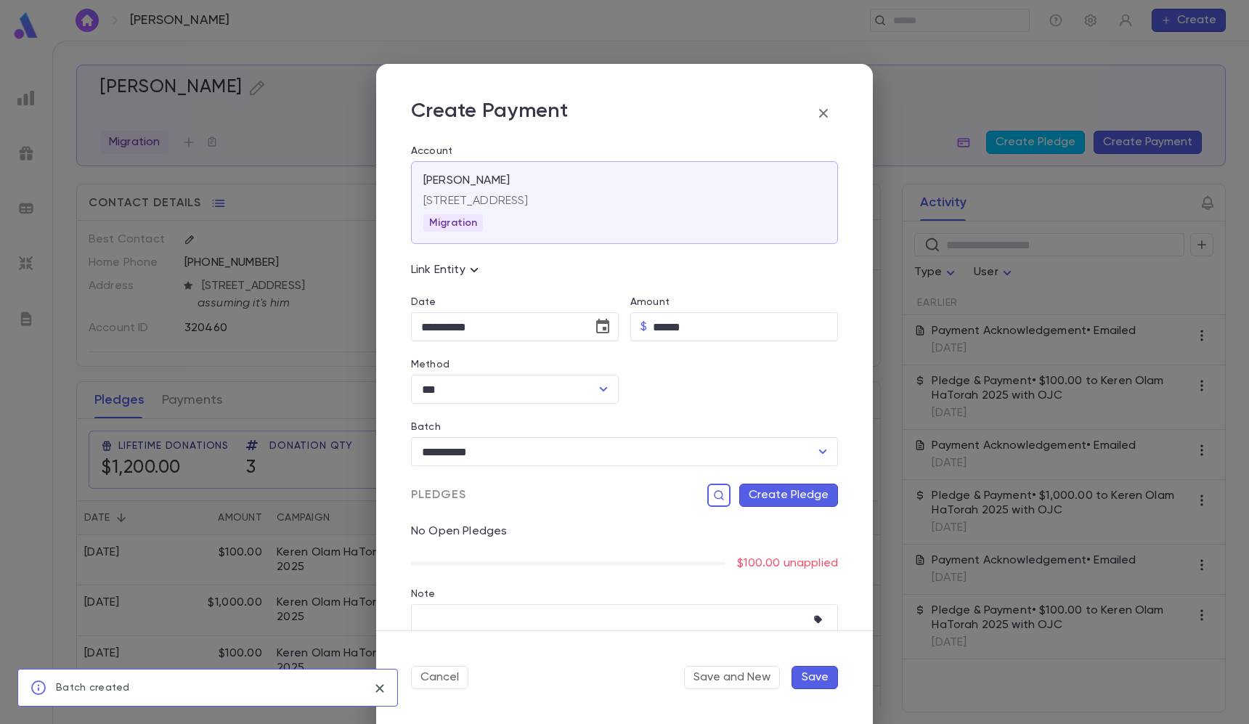
click at [788, 478] on div "Pledges Create Pledge" at bounding box center [618, 486] width 438 height 41
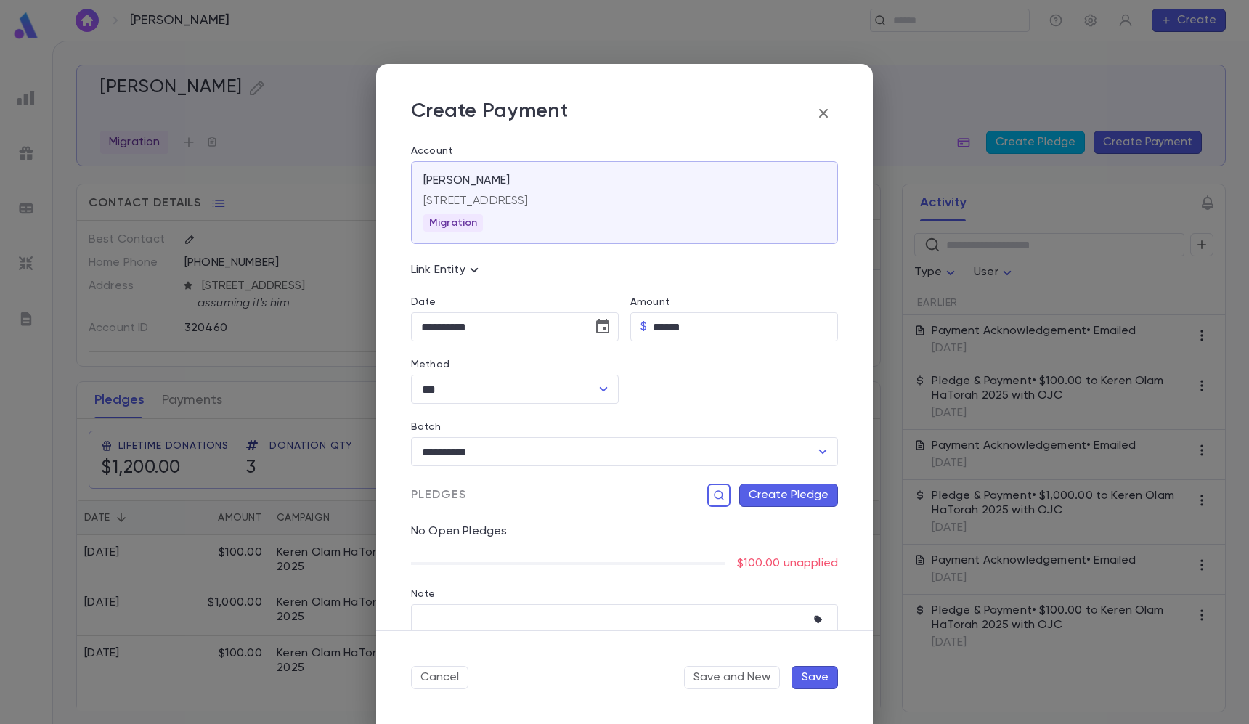
click at [783, 491] on button "Create Pledge" at bounding box center [788, 494] width 99 height 23
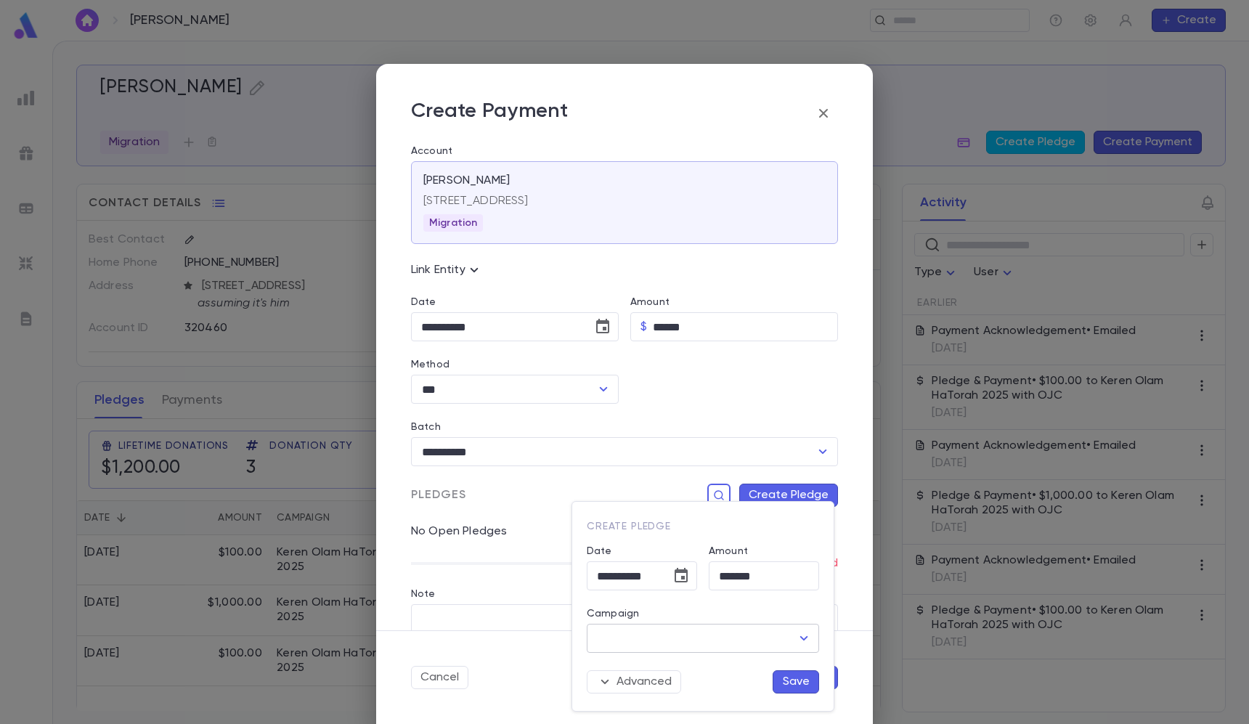
click at [671, 652] on div "​" at bounding box center [703, 638] width 232 height 29
click at [662, 633] on input "Campaign" at bounding box center [691, 638] width 197 height 28
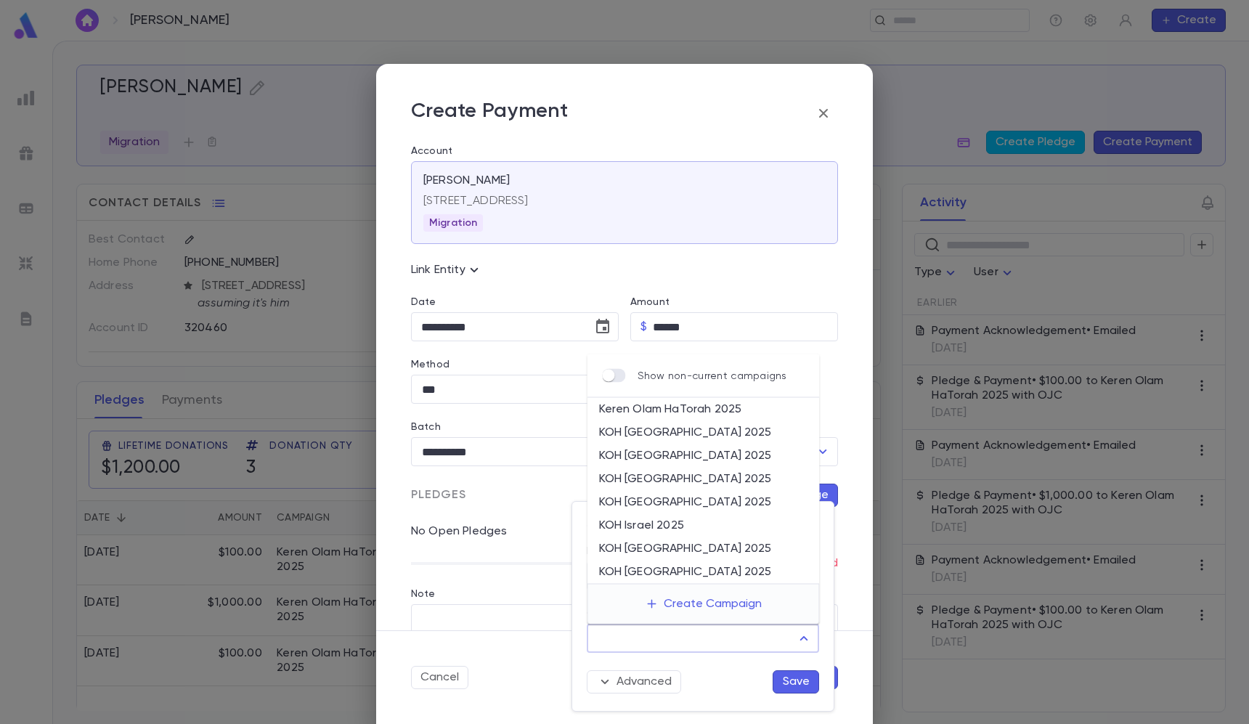
click at [654, 414] on li "Keren Olam HaTorah 2025" at bounding box center [703, 409] width 232 height 23
type input "**********"
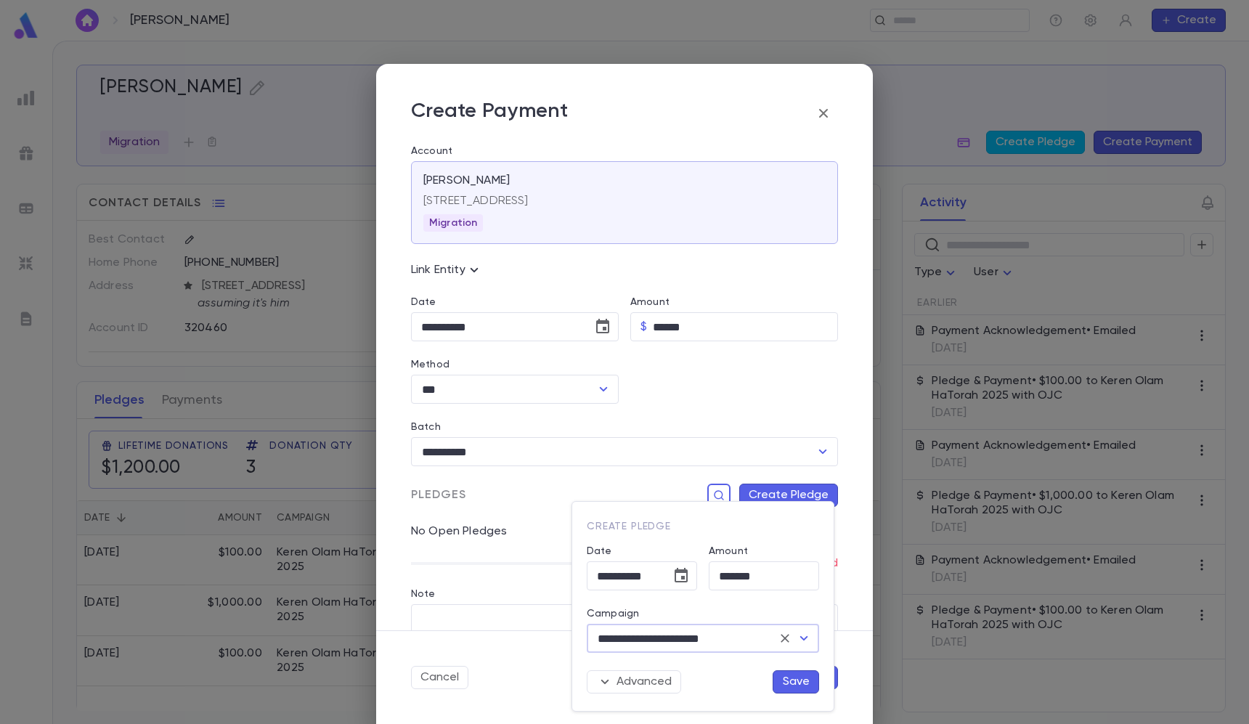
click at [807, 695] on div "**********" at bounding box center [702, 606] width 261 height 209
click at [801, 680] on button "Save" at bounding box center [795, 681] width 46 height 23
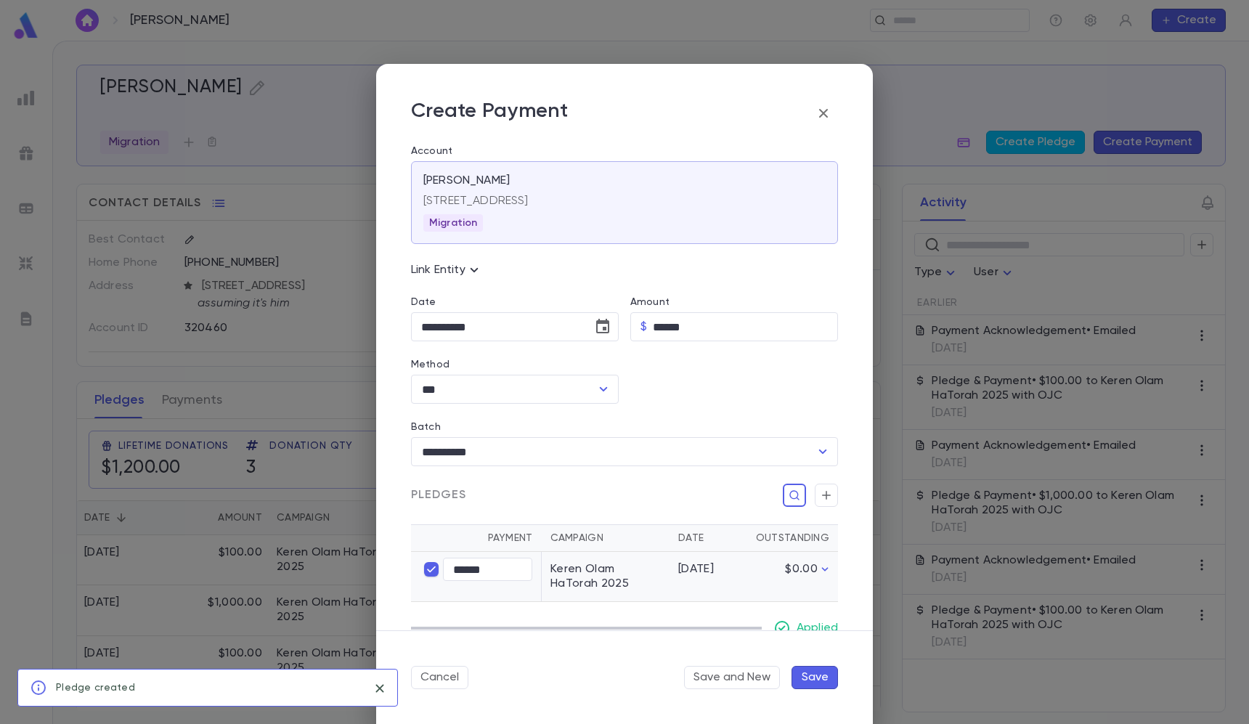
click at [822, 680] on button "Save" at bounding box center [814, 677] width 46 height 23
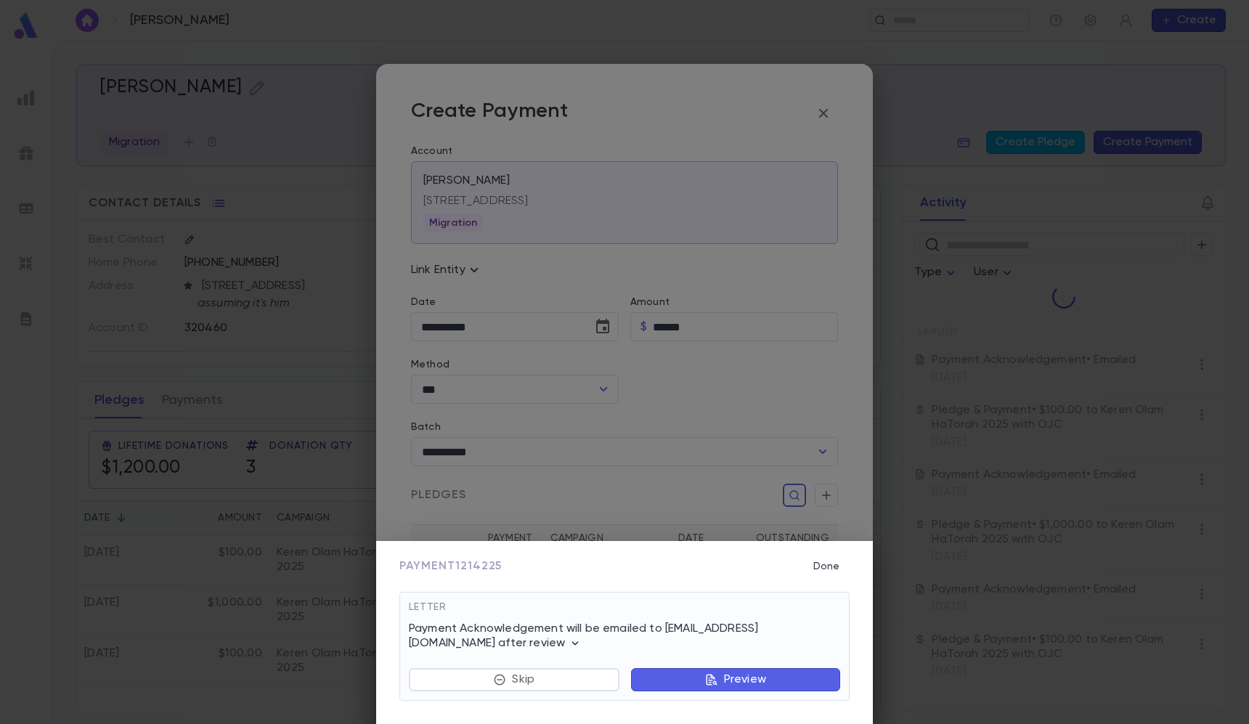
click at [21, 209] on div "Payment 1214225 Done Letter Payment Acknowledgement will be emailed to [EMAIL_A…" at bounding box center [624, 362] width 1249 height 724
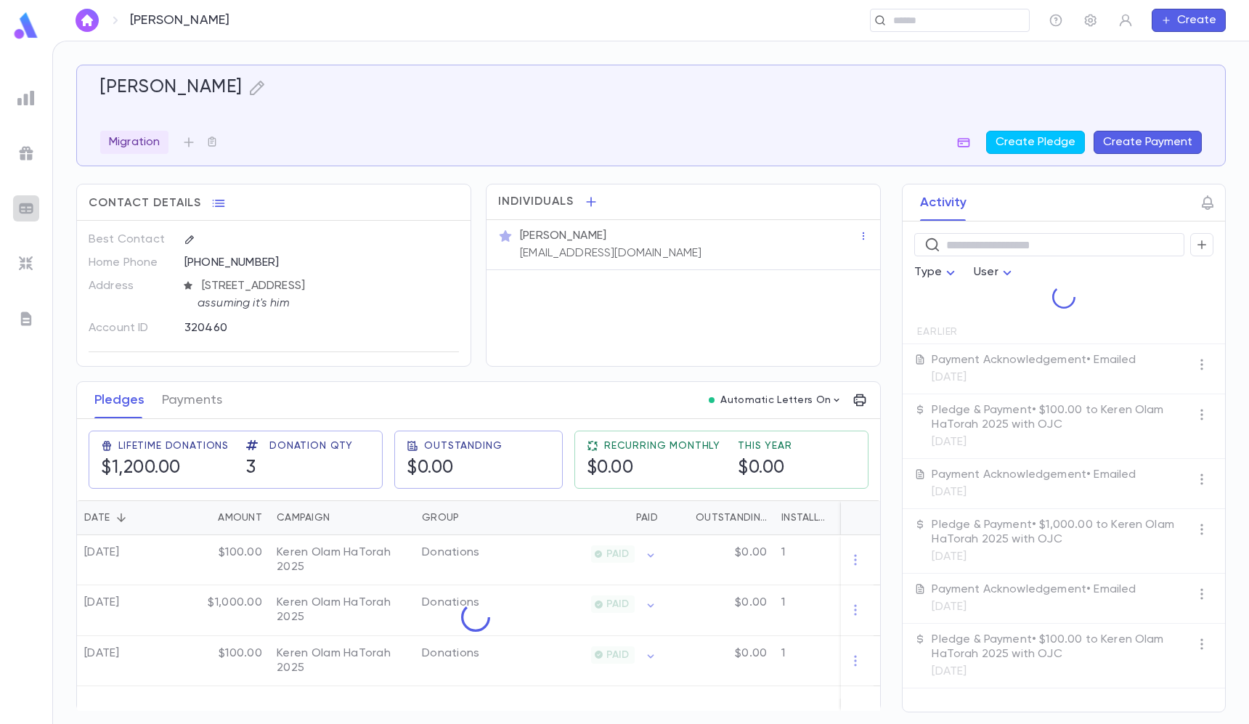
click at [21, 209] on img at bounding box center [25, 208] width 17 height 17
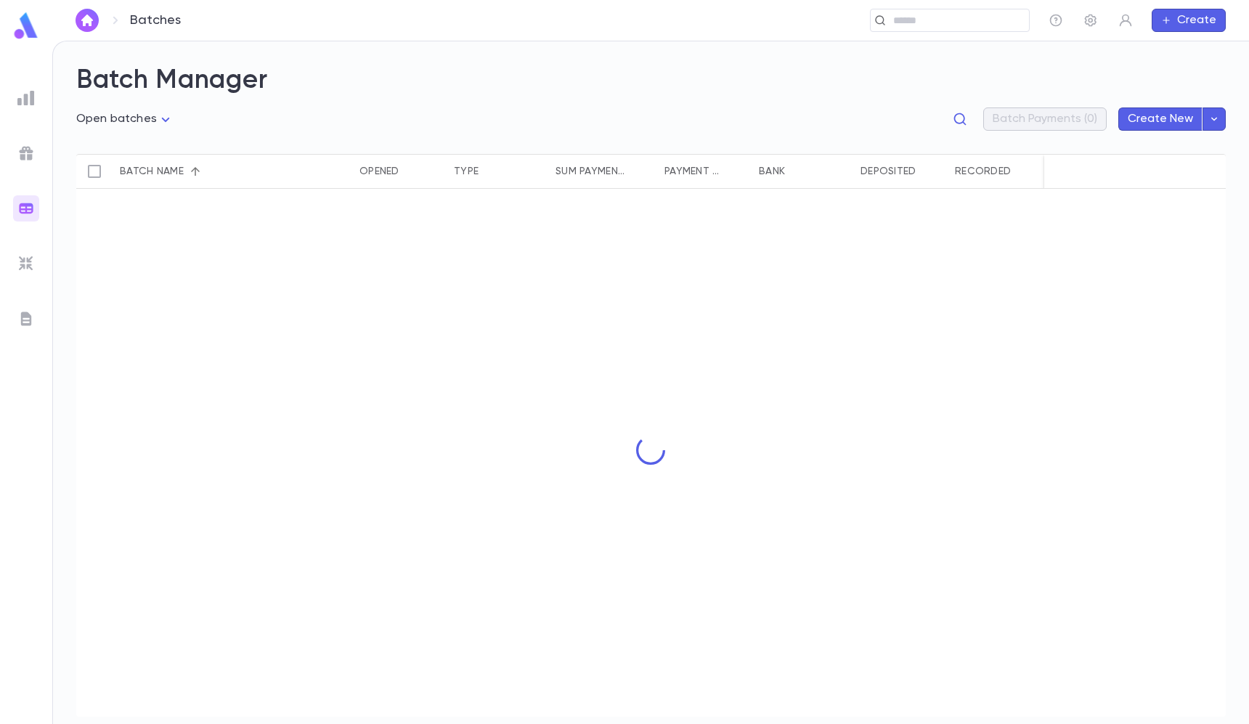
type input "**********"
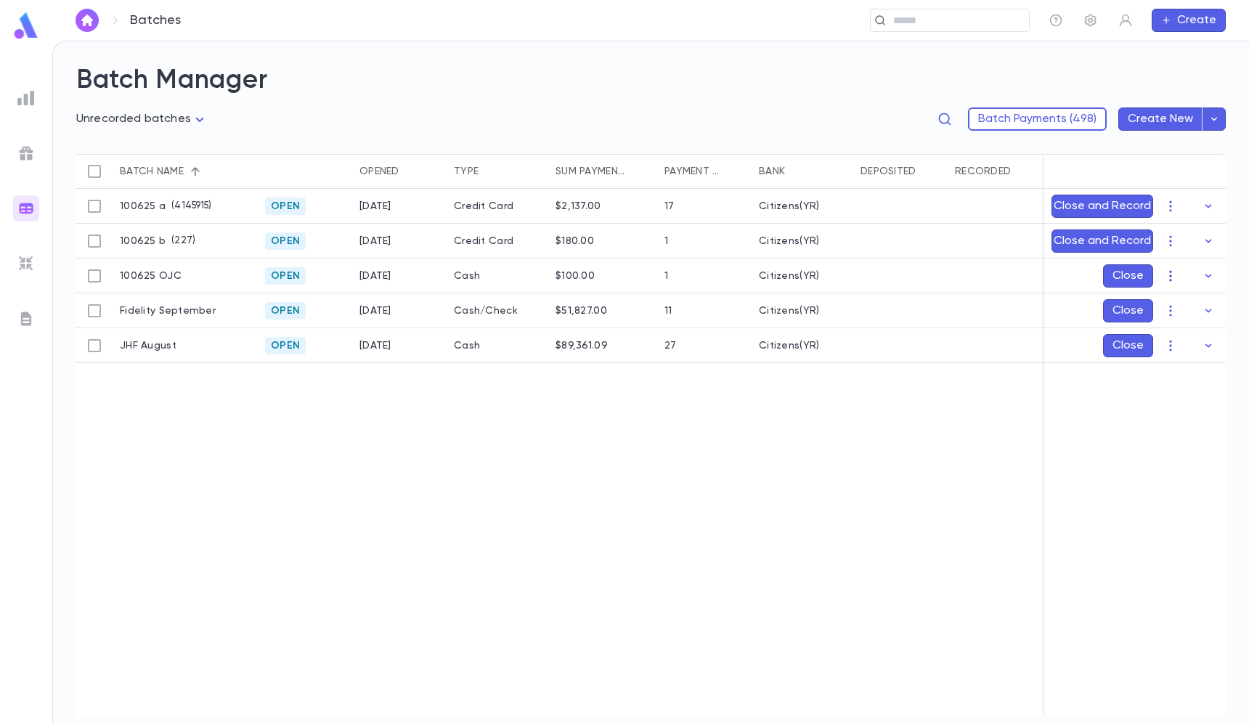
click at [1168, 274] on icon "button" at bounding box center [1170, 276] width 15 height 15
click at [1167, 294] on li "[PERSON_NAME]" at bounding box center [1185, 304] width 110 height 23
click at [1170, 361] on icon "Choose date, selected date is Oct 6, 2025" at bounding box center [1178, 361] width 17 height 17
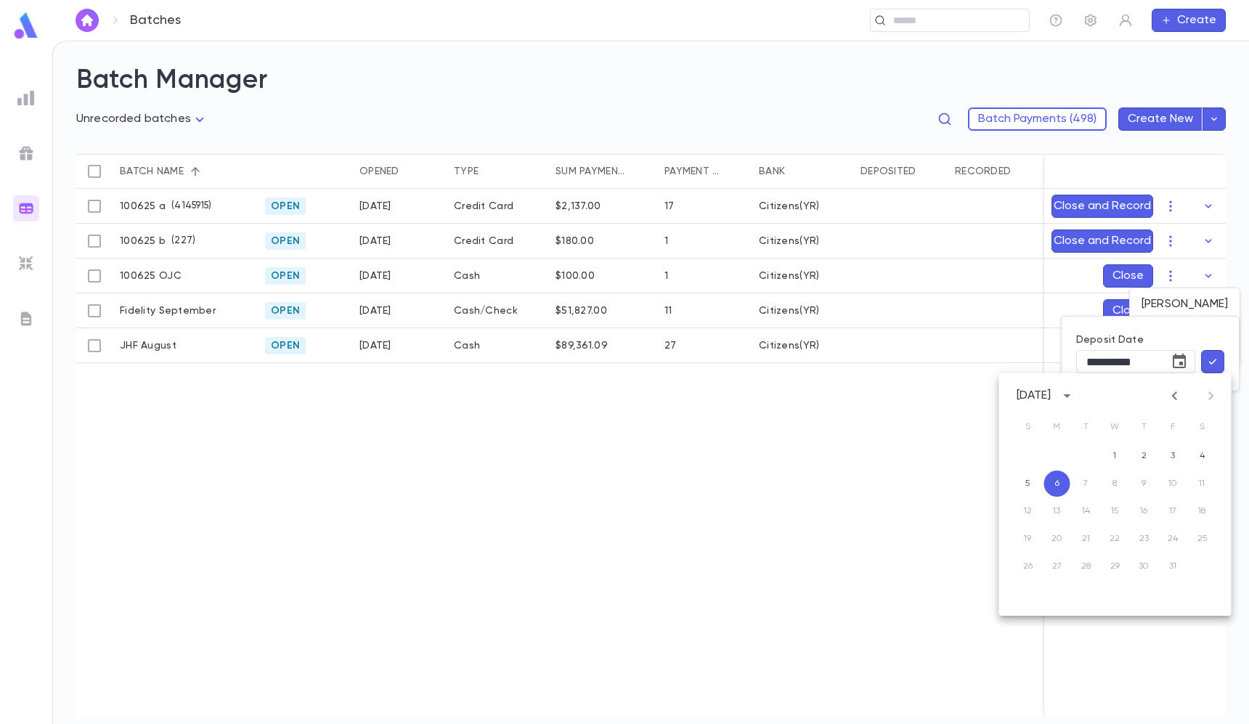
click at [1220, 351] on button "button" at bounding box center [1212, 361] width 23 height 23
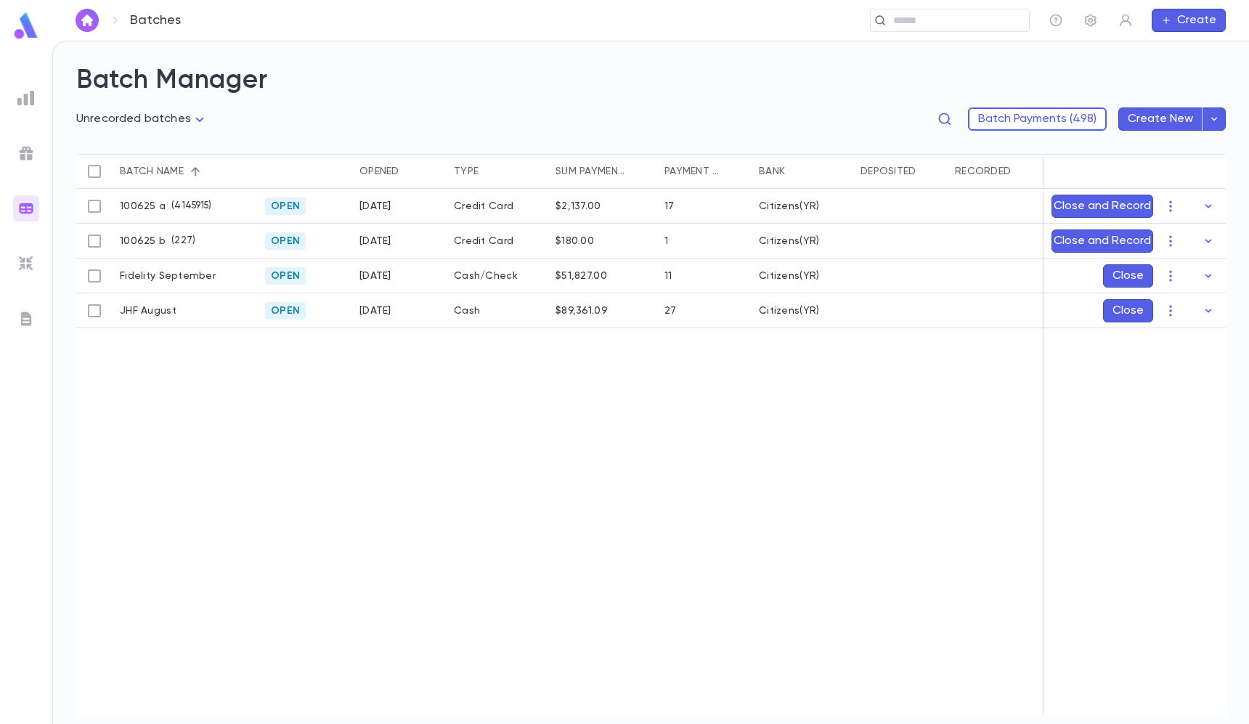
click at [25, 298] on ul at bounding box center [26, 401] width 52 height 645
click at [25, 312] on img at bounding box center [25, 318] width 17 height 17
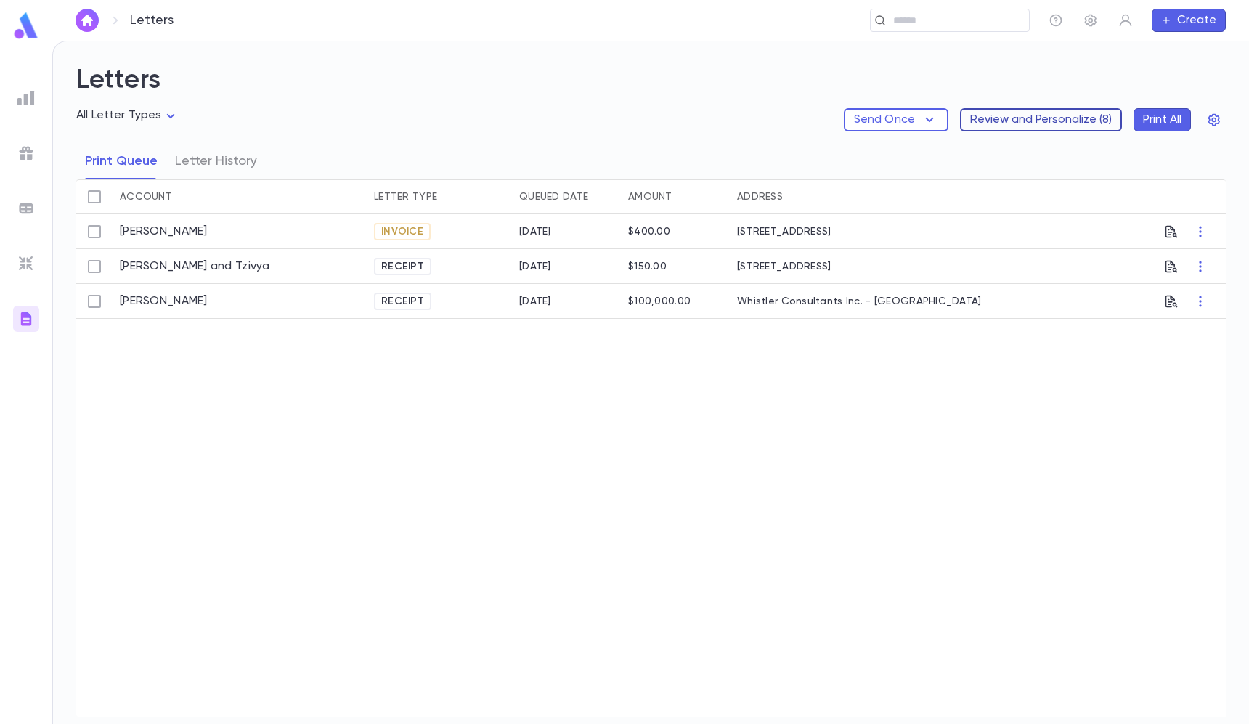
click at [1048, 123] on button "Review and Personalize ( 8 )" at bounding box center [1041, 119] width 162 height 23
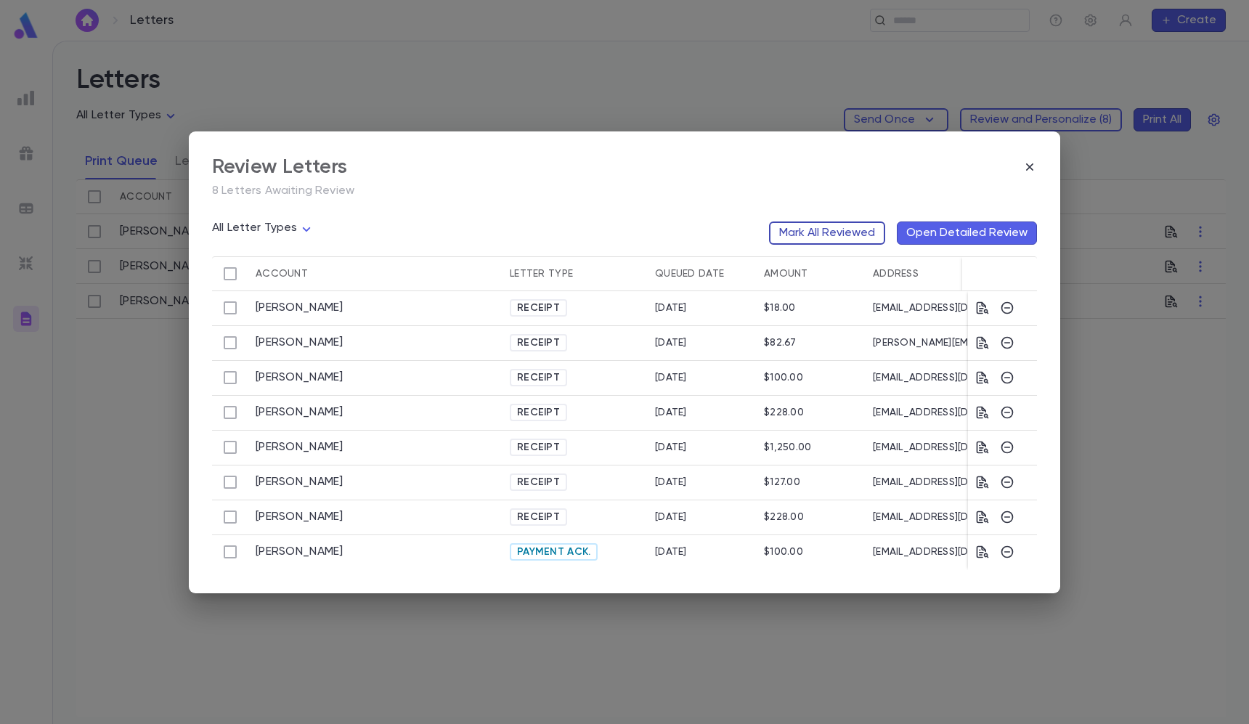
click at [864, 221] on button "Mark All Reviewed" at bounding box center [827, 232] width 116 height 23
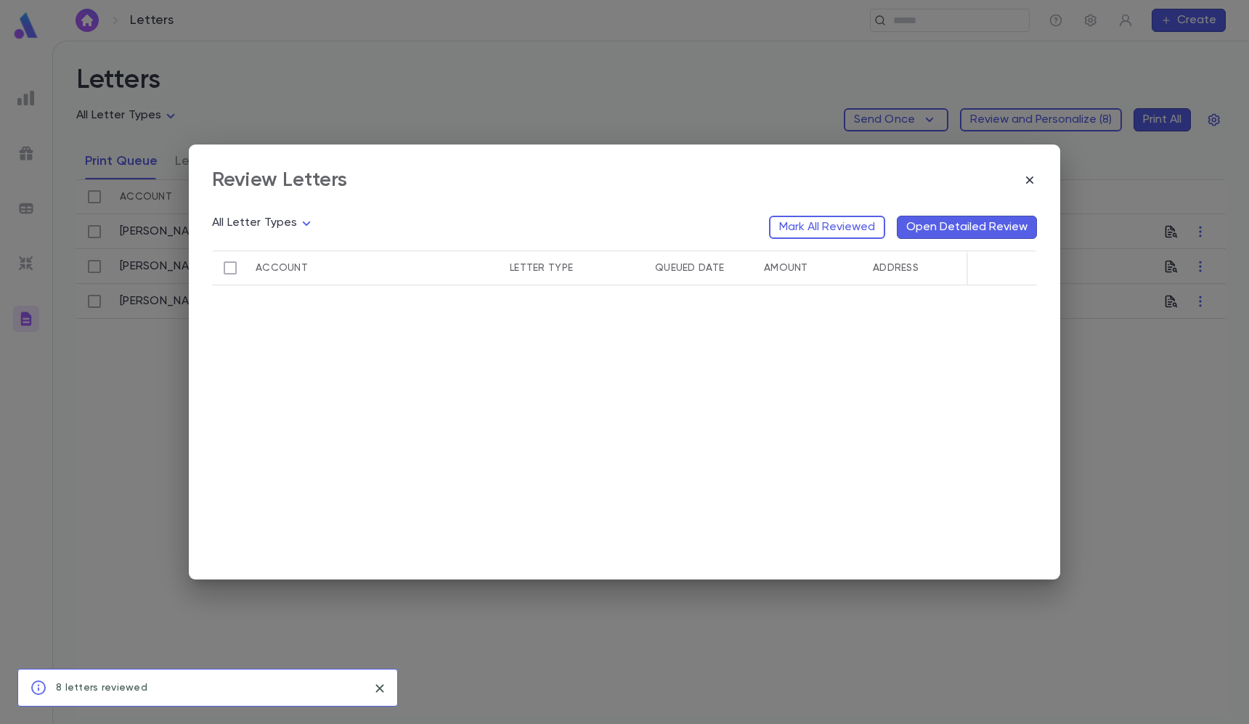
click at [942, 15] on div "Review Letters All Letter Types Mark All Reviewed Open Detailed Review Account …" at bounding box center [624, 362] width 1249 height 724
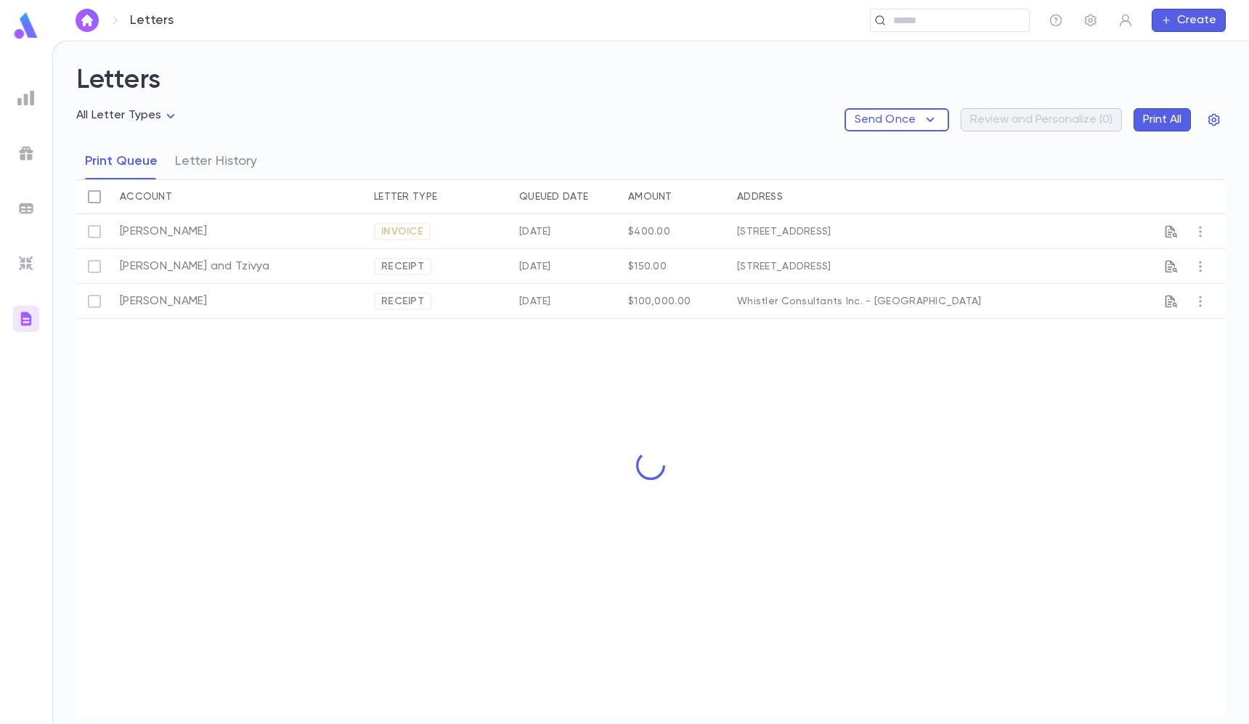
click at [921, 15] on input "text" at bounding box center [945, 21] width 113 height 14
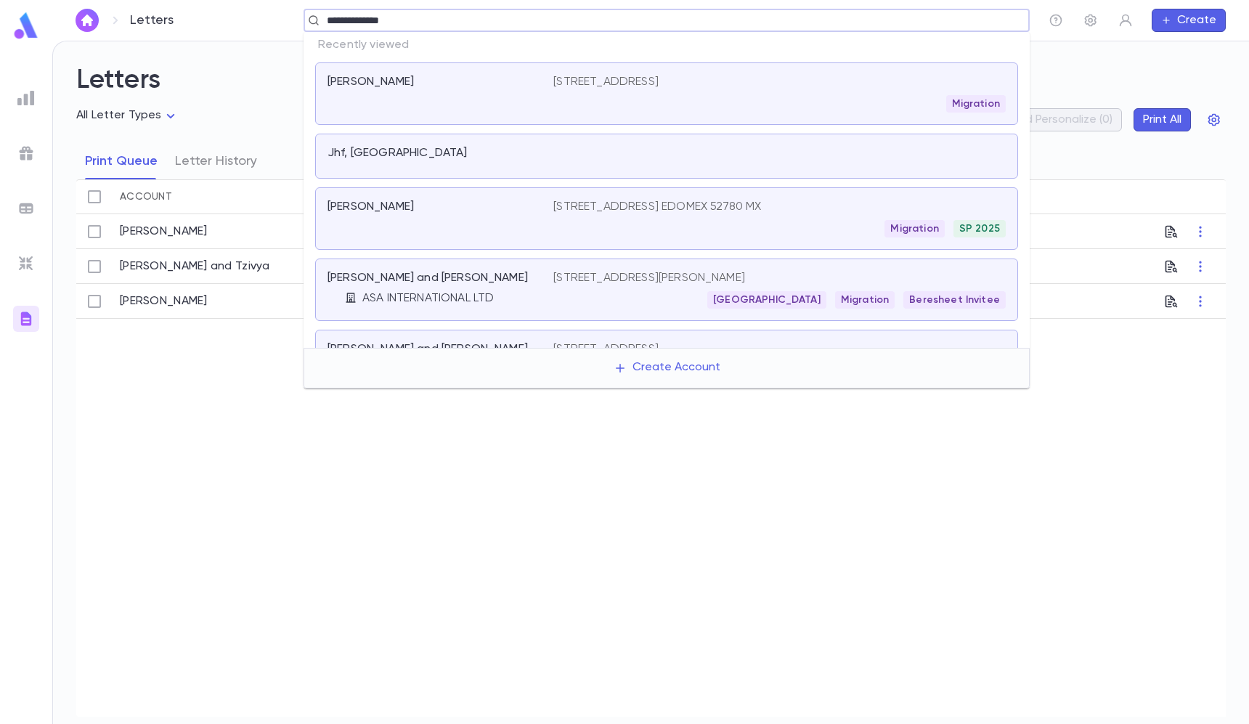
type input "**********"
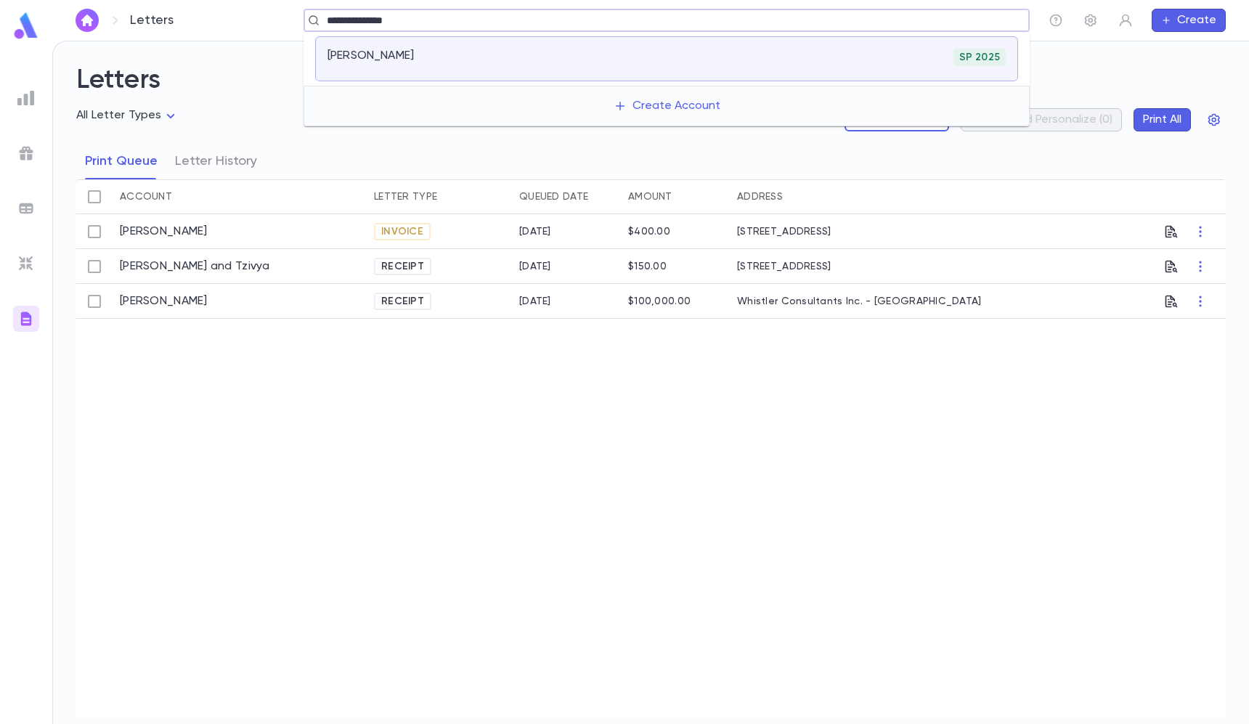
click at [549, 57] on div "[PERSON_NAME]" at bounding box center [440, 59] width 226 height 20
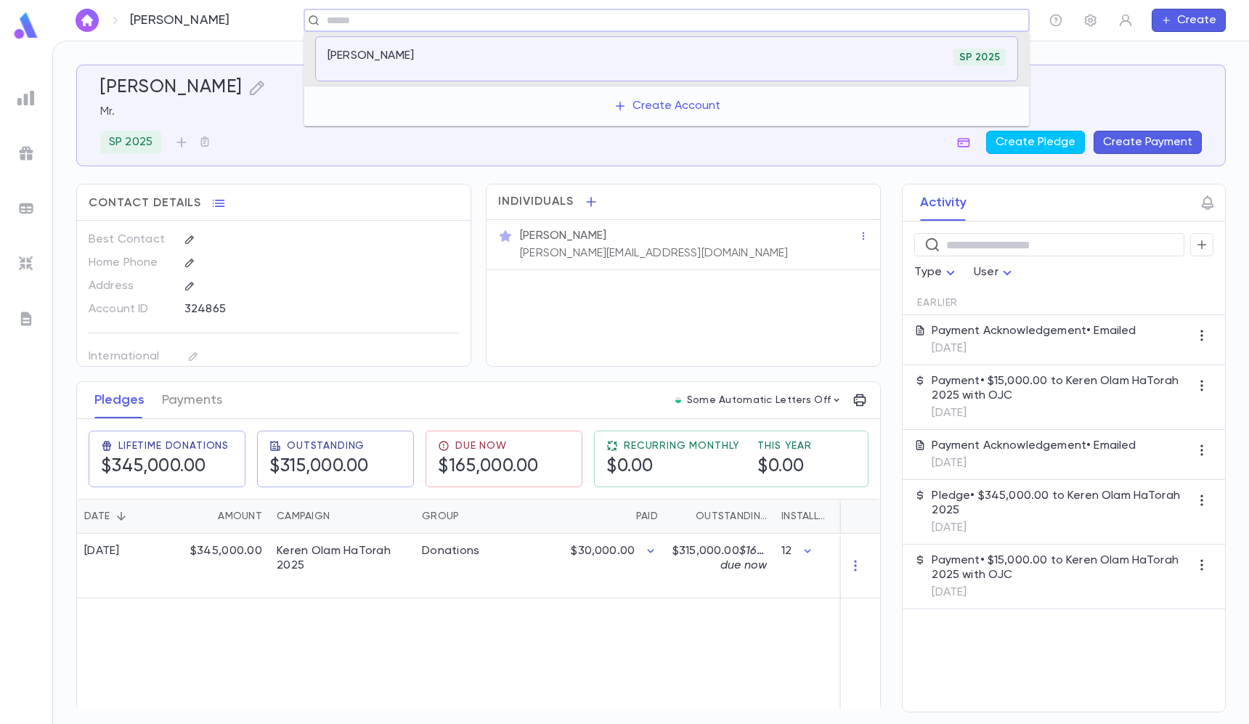
click at [506, 21] on input "text" at bounding box center [661, 21] width 679 height 14
type input "********"
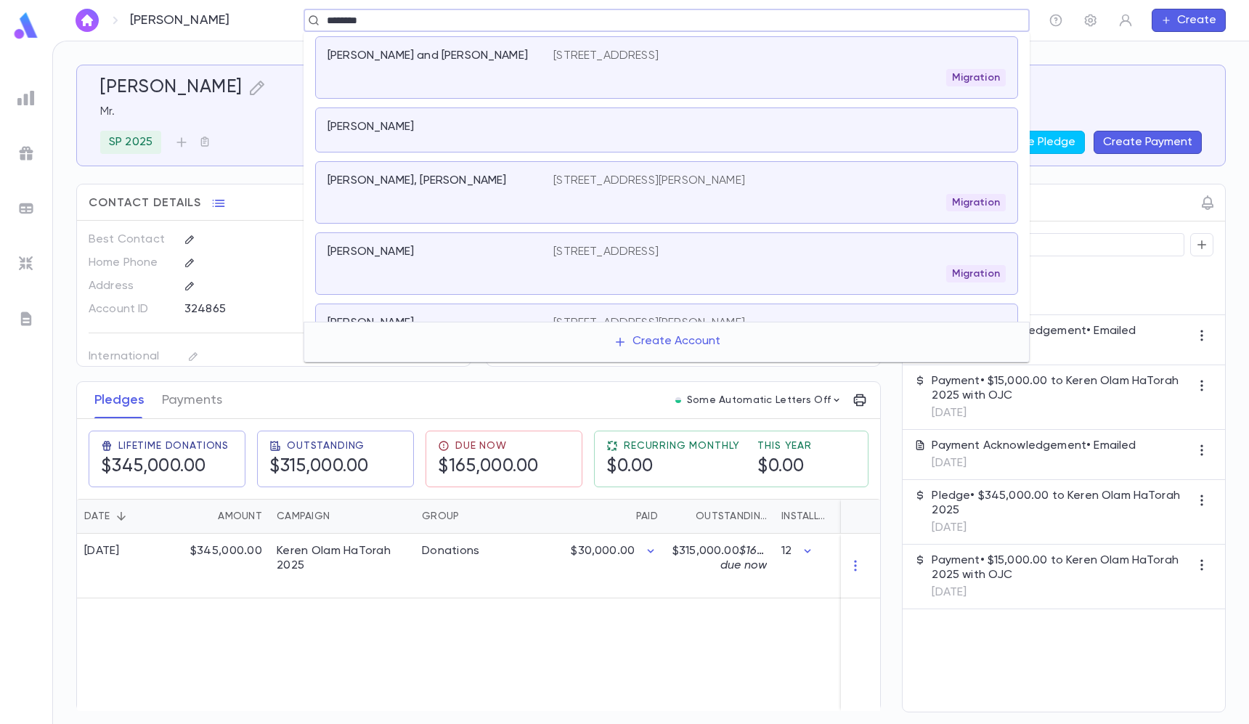
click at [505, 68] on div "[PERSON_NAME] and [PERSON_NAME]" at bounding box center [440, 68] width 226 height 38
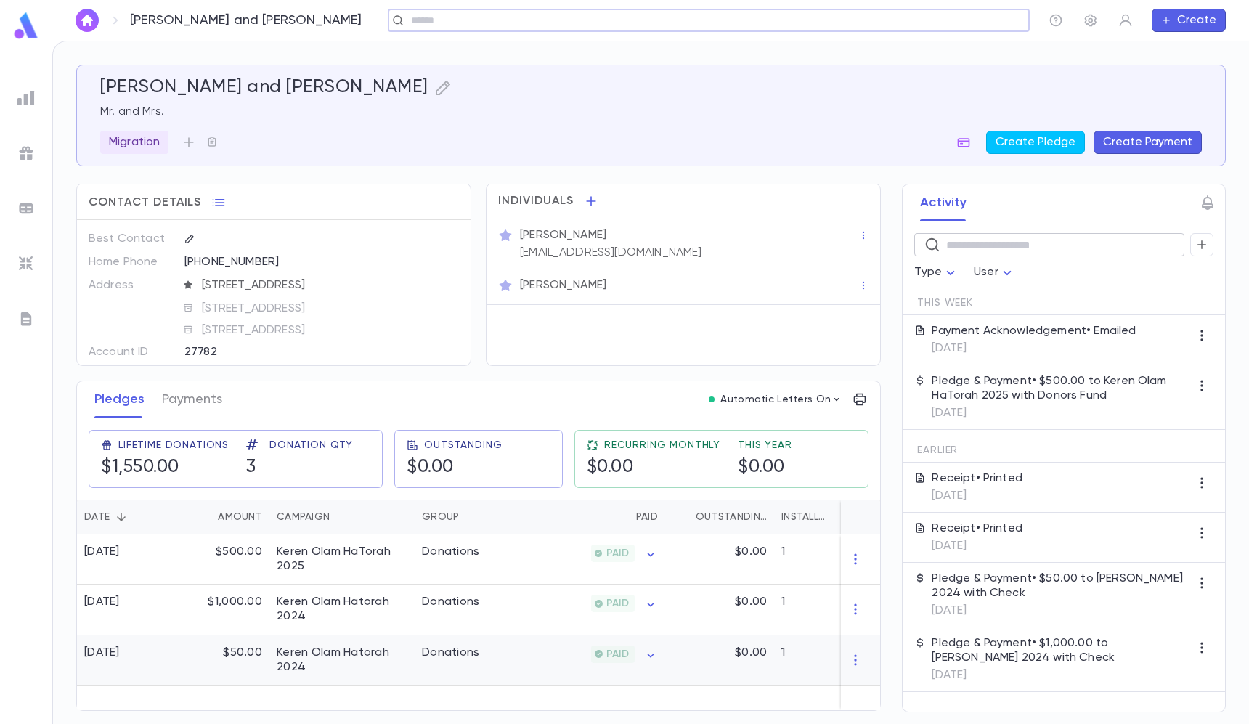
scroll to position [1, 0]
click at [968, 154] on div "[PERSON_NAME] and [PERSON_NAME] Mr. and Mrs. Migration Create Pledge Create Pay…" at bounding box center [650, 116] width 1149 height 102
click at [967, 150] on button "button" at bounding box center [963, 142] width 23 height 23
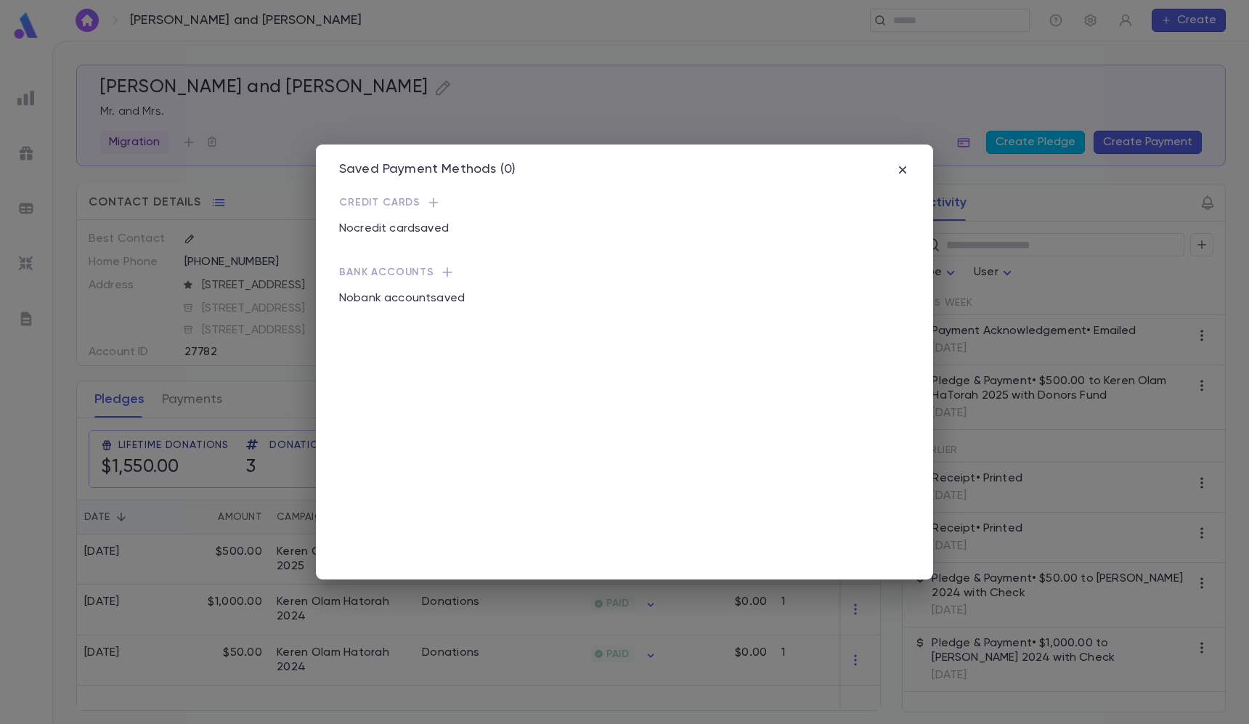
click at [430, 203] on icon "button" at bounding box center [432, 201] width 9 height 9
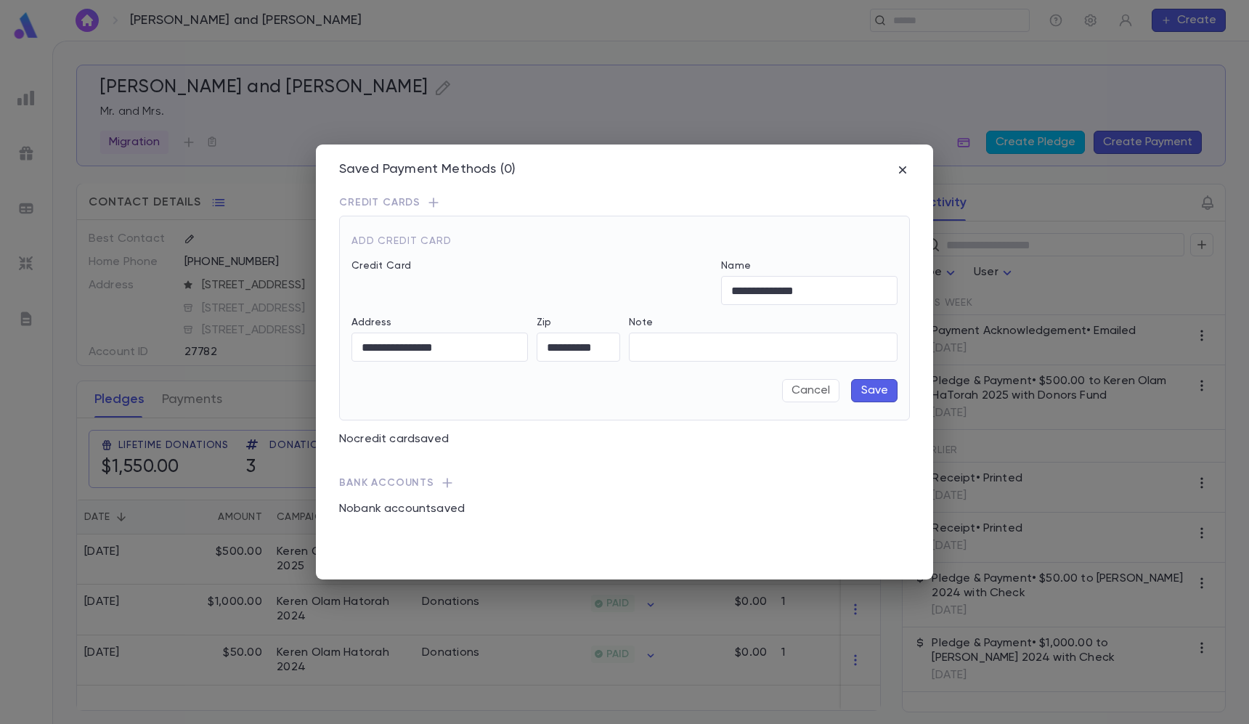
click at [878, 391] on button "Save" at bounding box center [874, 390] width 46 height 23
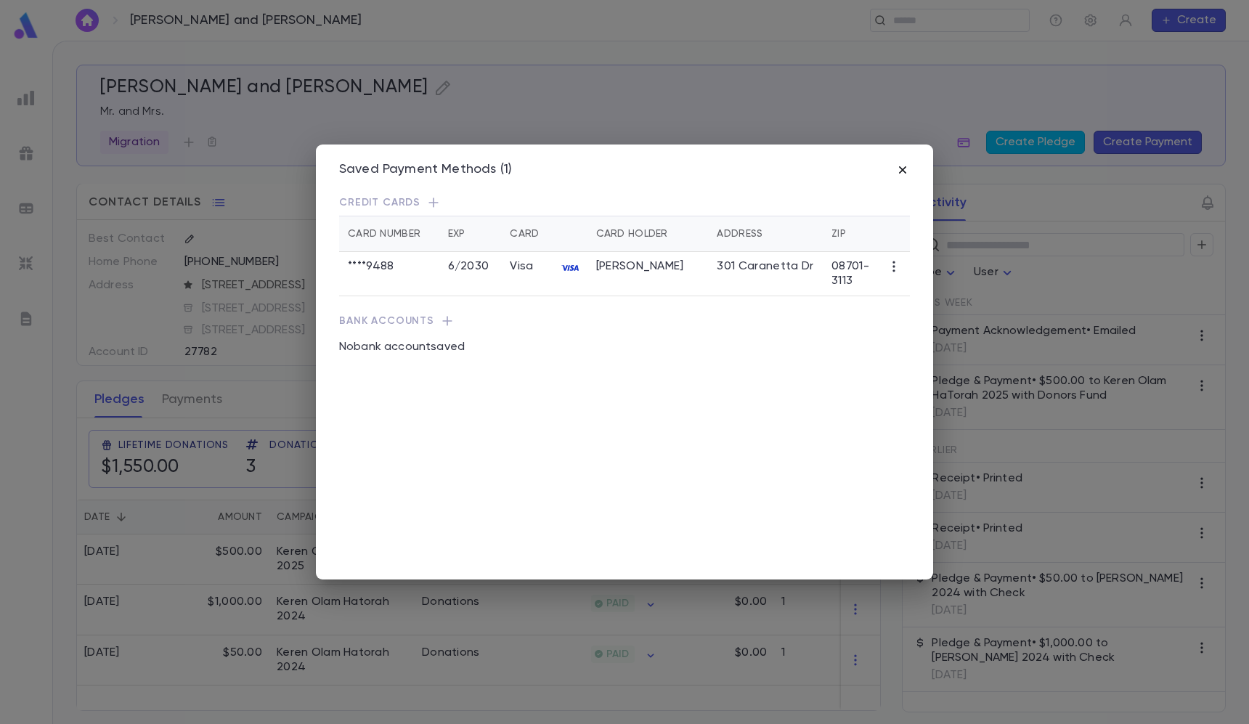
click at [900, 174] on icon "button" at bounding box center [902, 170] width 15 height 15
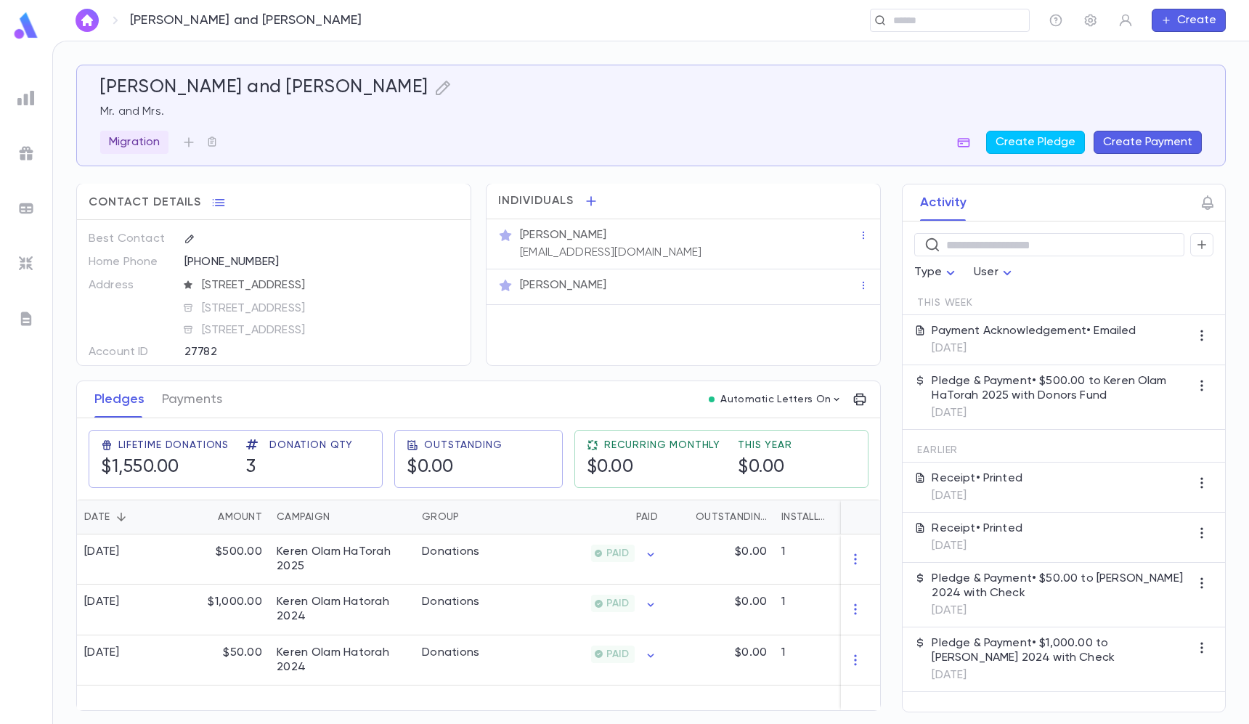
click at [1124, 145] on button "Create Payment" at bounding box center [1147, 142] width 108 height 23
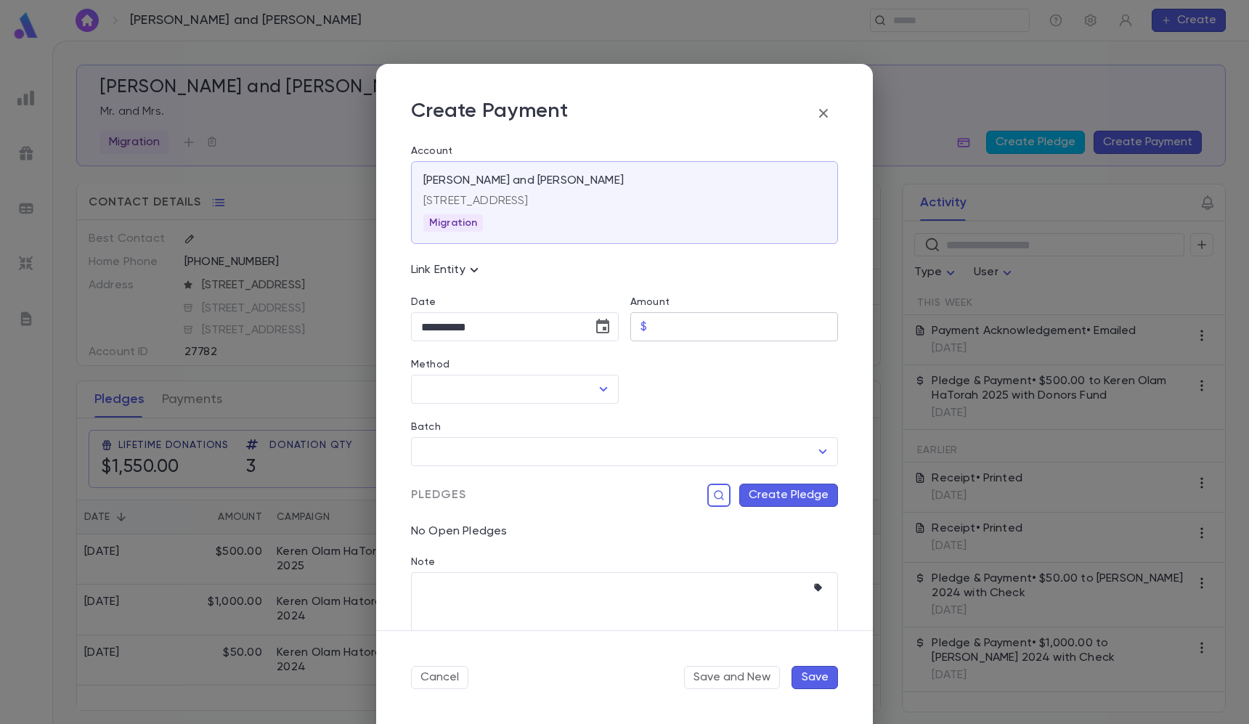
click at [655, 338] on input "Amount" at bounding box center [745, 327] width 185 height 28
type input "*****"
click at [514, 407] on div "Batch ​" at bounding box center [618, 435] width 438 height 62
click at [511, 395] on input "Method" at bounding box center [503, 389] width 173 height 28
click at [498, 418] on li "Credit Card" at bounding box center [513, 421] width 205 height 23
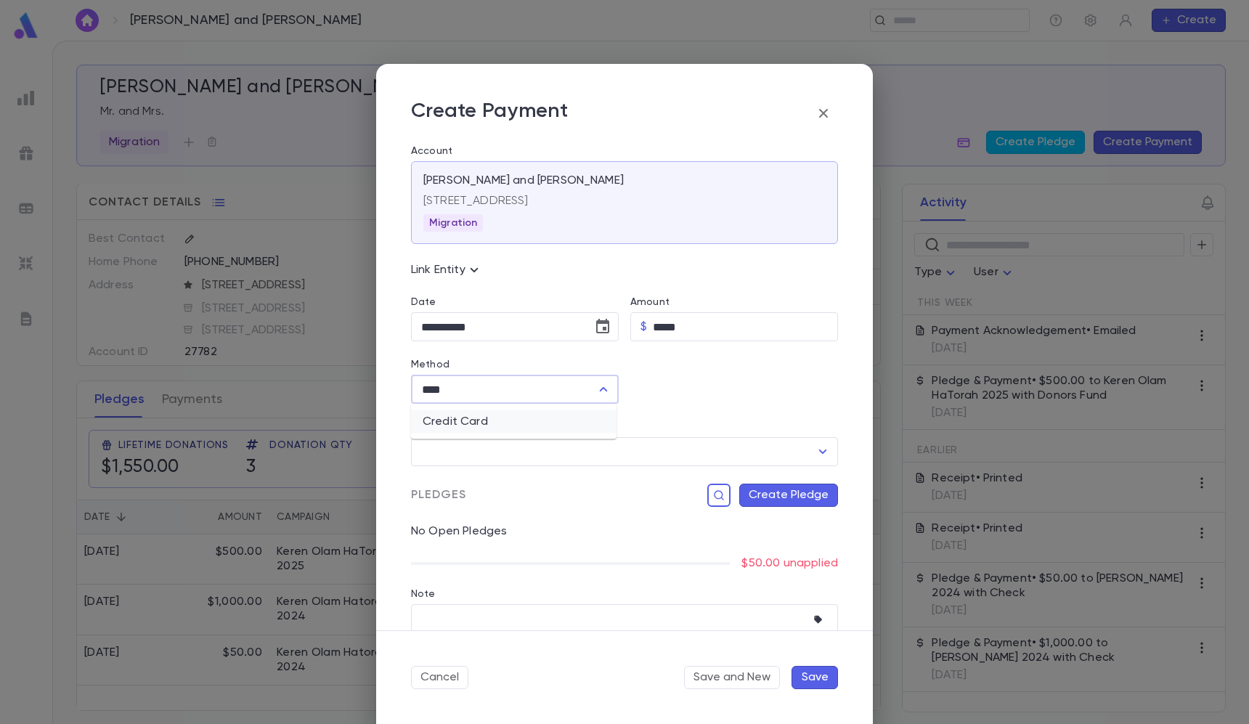
type input "**********"
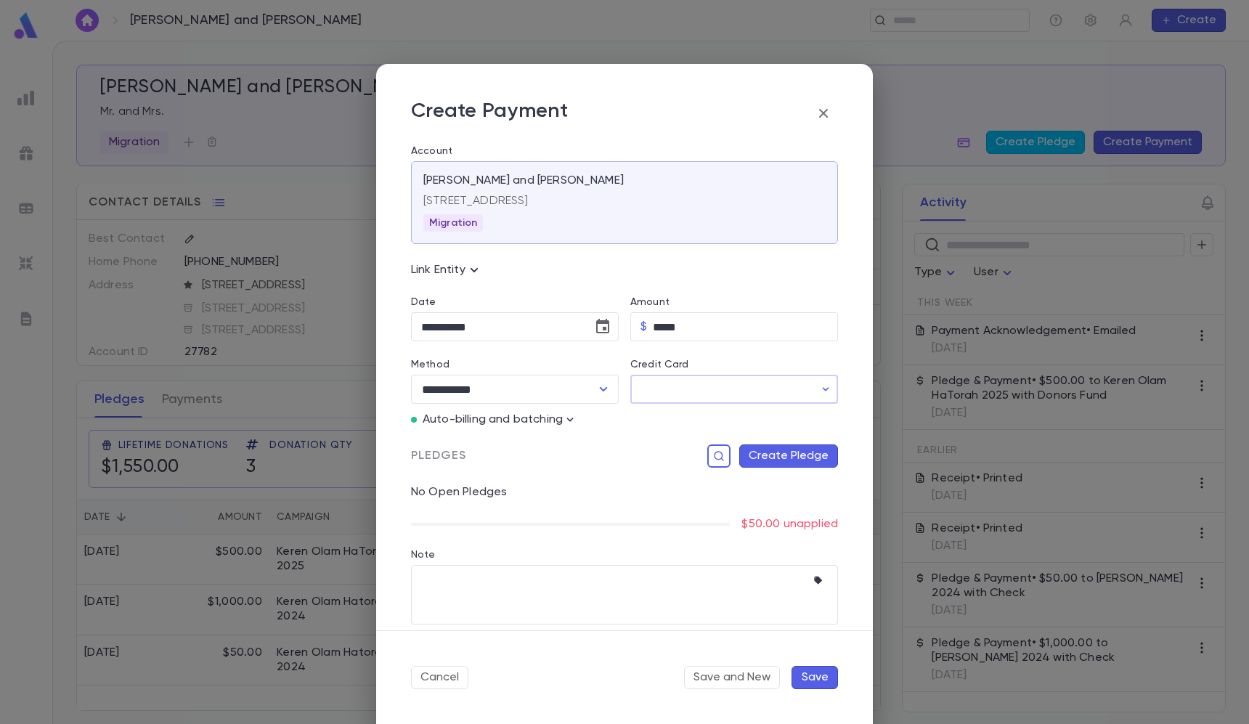
click at [685, 393] on input "Credit Card" at bounding box center [722, 389] width 184 height 28
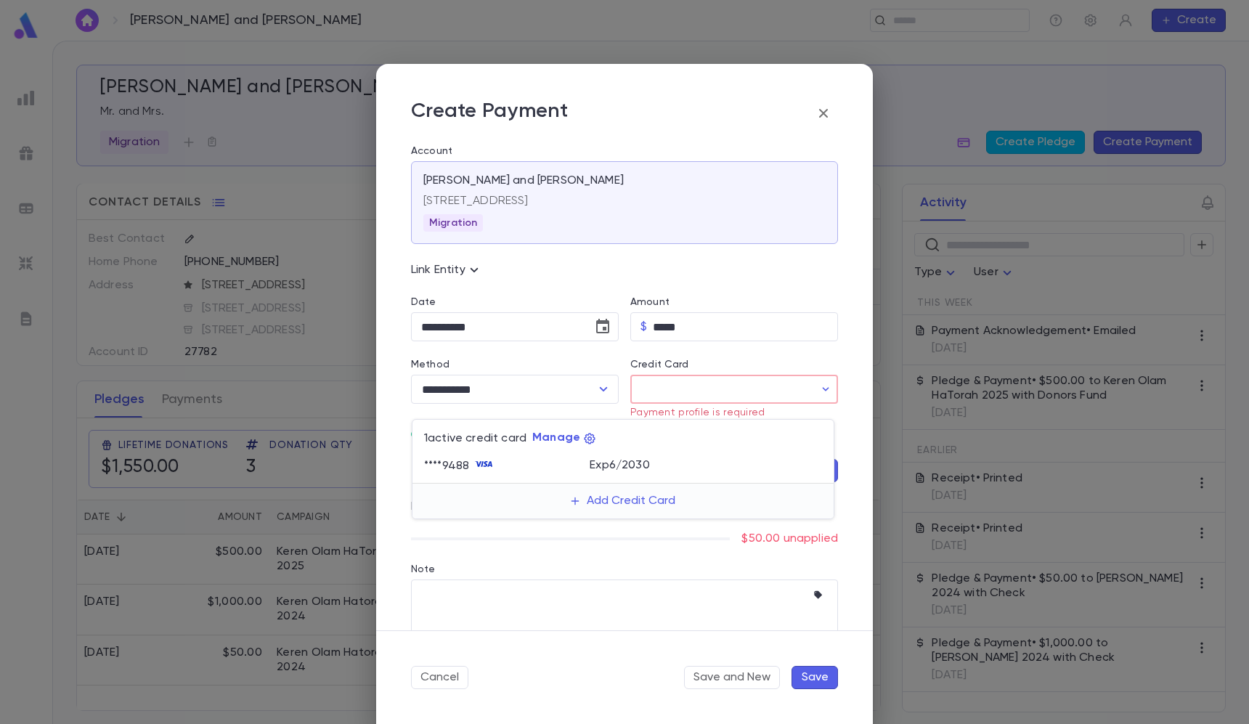
click at [584, 462] on div "**** 9488" at bounding box center [507, 466] width 166 height 22
type input "********"
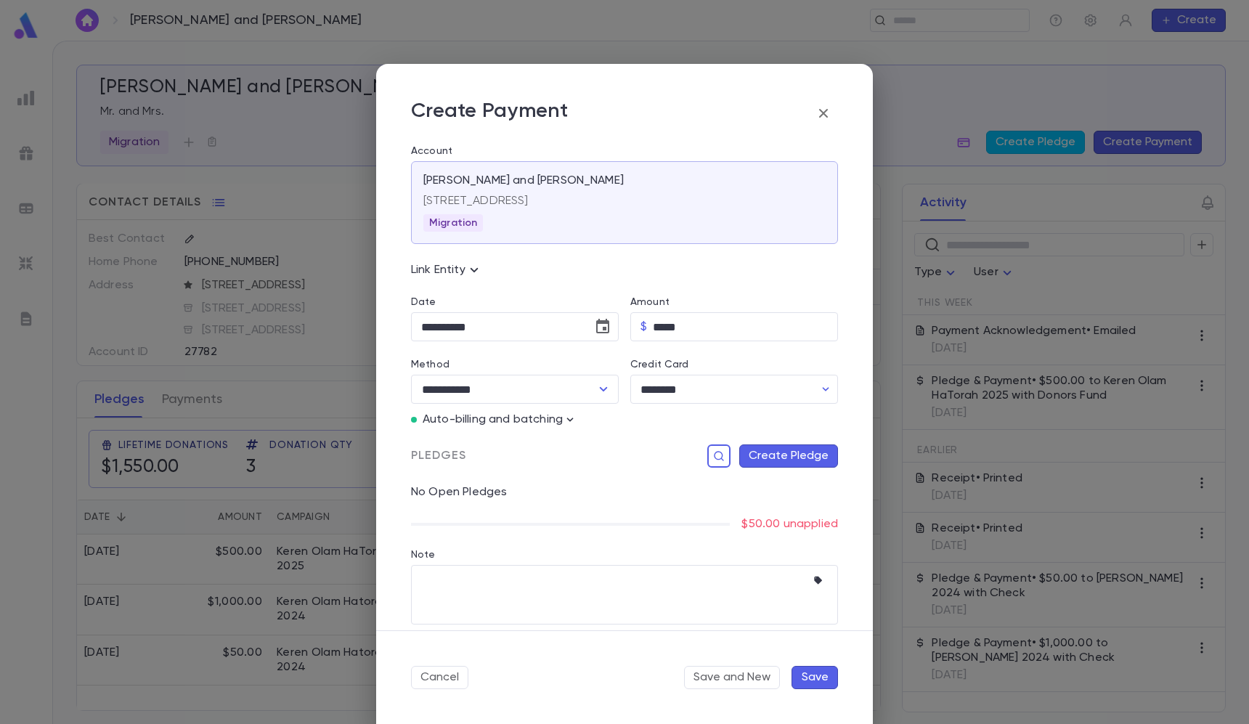
click at [808, 462] on button "Create Pledge" at bounding box center [788, 455] width 99 height 23
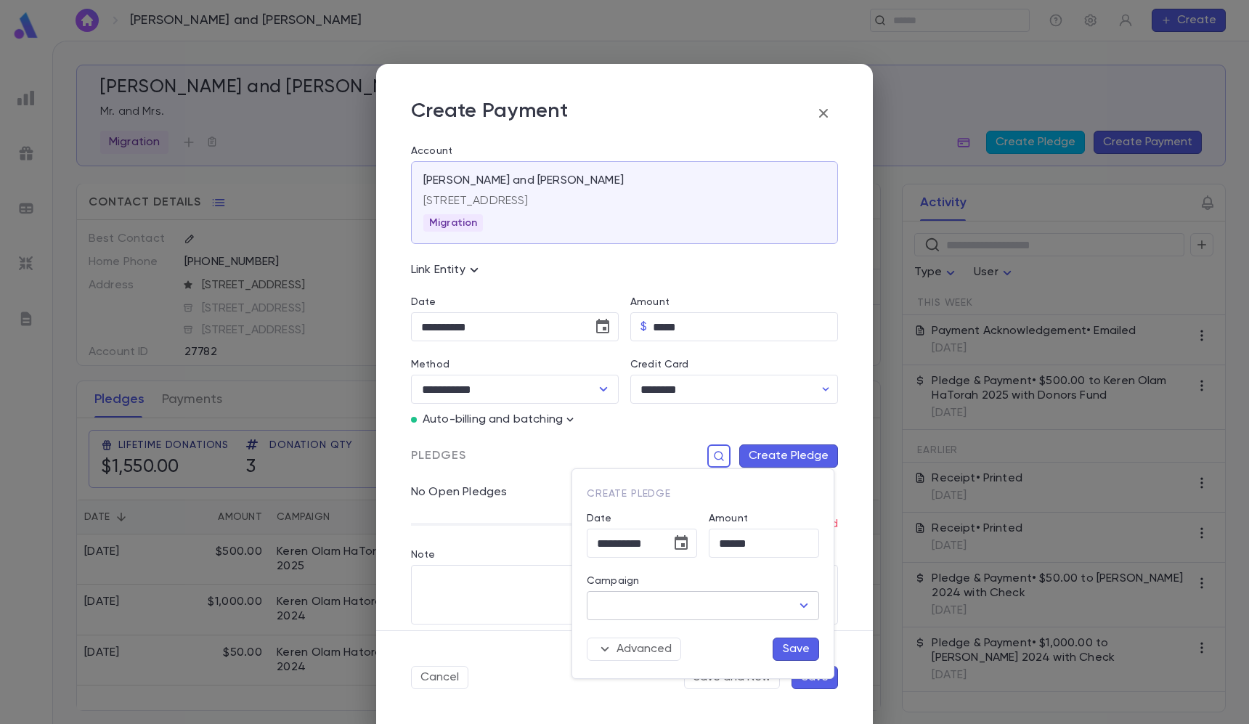
click at [697, 596] on input "Campaign" at bounding box center [691, 606] width 197 height 28
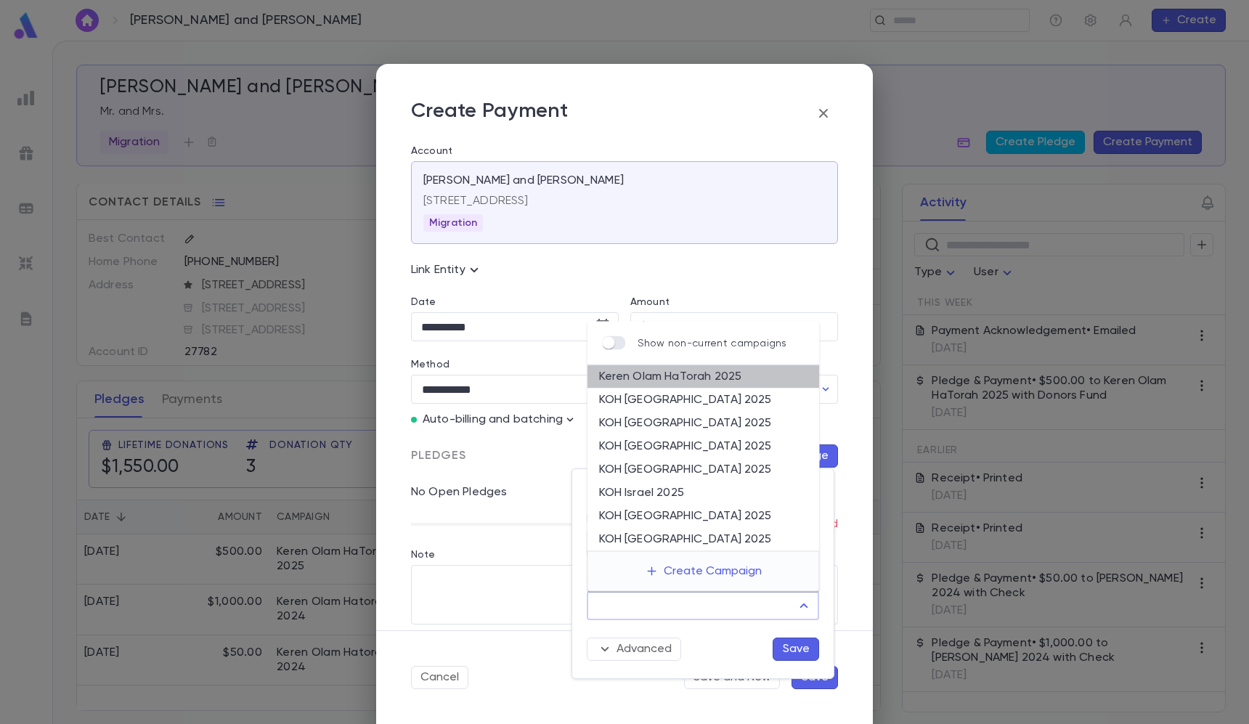
click at [694, 378] on li "Keren Olam HaTorah 2025" at bounding box center [703, 376] width 232 height 23
type input "**********"
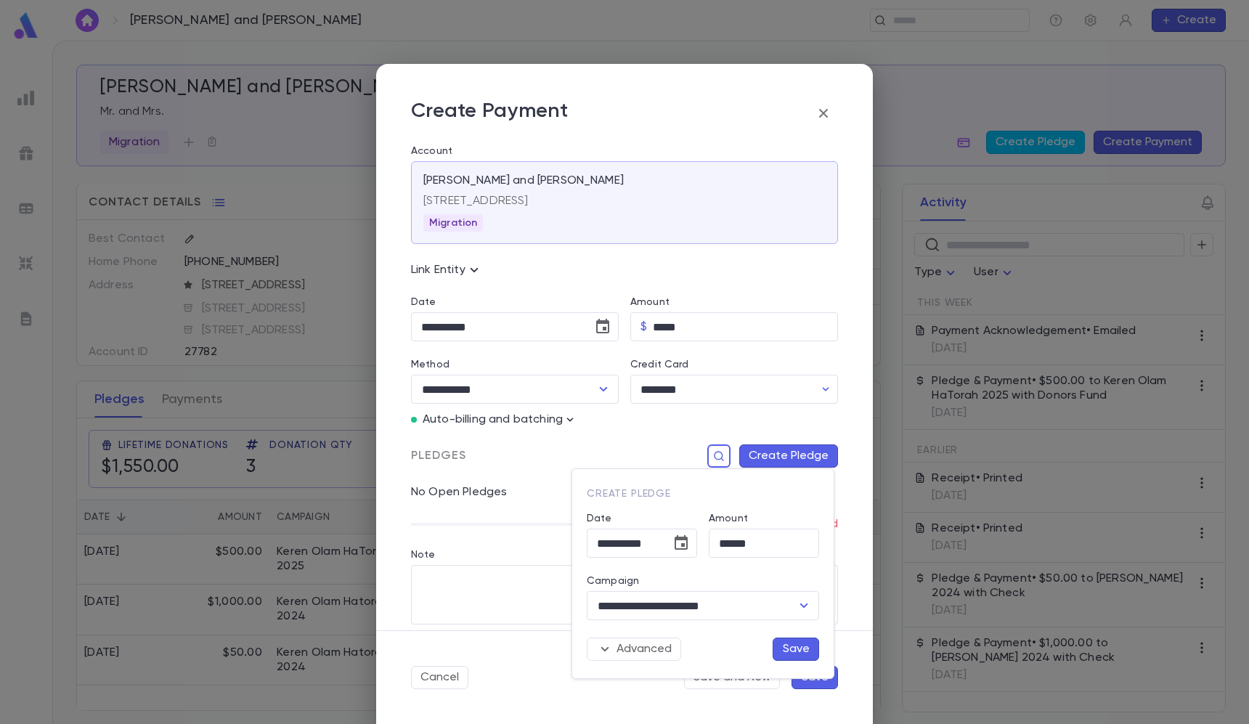
click at [791, 643] on button "Save" at bounding box center [795, 648] width 46 height 23
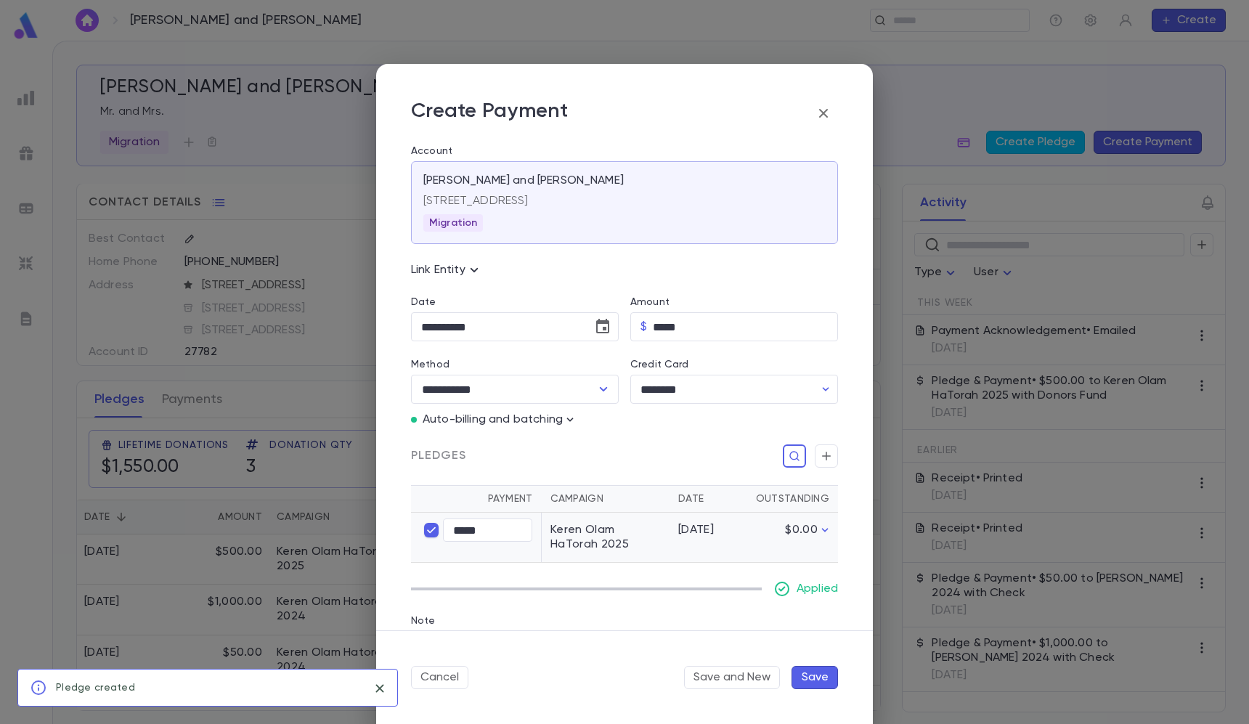
click at [814, 680] on button "Save" at bounding box center [814, 677] width 46 height 23
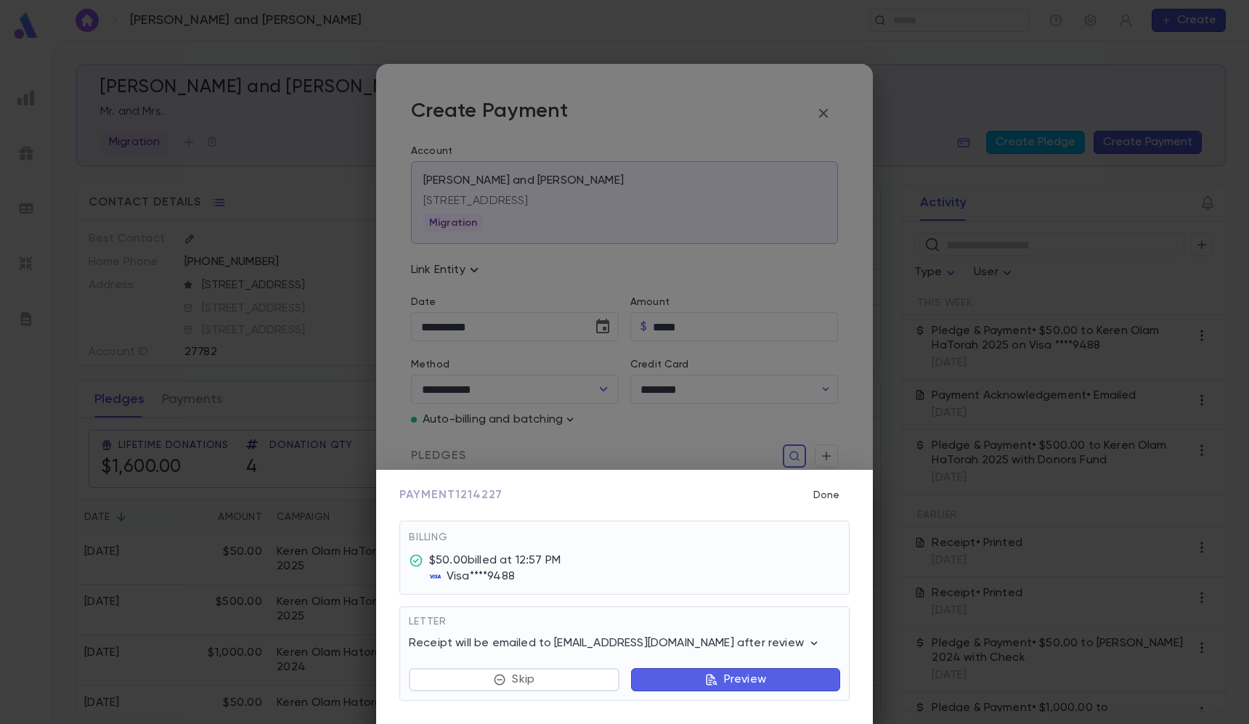
click at [947, 399] on div "Payment 1214227 Done Billing $50.00 billed at 12:57 PM Visa **** 9488 Letter Re…" at bounding box center [624, 362] width 1249 height 724
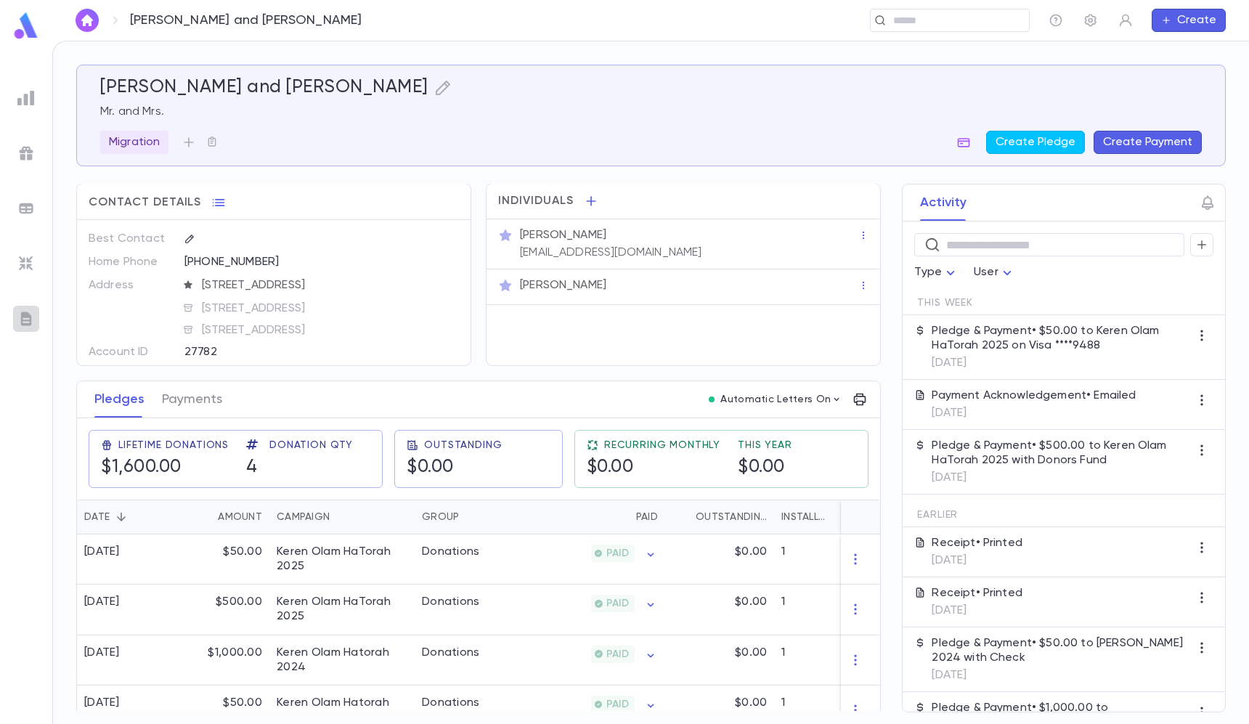
click at [23, 317] on img at bounding box center [25, 318] width 17 height 17
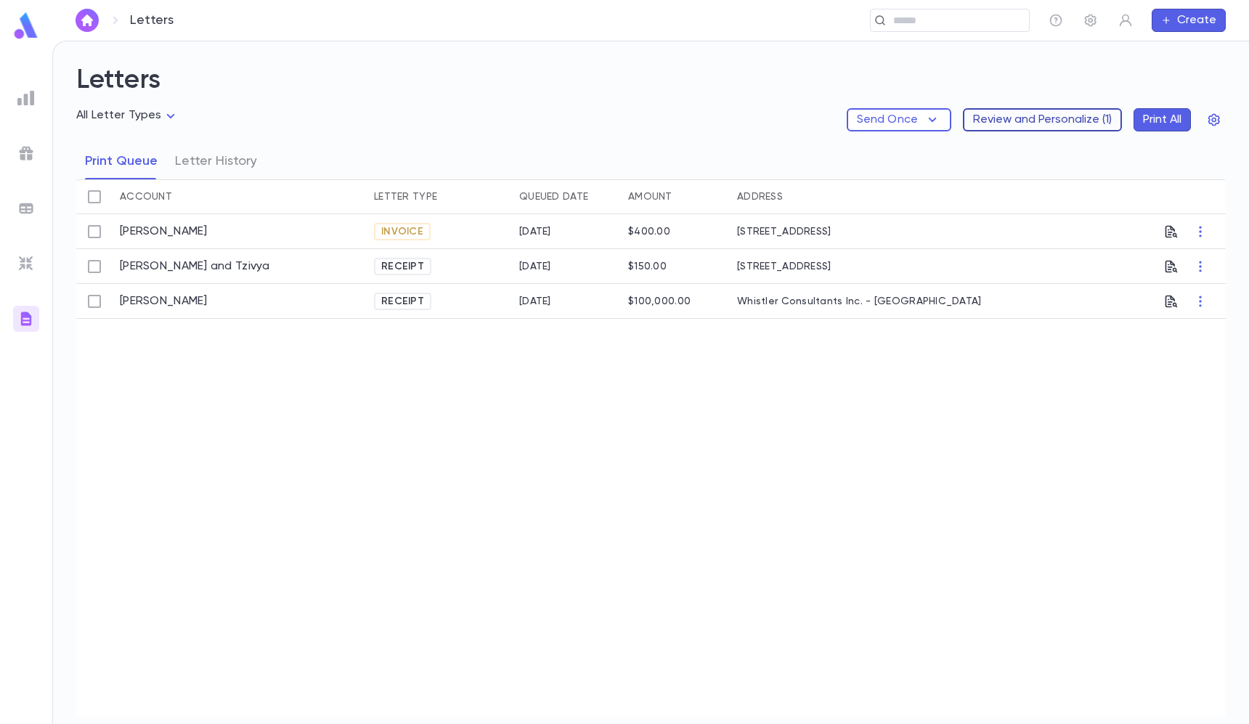
click at [1029, 111] on button "Review and Personalize ( 1 )" at bounding box center [1042, 119] width 159 height 23
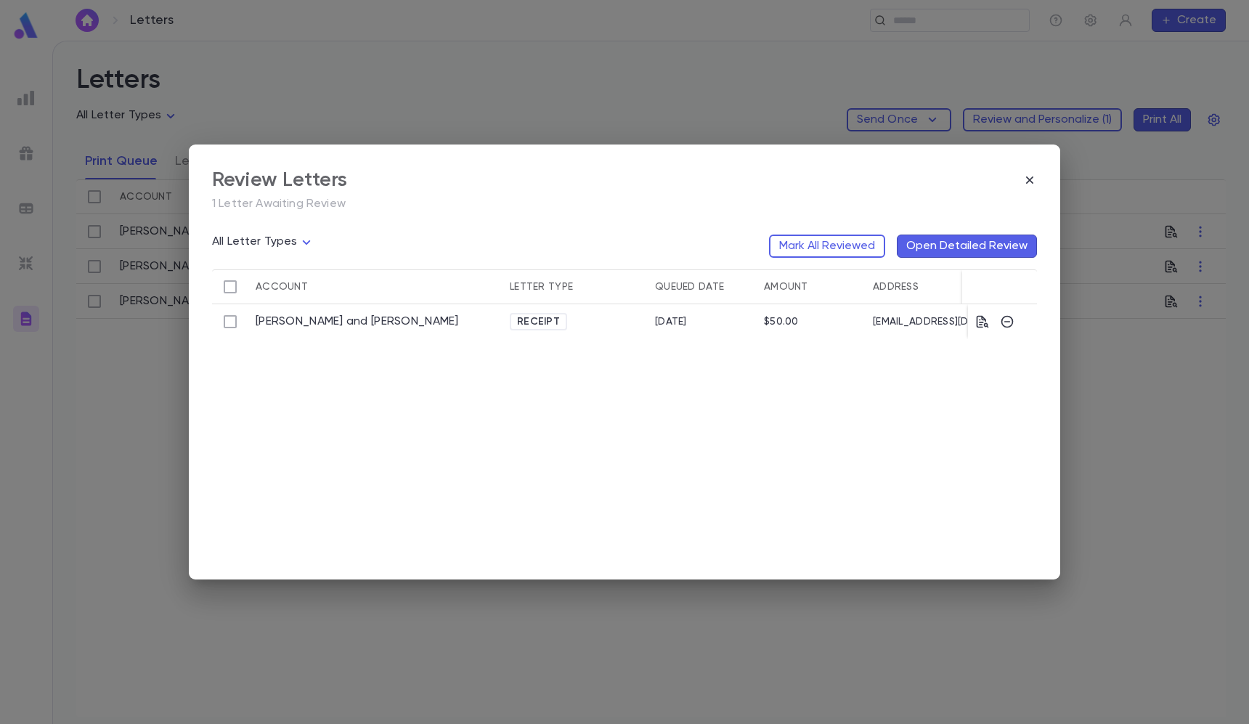
click at [823, 227] on div "All Letter Types Mark All Reviewed Open Detailed Review" at bounding box center [624, 246] width 825 height 46
click at [822, 238] on button "Mark All Reviewed" at bounding box center [827, 245] width 116 height 23
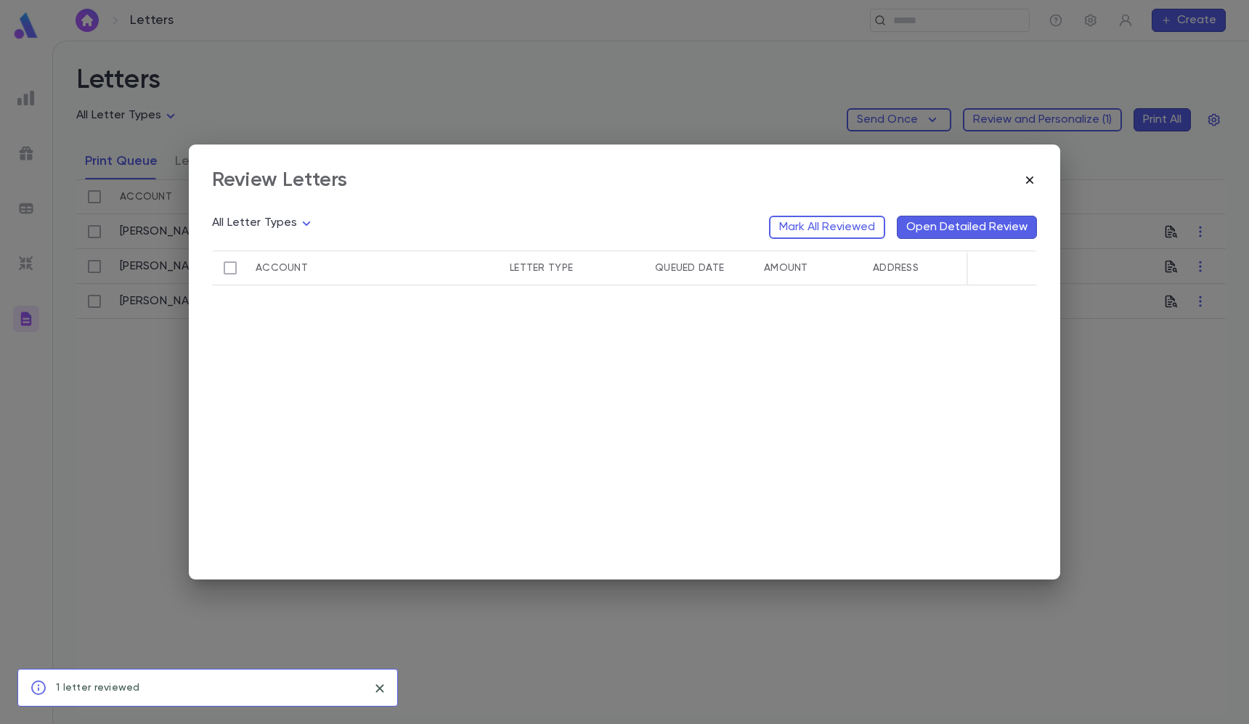
click at [1031, 183] on icon "button" at bounding box center [1029, 180] width 15 height 15
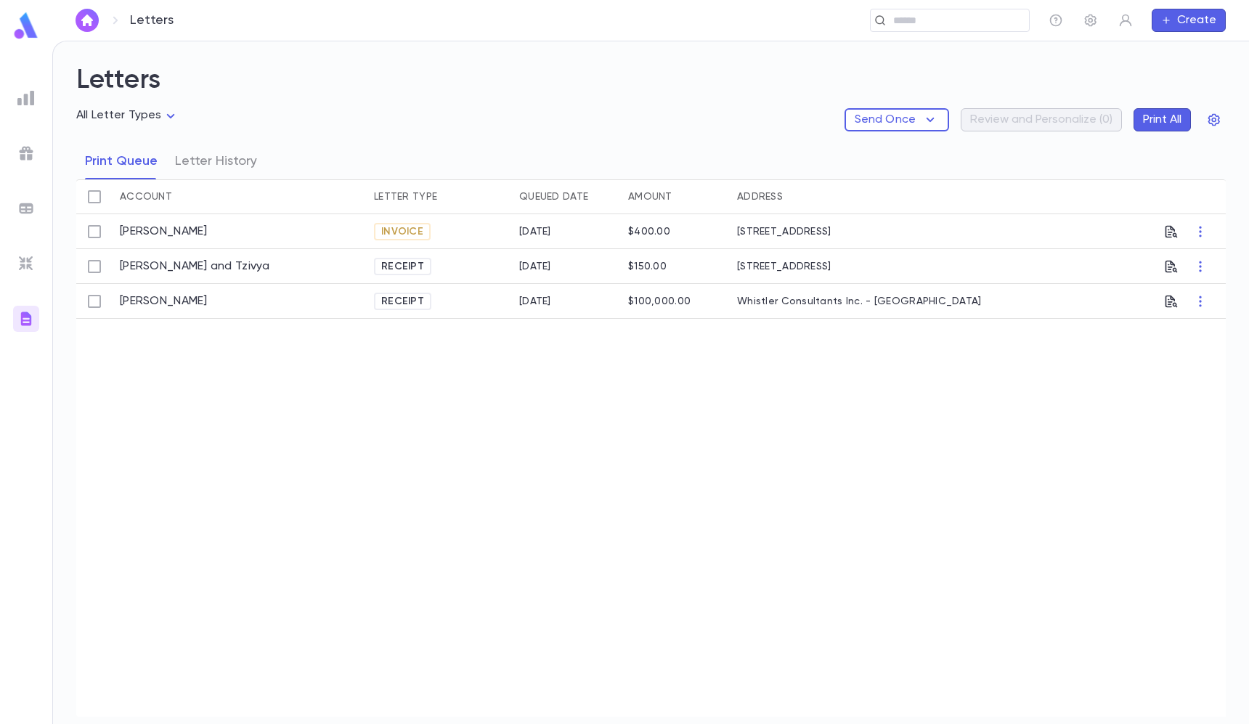
click at [235, 1] on div "Letters ​ Create" at bounding box center [650, 20] width 1196 height 41
click at [30, 96] on img at bounding box center [25, 97] width 17 height 17
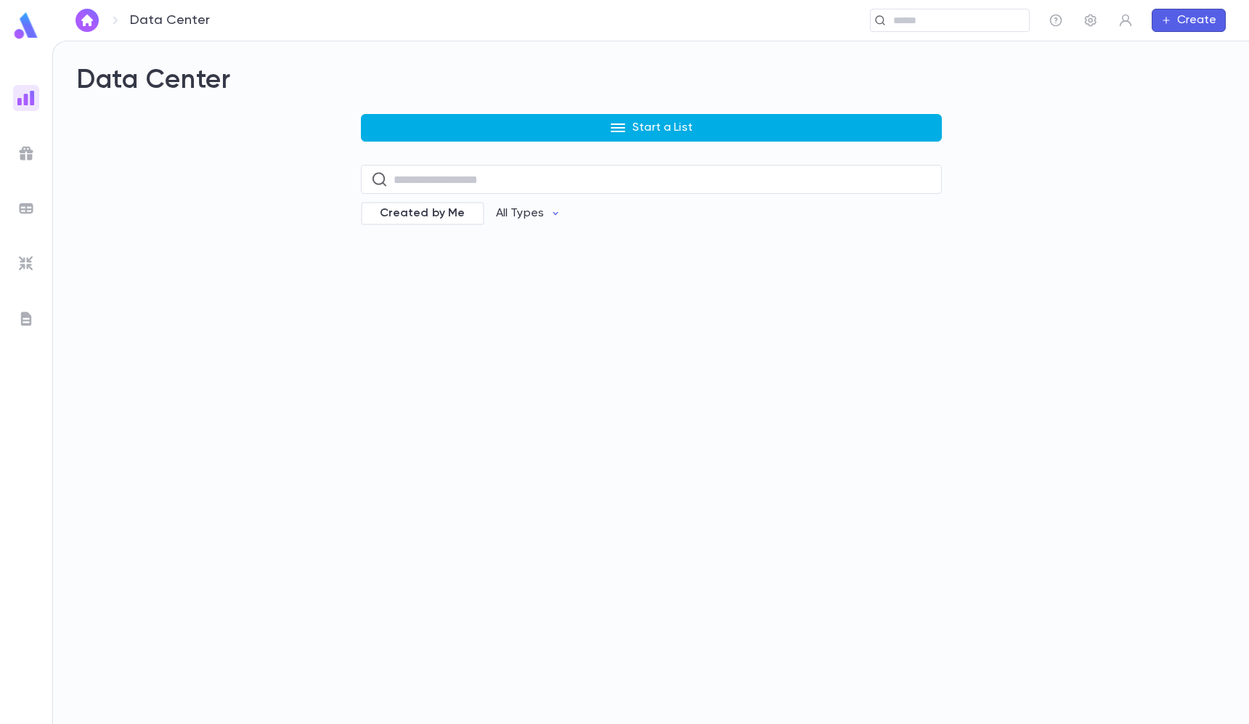
click at [433, 123] on button "Start a List" at bounding box center [651, 128] width 581 height 28
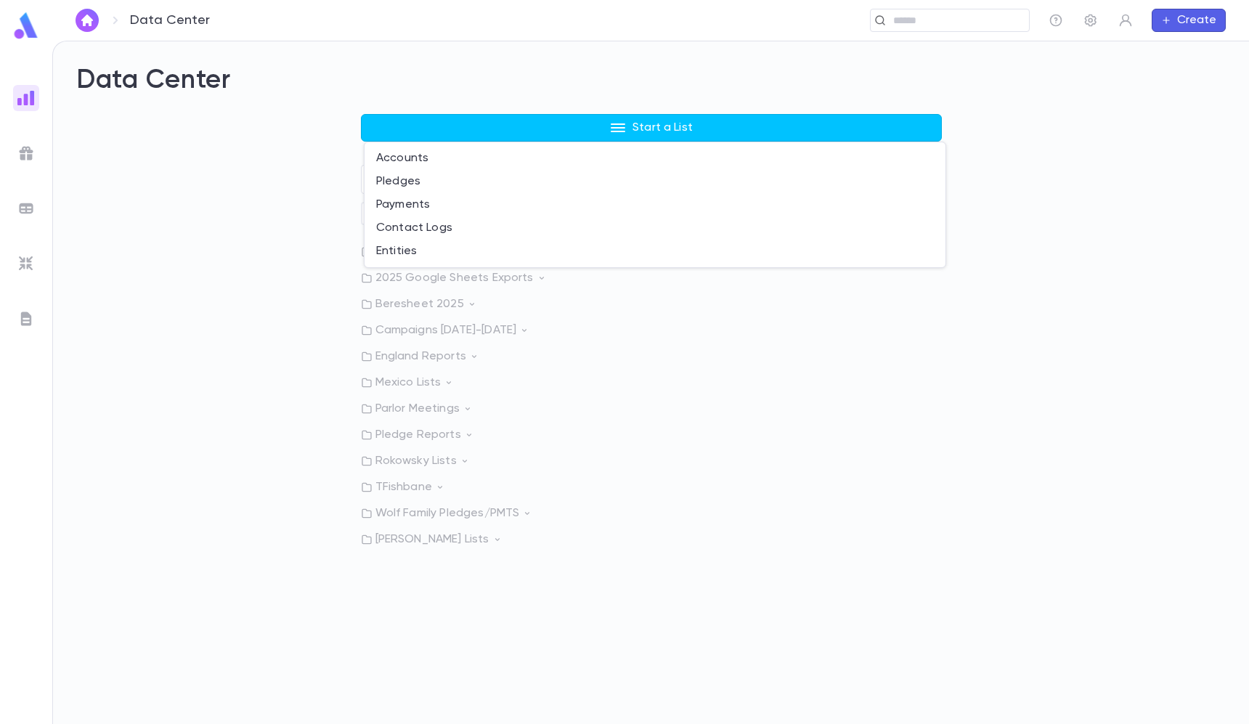
click at [279, 309] on div at bounding box center [624, 362] width 1249 height 724
click at [378, 375] on p "Mexico Lists" at bounding box center [651, 382] width 581 height 15
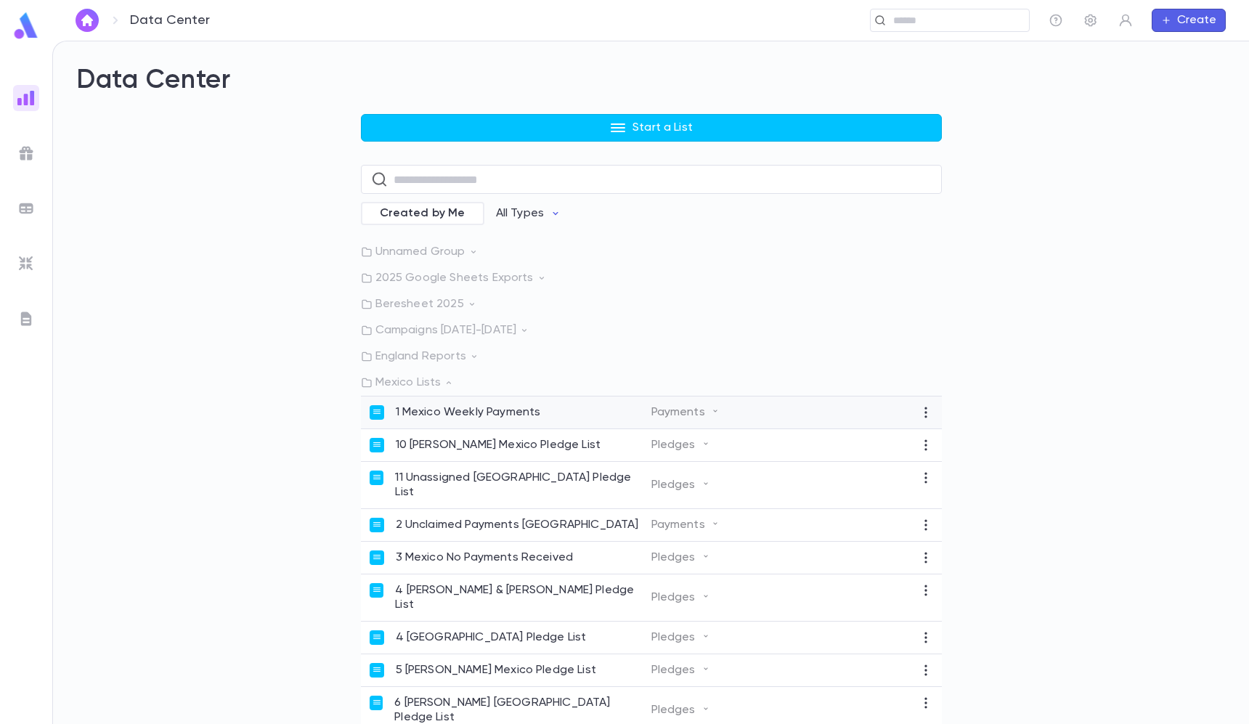
click at [440, 412] on p "1 Mexico Weekly Payments" at bounding box center [468, 412] width 145 height 15
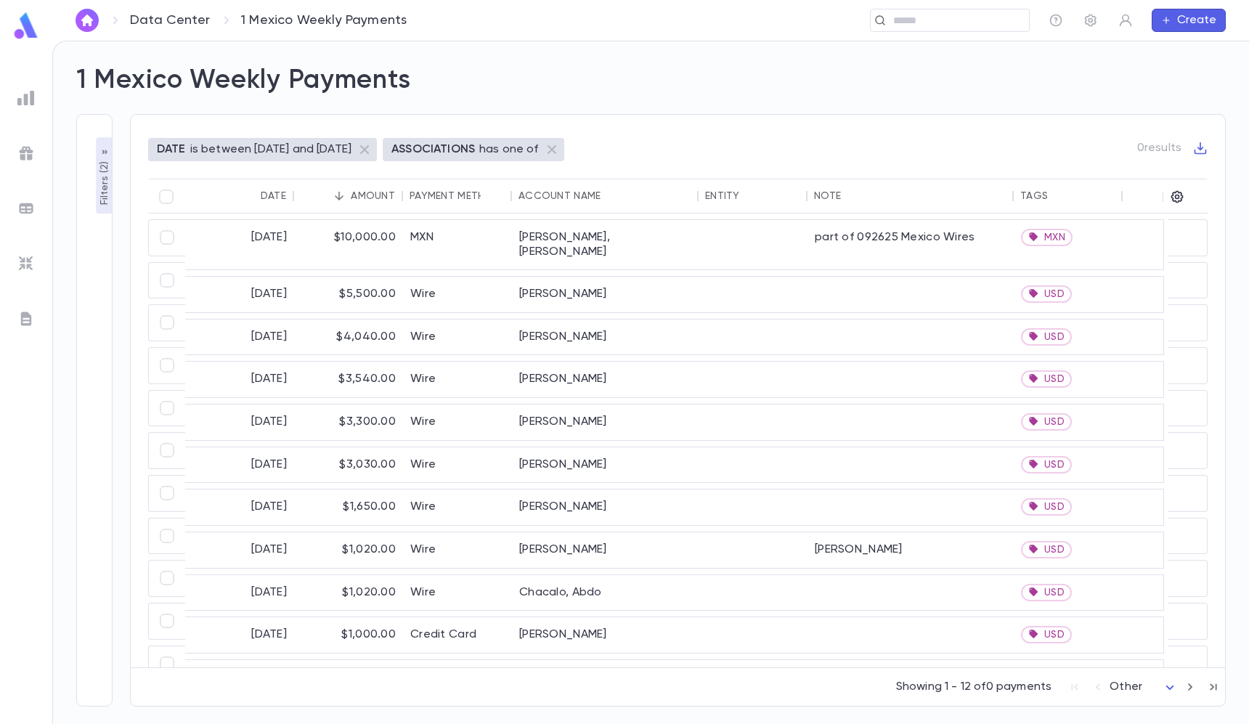
click at [102, 177] on p "Filters ( 2 )" at bounding box center [104, 181] width 15 height 47
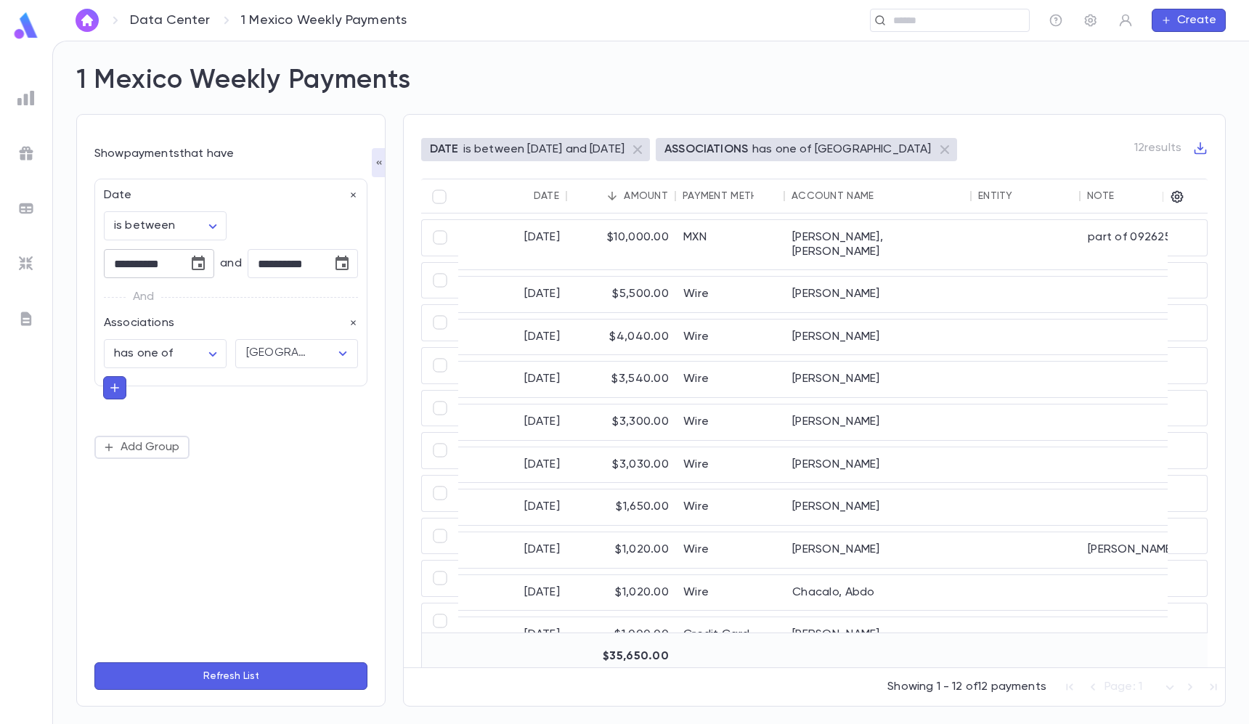
click at [197, 255] on icon "Choose date, selected date is Sep 22, 2025" at bounding box center [197, 263] width 17 height 17
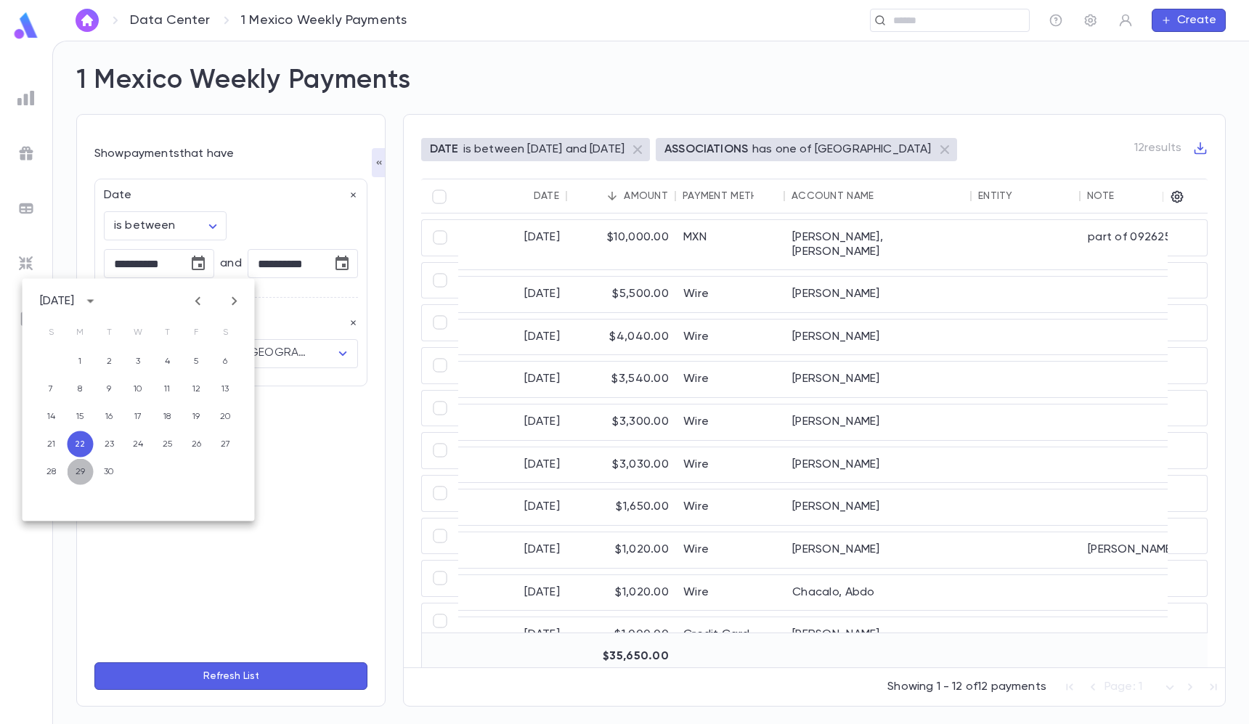
click at [85, 466] on button "29" at bounding box center [81, 472] width 26 height 26
type input "**********"
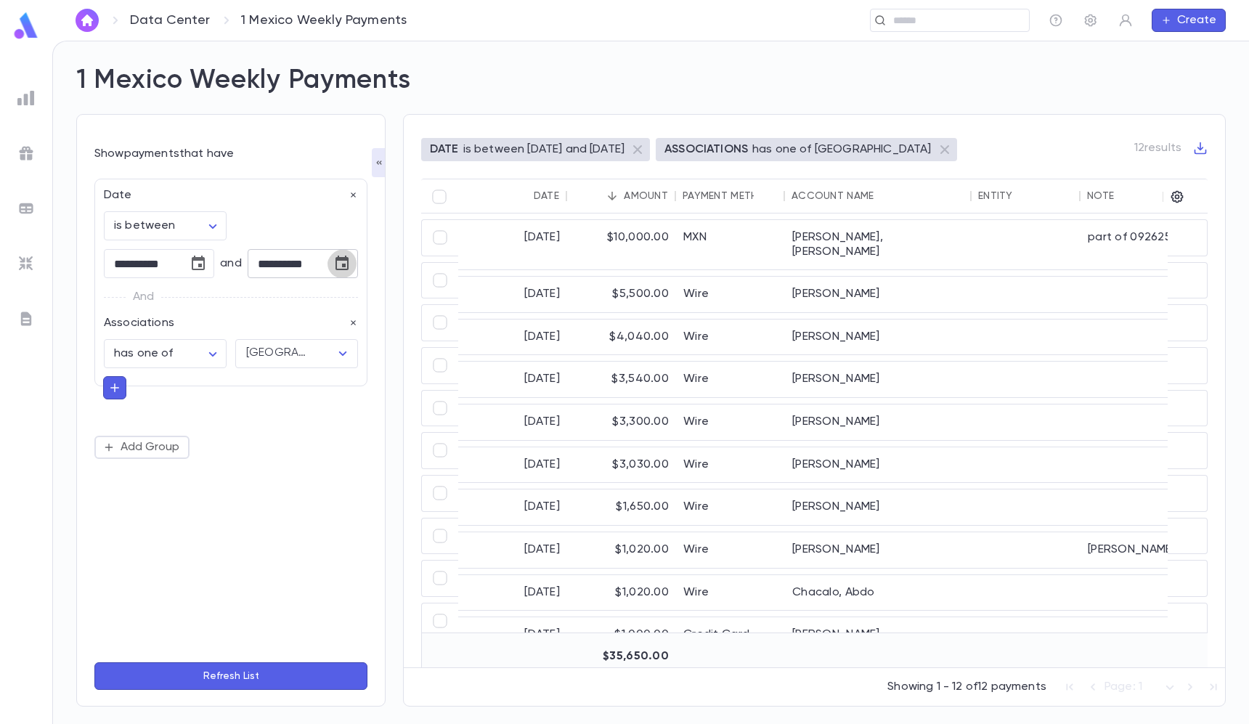
click at [335, 259] on icon "Choose date, selected date is Sep 28, 2025" at bounding box center [341, 263] width 13 height 15
click at [373, 303] on icon "Next month" at bounding box center [377, 301] width 17 height 17
click at [193, 389] on button "5" at bounding box center [194, 389] width 26 height 26
type input "**********"
click at [269, 677] on button "Refresh List" at bounding box center [230, 676] width 273 height 28
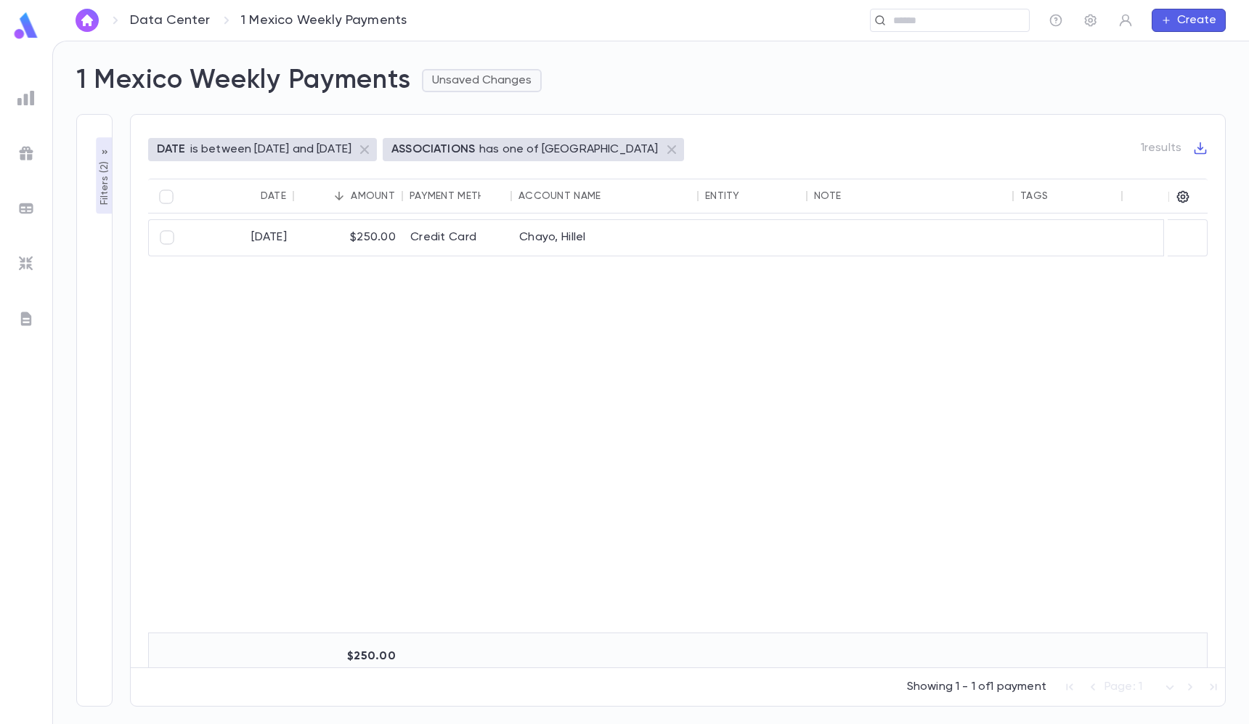
click at [497, 70] on button "Unsaved Changes" at bounding box center [482, 80] width 120 height 23
click at [508, 102] on li "Save Changes to Report" at bounding box center [505, 108] width 161 height 23
click at [35, 99] on div at bounding box center [26, 98] width 26 height 26
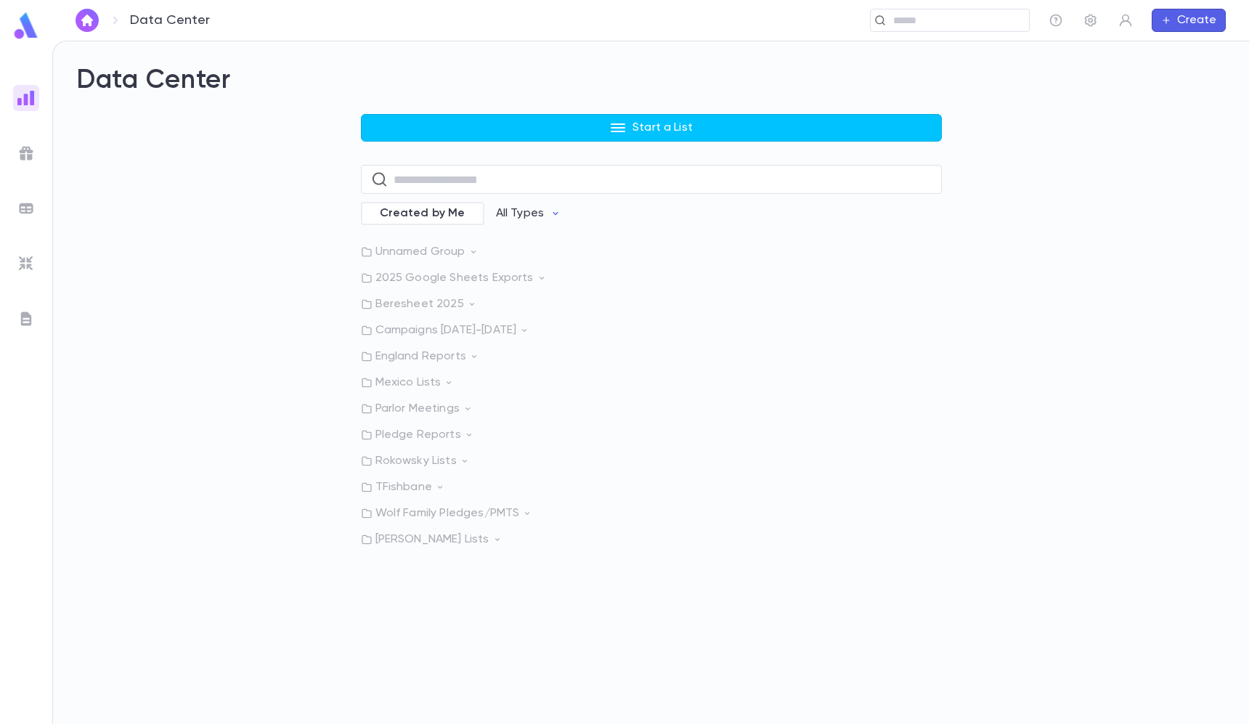
click at [433, 457] on p "Rokowsky Lists" at bounding box center [651, 461] width 581 height 15
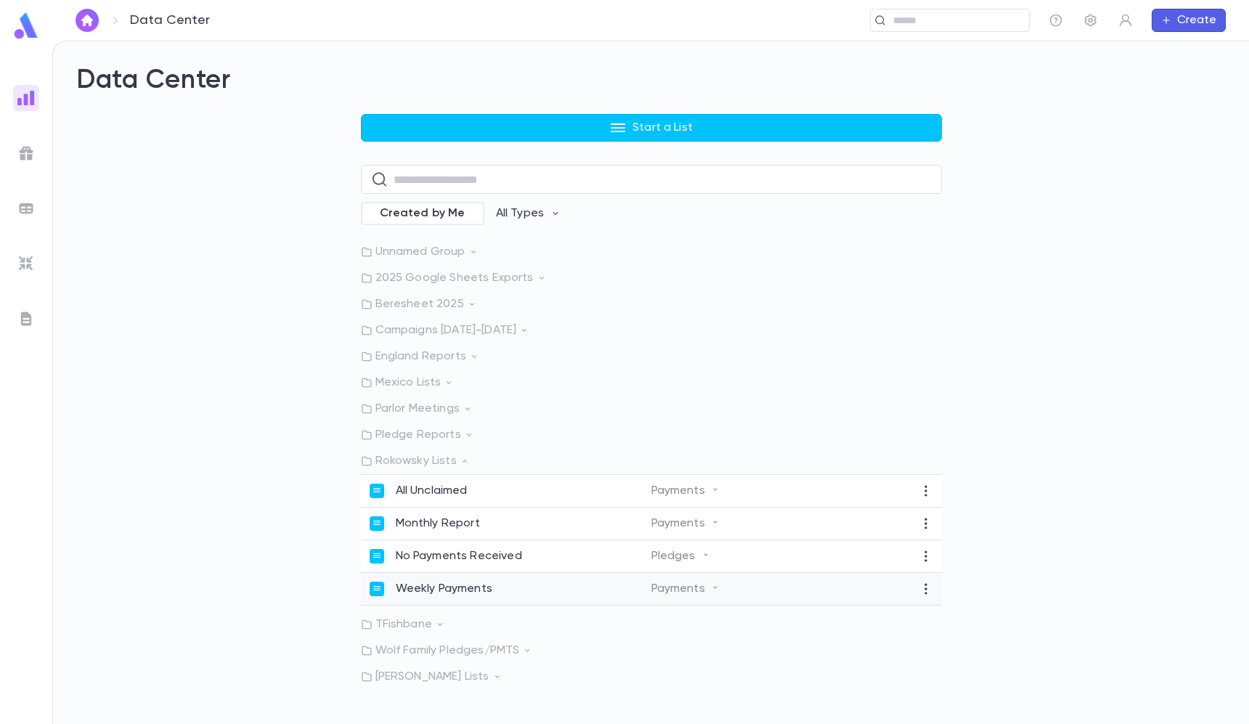
click at [445, 578] on div "Weekly Payments Payments" at bounding box center [651, 589] width 581 height 33
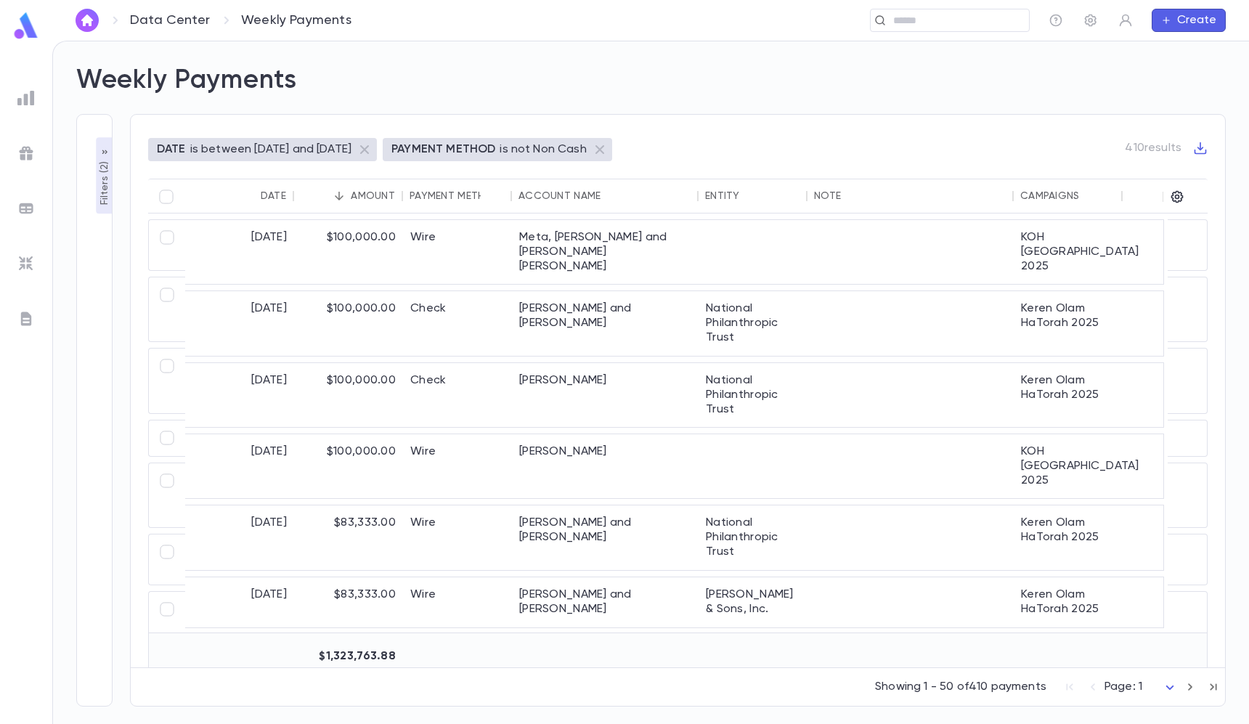
click at [99, 170] on p "Filters ( 2 )" at bounding box center [104, 181] width 15 height 47
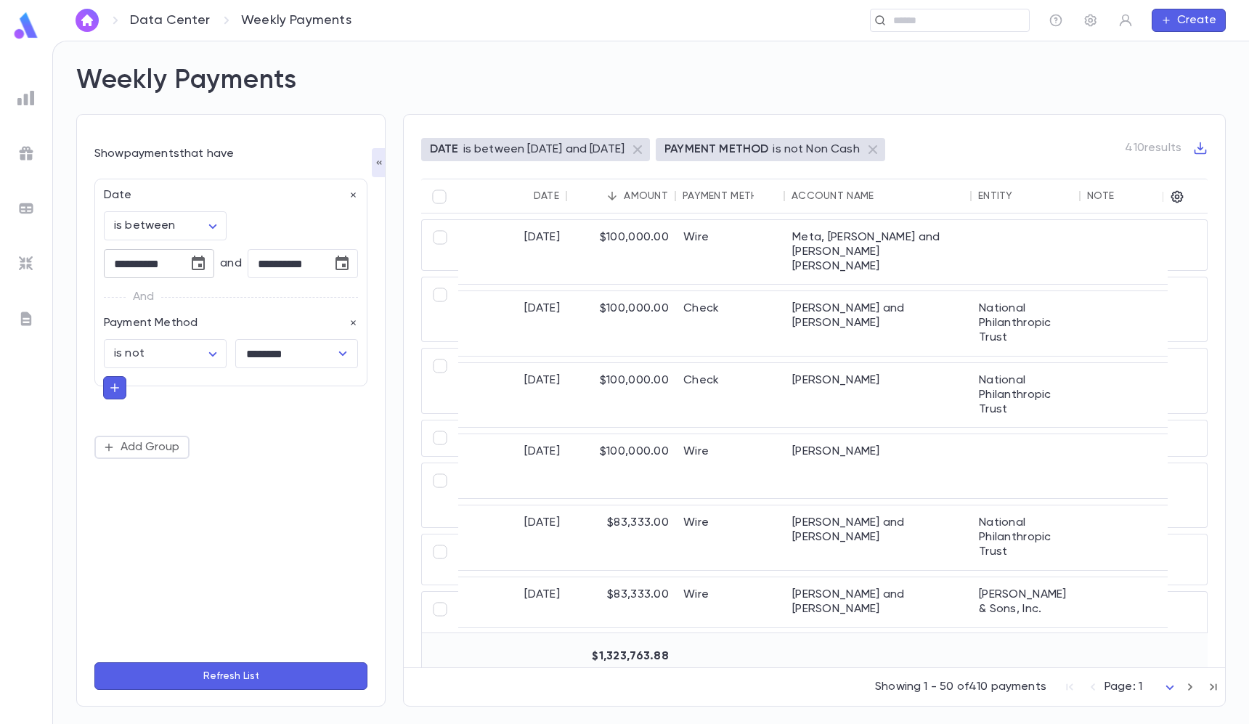
click at [201, 260] on icon "Choose date, selected date is Sep 22, 2025" at bounding box center [198, 263] width 13 height 15
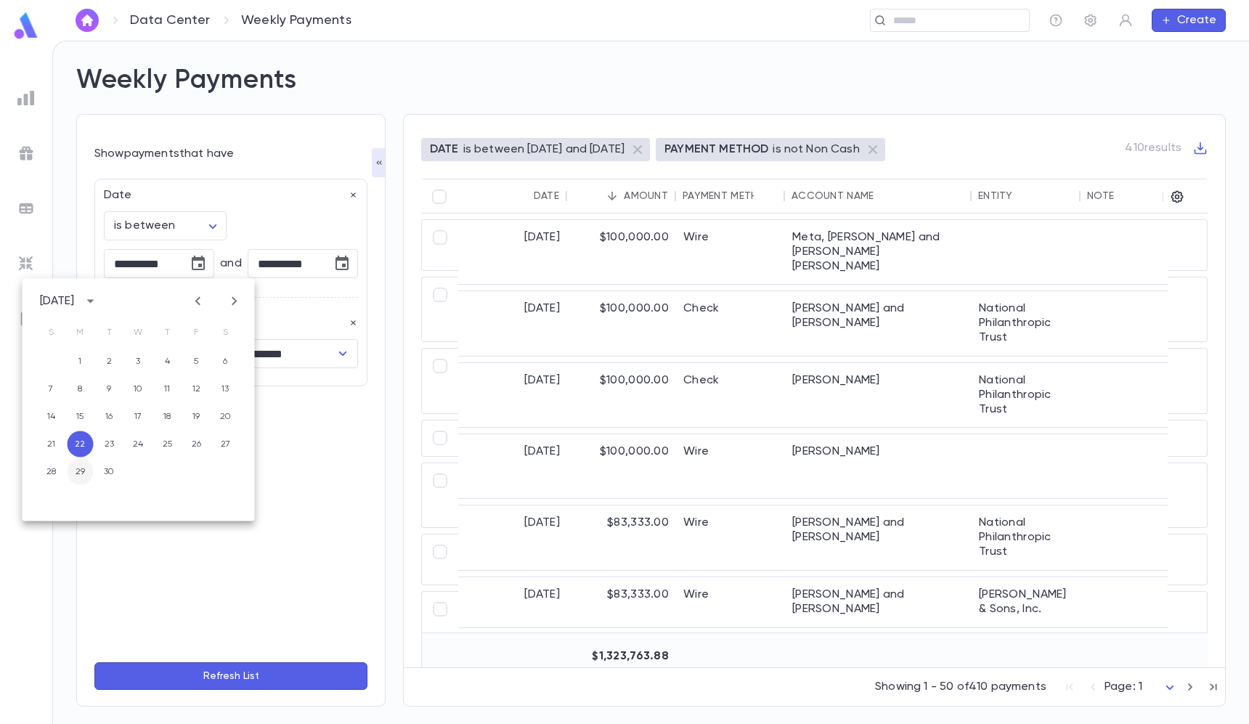
click at [79, 469] on button "29" at bounding box center [81, 472] width 26 height 26
type input "**********"
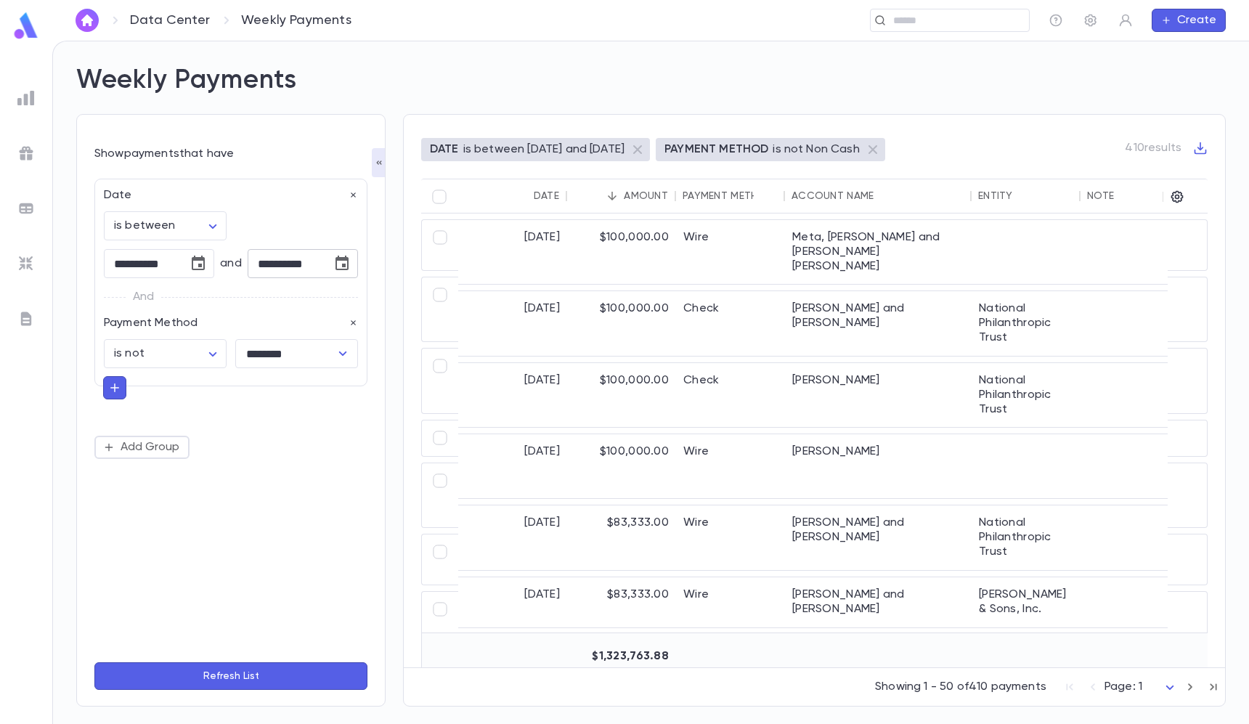
click at [334, 262] on icon "Choose date, selected date is Sep 28, 2025" at bounding box center [341, 263] width 17 height 17
click at [375, 299] on icon "Next month" at bounding box center [377, 301] width 17 height 17
click at [201, 382] on button "5" at bounding box center [194, 389] width 26 height 26
type input "**********"
click at [222, 683] on button "Refresh List" at bounding box center [230, 676] width 273 height 28
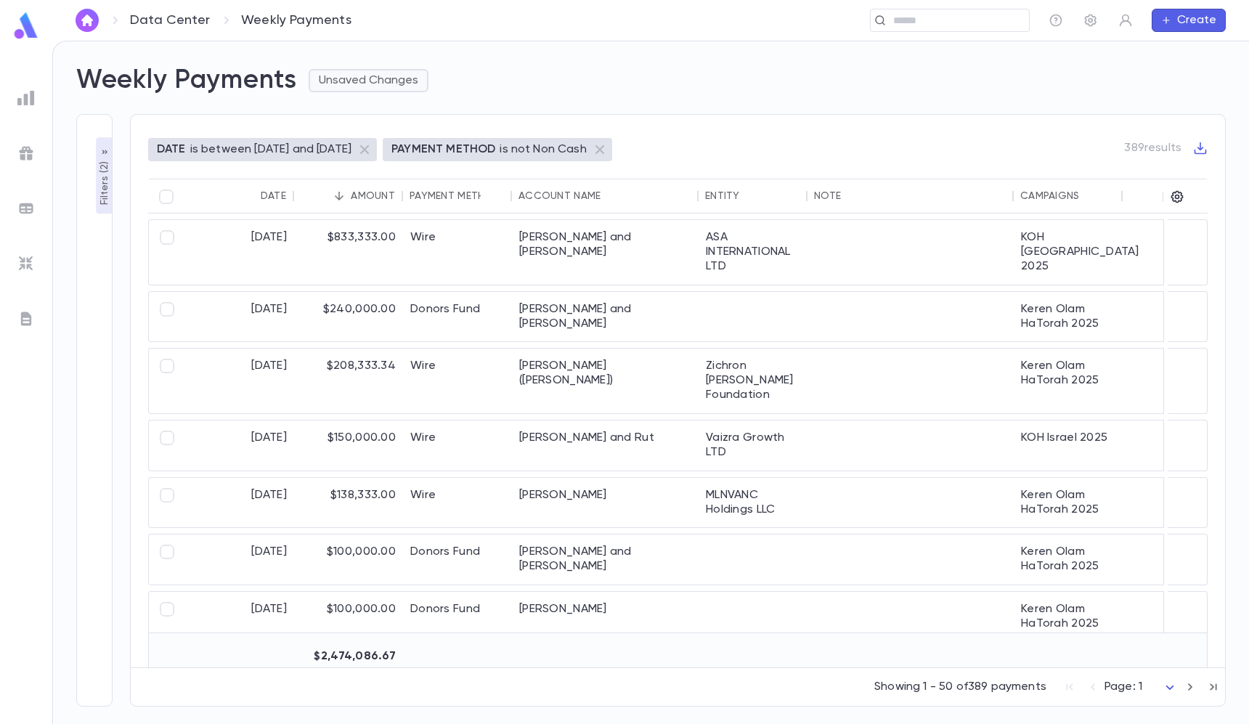
click at [387, 81] on button "Unsaved Changes" at bounding box center [369, 80] width 120 height 23
click at [409, 105] on li "Save Changes to Report" at bounding box center [392, 108] width 161 height 23
click at [1201, 146] on icon "button" at bounding box center [1200, 148] width 15 height 15
click at [1189, 180] on li "Download CSV" at bounding box center [1186, 172] width 105 height 23
click at [451, 70] on div "Weekly Payments" at bounding box center [642, 71] width 1167 height 49
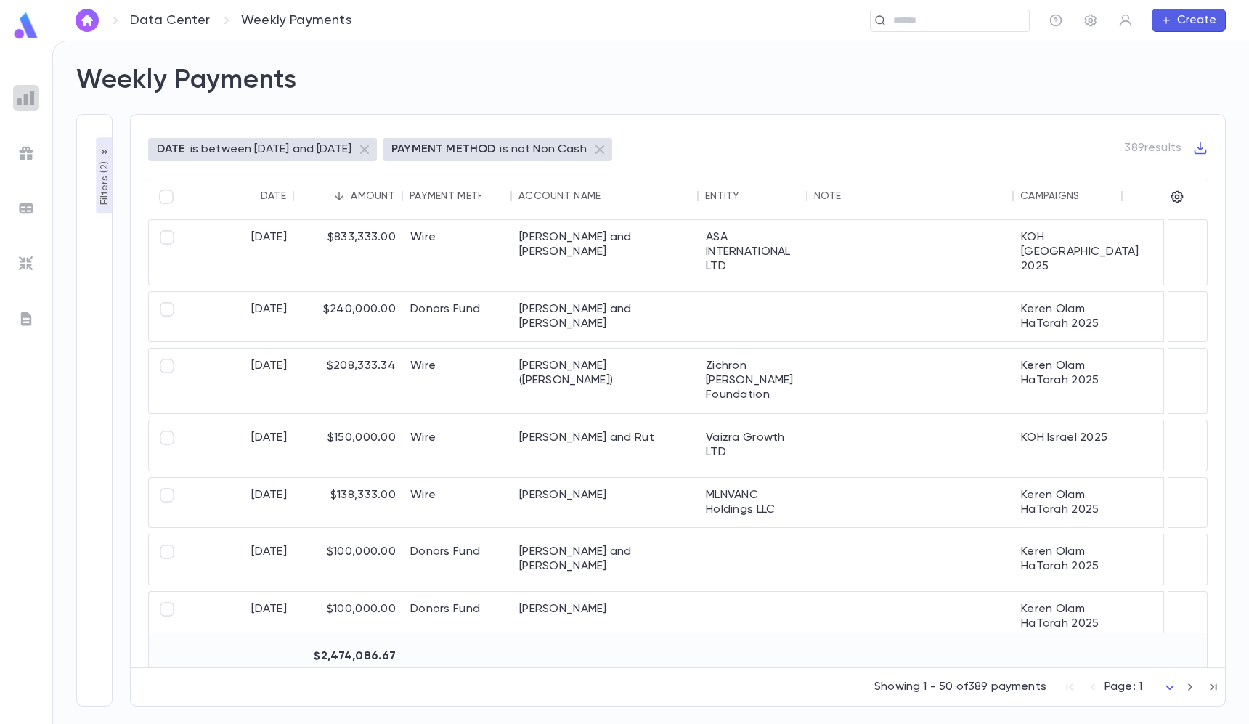
click at [26, 96] on img at bounding box center [25, 97] width 17 height 17
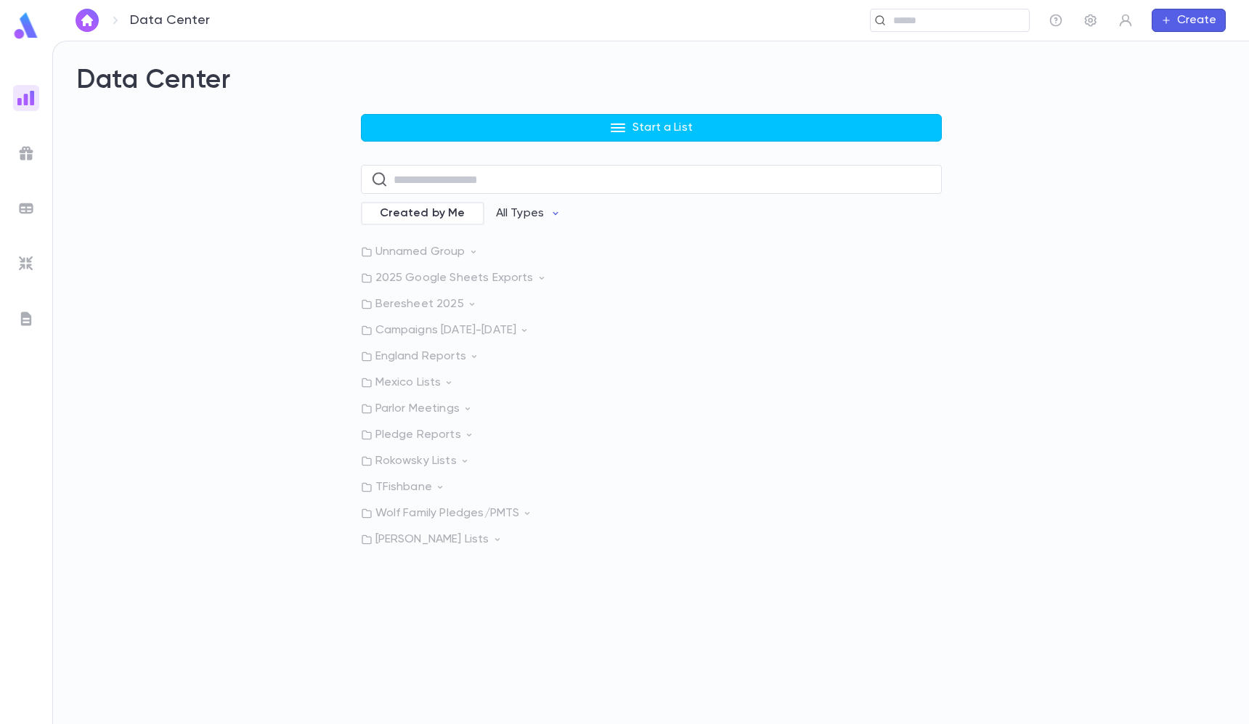
click at [438, 454] on p "Rokowsky Lists" at bounding box center [651, 461] width 581 height 15
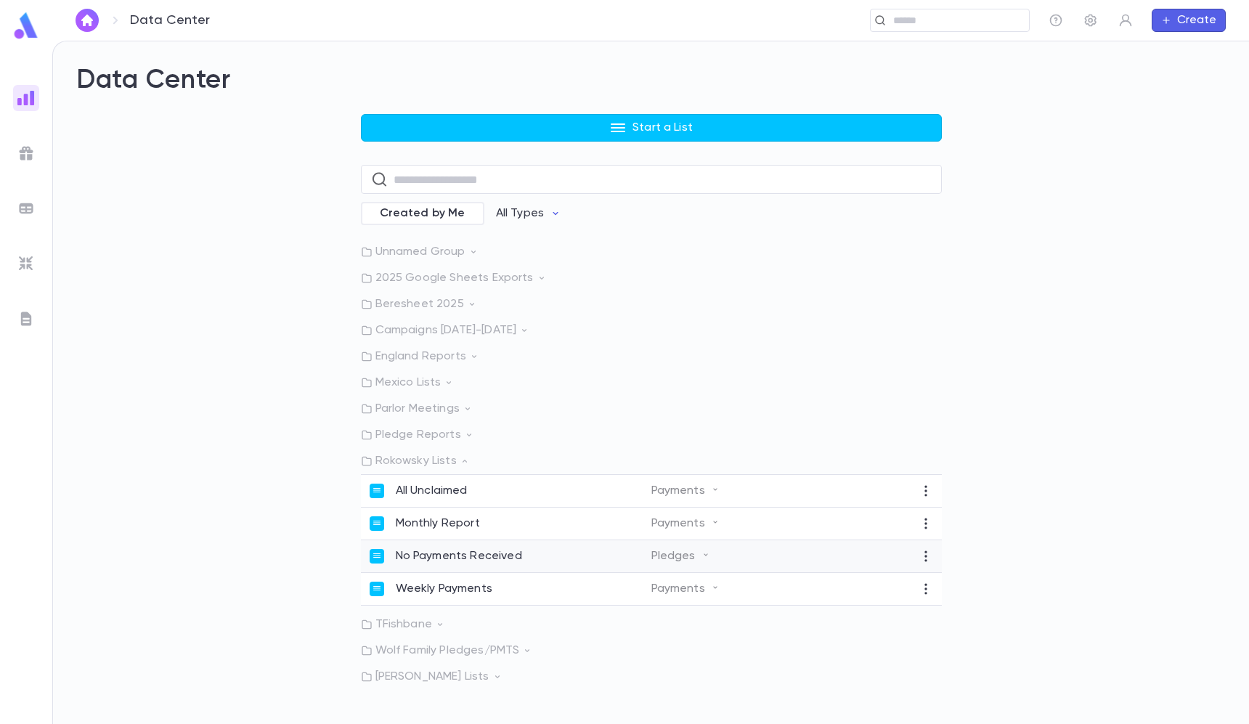
click at [462, 555] on p "No Payments Received" at bounding box center [459, 556] width 126 height 15
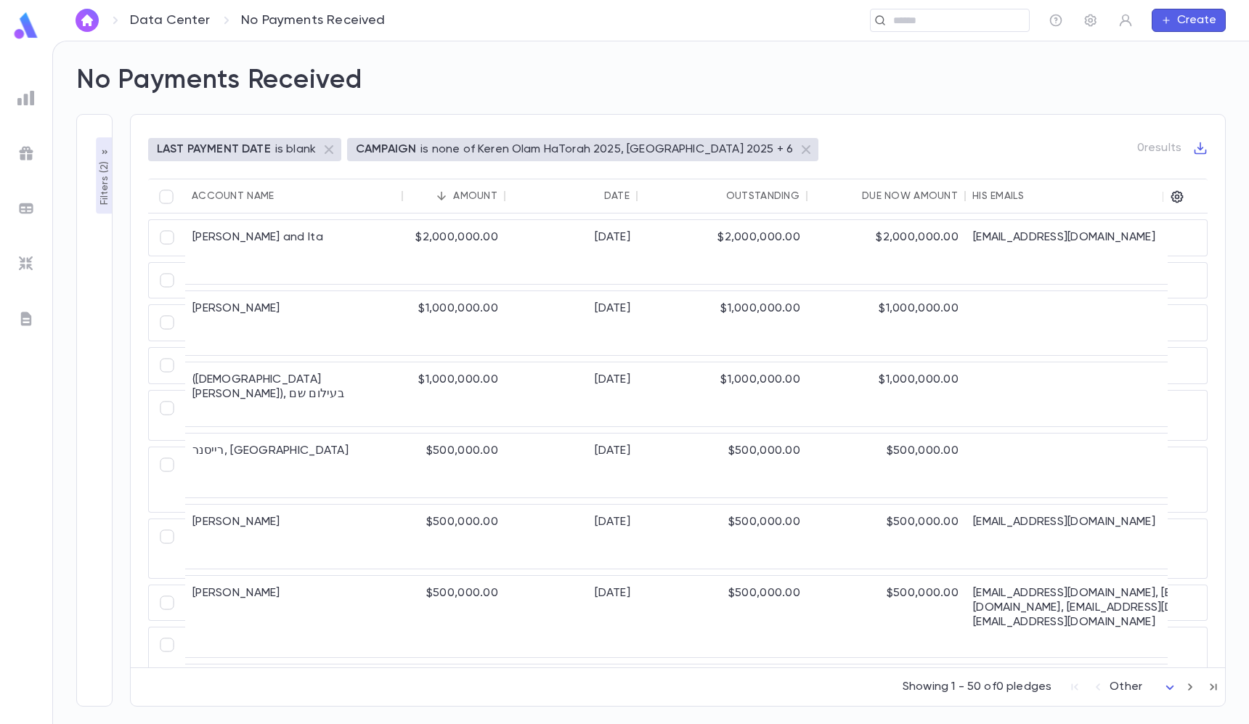
click at [103, 183] on p "Filters ( 2 )" at bounding box center [104, 181] width 15 height 47
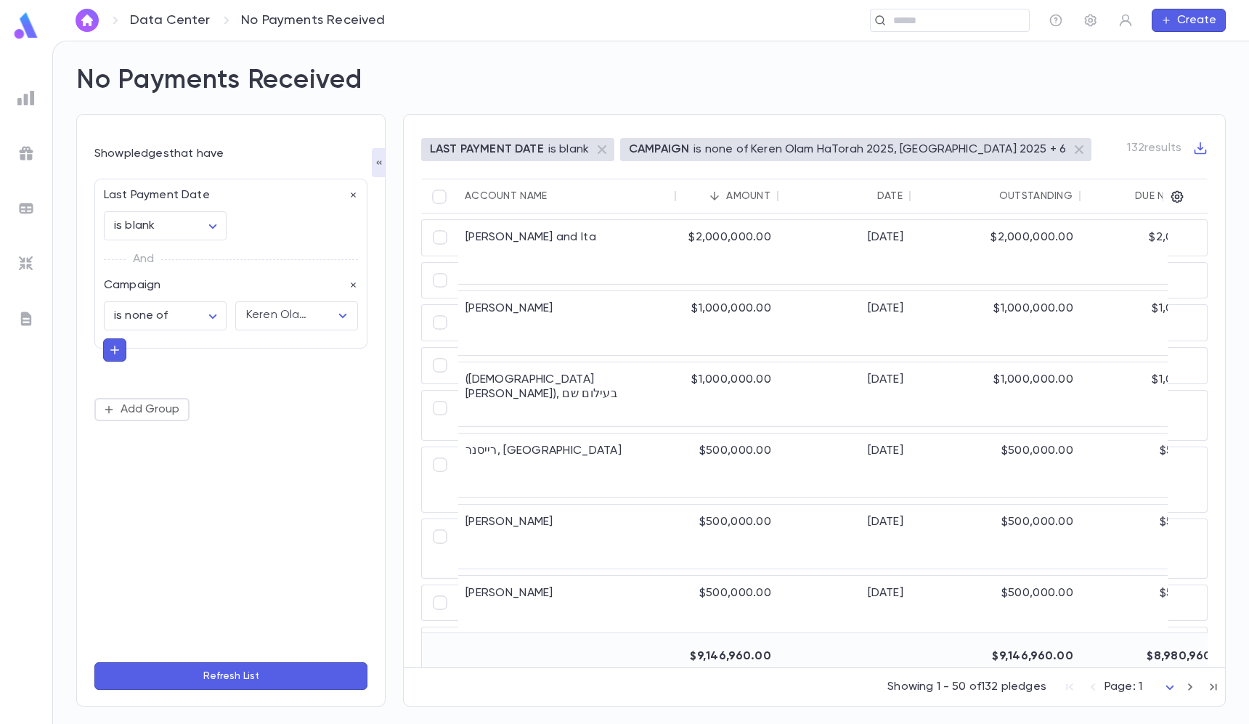
click at [259, 671] on button "Refresh List" at bounding box center [230, 676] width 273 height 28
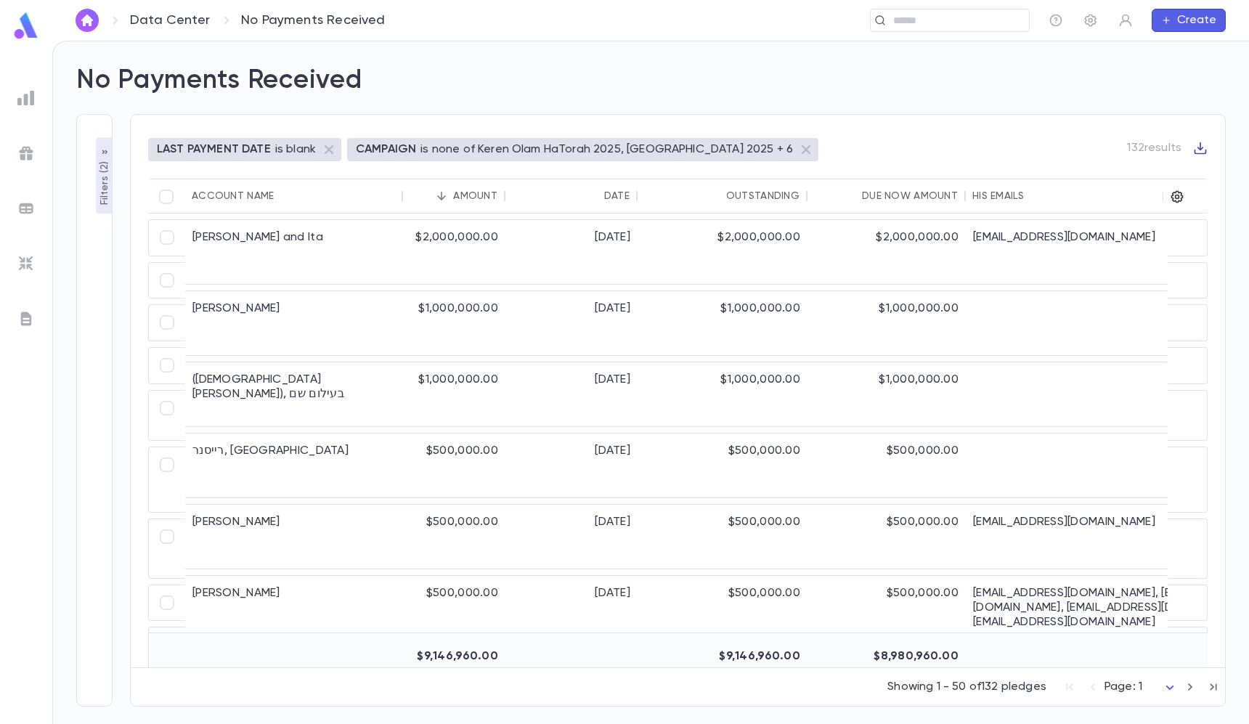
click at [1195, 152] on icon "button" at bounding box center [1200, 148] width 15 height 15
click at [1186, 167] on li "Download CSV" at bounding box center [1186, 172] width 105 height 23
click at [457, 42] on div "No Payments Received Filters ( 2 ) Show pledges that have Last Payment Date is …" at bounding box center [651, 382] width 1196 height 682
